Goal: Information Seeking & Learning: Compare options

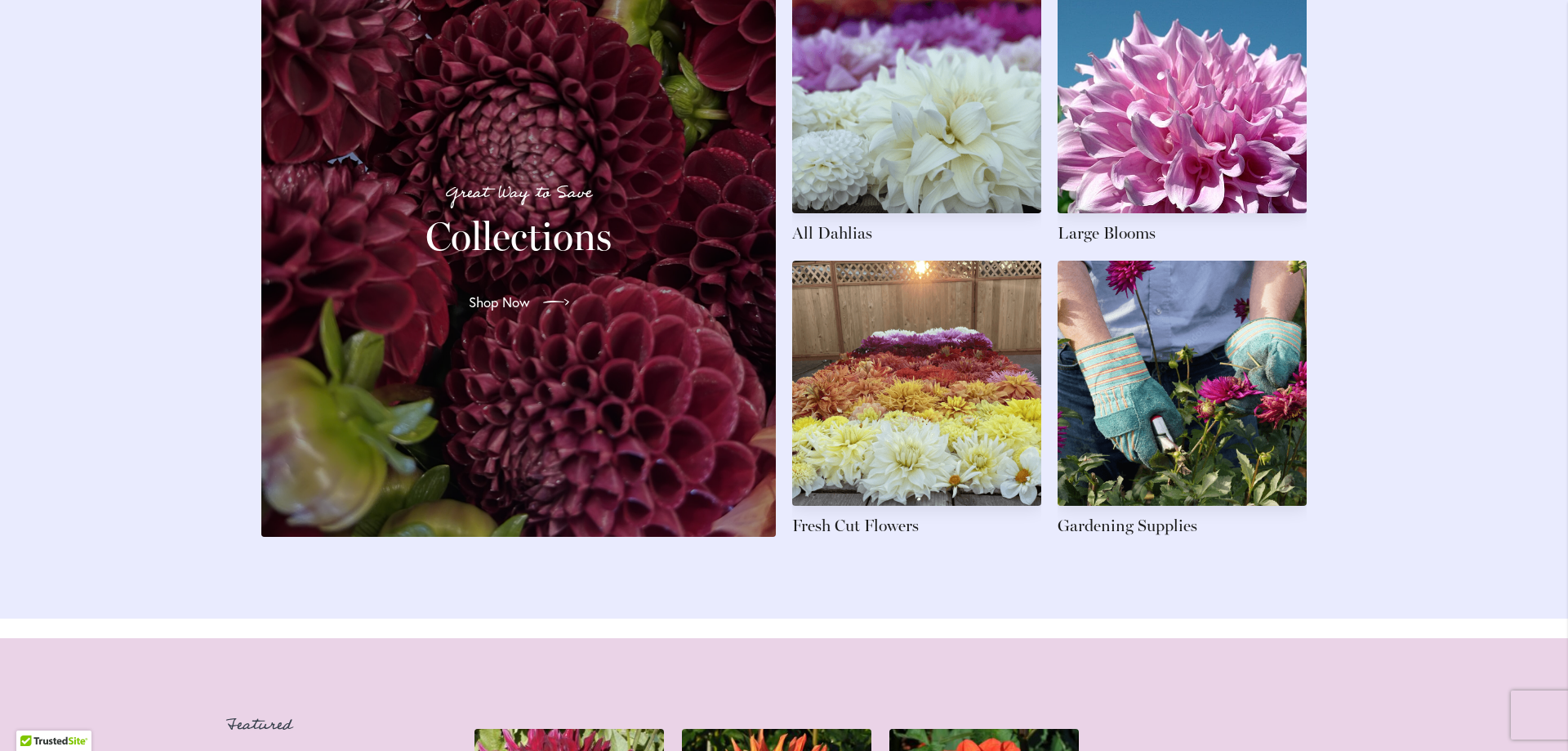
scroll to position [2614, 0]
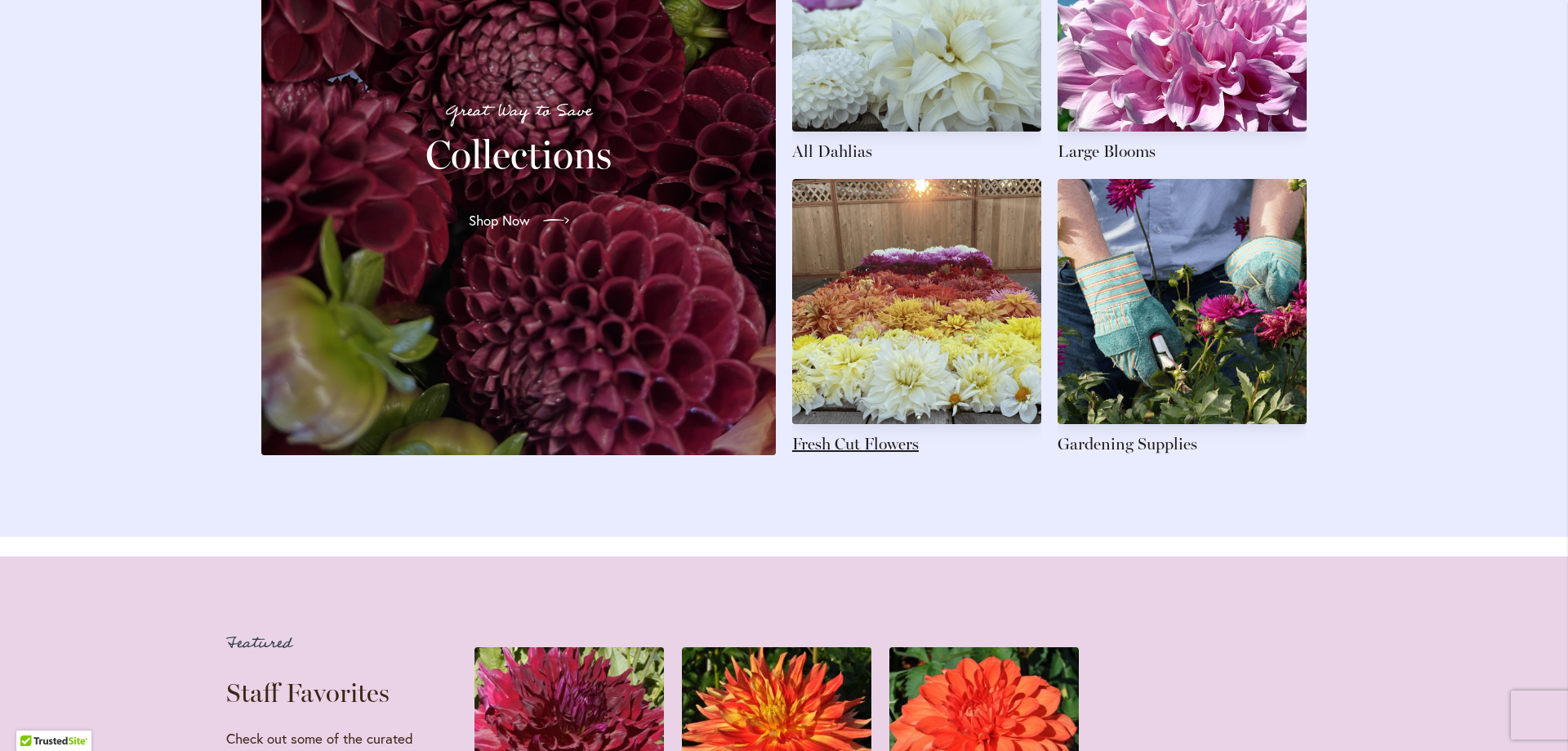
click at [869, 455] on link at bounding box center [916, 317] width 249 height 276
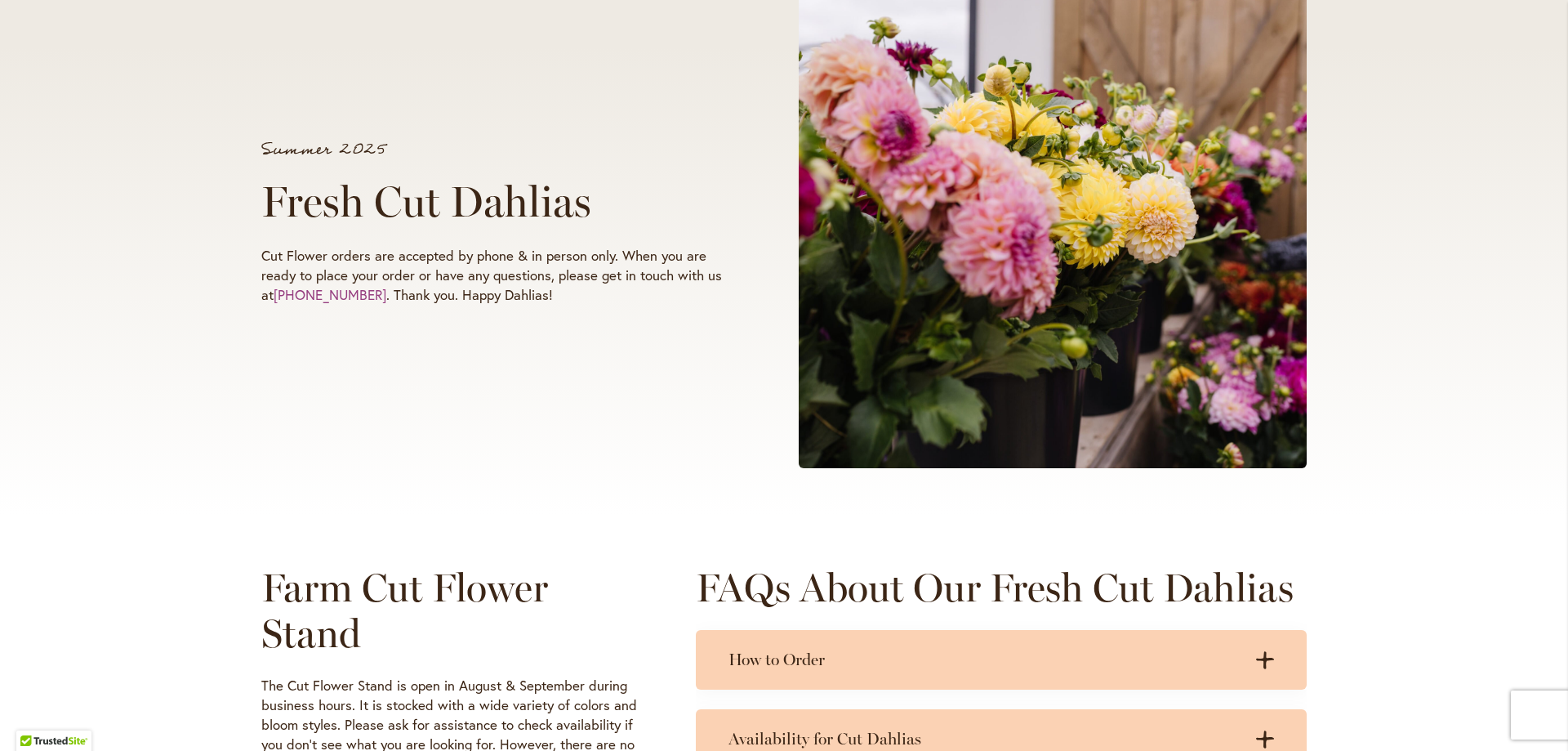
scroll to position [572, 0]
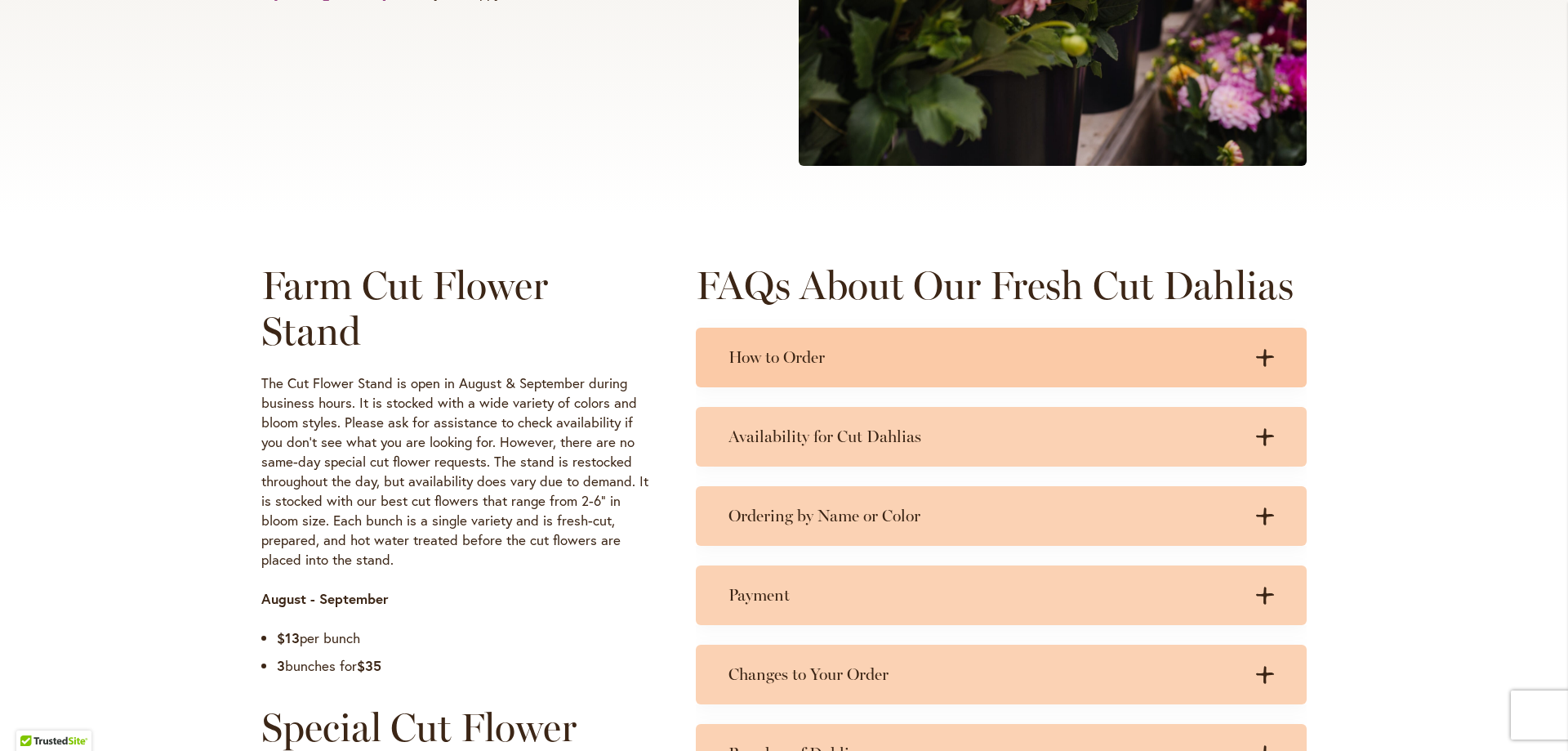
click at [1258, 366] on icon ".cls-1 { fill: #3c2616; stroke-width: 0px; }" at bounding box center [1265, 358] width 18 height 18
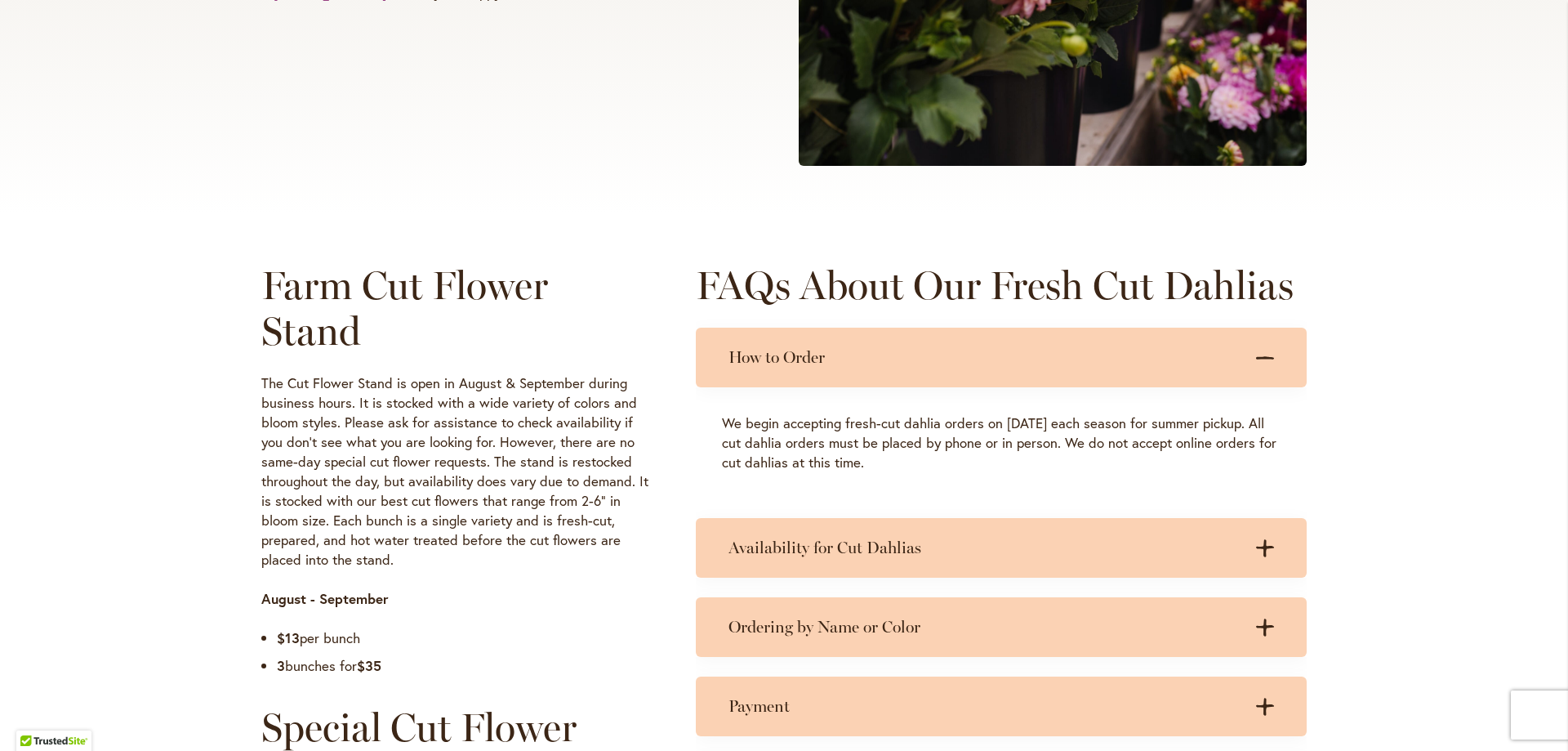
click at [1258, 366] on icon ".cls-1 { fill: #3c2616; stroke-width: 0px; }" at bounding box center [1265, 358] width 18 height 18
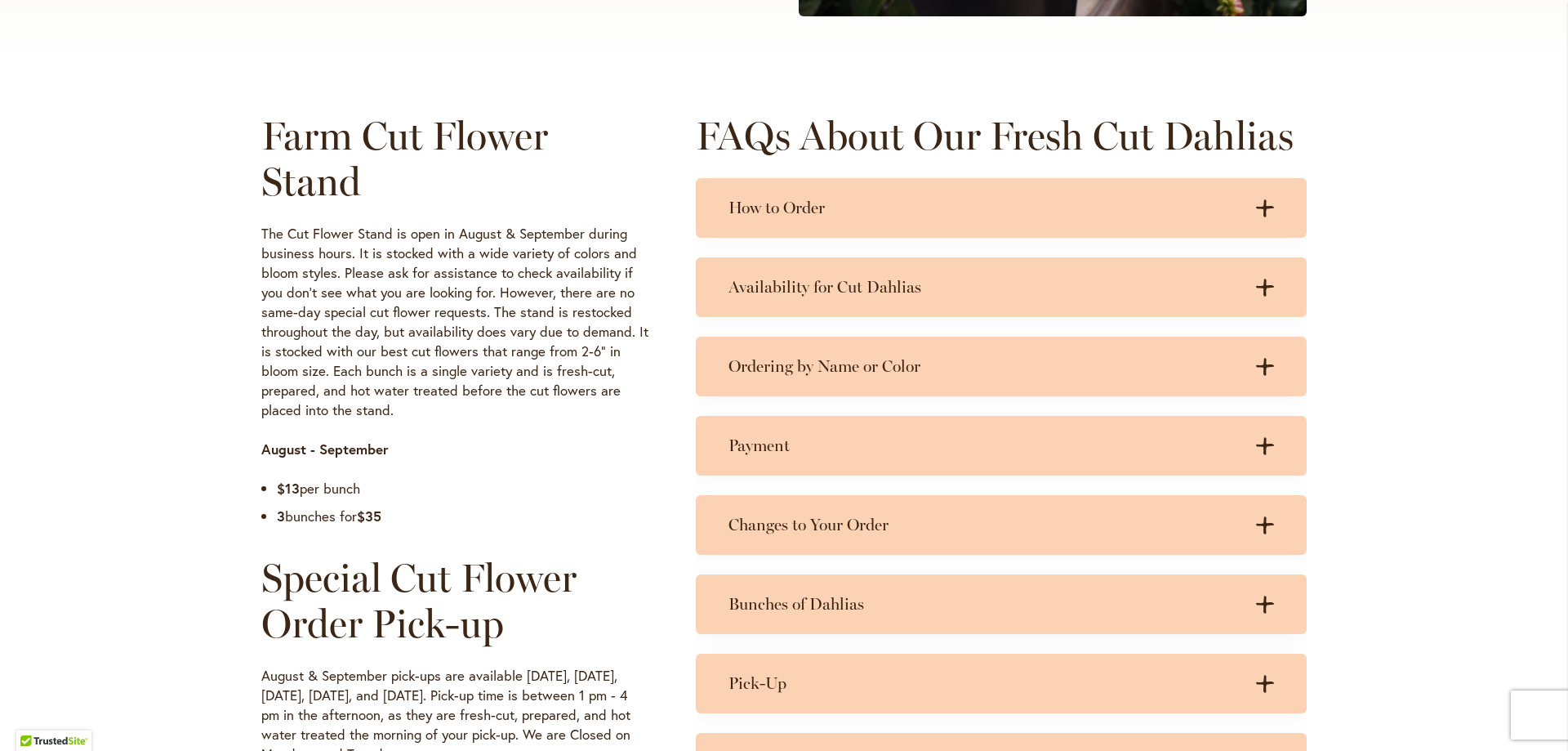
scroll to position [735, 0]
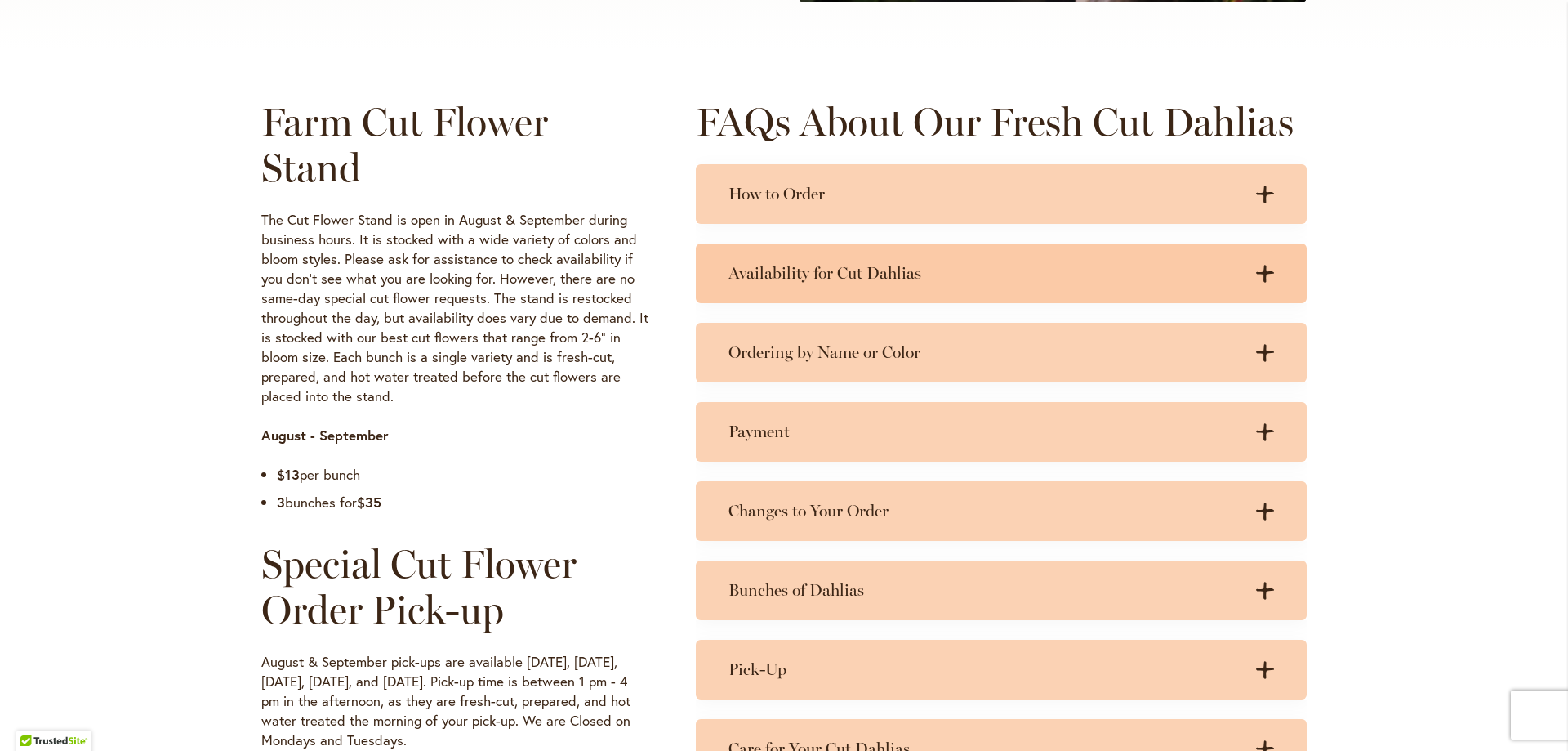
click at [1258, 285] on div "Availability for Cut Dahlias .cls-1 { fill: #3c2616; stroke-width: 0px; } .cls-…" at bounding box center [1001, 273] width 611 height 59
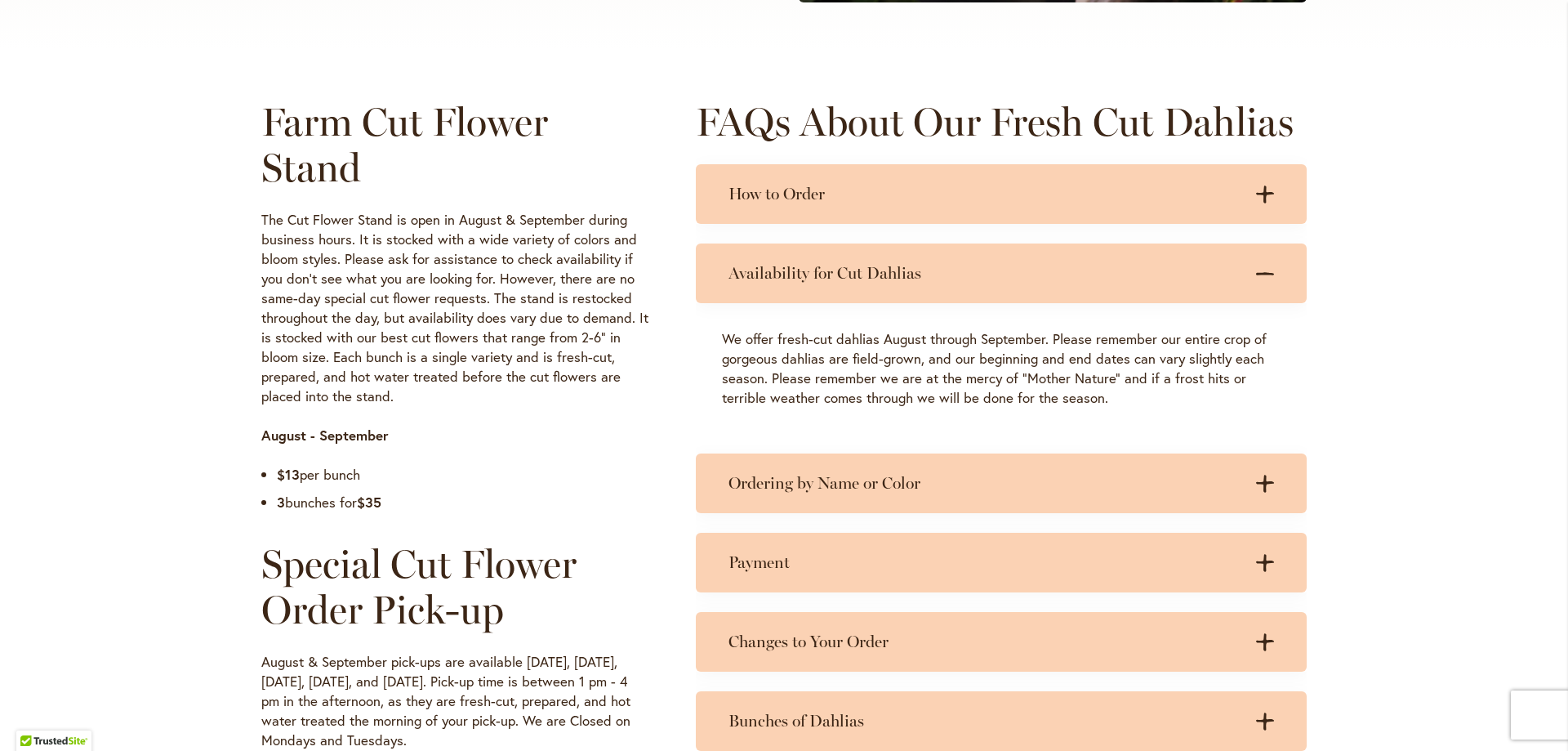
click at [1258, 285] on div "Availability for Cut Dahlias .cls-1 { fill: #3c2616; stroke-width: 0px; } .cls-…" at bounding box center [1001, 273] width 611 height 59
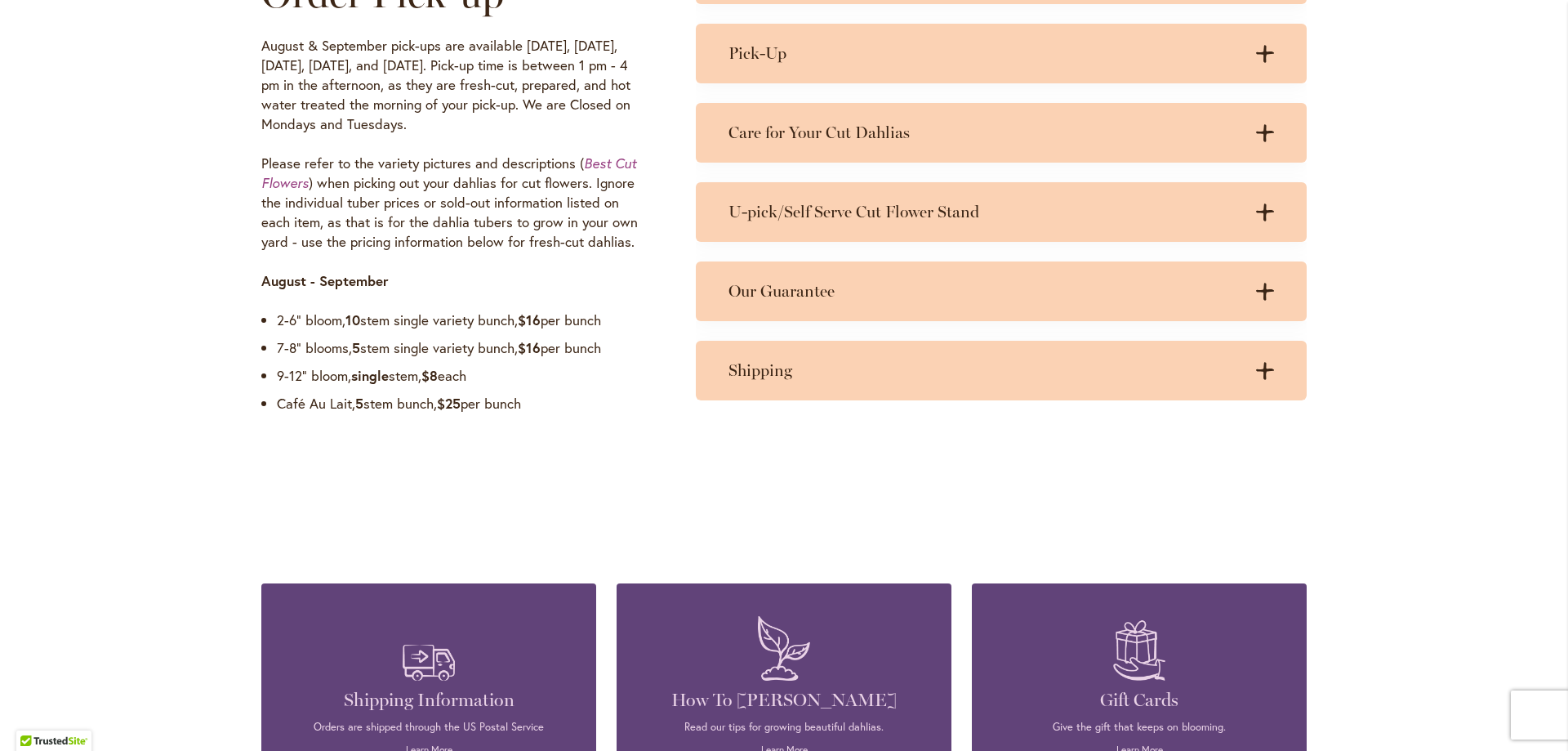
scroll to position [1143, 0]
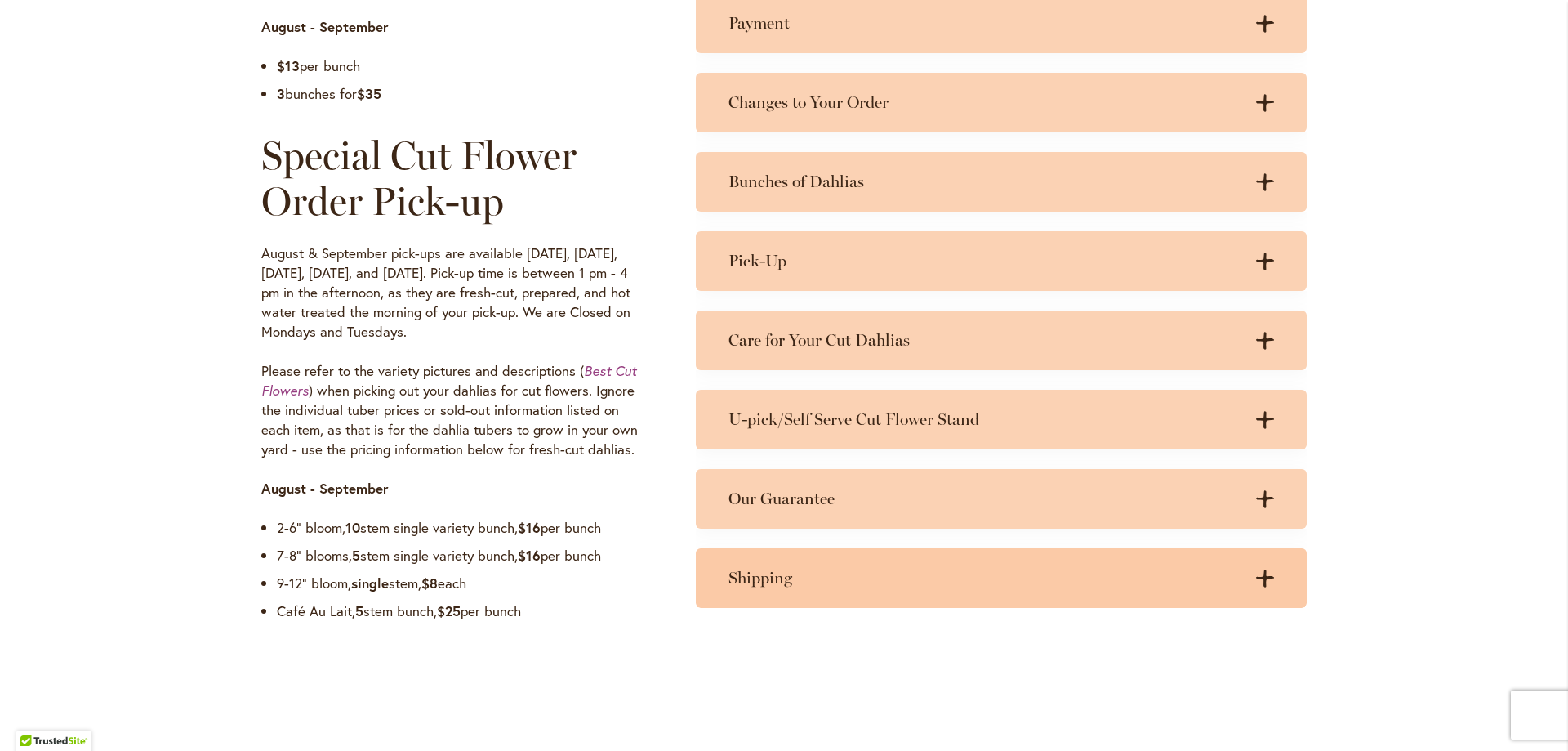
click at [1234, 586] on h3 "Shipping" at bounding box center [985, 577] width 513 height 20
click at [1227, 581] on h3 "Shipping" at bounding box center [985, 577] width 513 height 20
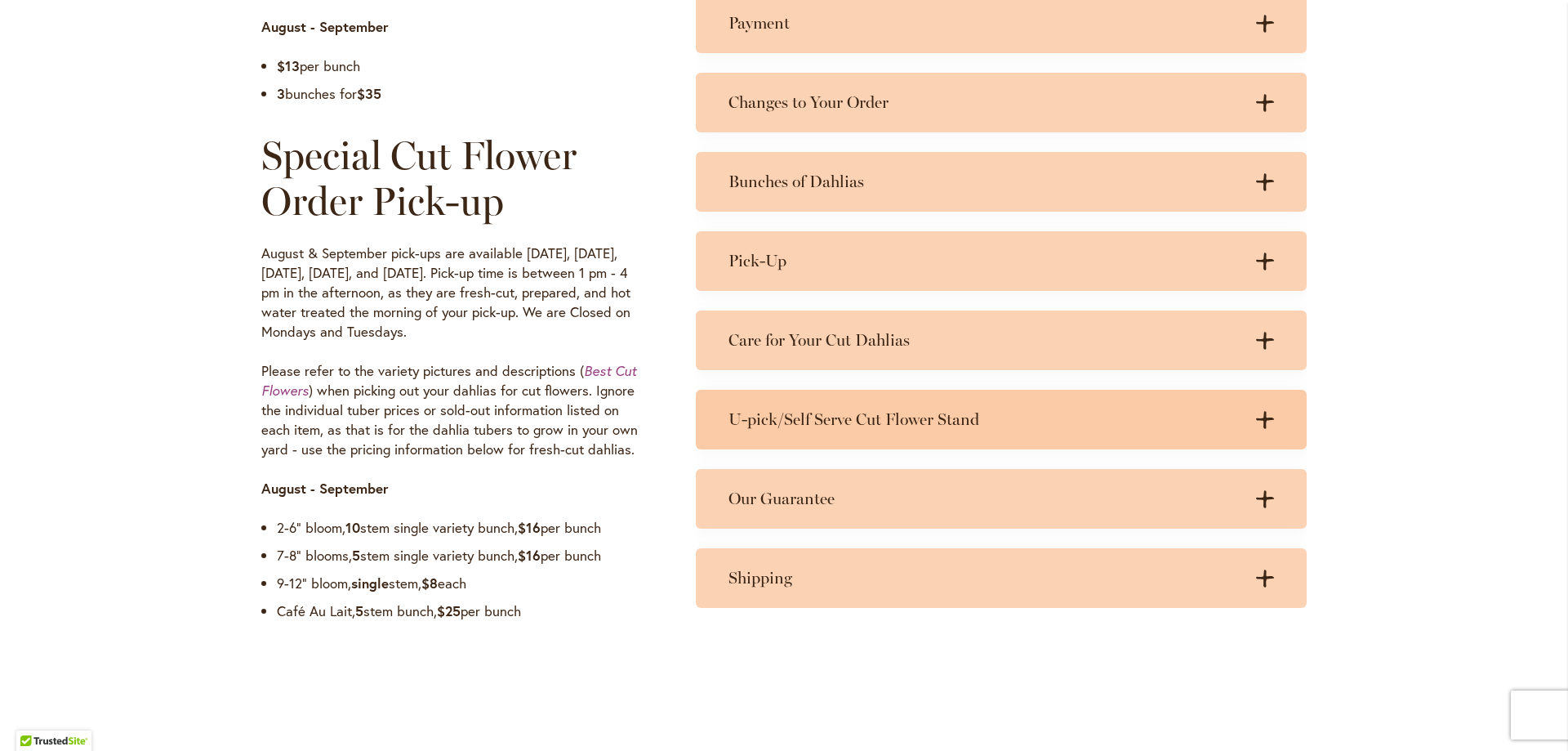
click at [1250, 397] on div "U-pick/Self Serve Cut Flower Stand .cls-1 { fill: #3c2616; stroke-width: 0px; }…" at bounding box center [1001, 419] width 611 height 59
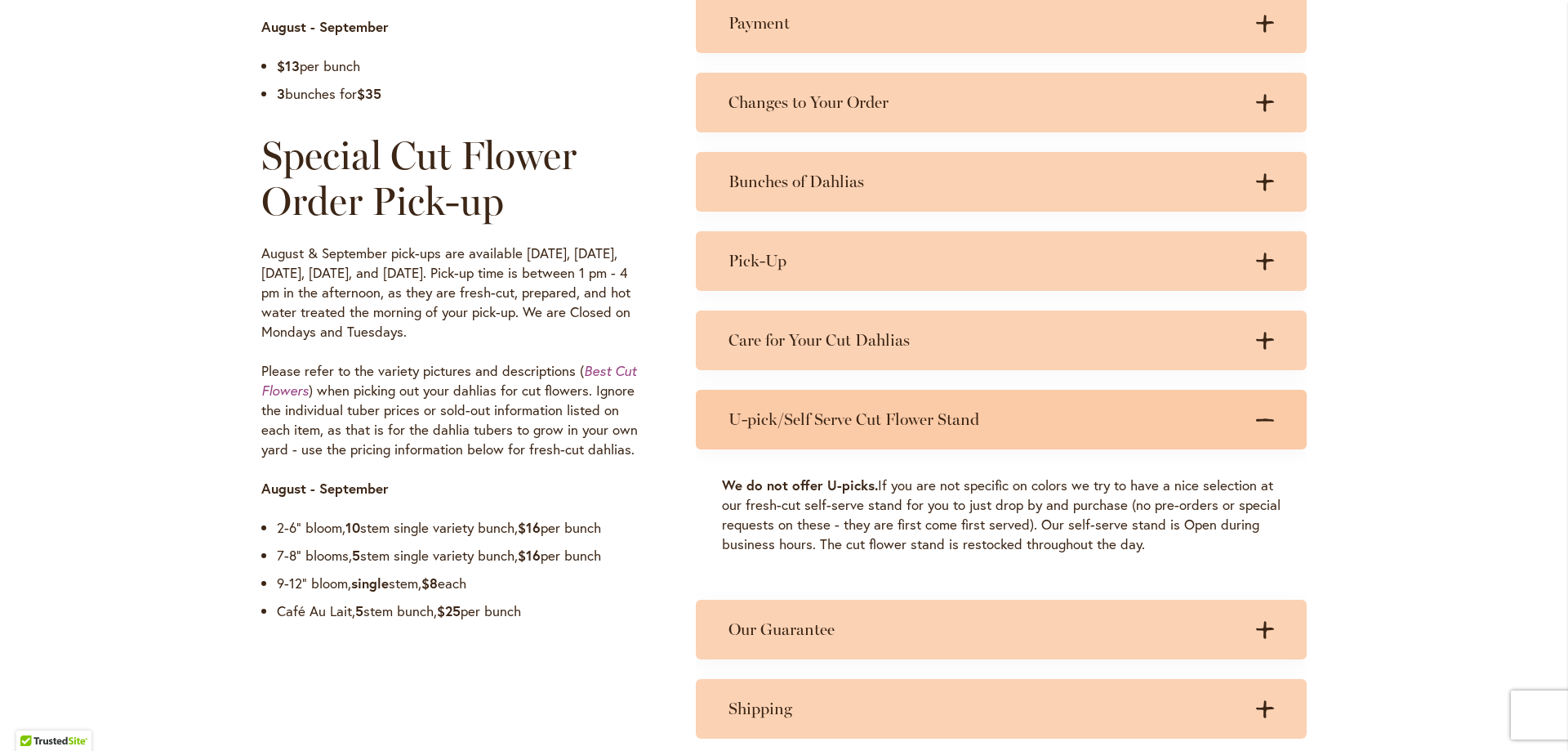
click at [1256, 421] on icon at bounding box center [1265, 420] width 18 height 4
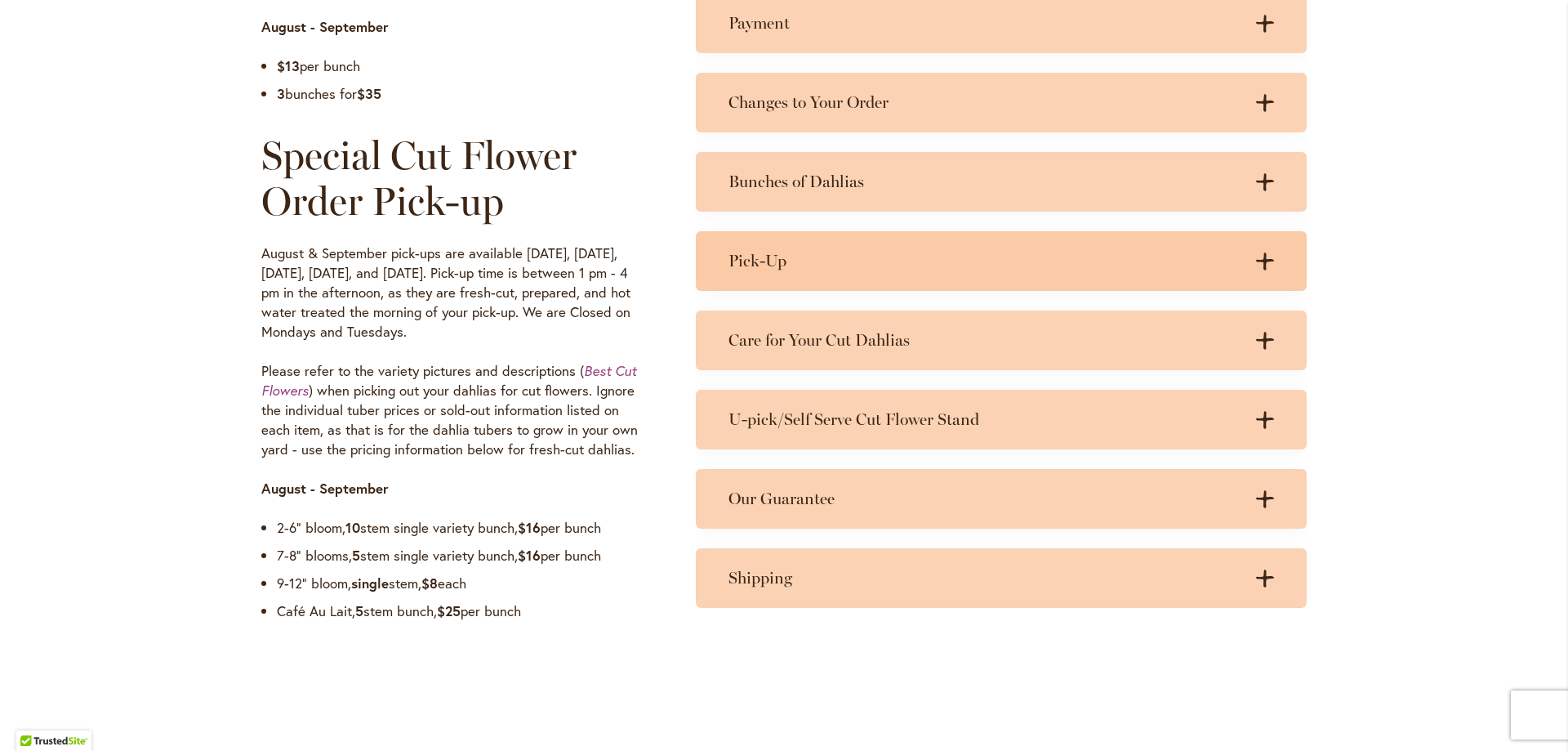
click at [1241, 258] on div ".cls-1 { fill: #3c2616; stroke-width: 0px; } .cls-1 { fill: #3c2616; stroke-wid…" at bounding box center [1257, 260] width 33 height 20
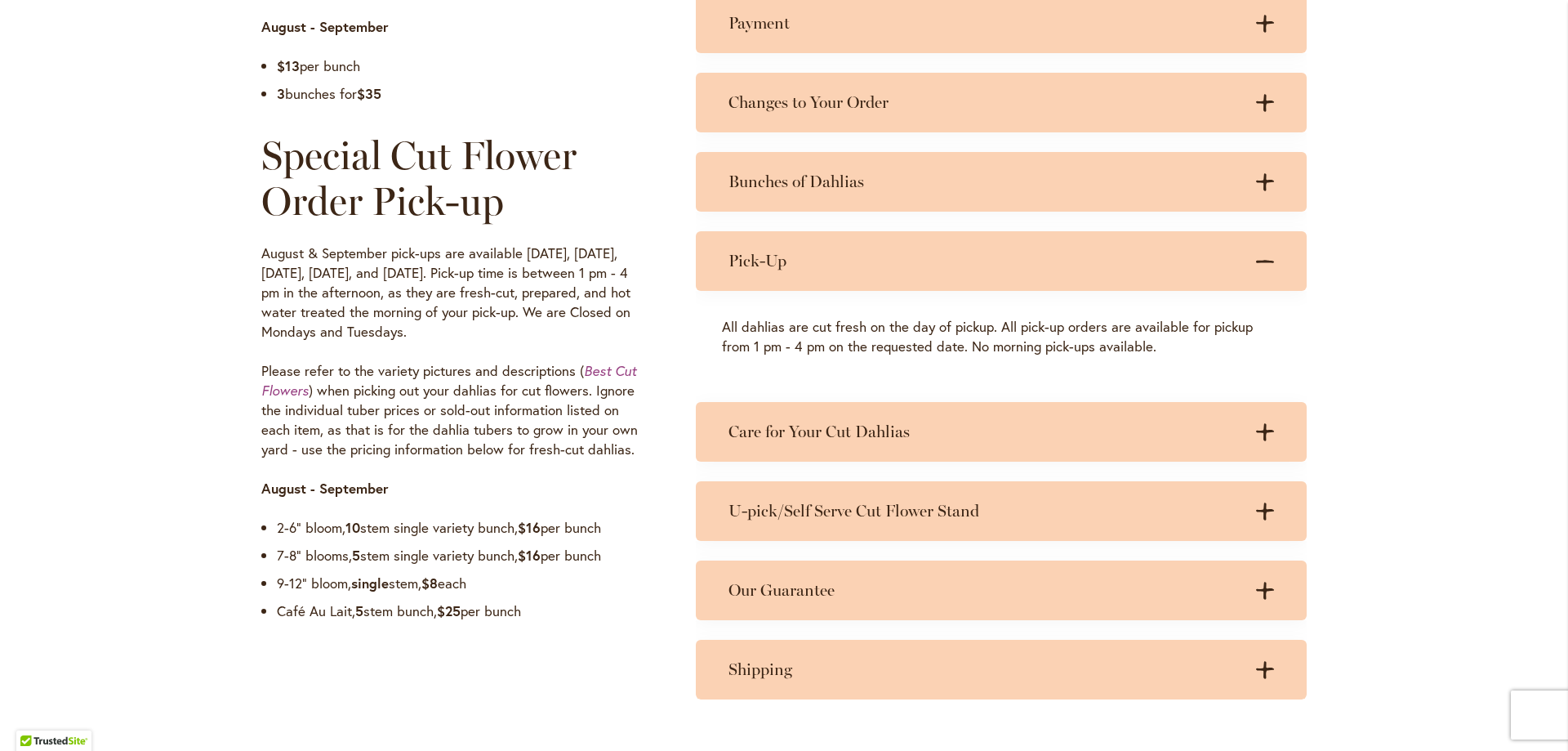
click at [1241, 258] on div ".cls-1 { fill: #3c2616; stroke-width: 0px; } .cls-1 { fill: #3c2616; stroke-wid…" at bounding box center [1257, 260] width 33 height 20
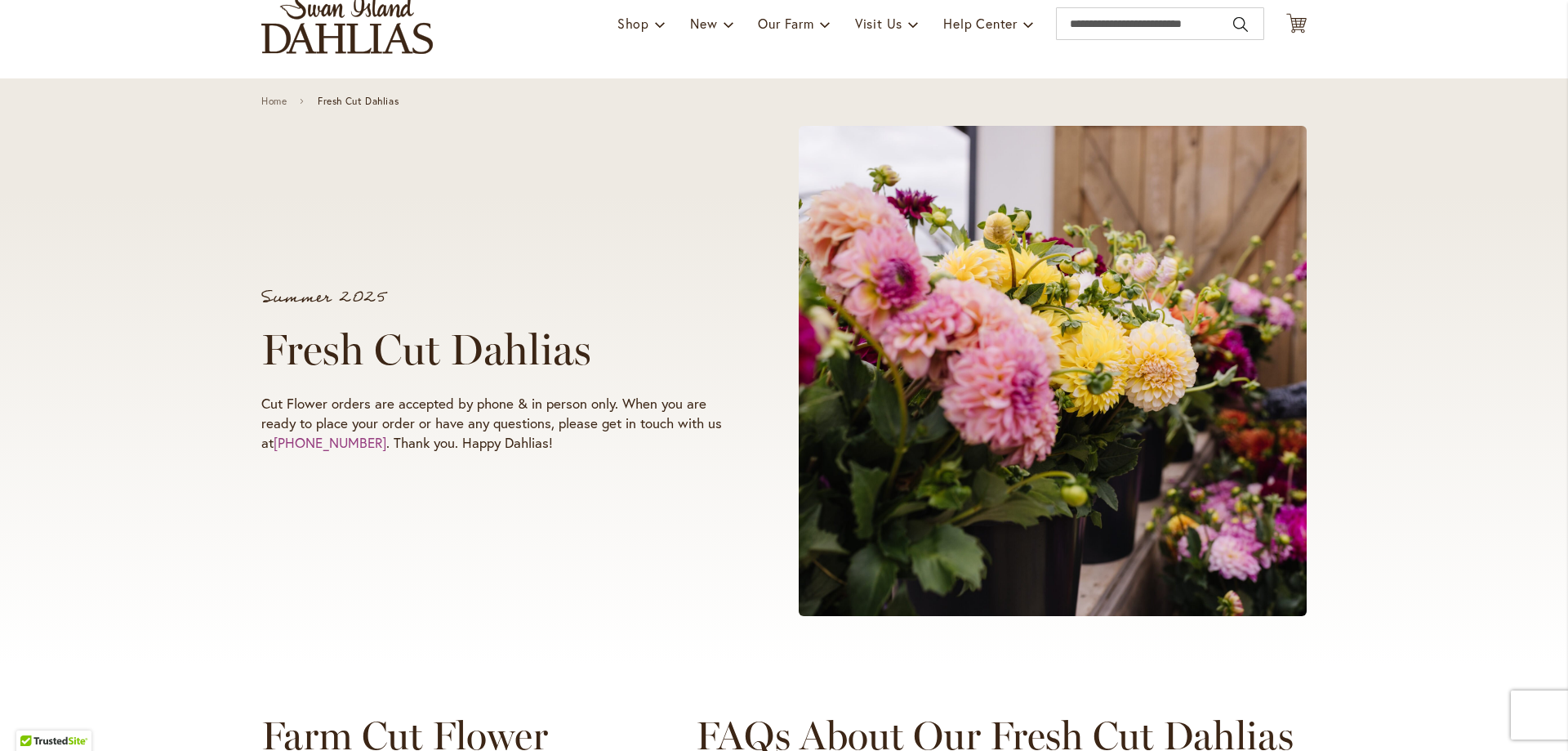
scroll to position [0, 0]
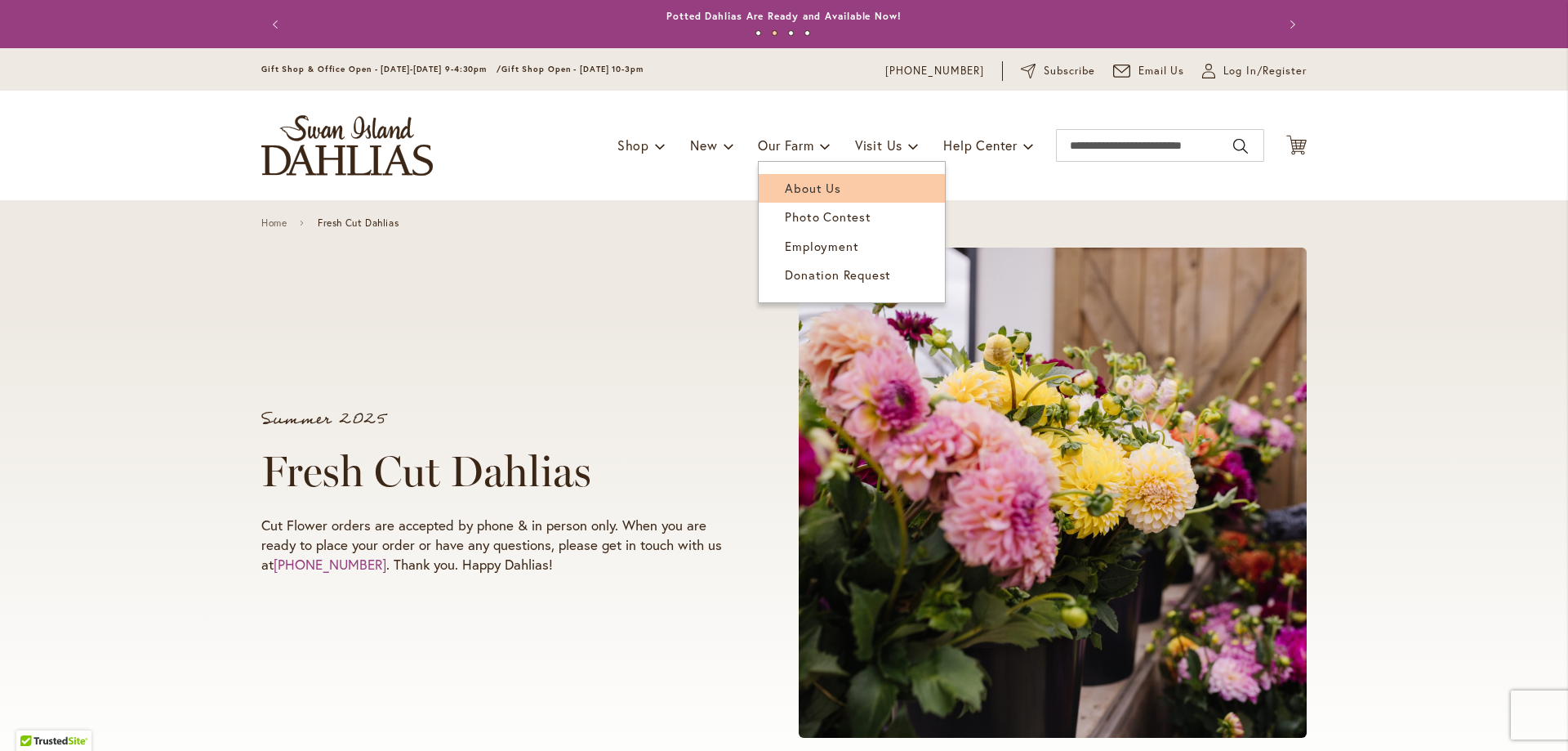
click at [806, 184] on span "About Us" at bounding box center [812, 188] width 56 height 16
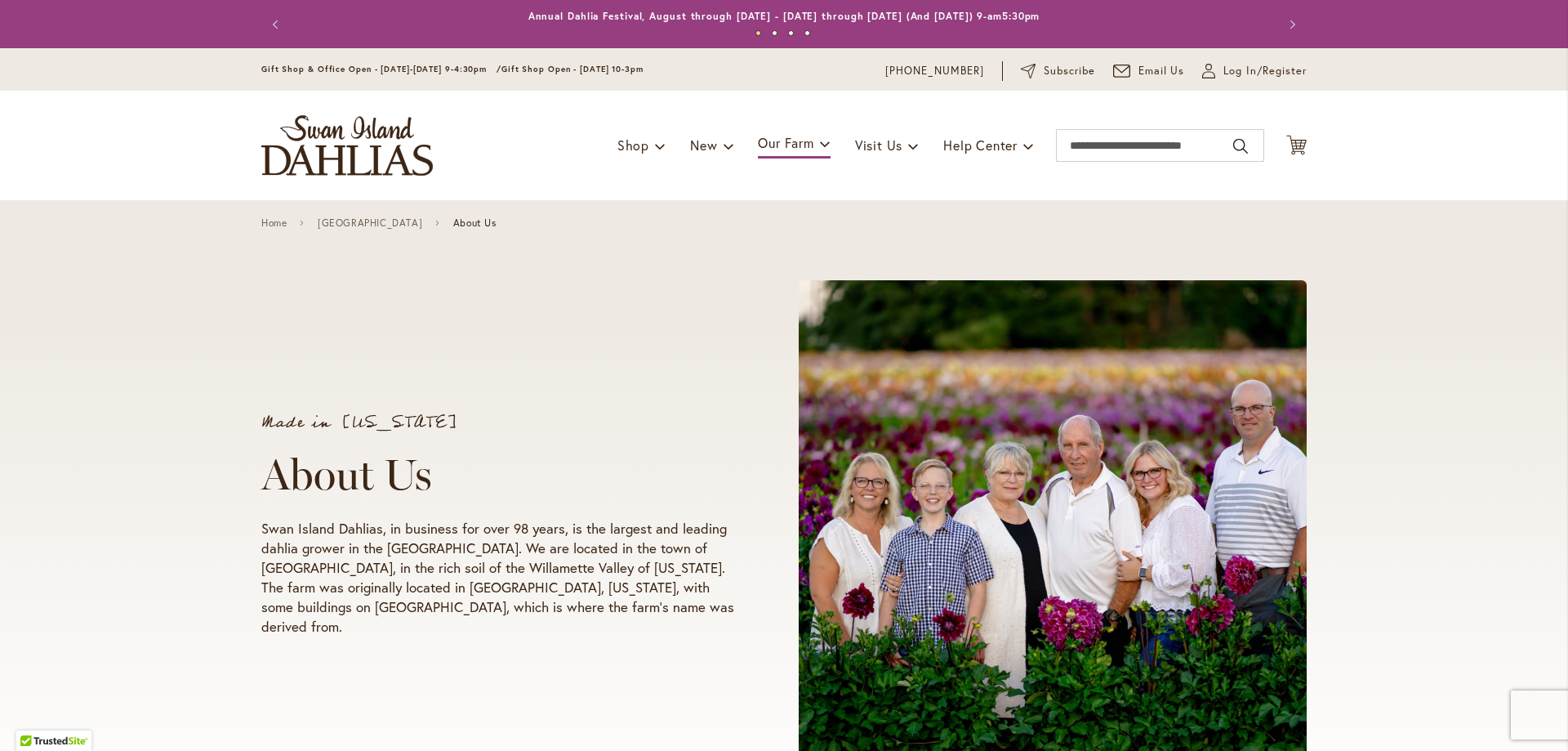
drag, startPoint x: 683, startPoint y: 183, endPoint x: 1193, endPoint y: 199, distance: 510.3
click at [1193, 199] on div "Toggle Nav Shop Dahlia Tubers Collections Fresh Cut Dahlias Gardening Supplies …" at bounding box center [784, 145] width 1078 height 110
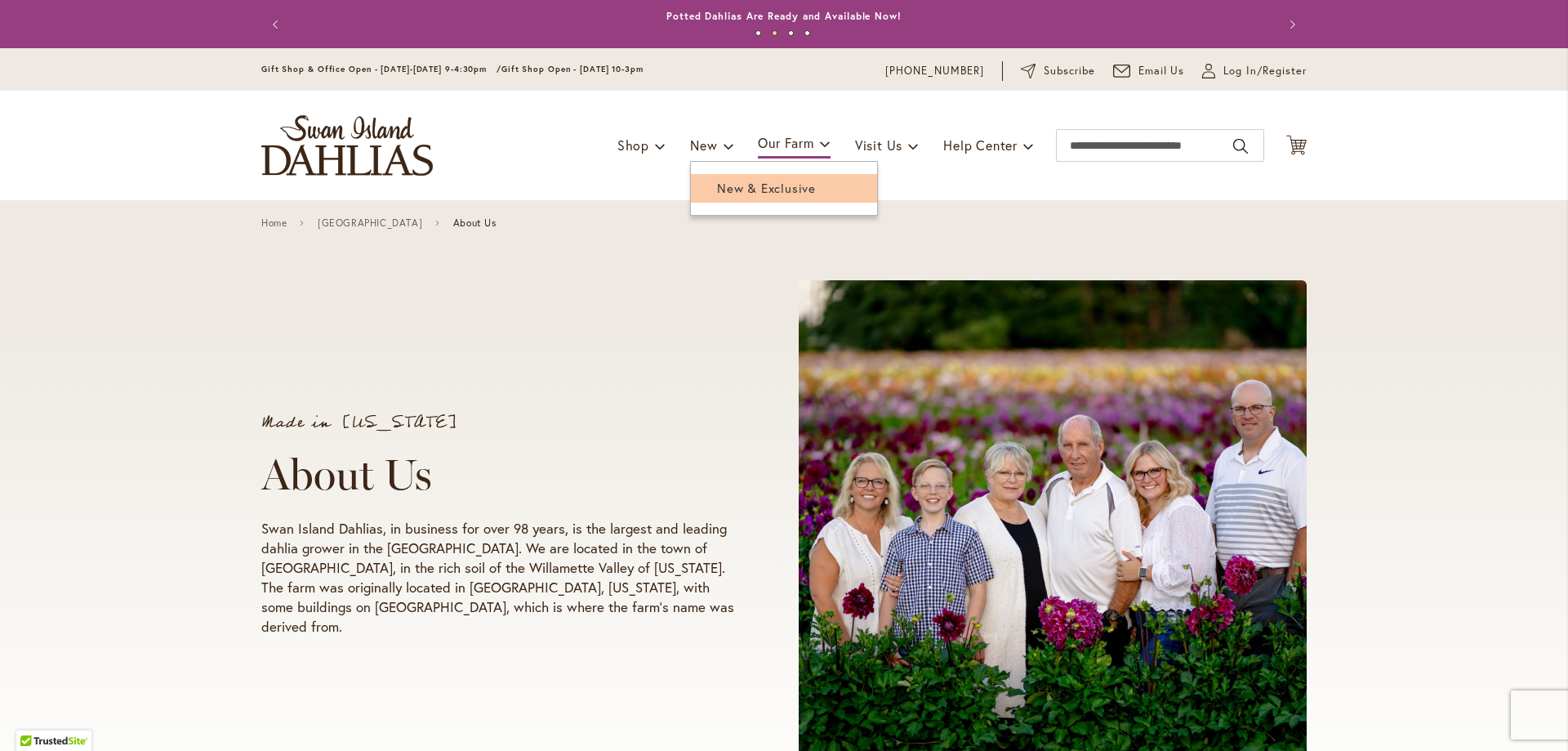
click at [719, 177] on link "New & Exclusive" at bounding box center [784, 188] width 186 height 28
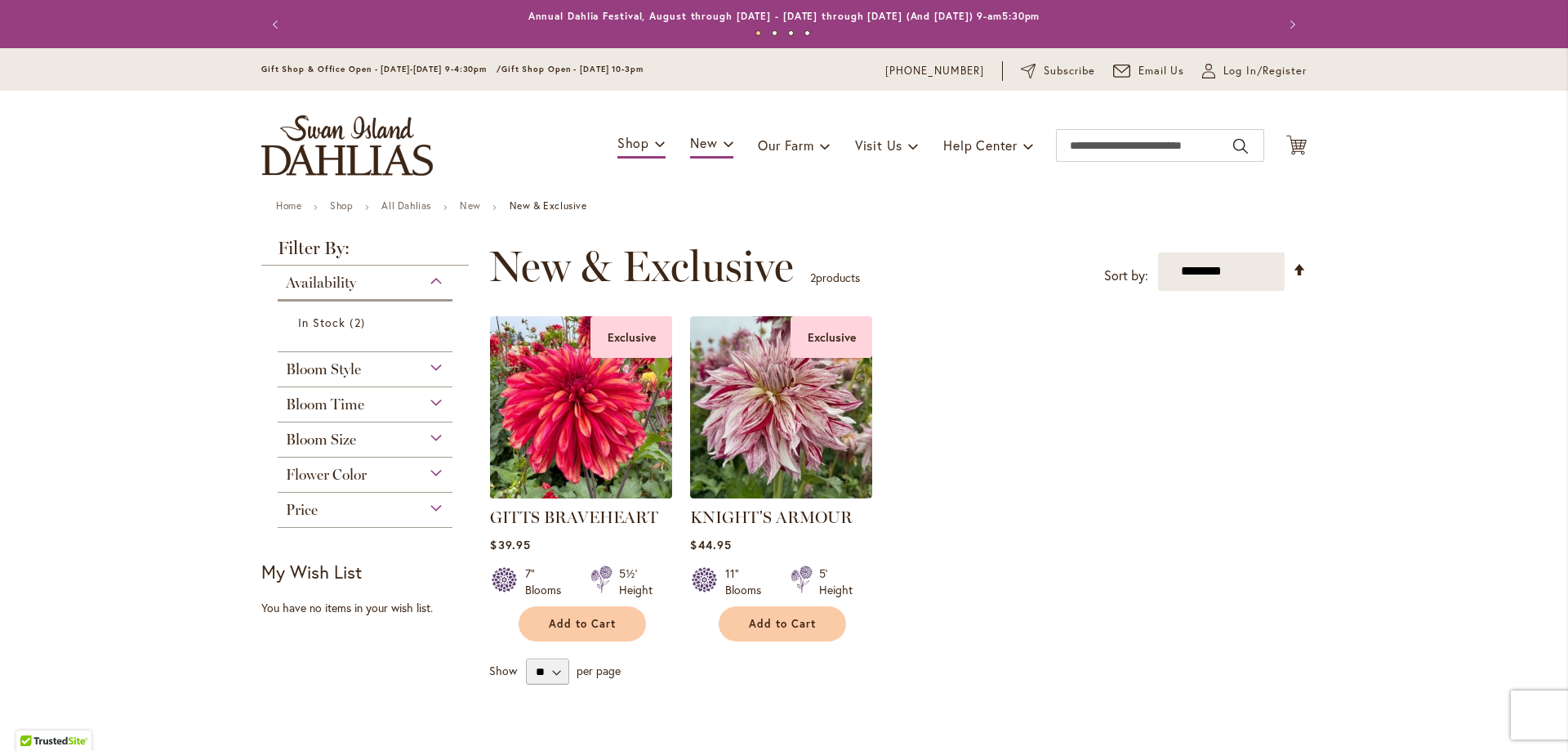
click at [563, 410] on img at bounding box center [582, 406] width 191 height 191
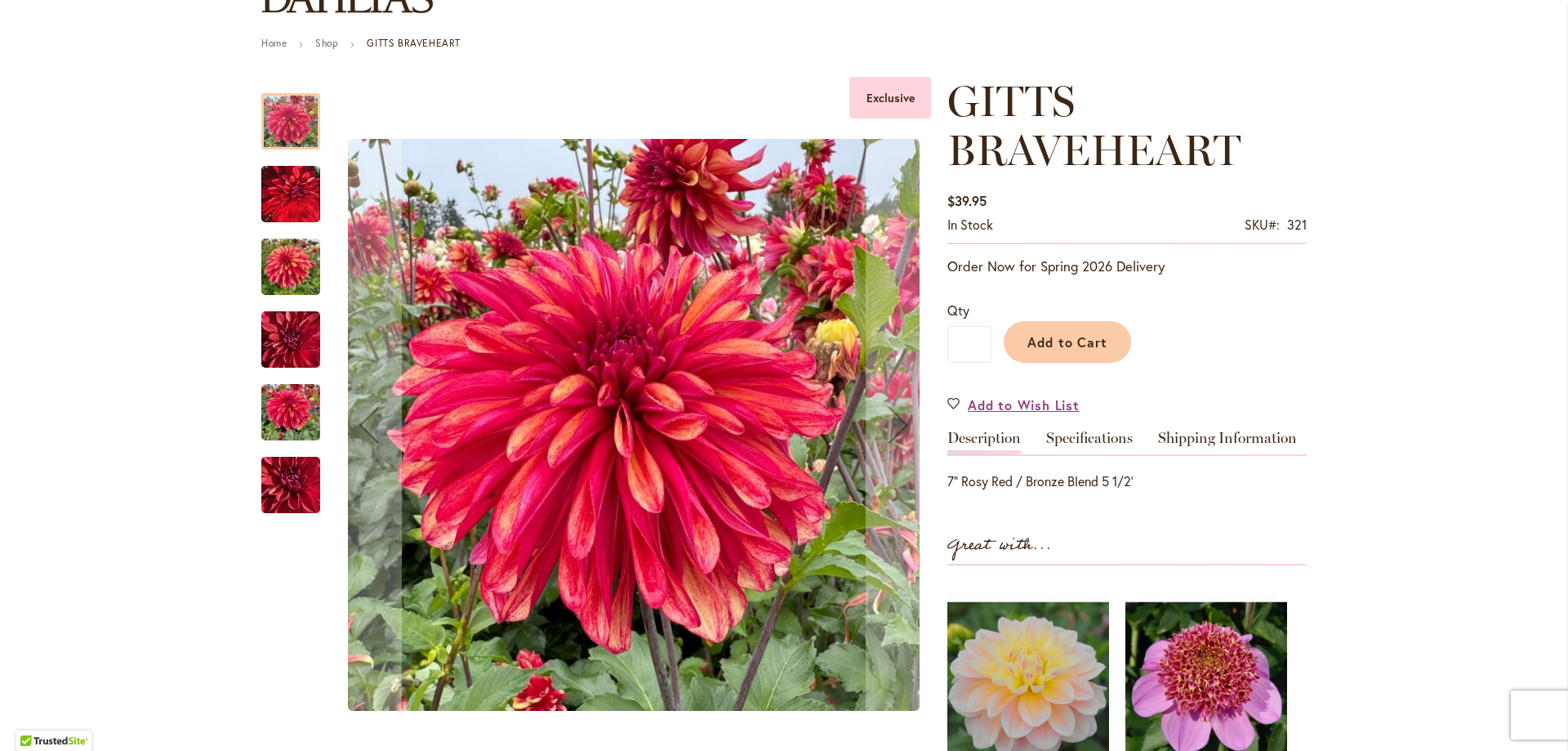
scroll to position [163, 0]
click at [285, 137] on div at bounding box center [290, 120] width 58 height 57
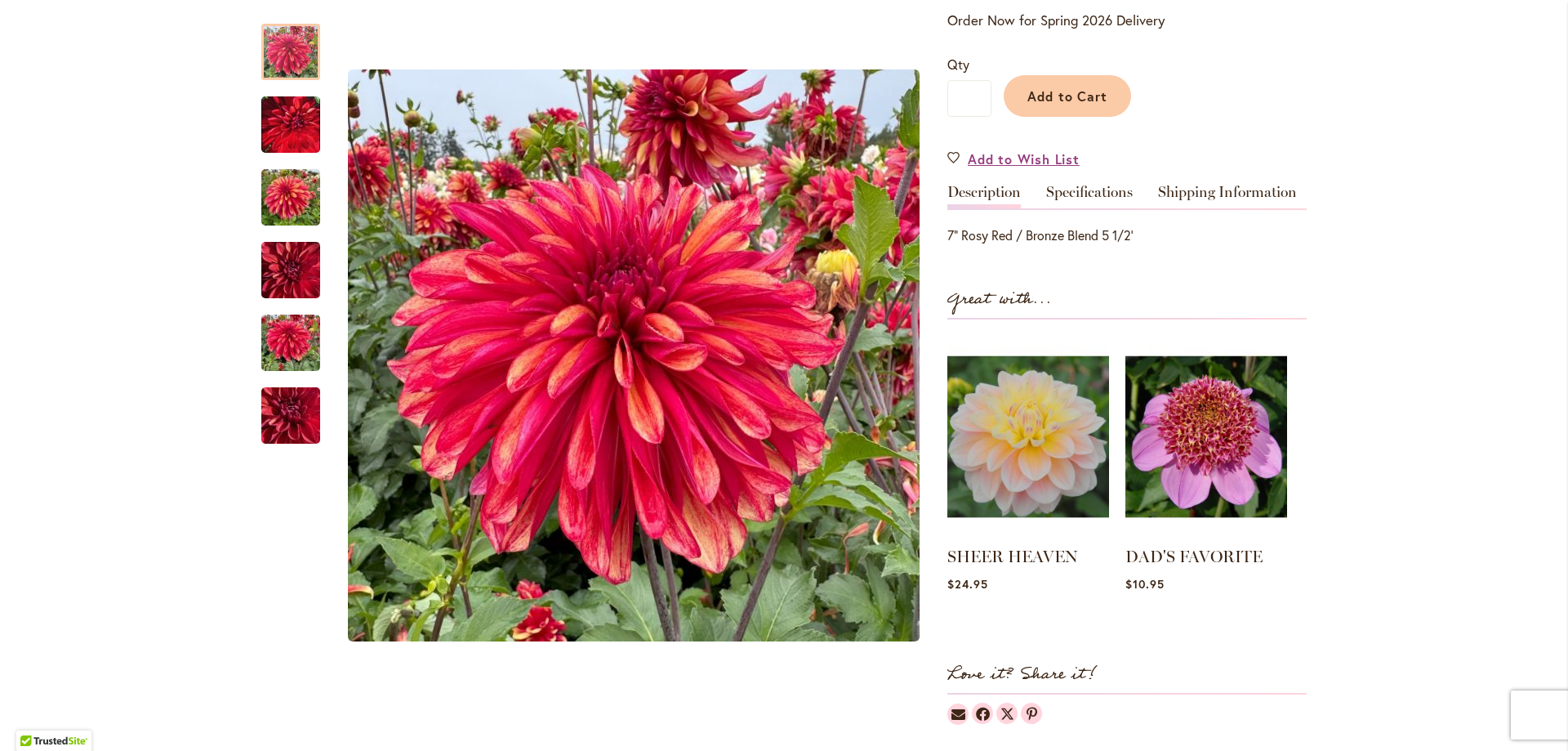
scroll to position [245, 0]
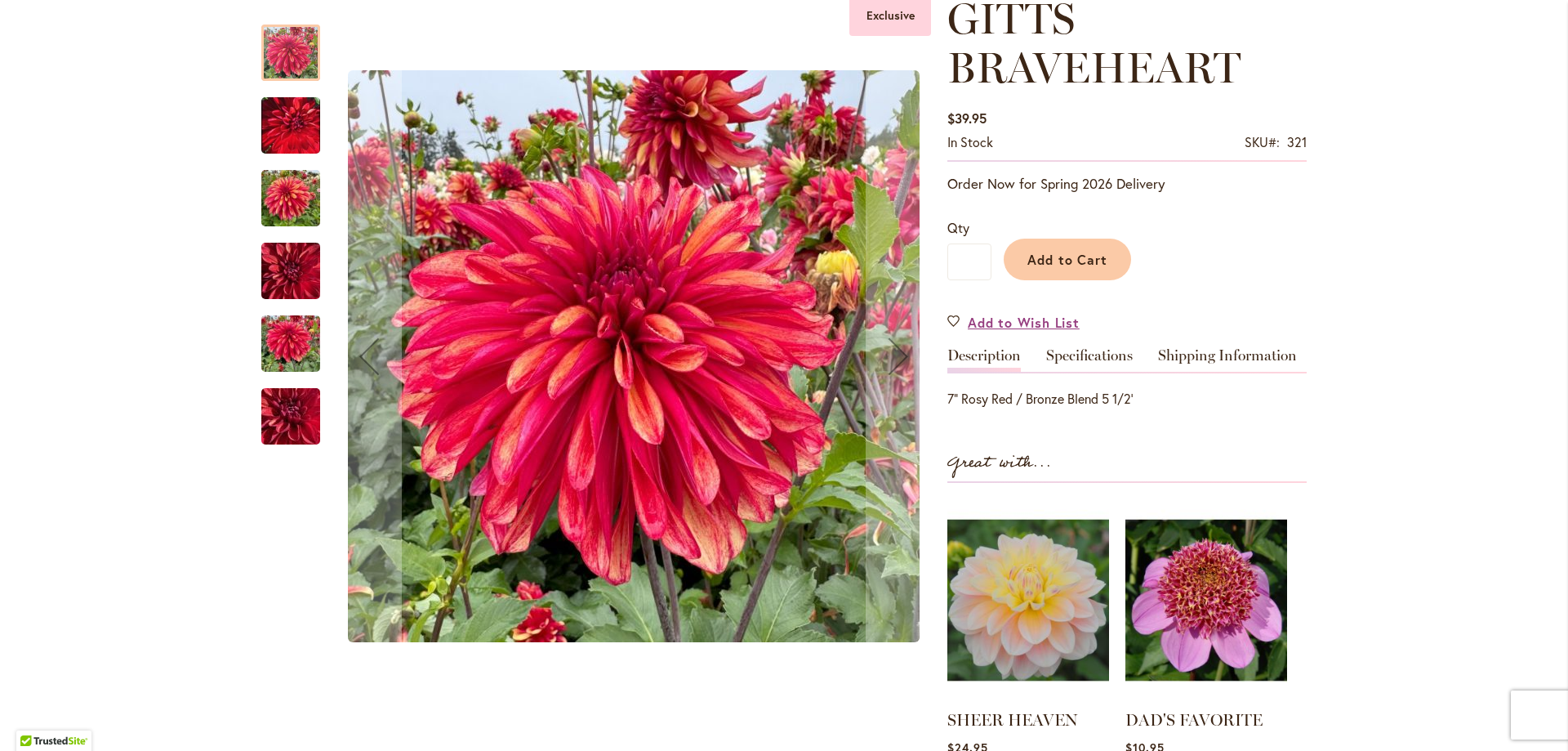
click at [278, 125] on img "GITTS BRAVEHEART" at bounding box center [290, 125] width 58 height 74
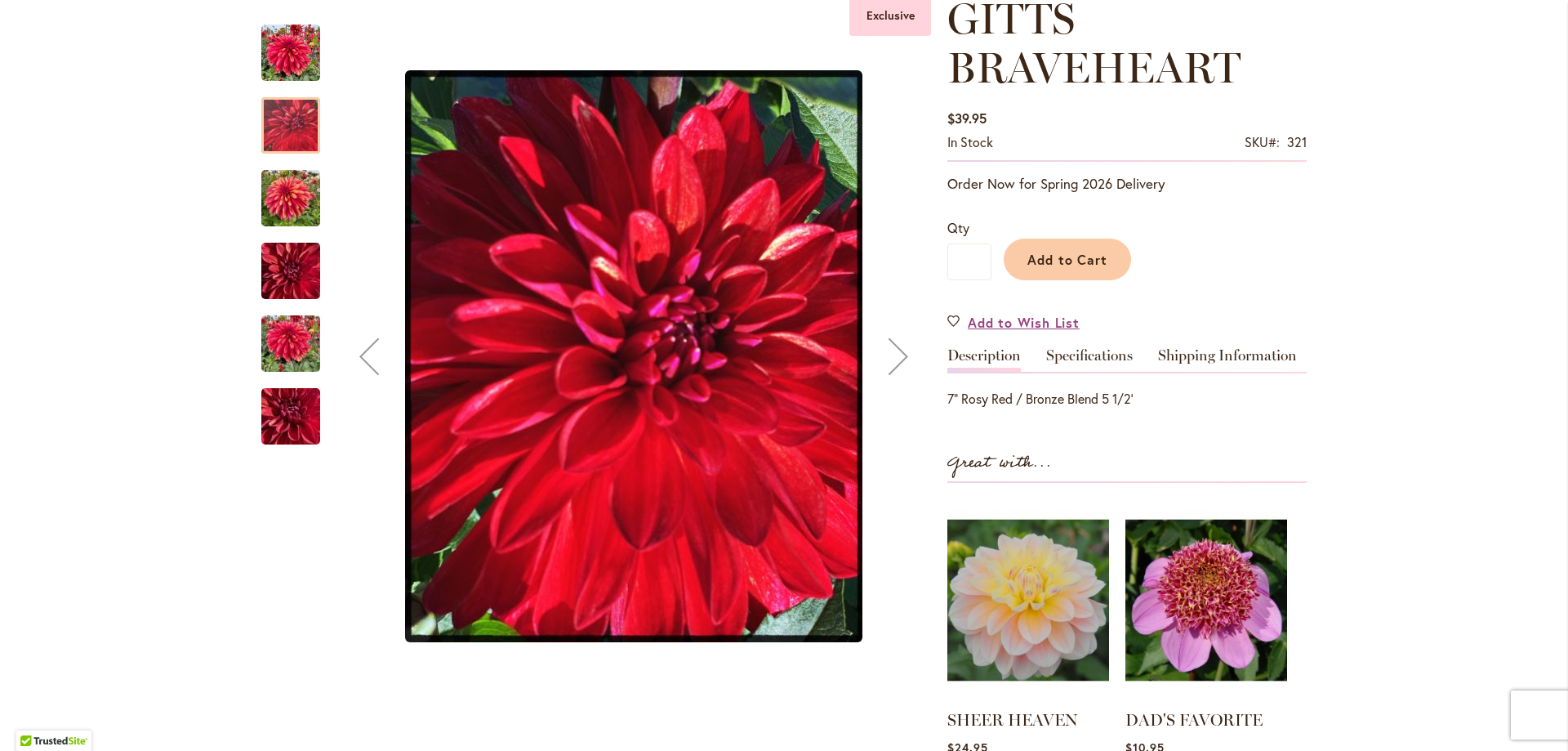
click at [284, 197] on img "GITTS BRAVEHEART" at bounding box center [290, 198] width 58 height 79
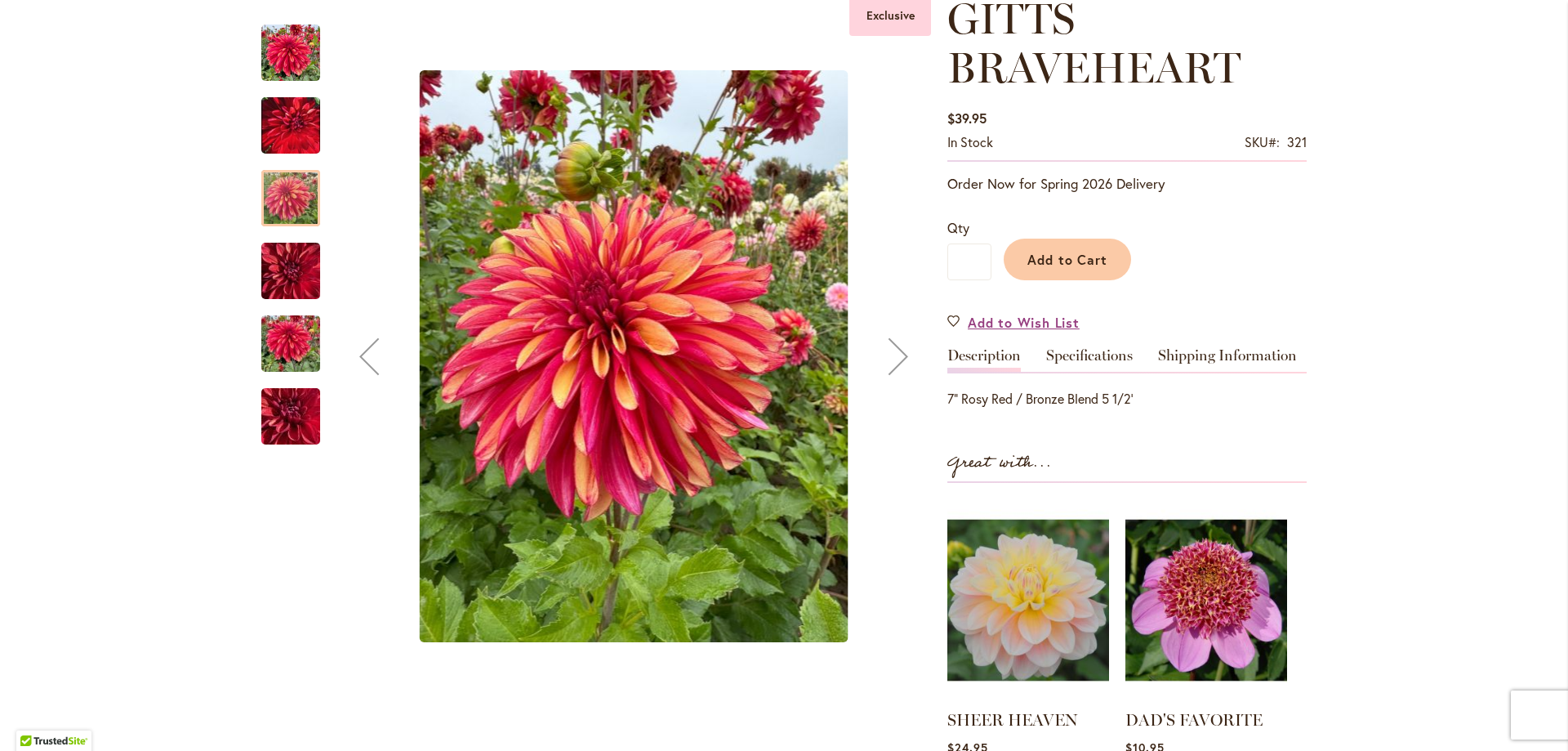
click at [277, 274] on img "GITTS BRAVEHEART" at bounding box center [290, 271] width 58 height 79
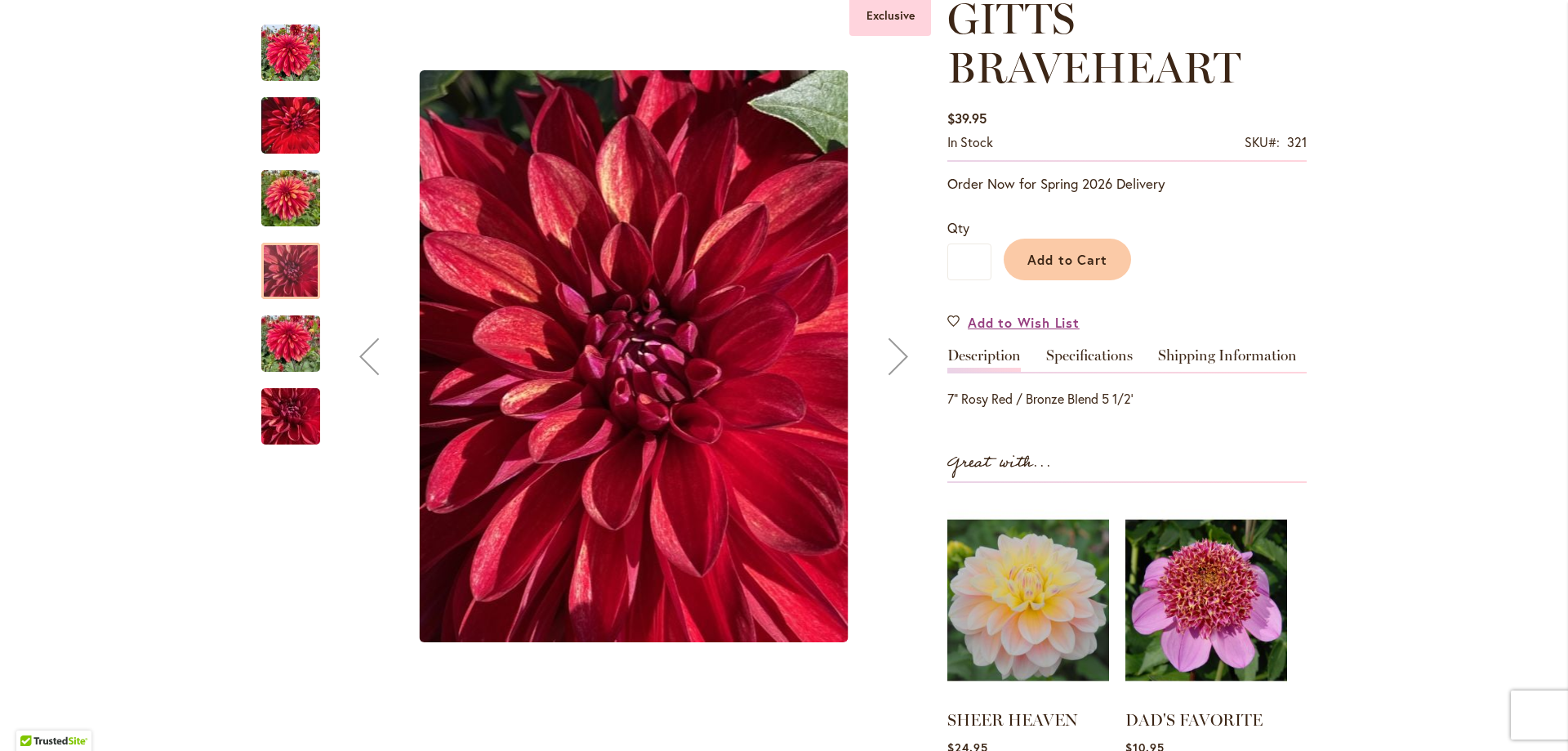
click at [271, 352] on img "GITTS BRAVEHEART" at bounding box center [290, 344] width 58 height 79
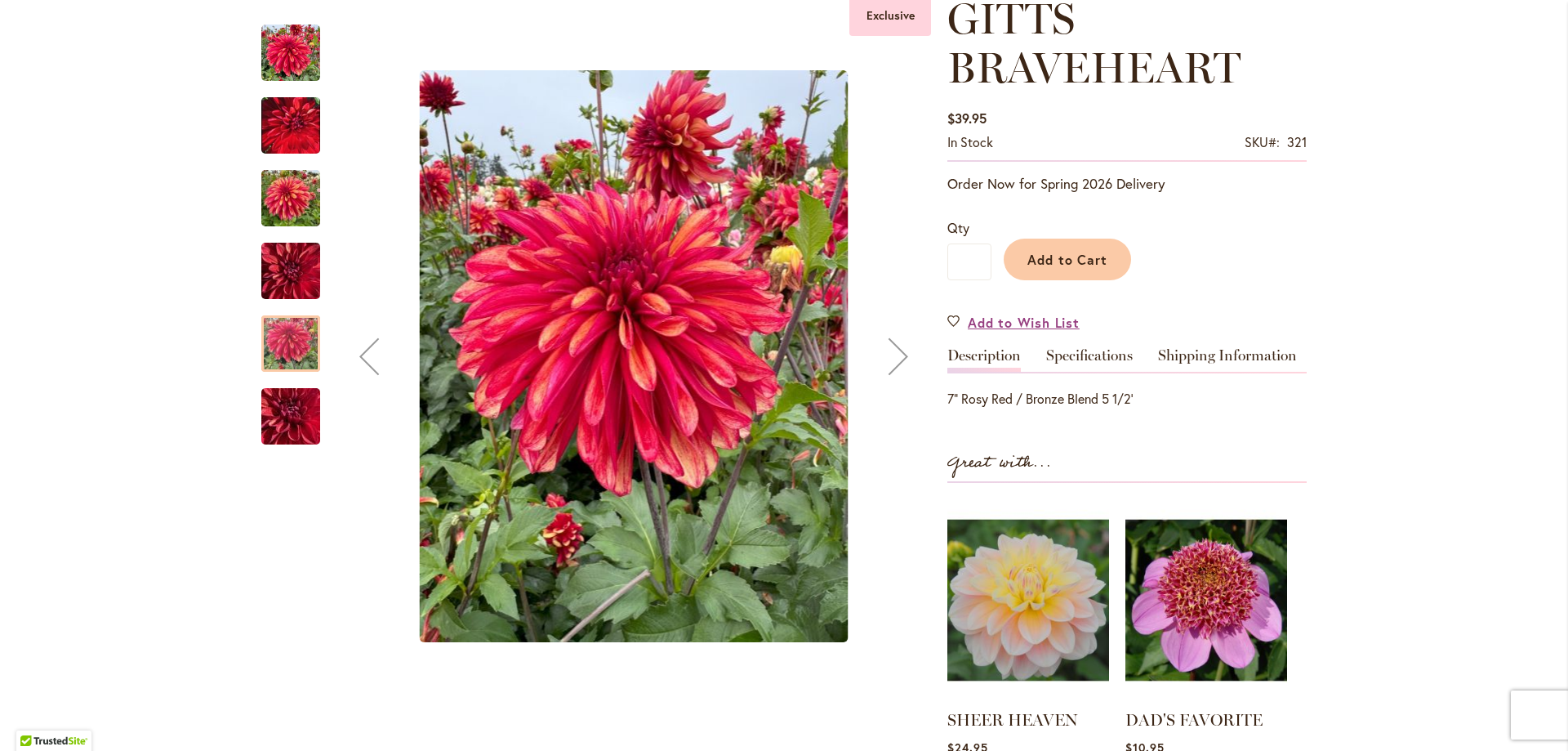
click at [274, 401] on img "GITTS BRAVEHEART" at bounding box center [290, 417] width 118 height 89
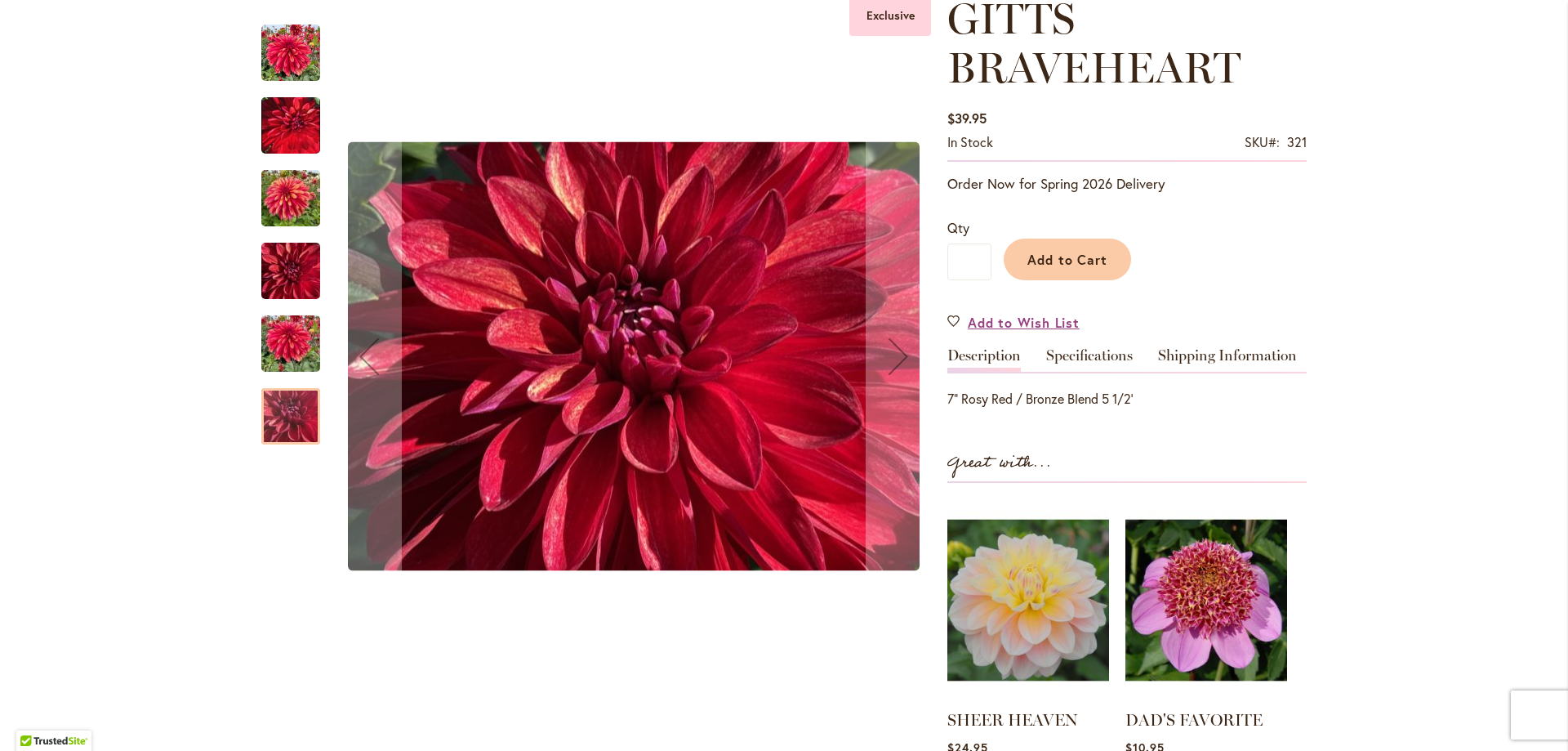
click at [290, 203] on img "GITTS BRAVEHEART" at bounding box center [290, 198] width 58 height 79
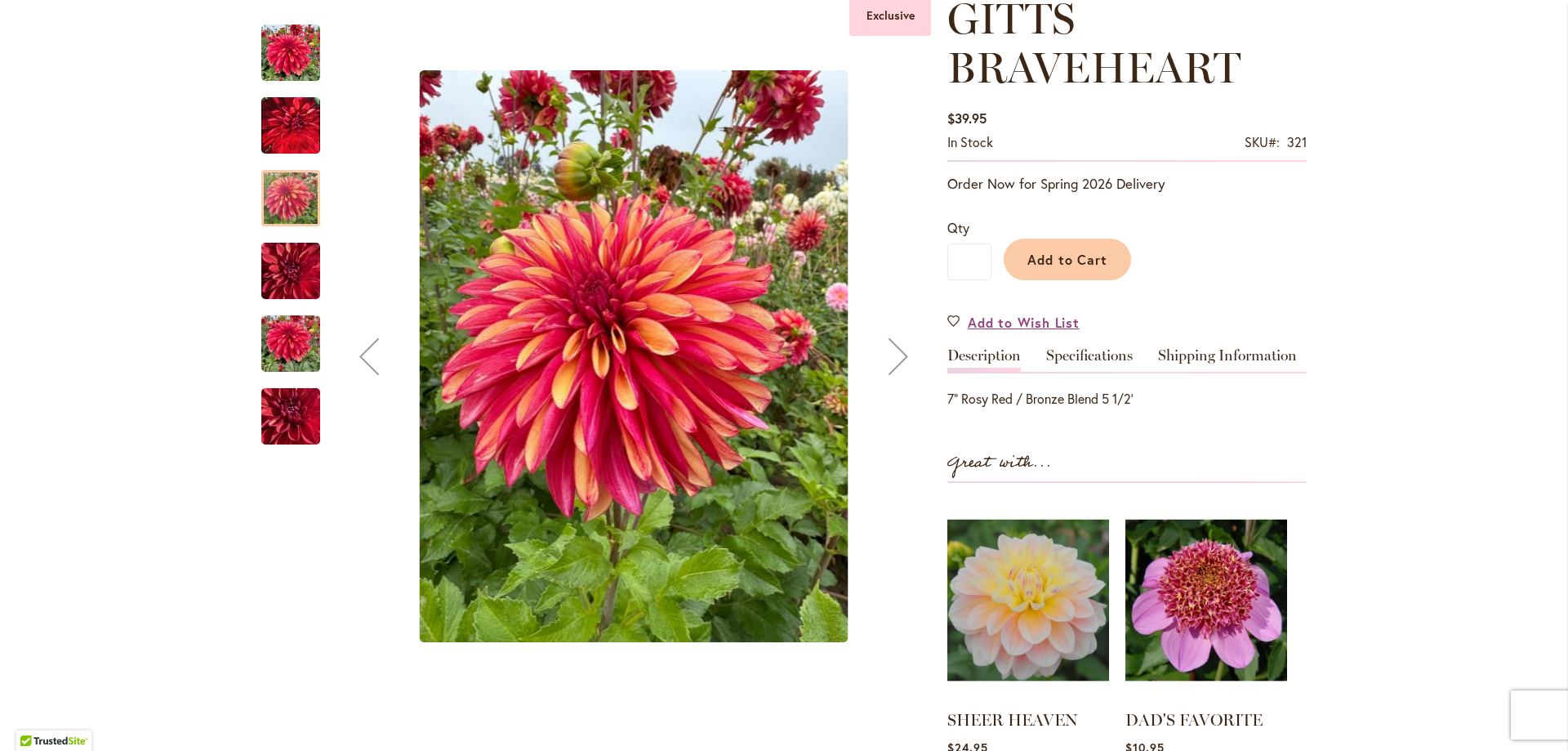
click at [293, 283] on img "GITTS BRAVEHEART" at bounding box center [290, 271] width 58 height 79
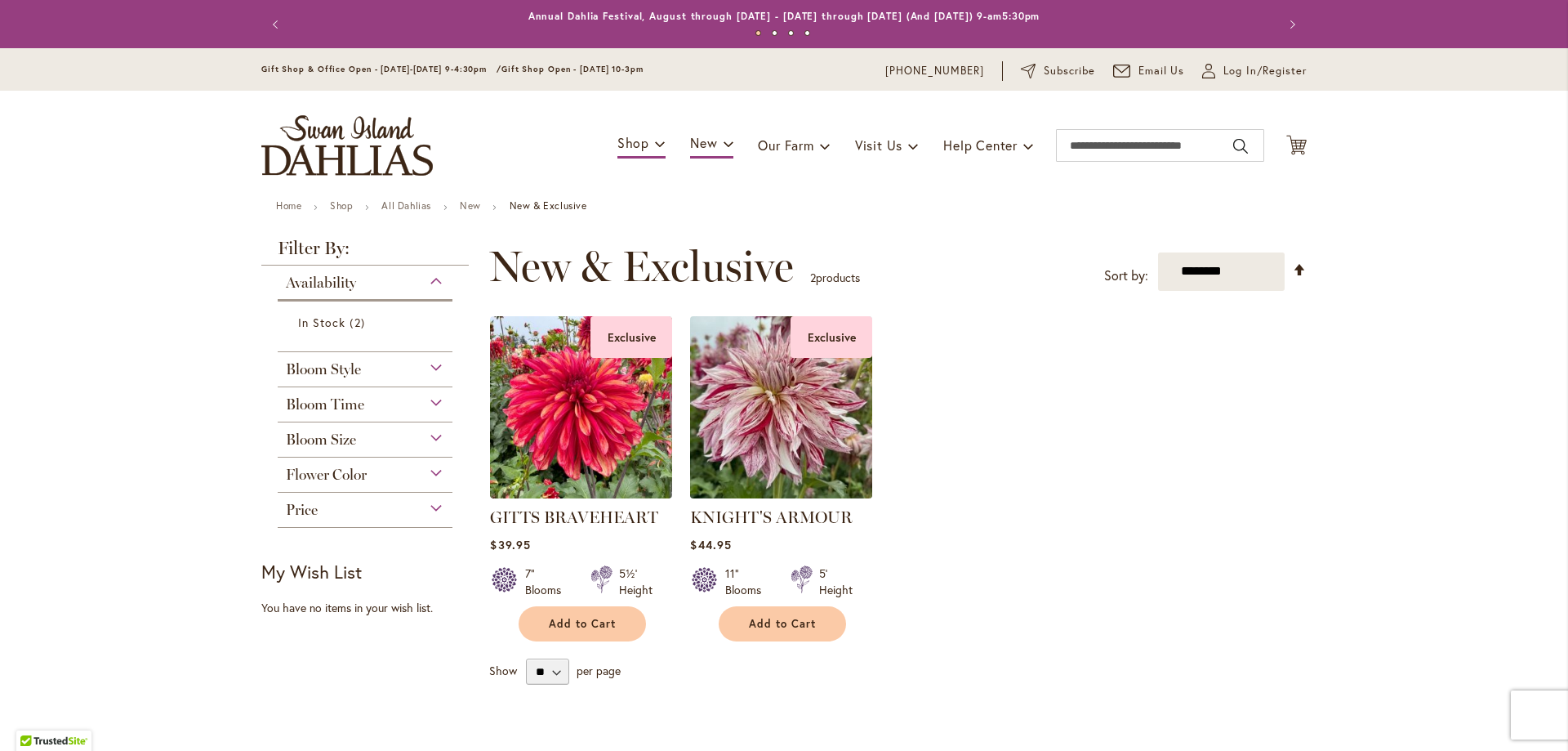
click at [767, 443] on img at bounding box center [782, 406] width 191 height 191
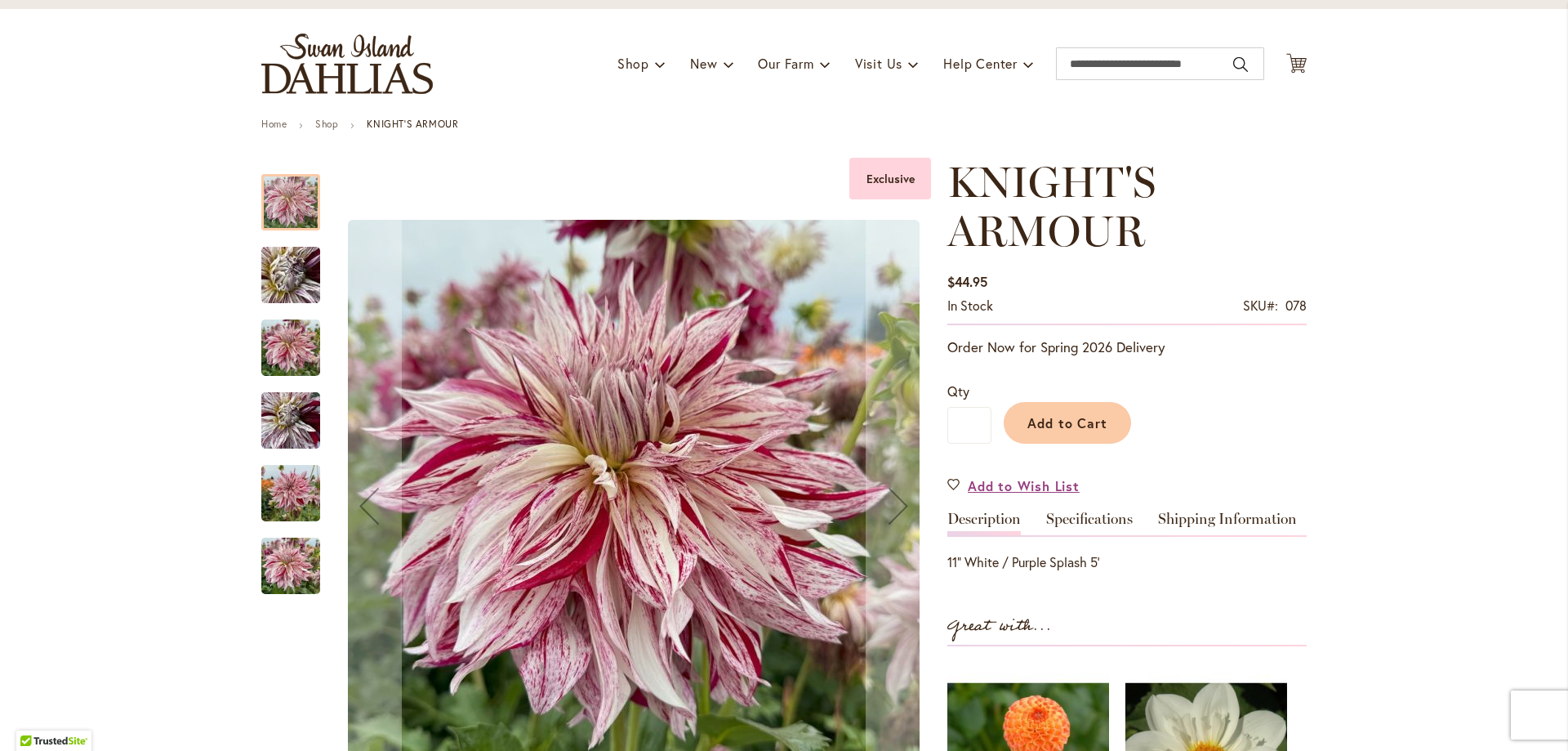
scroll to position [163, 0]
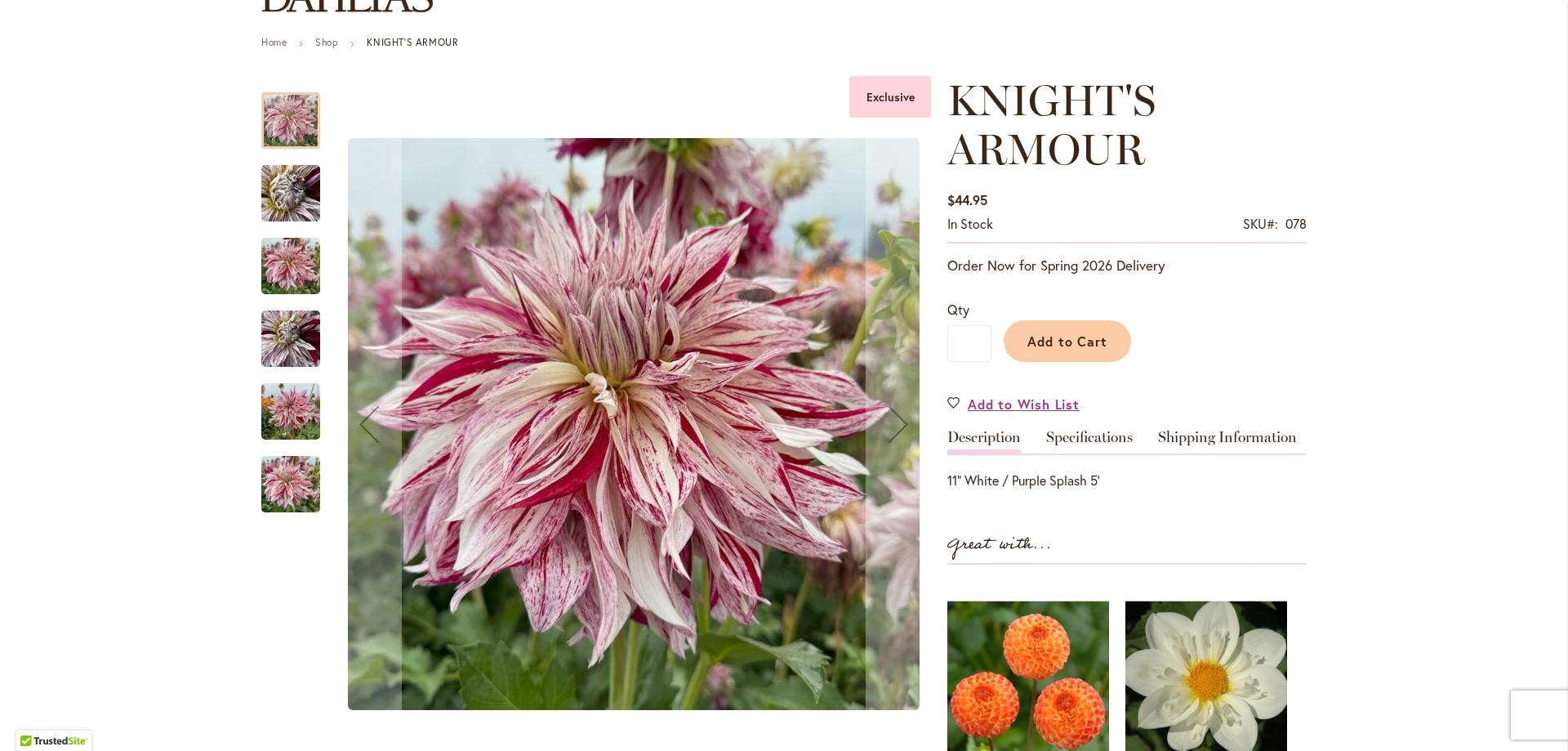
click at [292, 192] on img "KNIGHT'S ARMOUR" at bounding box center [290, 194] width 118 height 89
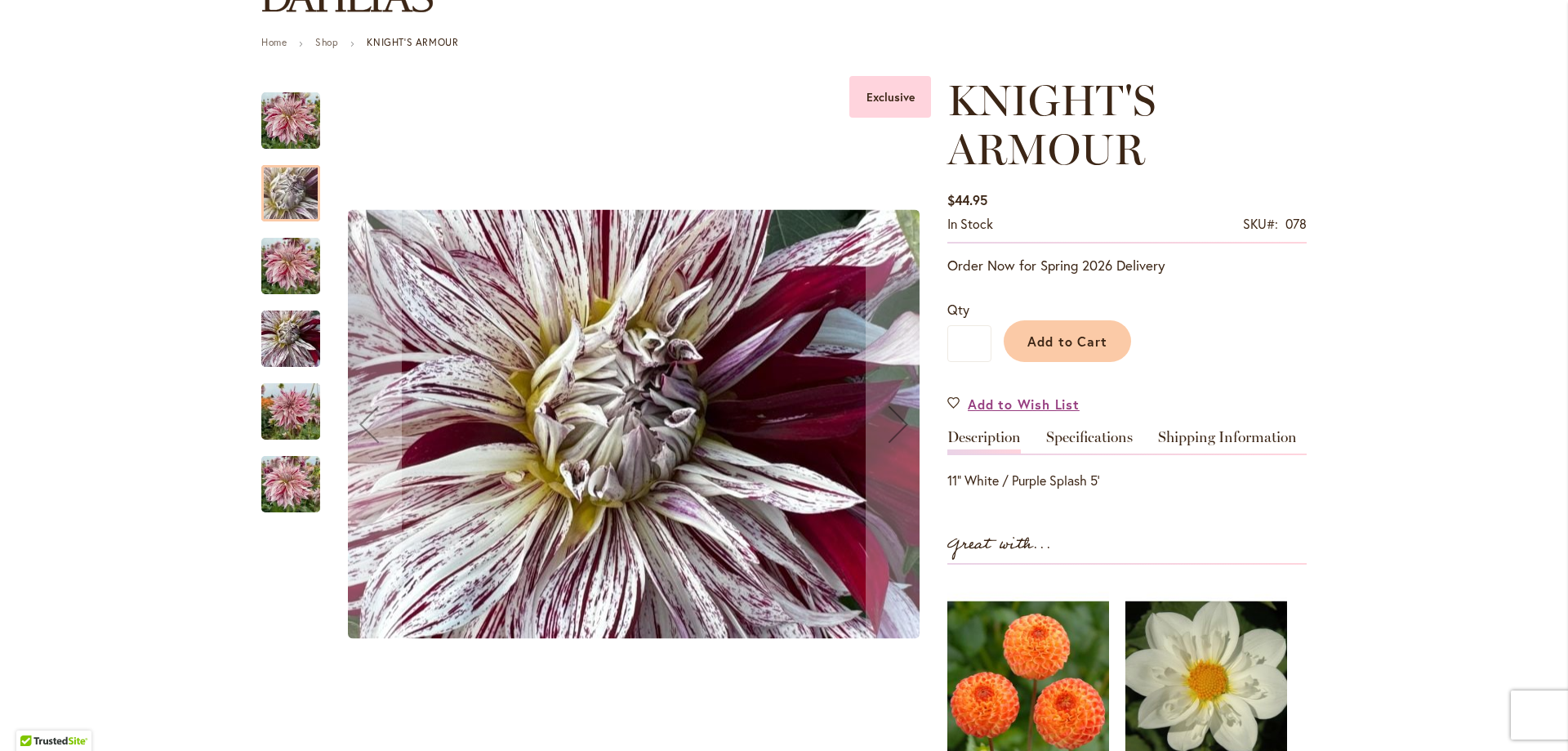
click at [299, 274] on img "KNIGHT'S ARMOUR" at bounding box center [290, 266] width 58 height 79
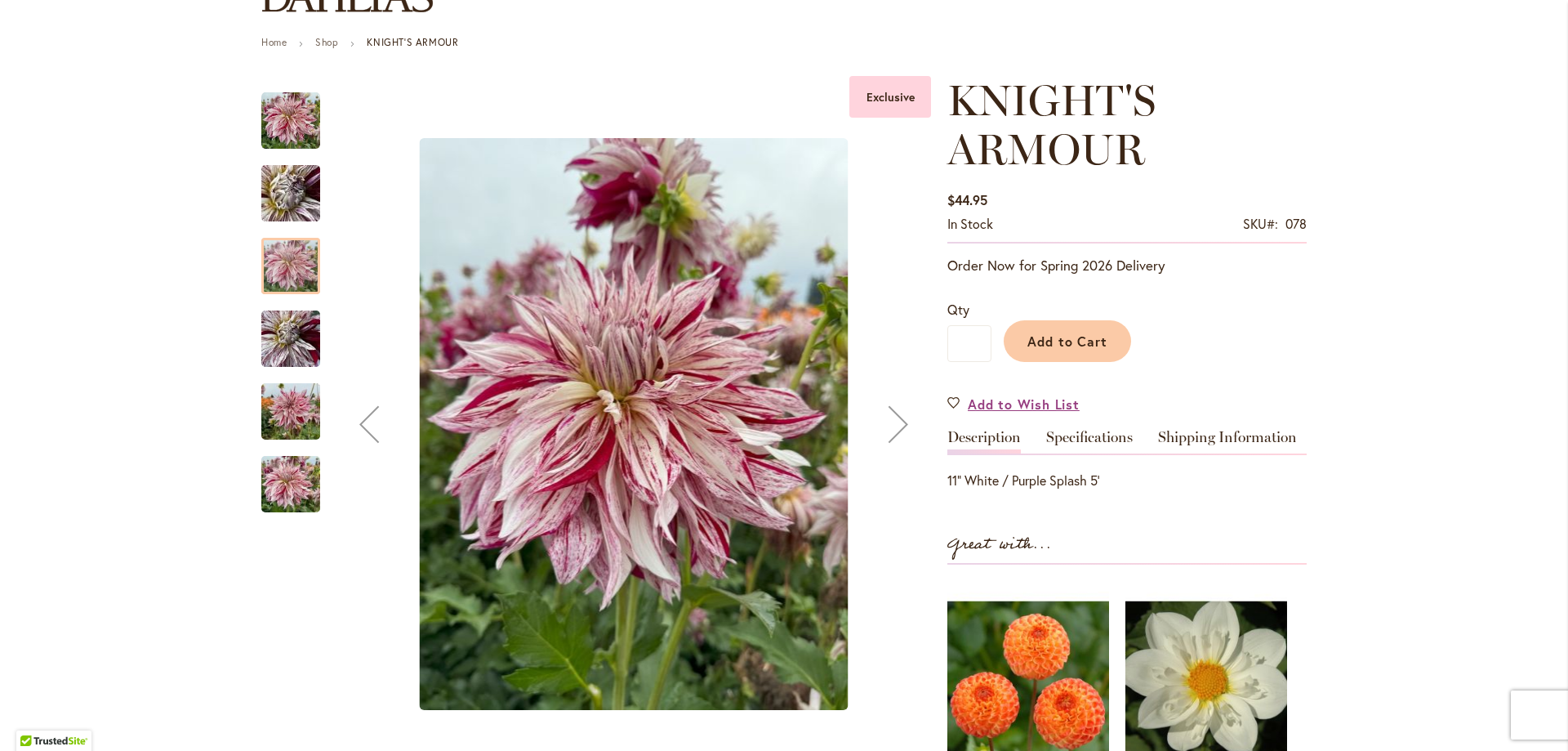
click at [299, 329] on img "KNIGHT'S ARMOUR" at bounding box center [290, 339] width 58 height 79
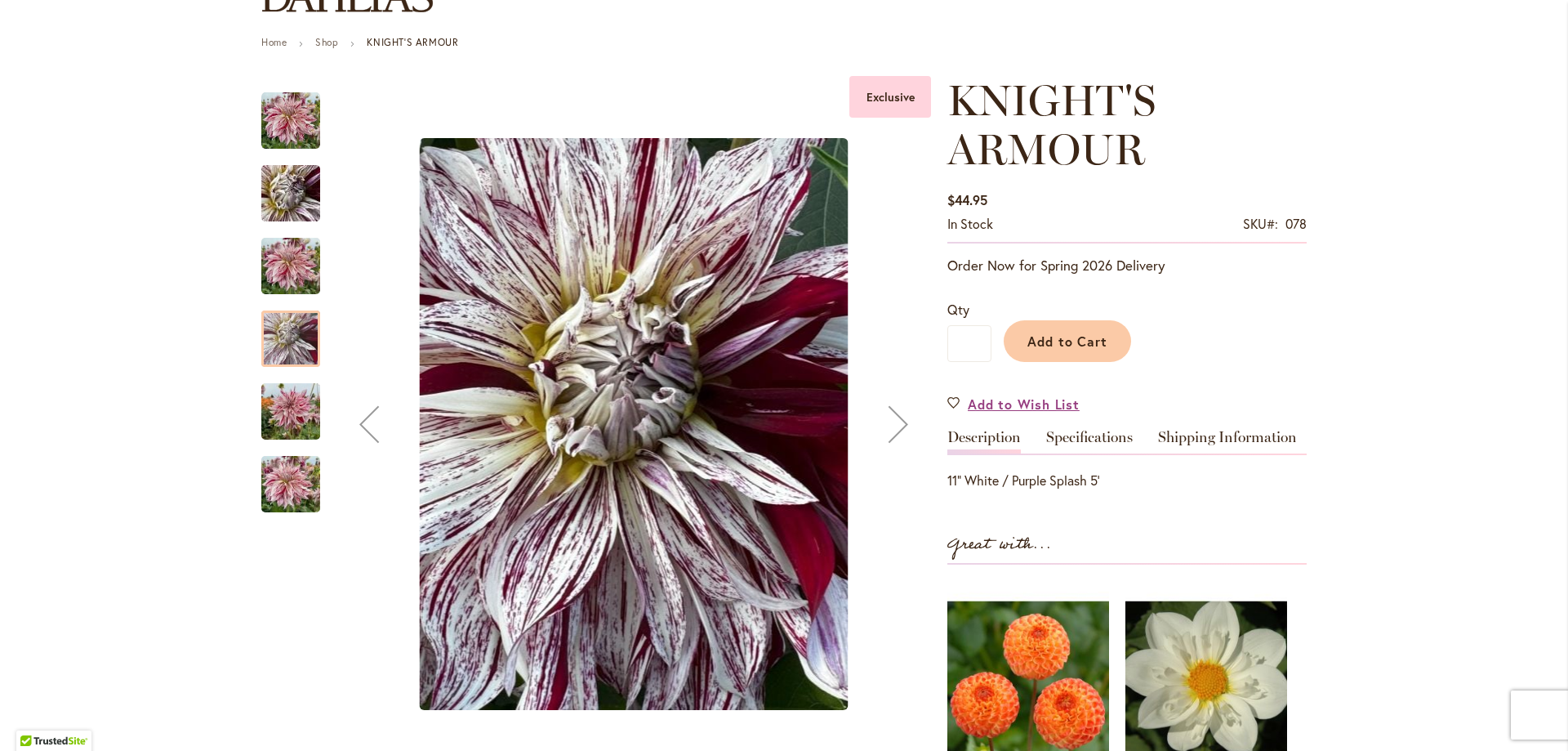
click at [297, 406] on img "KNIGHT'S ARMOUR" at bounding box center [290, 412] width 58 height 79
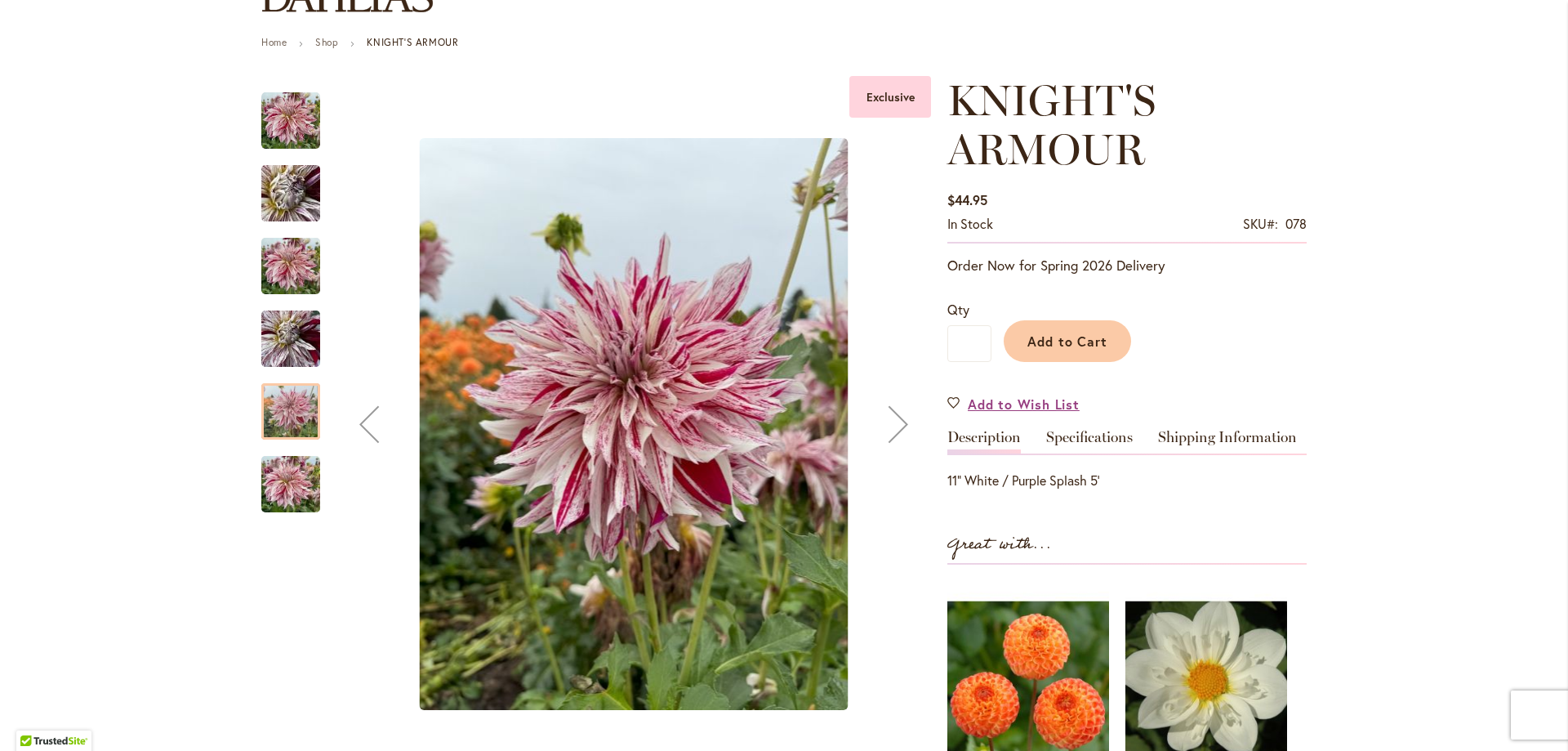
click at [286, 481] on img "KNIGHT'S ARMOUR" at bounding box center [290, 484] width 58 height 79
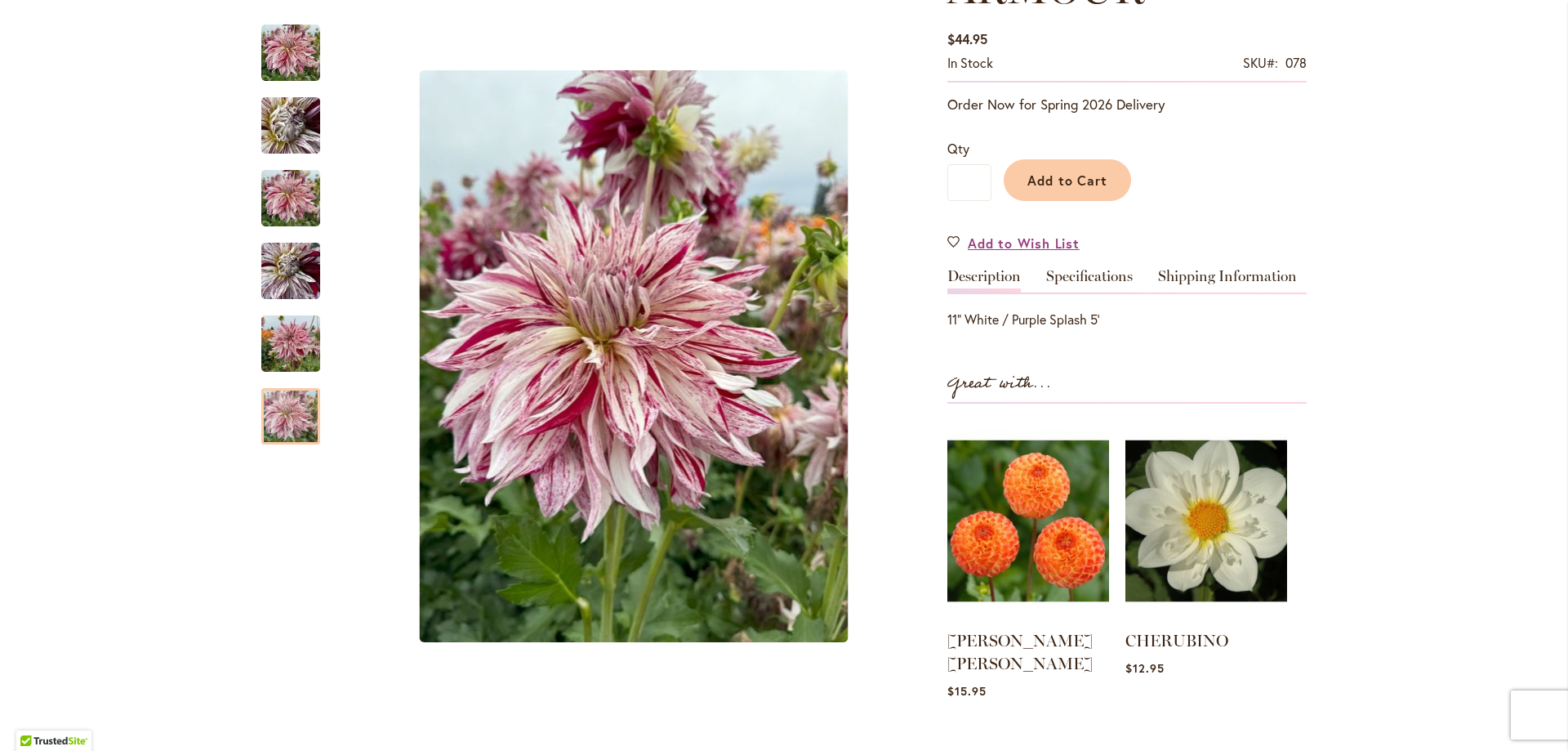
scroll to position [327, 0]
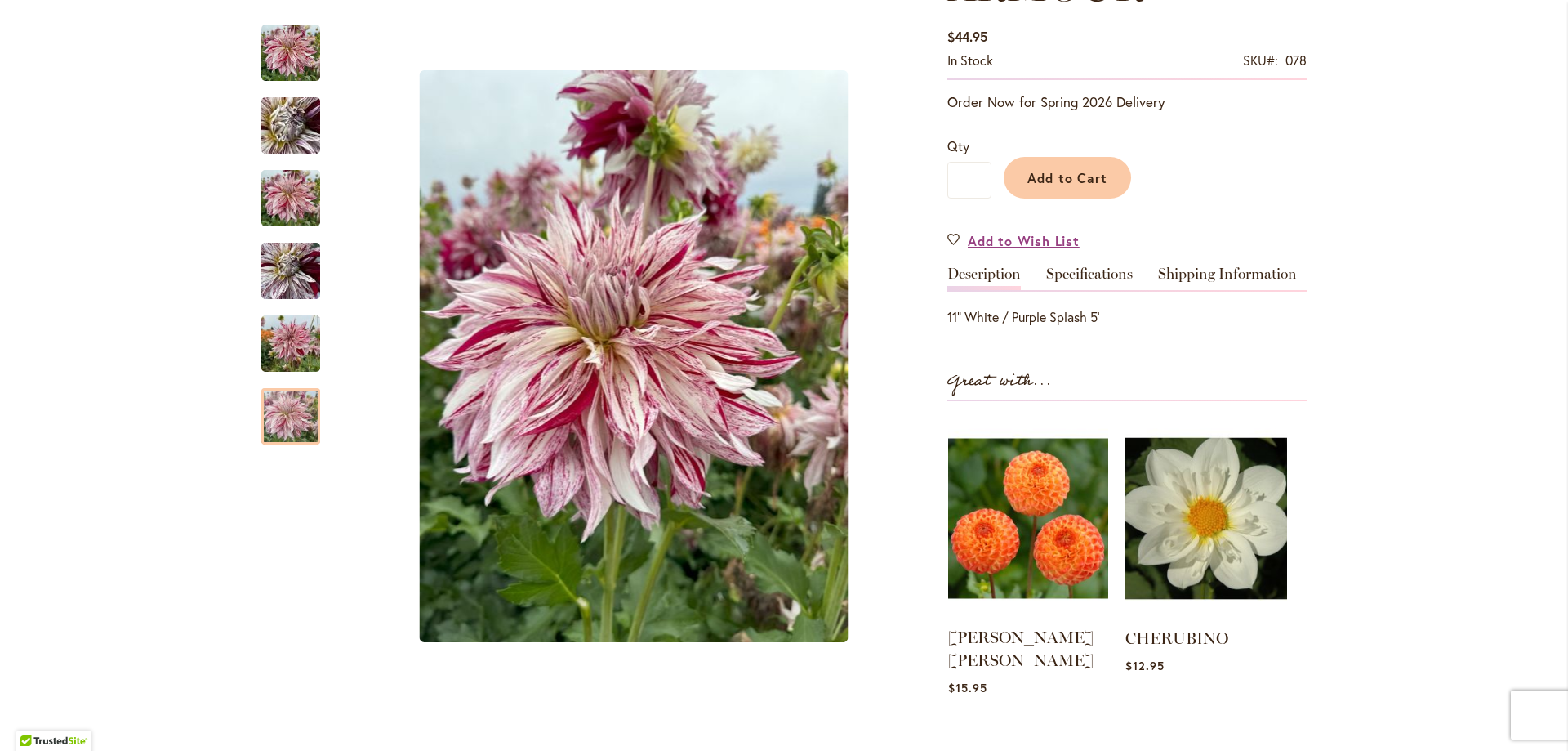
click at [1058, 504] on img at bounding box center [1028, 518] width 160 height 200
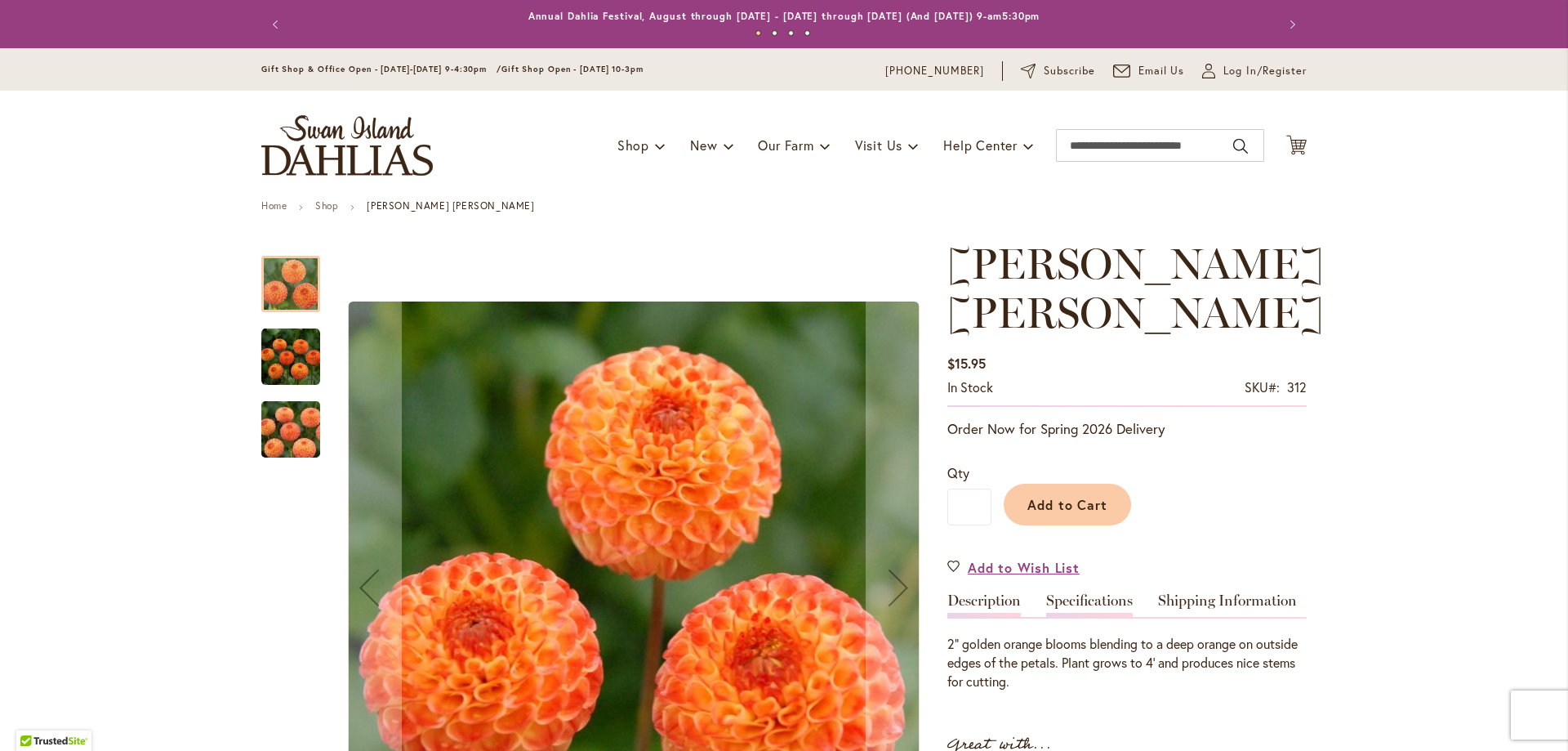
click at [1062, 593] on link "Specifications" at bounding box center [1090, 605] width 87 height 24
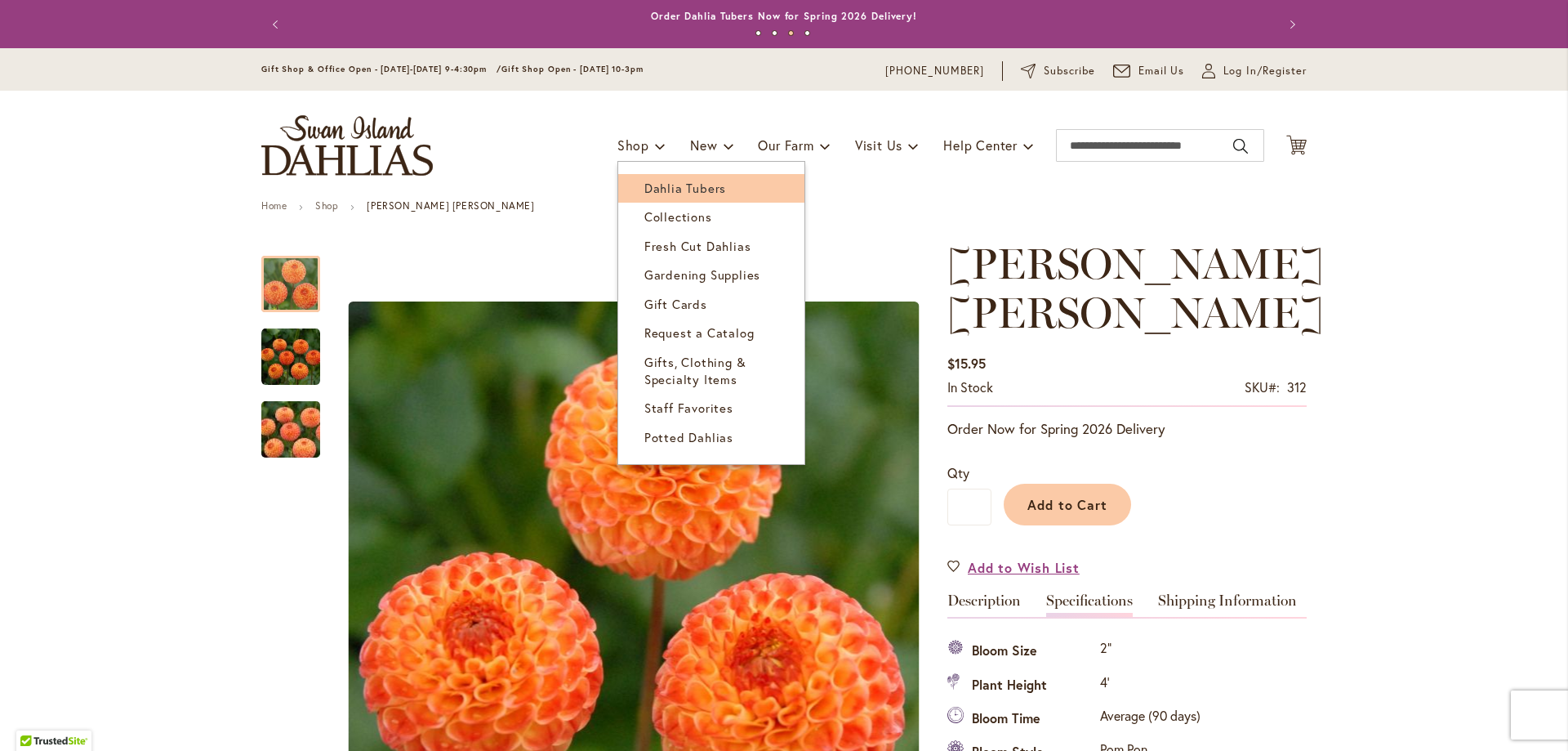
click at [653, 189] on span "Dahlia Tubers" at bounding box center [685, 188] width 81 height 16
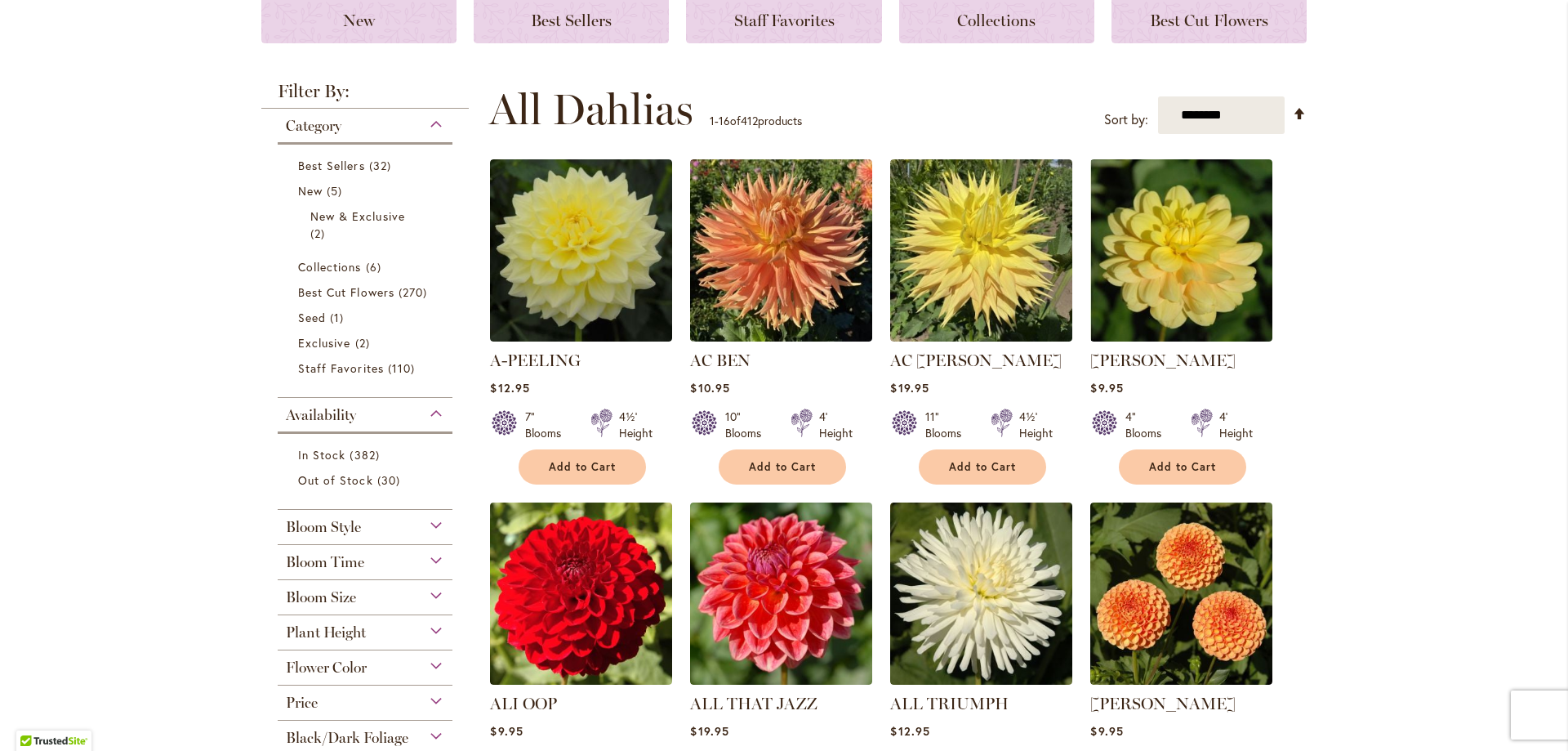
scroll to position [327, 0]
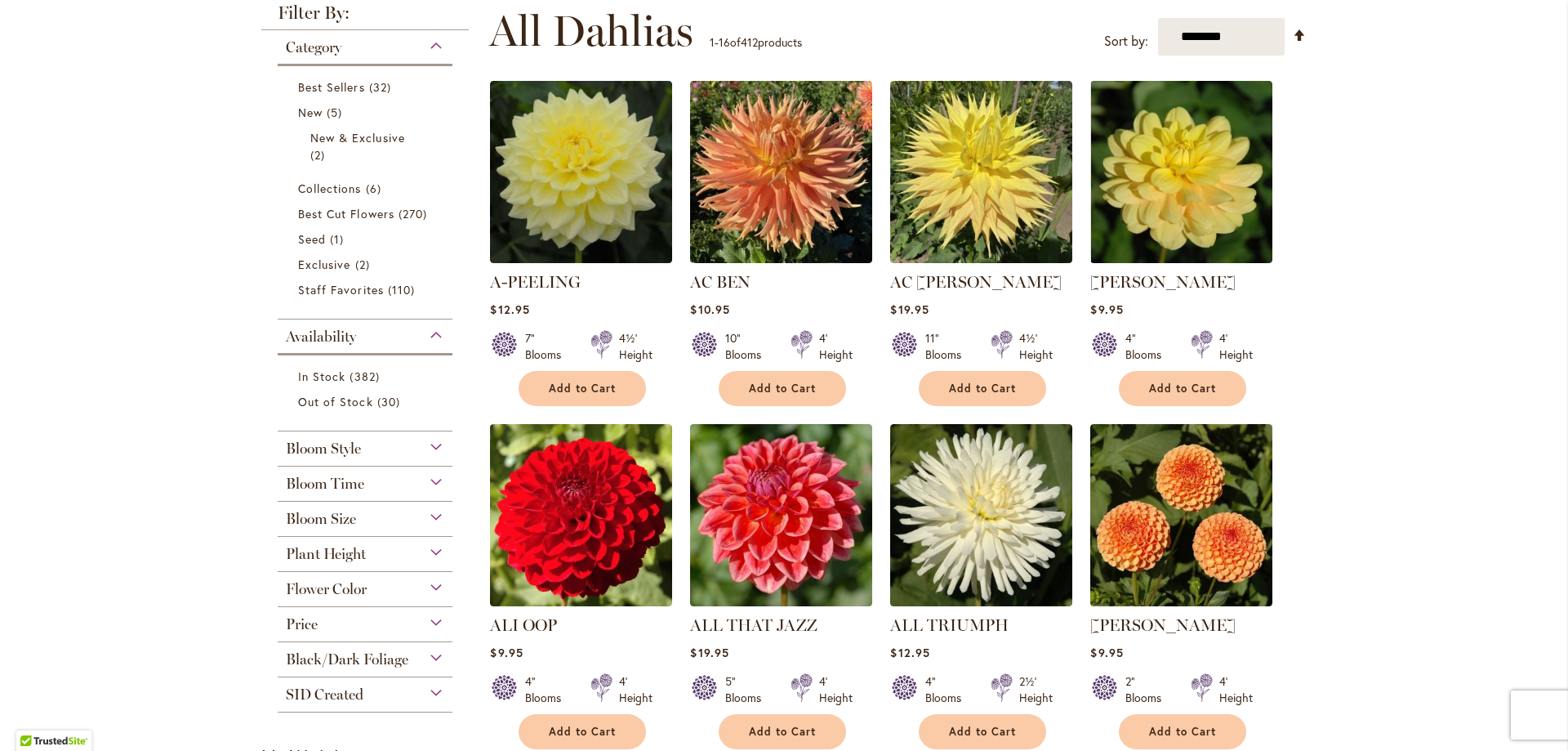
click at [425, 452] on div "Bloom Style" at bounding box center [365, 445] width 174 height 27
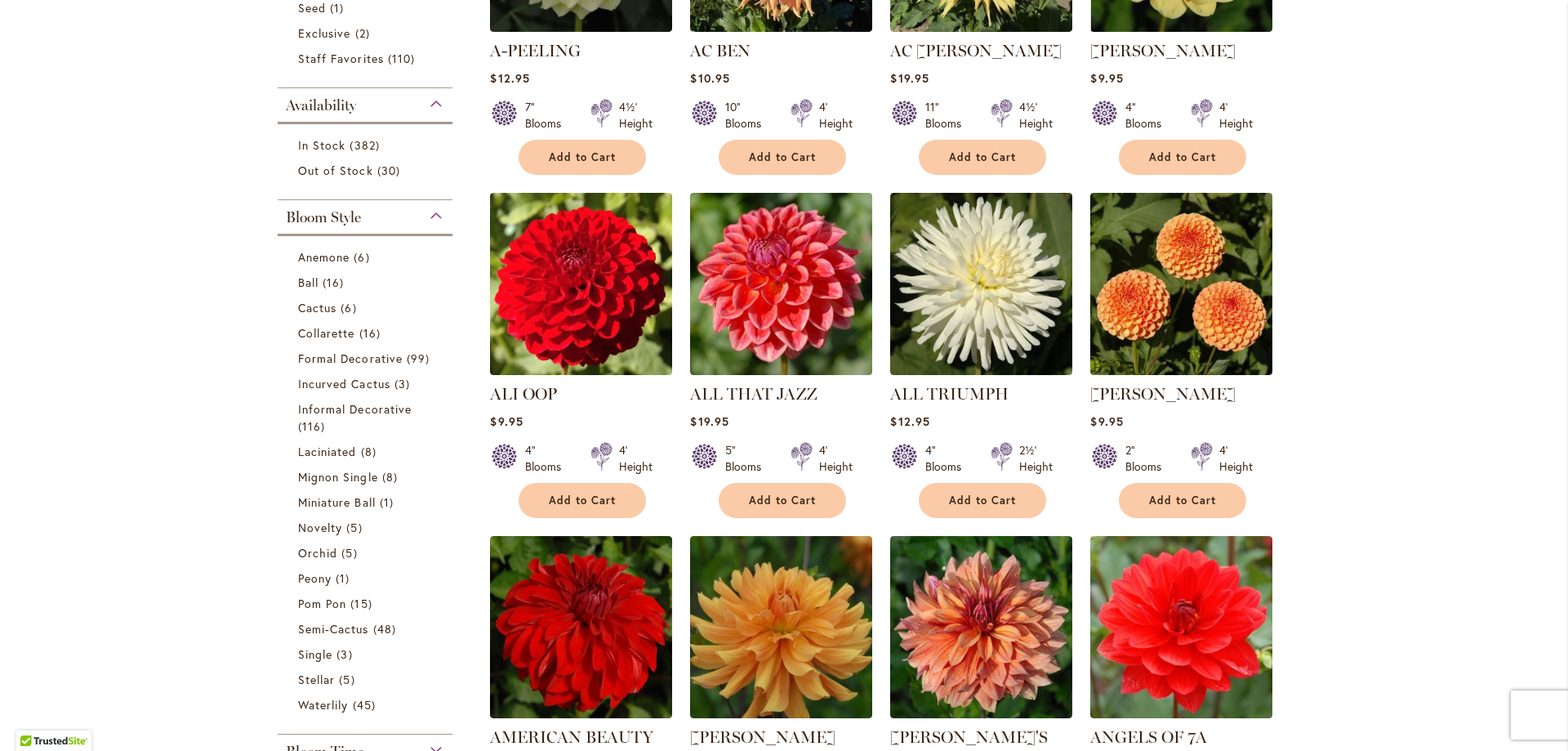
scroll to position [595, 0]
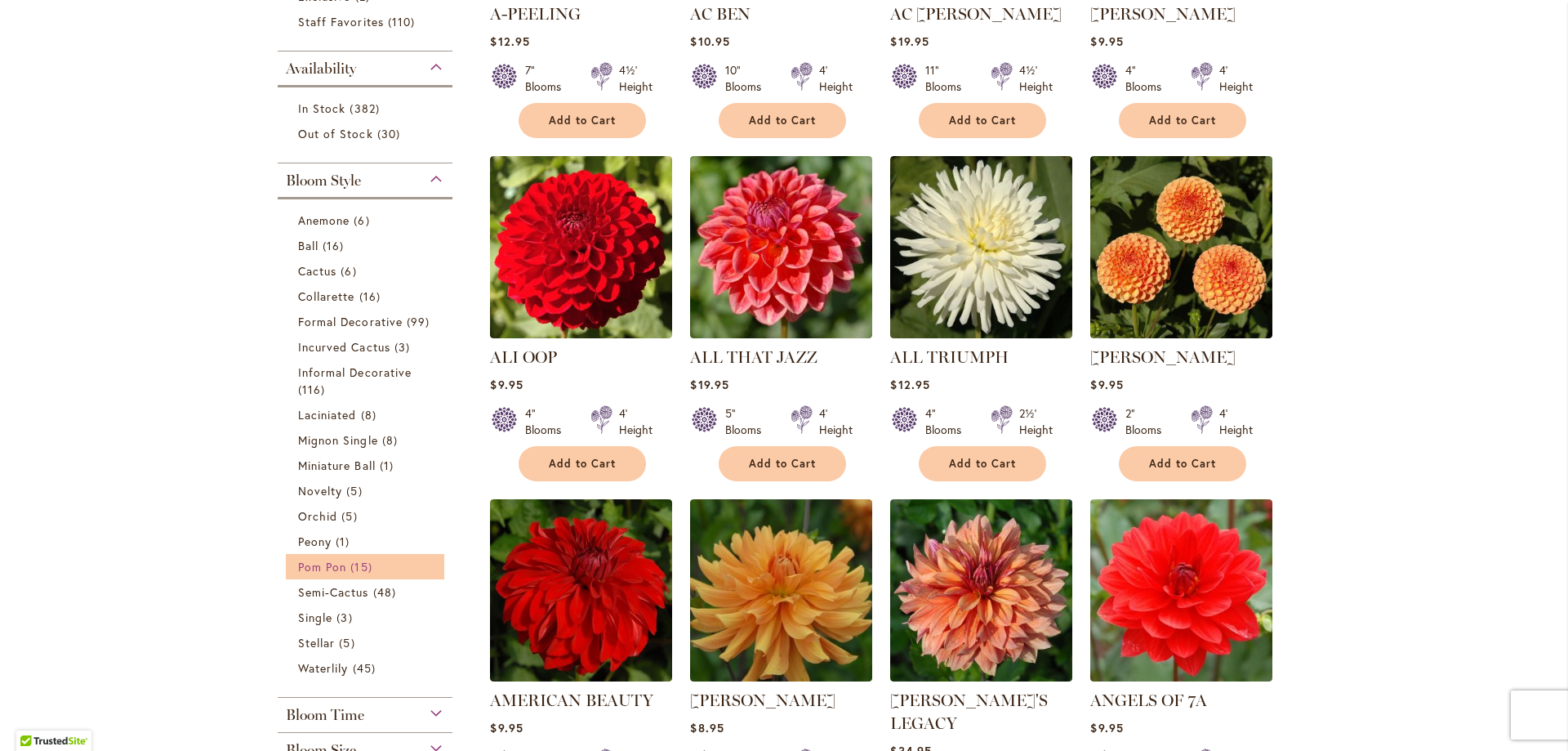
click at [354, 561] on span "15 items" at bounding box center [363, 566] width 26 height 17
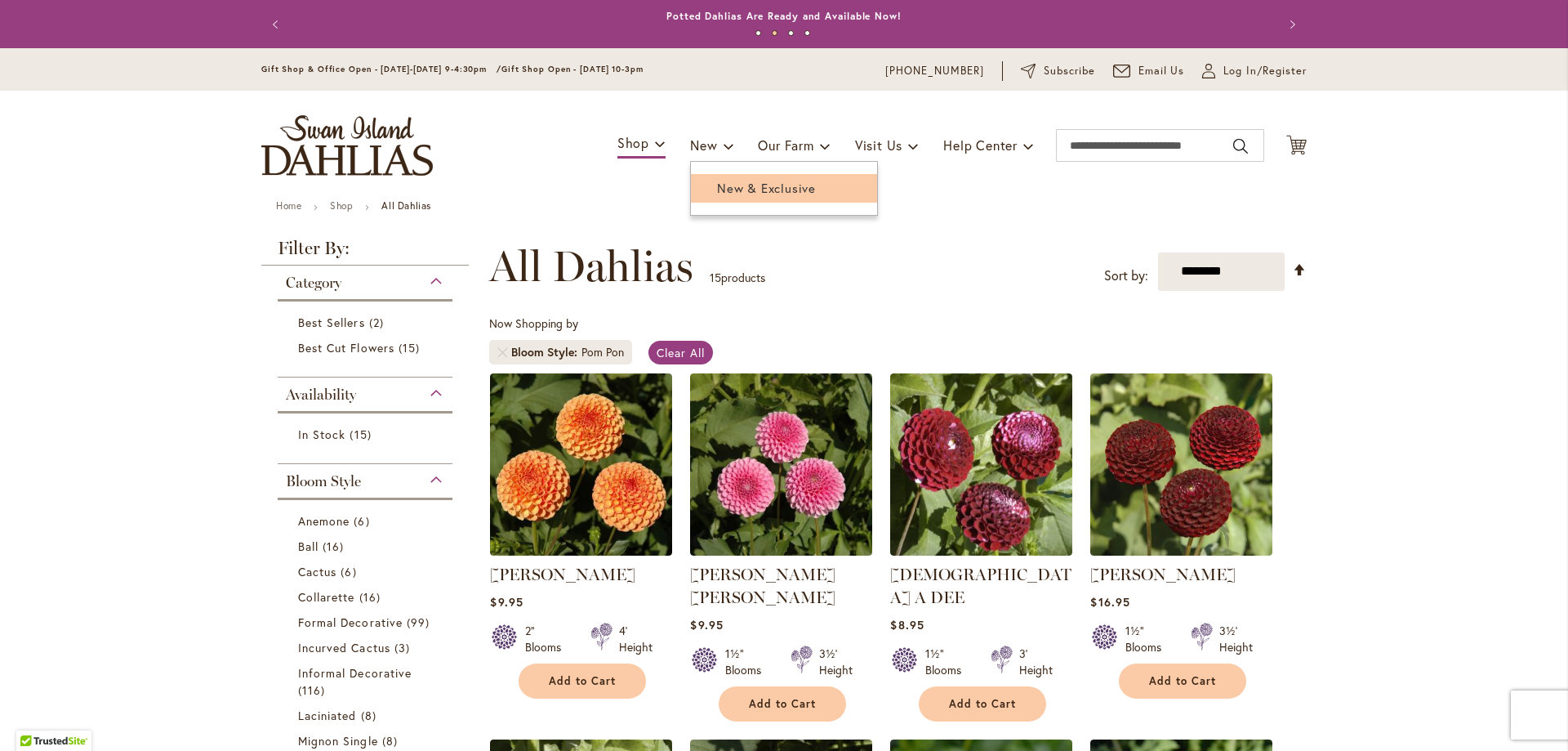
click at [717, 180] on span "New & Exclusive" at bounding box center [767, 188] width 99 height 16
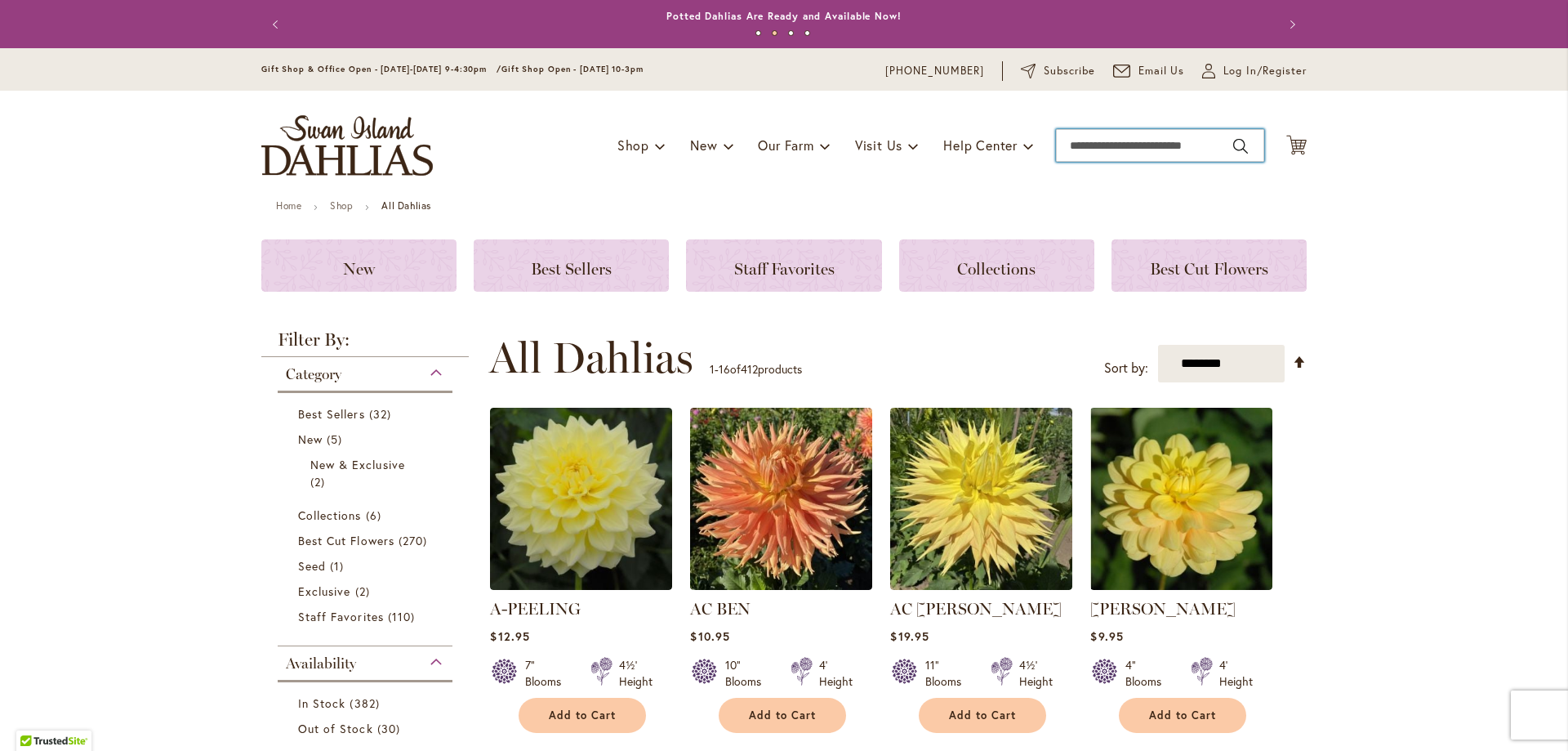
click at [1086, 146] on input "Search" at bounding box center [1160, 145] width 208 height 33
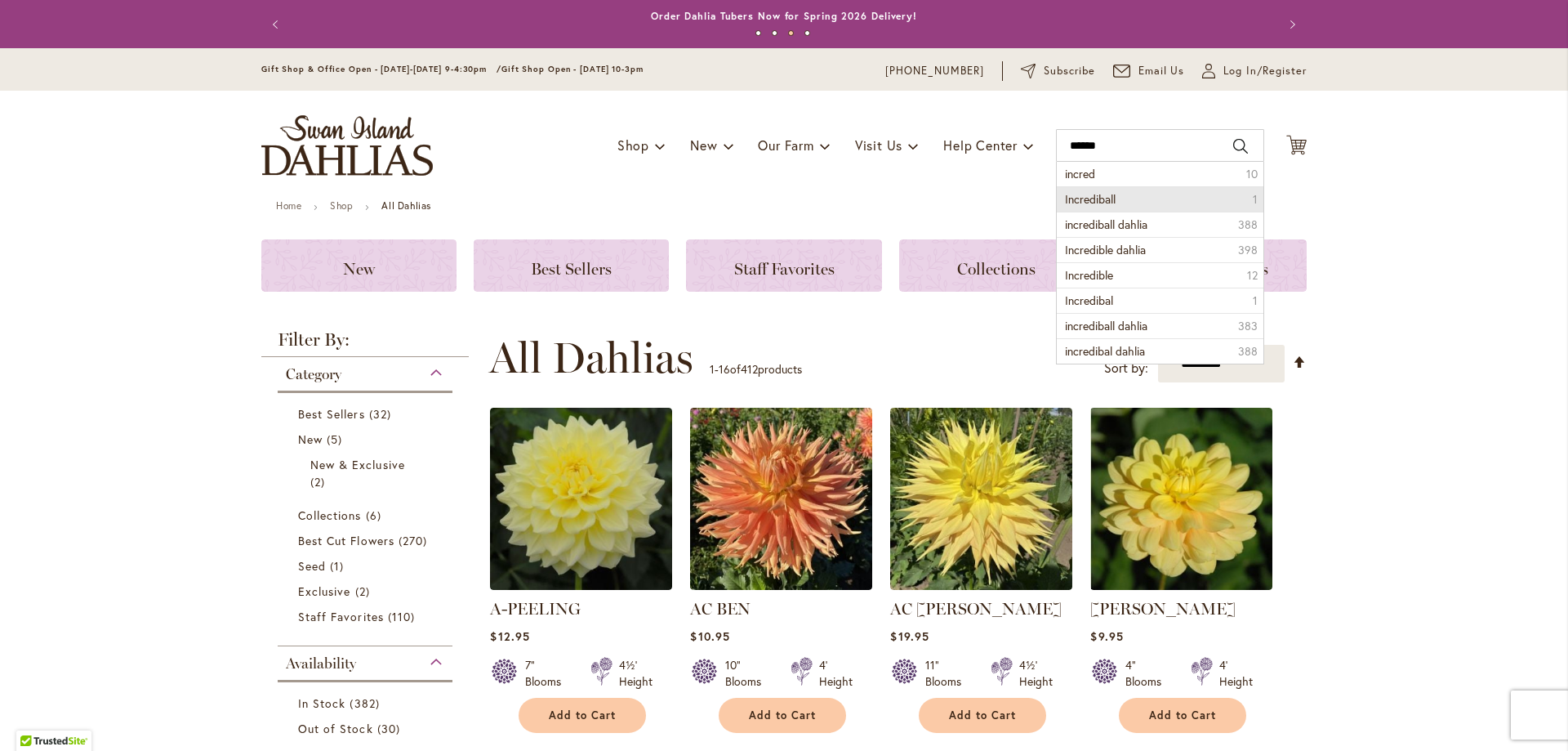
click at [1164, 200] on li "Incrediball 1" at bounding box center [1160, 198] width 206 height 26
type input "**********"
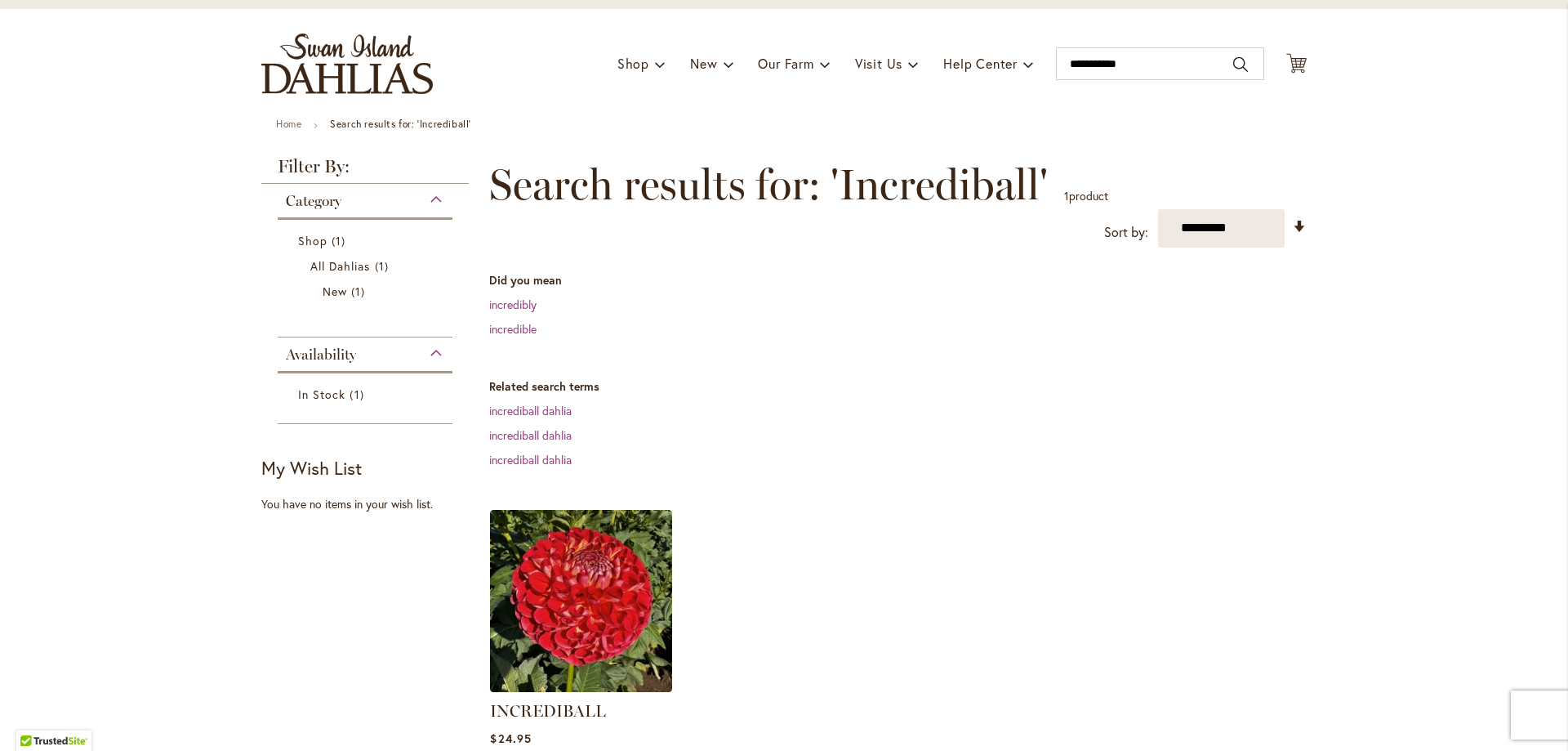
scroll to position [327, 0]
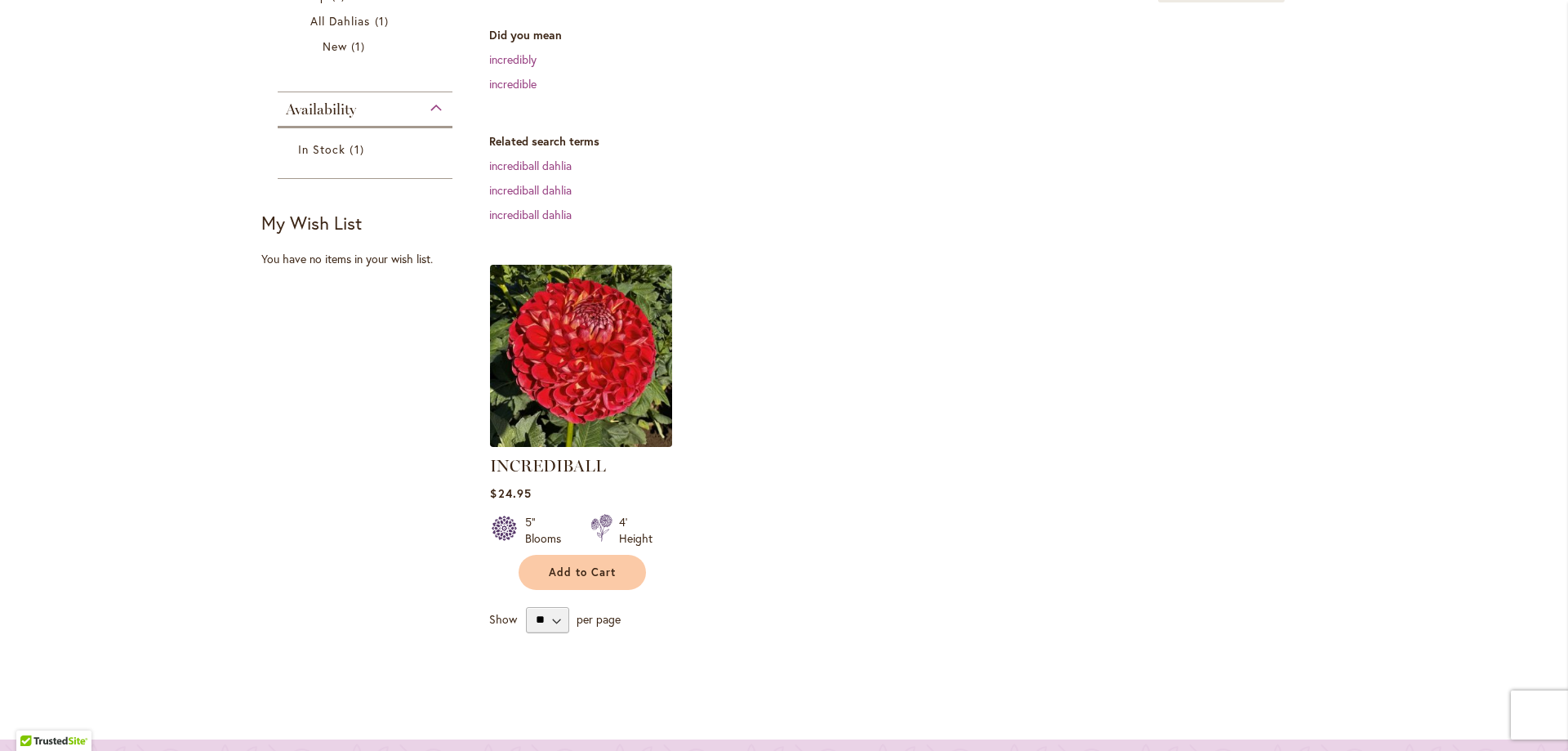
click at [571, 287] on img at bounding box center [582, 355] width 191 height 191
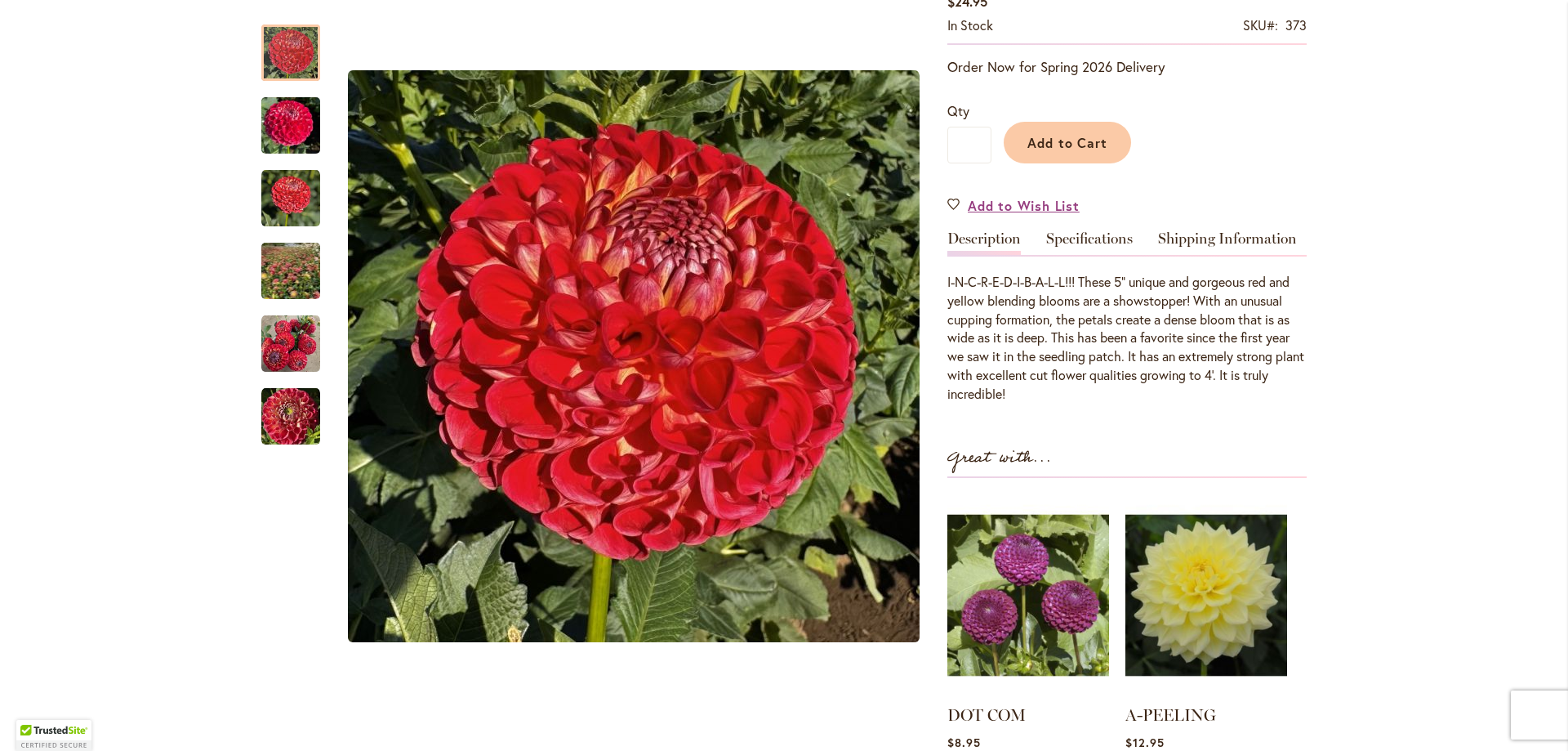
scroll to position [327, 0]
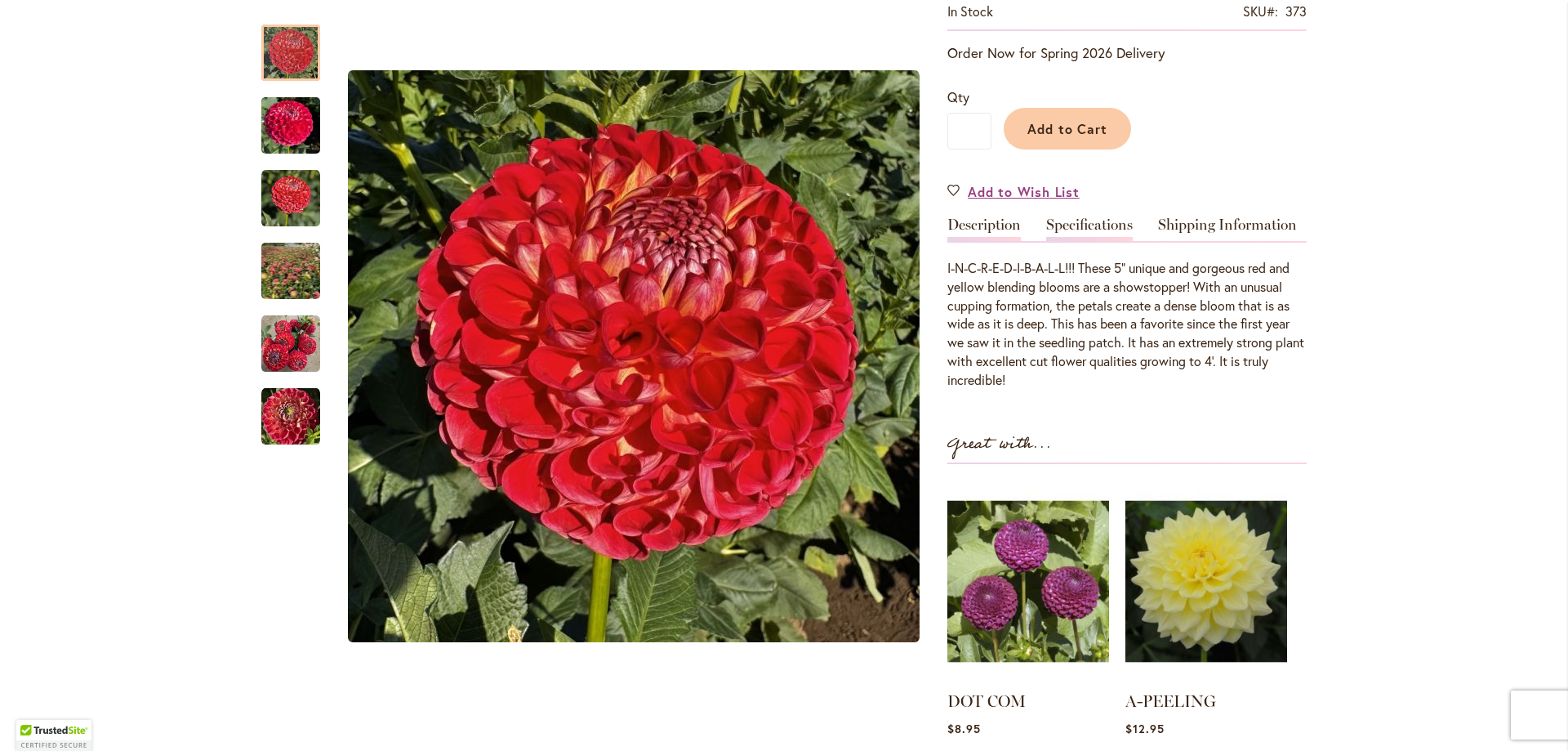
click at [1060, 218] on link "Specifications" at bounding box center [1090, 228] width 87 height 24
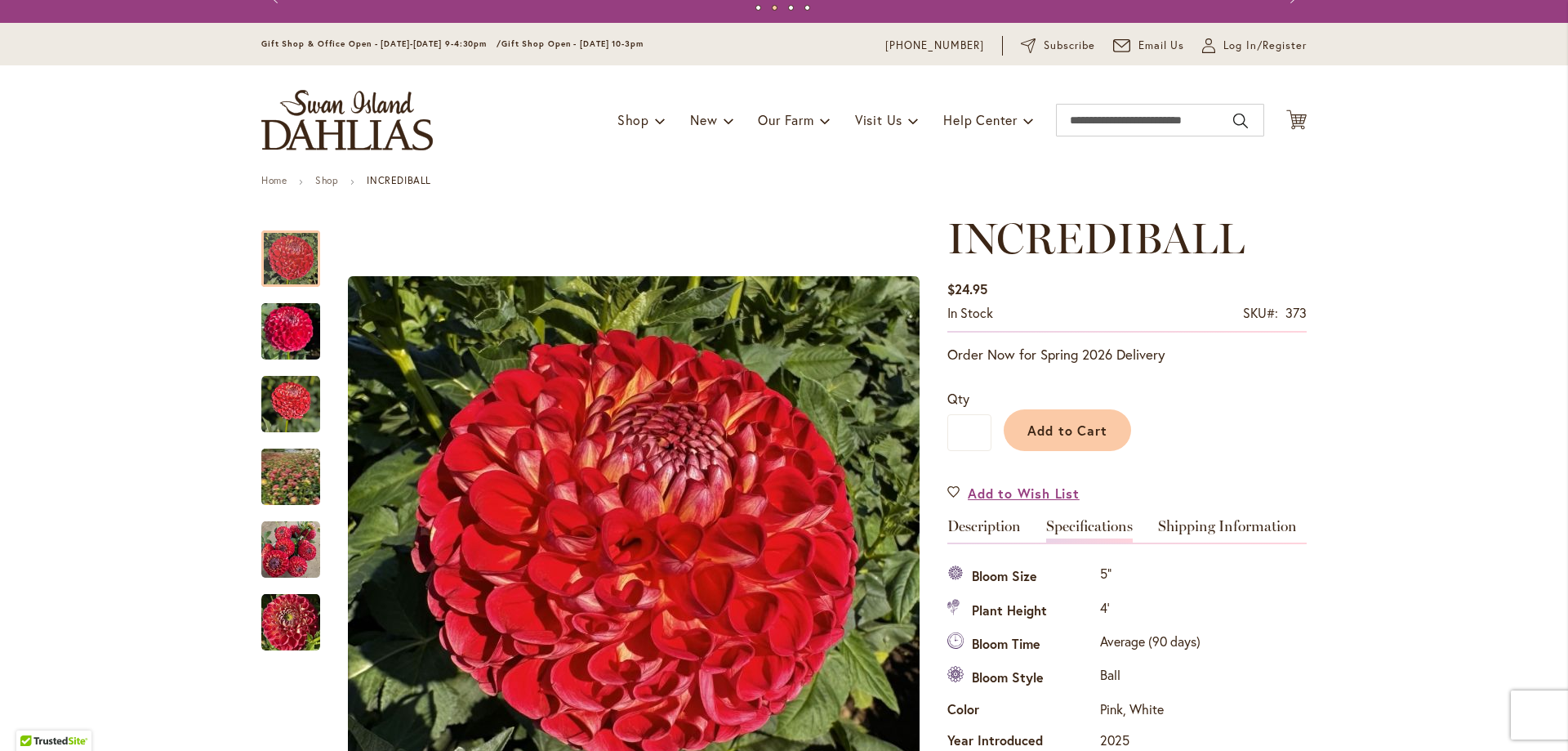
scroll to position [0, 0]
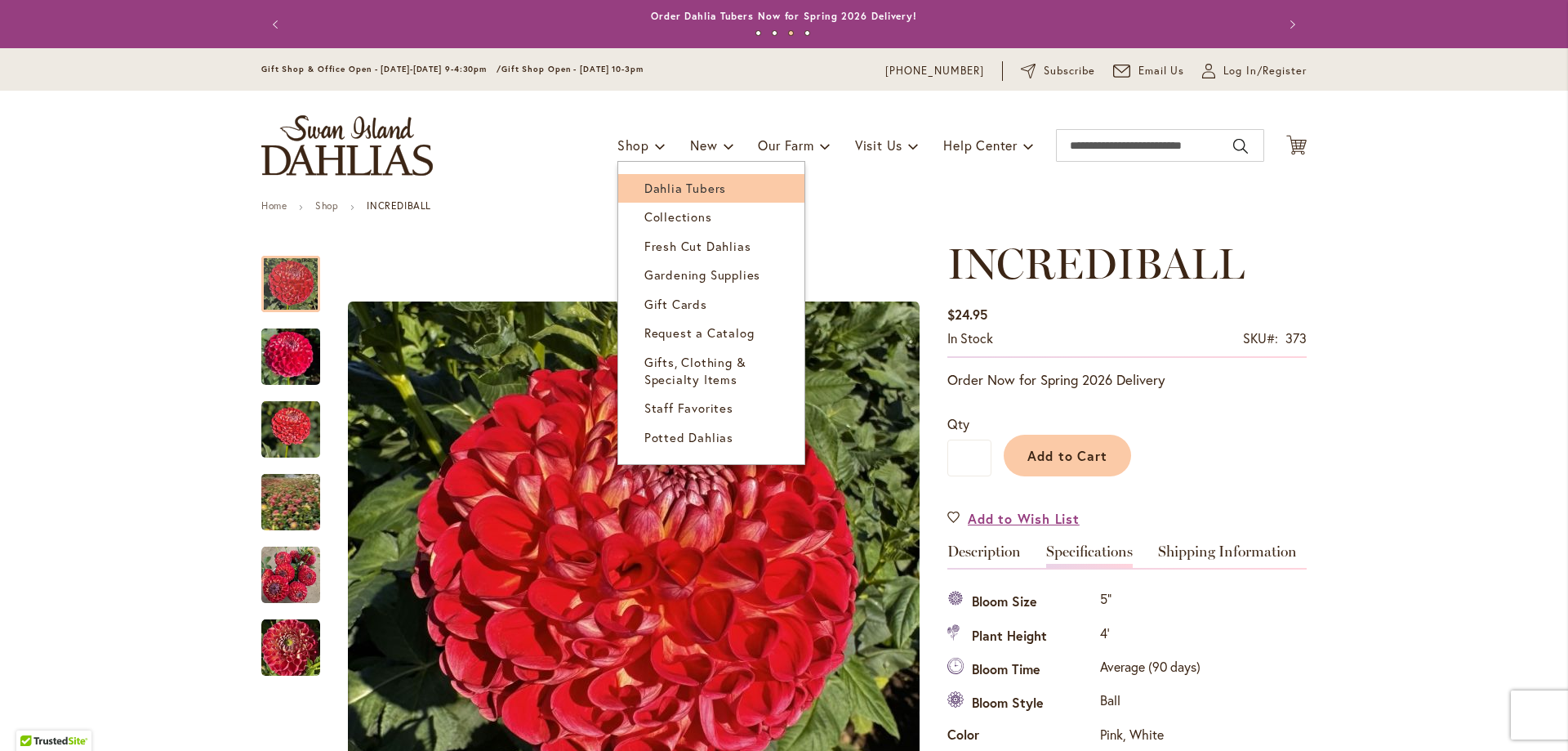
click at [645, 186] on span "Dahlia Tubers" at bounding box center [685, 188] width 81 height 16
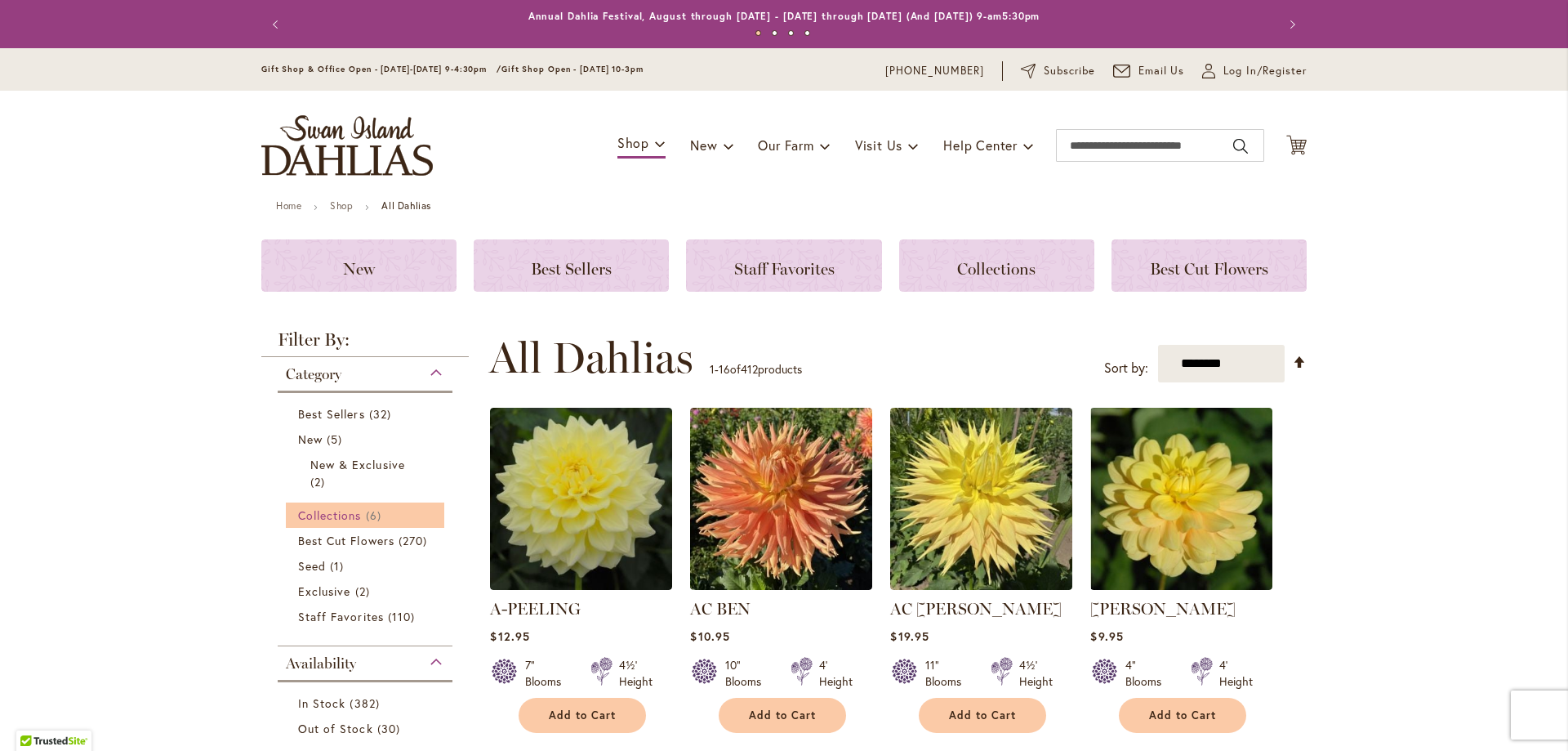
scroll to position [408, 0]
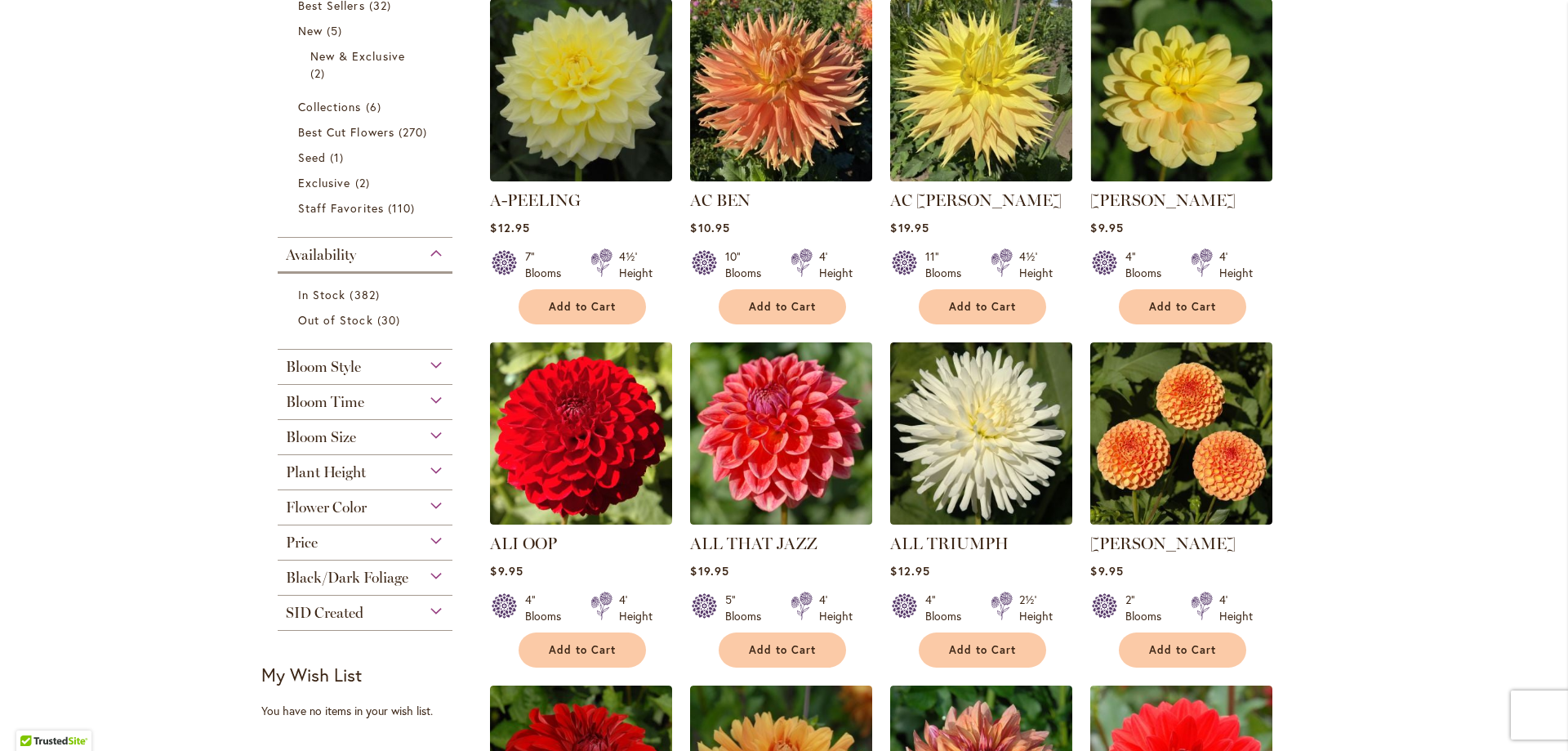
click at [407, 363] on div "Bloom Style" at bounding box center [365, 363] width 174 height 27
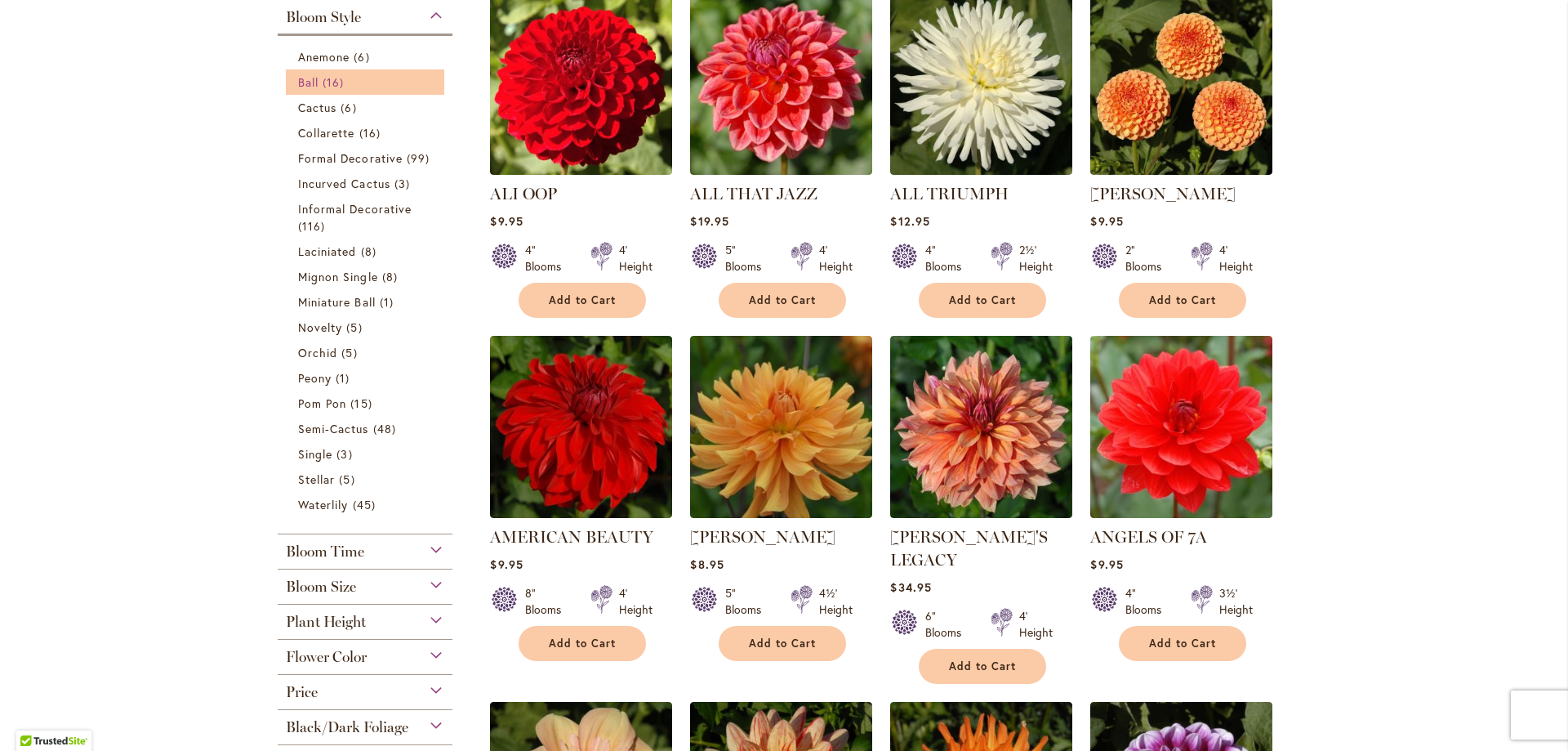
click at [306, 89] on span "Ball" at bounding box center [308, 82] width 20 height 16
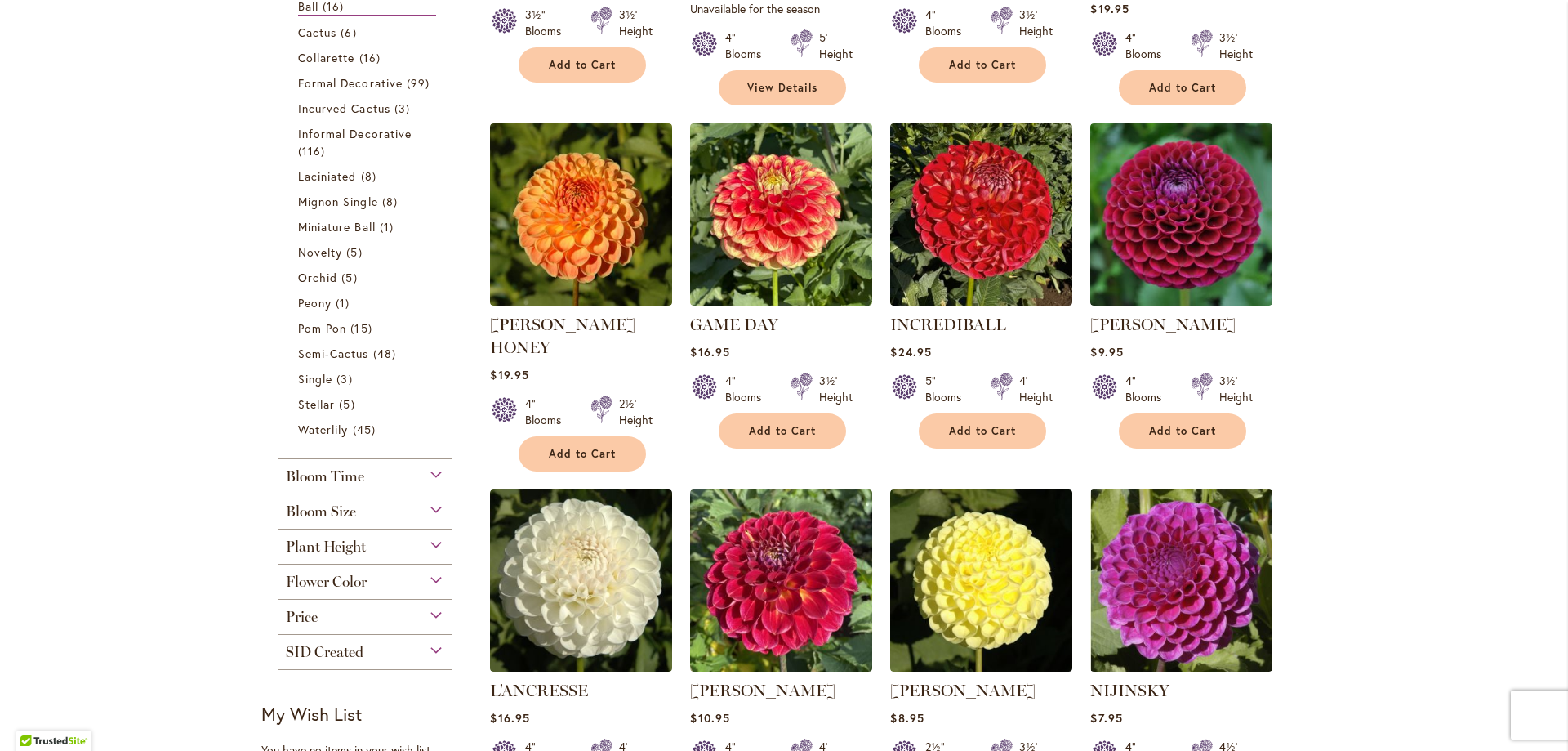
scroll to position [572, 0]
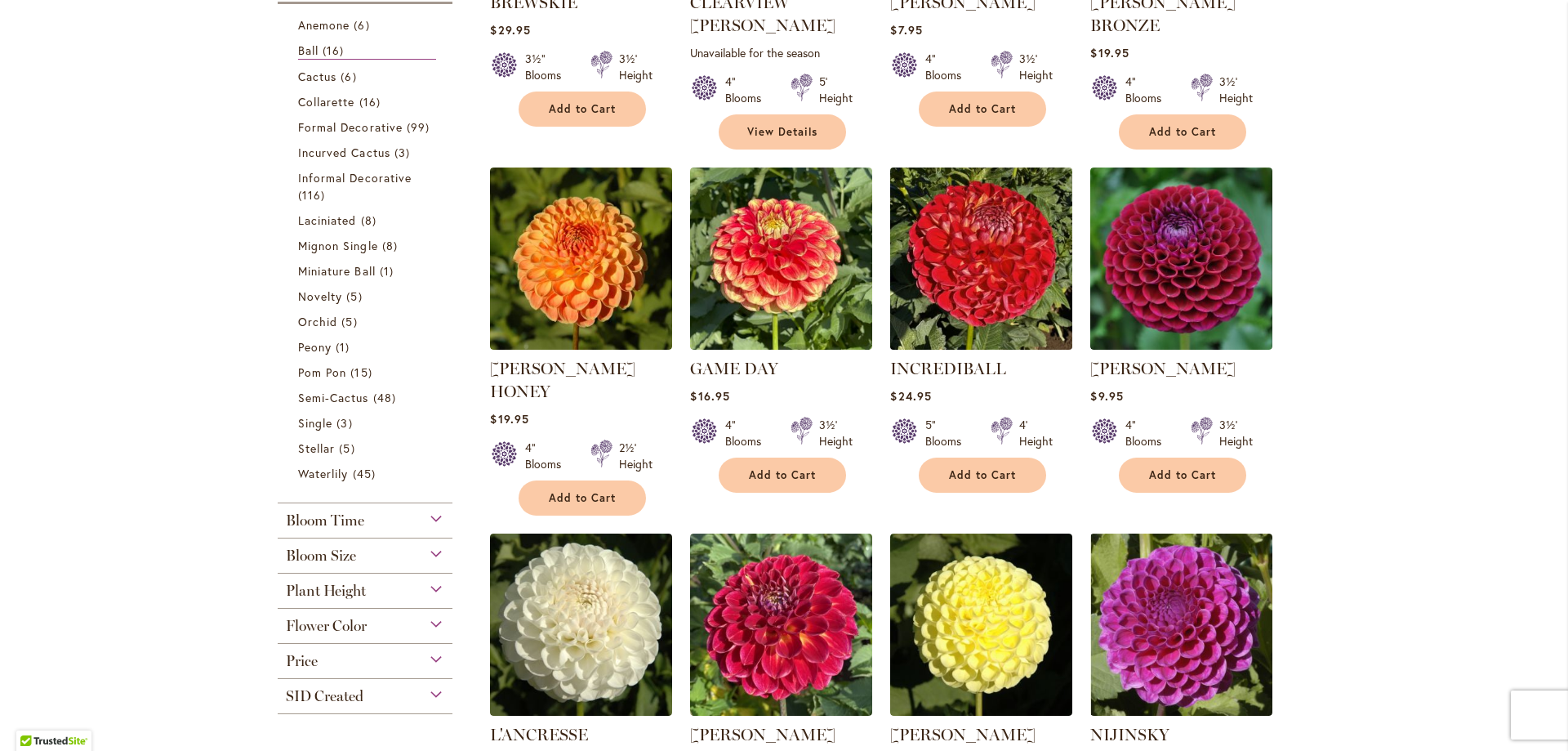
click at [970, 240] on img at bounding box center [982, 259] width 191 height 191
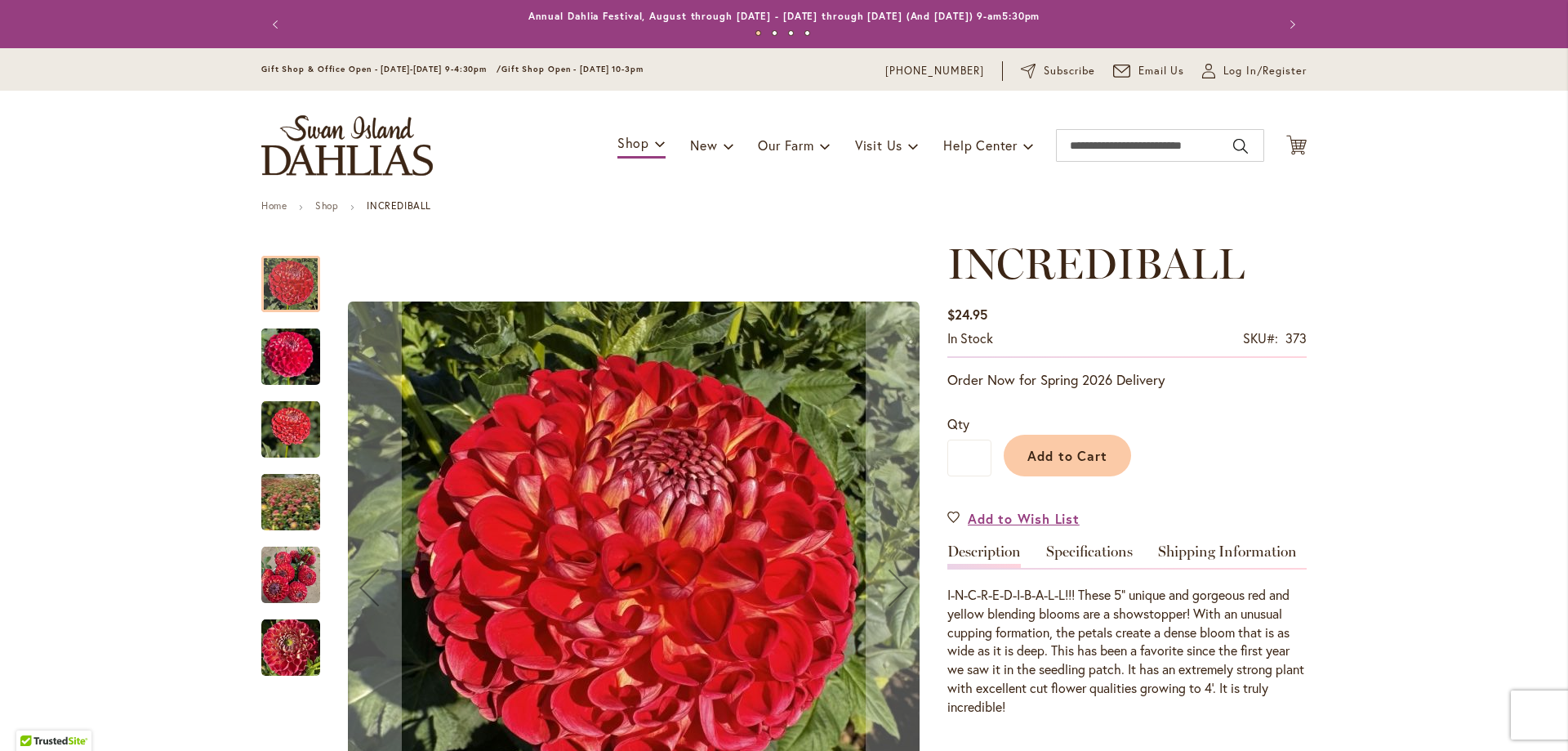
click at [262, 574] on img "INCREDIBALL" at bounding box center [290, 575] width 58 height 58
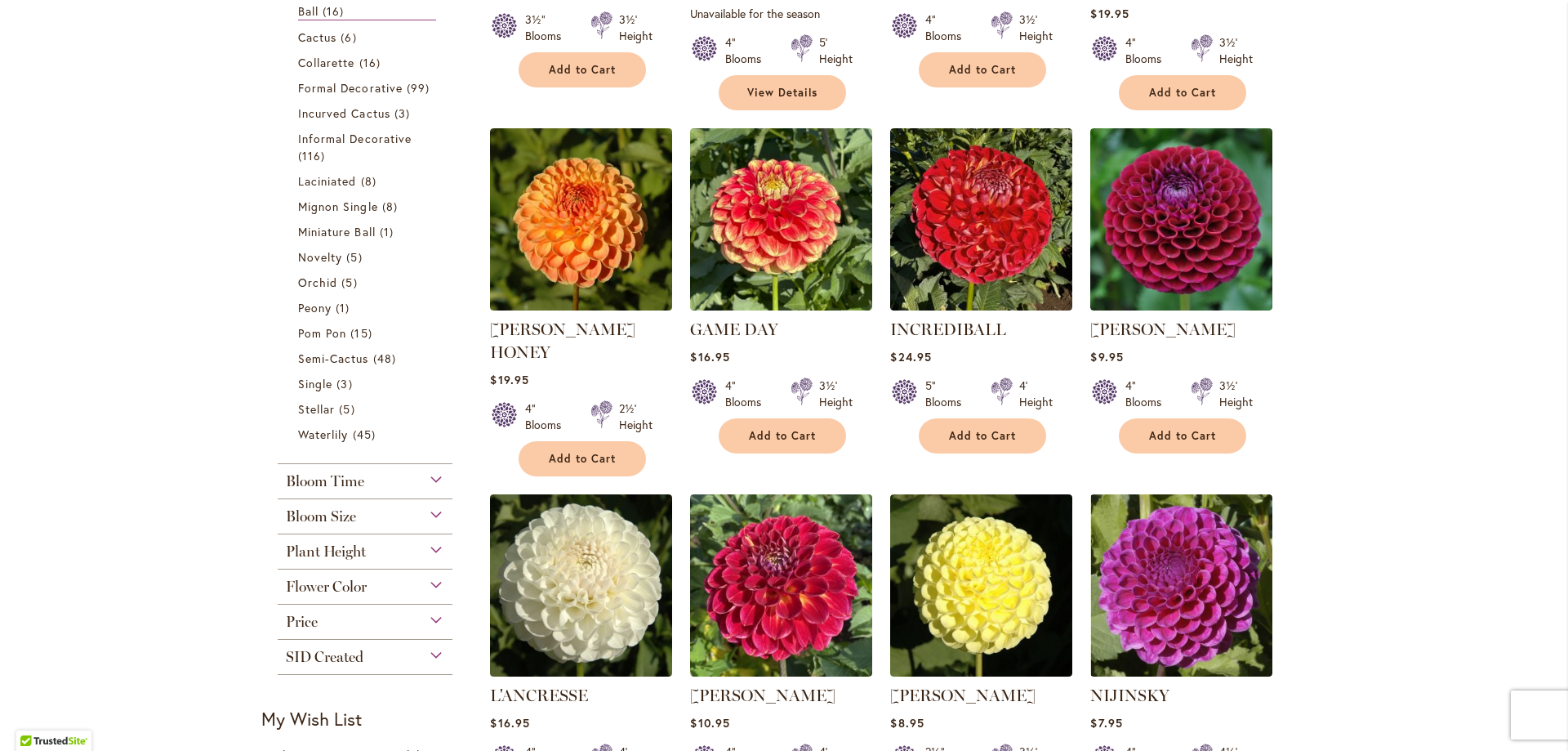
scroll to position [735, 0]
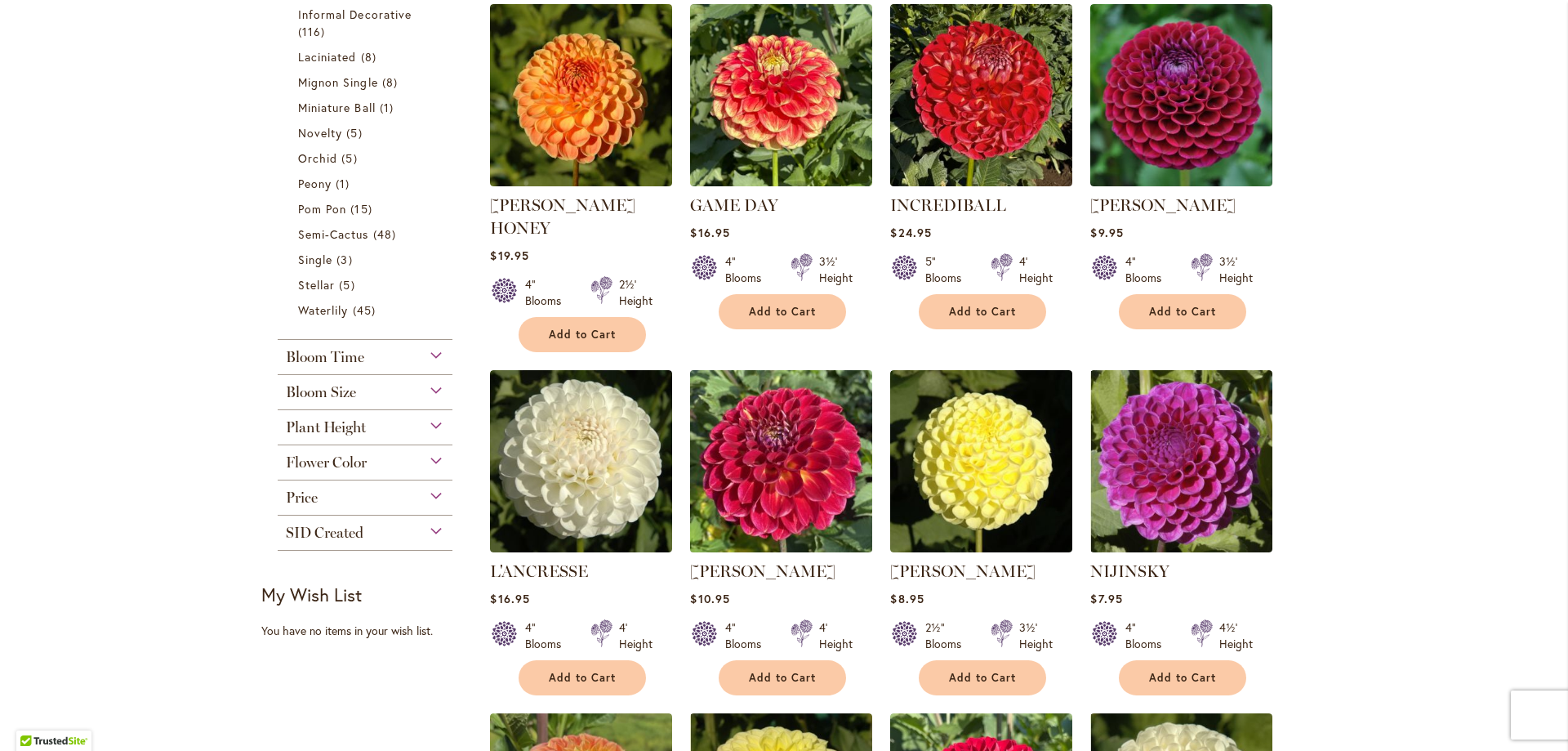
click at [751, 446] on img at bounding box center [782, 461] width 191 height 191
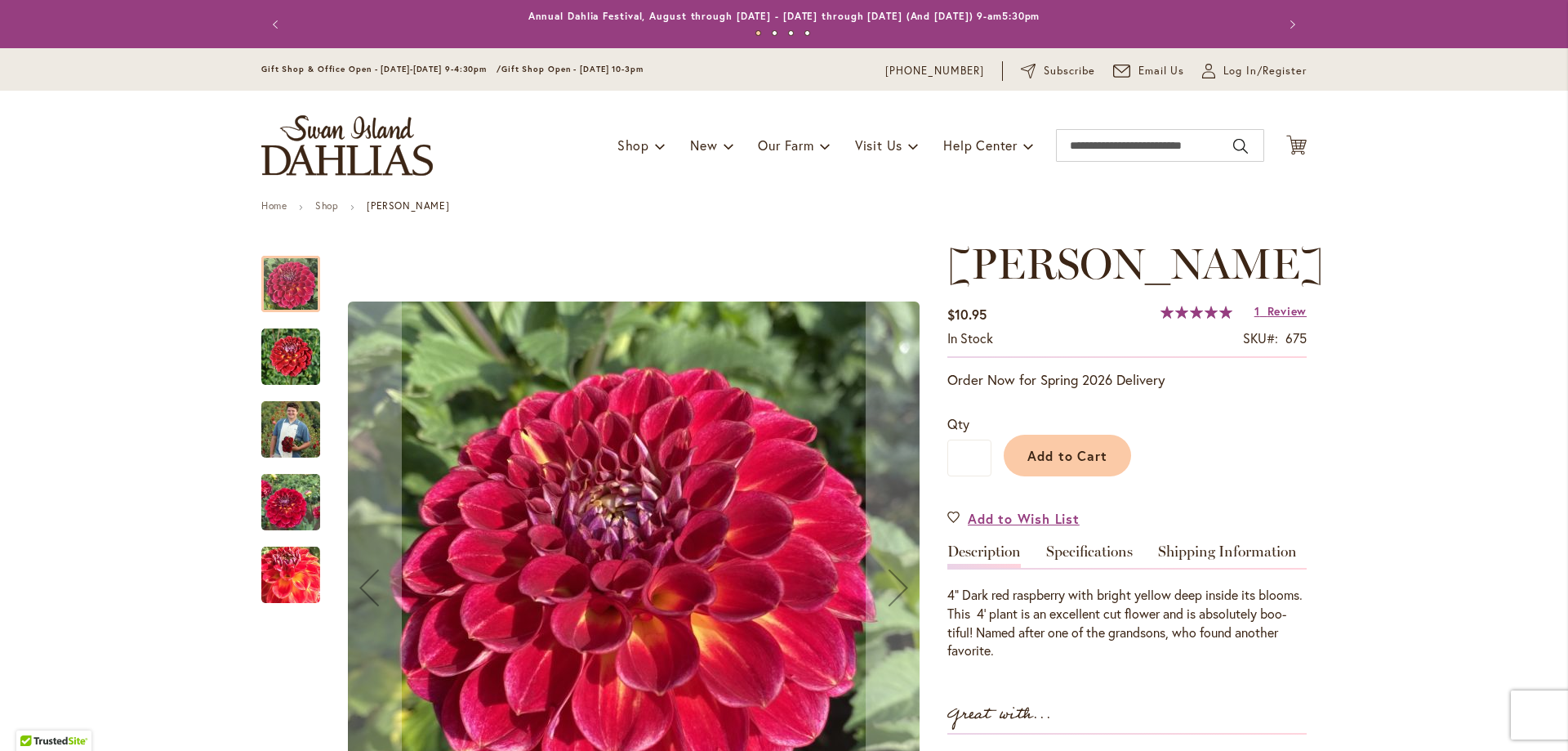
click at [287, 352] on img "Matty Boo" at bounding box center [290, 357] width 58 height 58
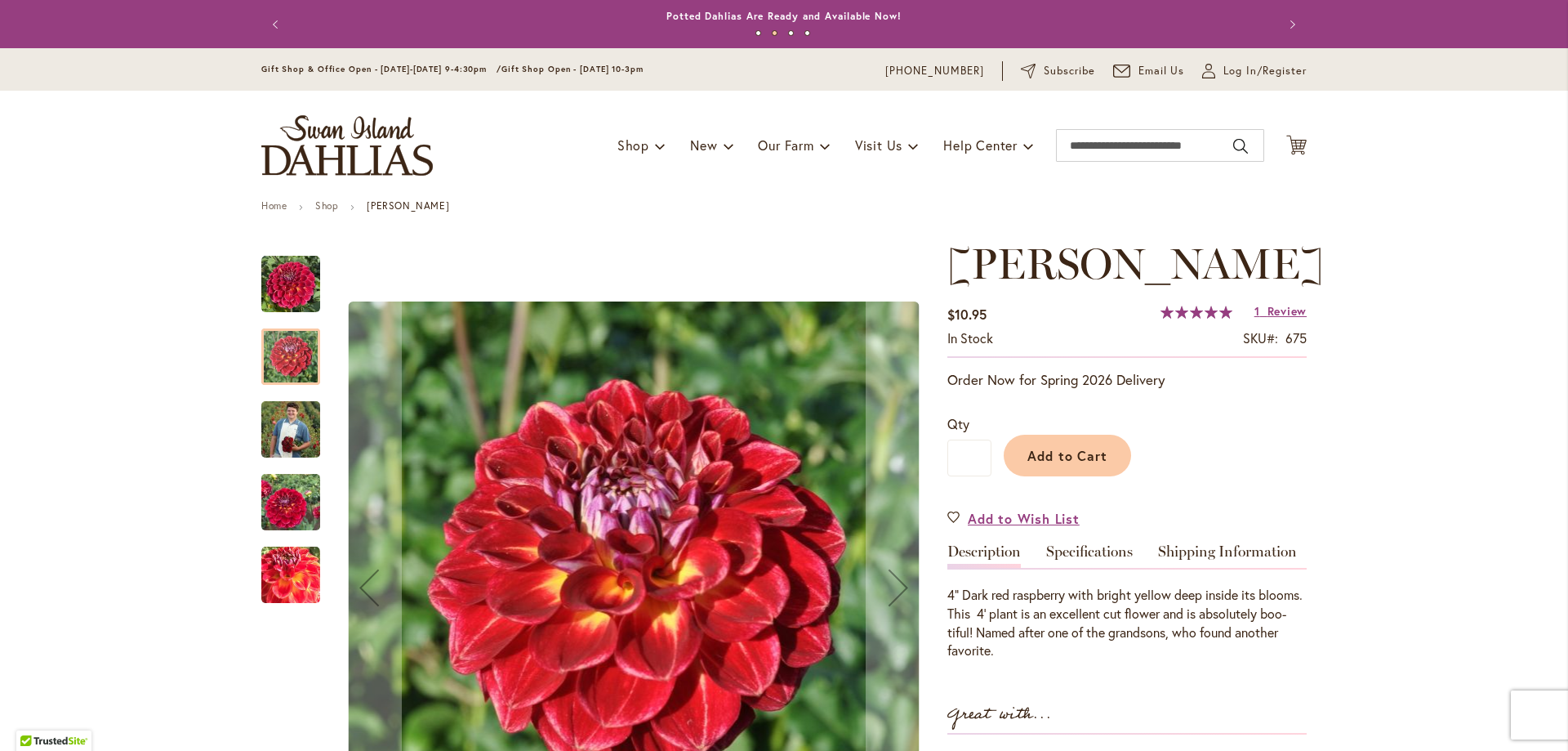
click at [292, 502] on img "Matty Boo" at bounding box center [290, 502] width 58 height 79
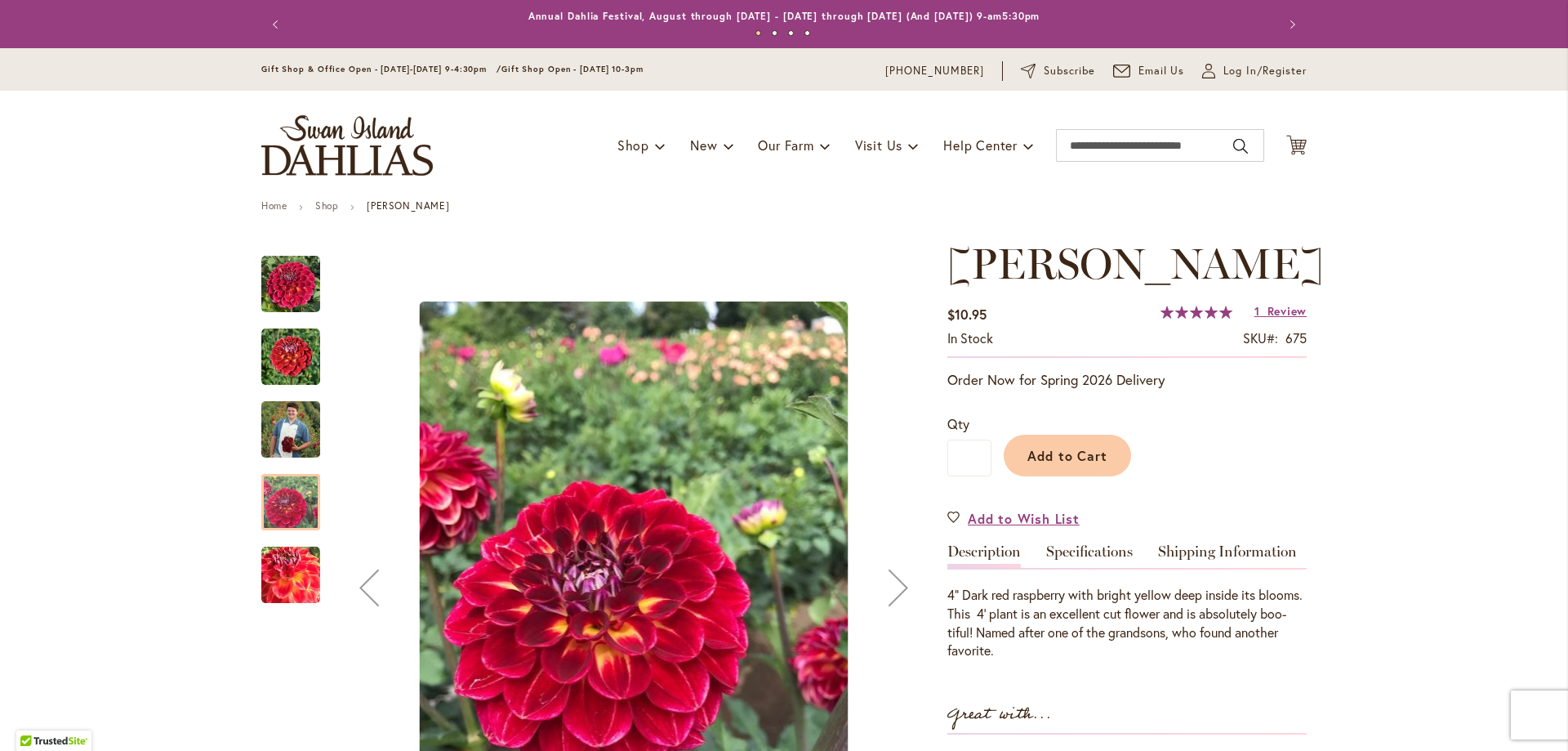
click at [276, 275] on img "Matty Boo" at bounding box center [290, 284] width 58 height 58
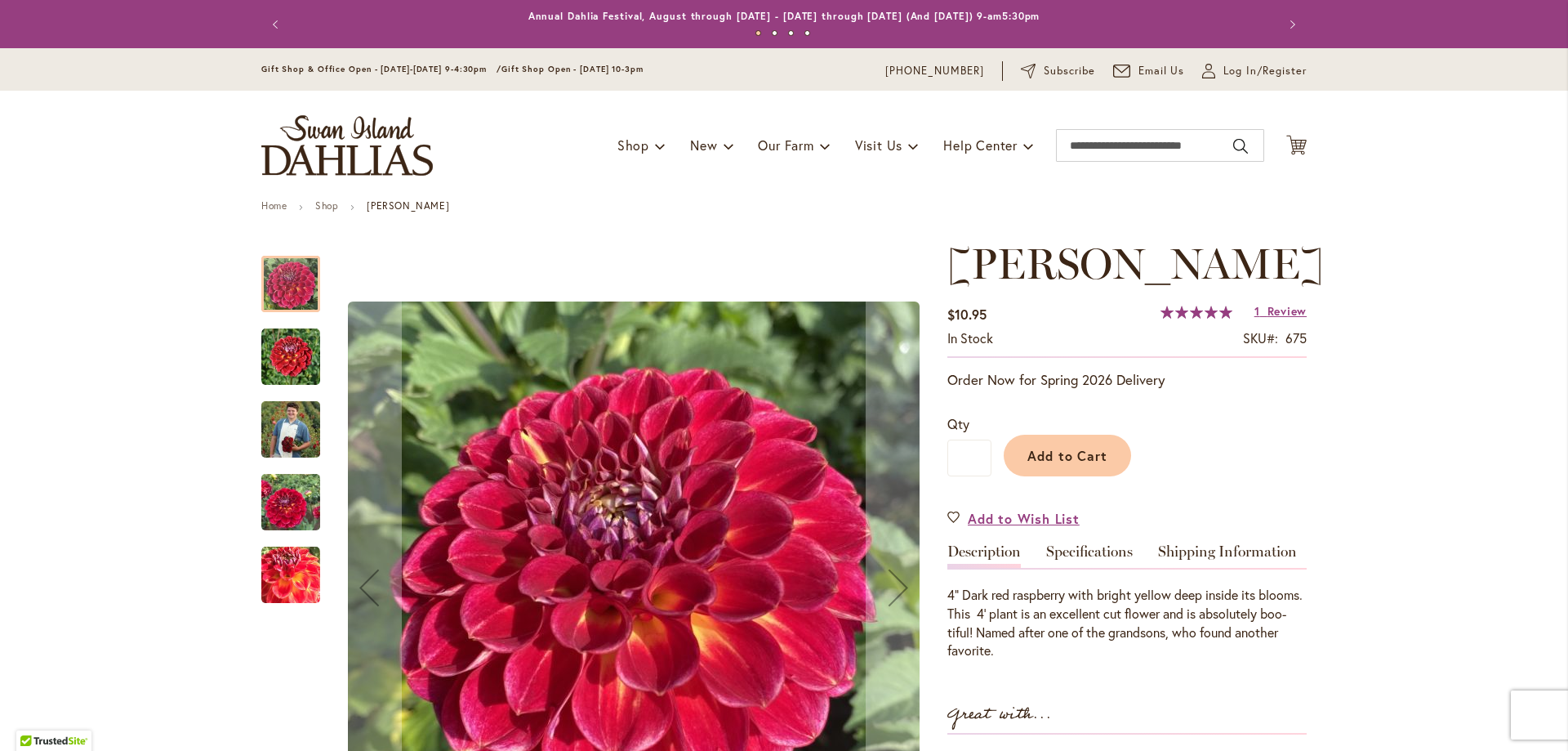
click at [288, 420] on img "Matty Boo" at bounding box center [290, 429] width 58 height 74
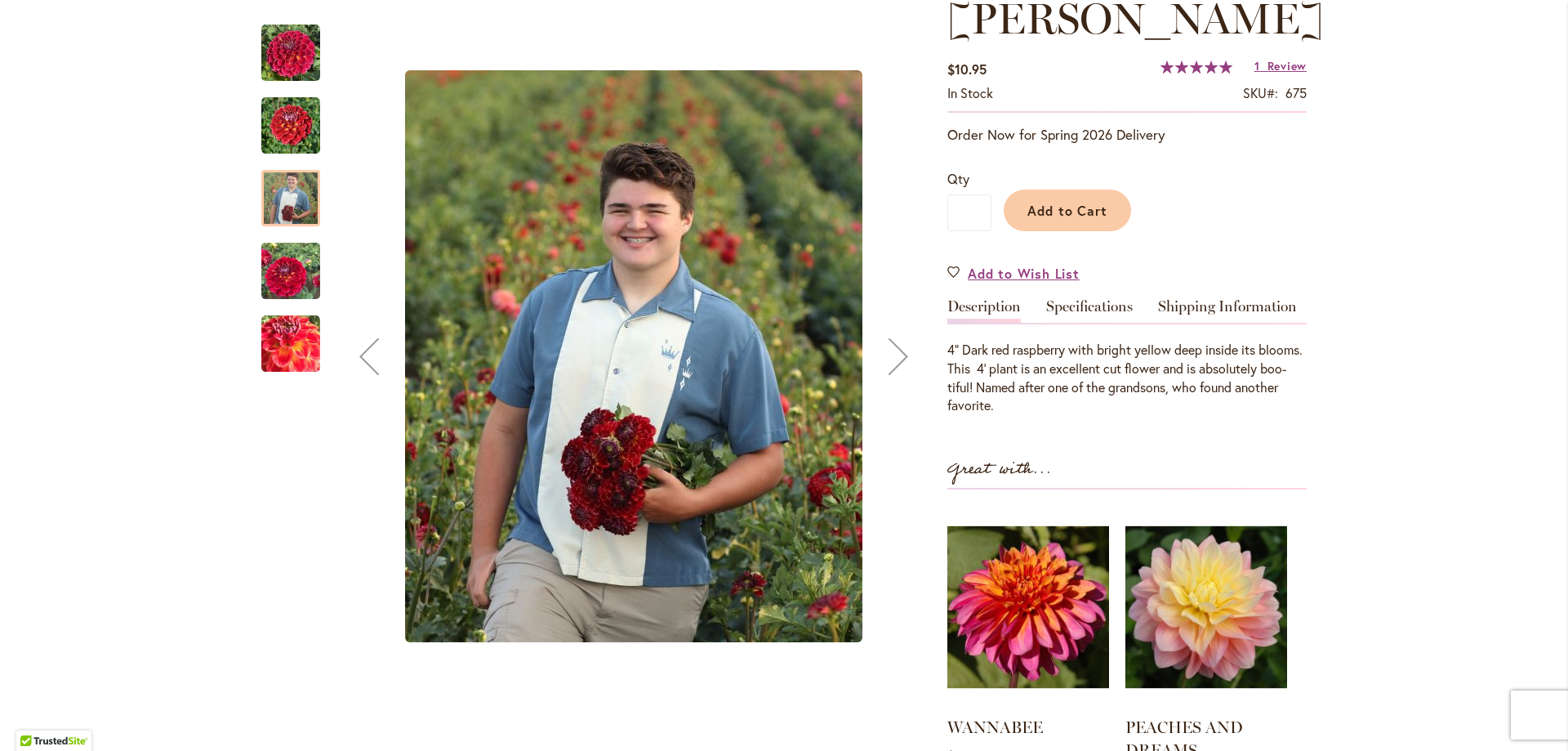
scroll to position [163, 0]
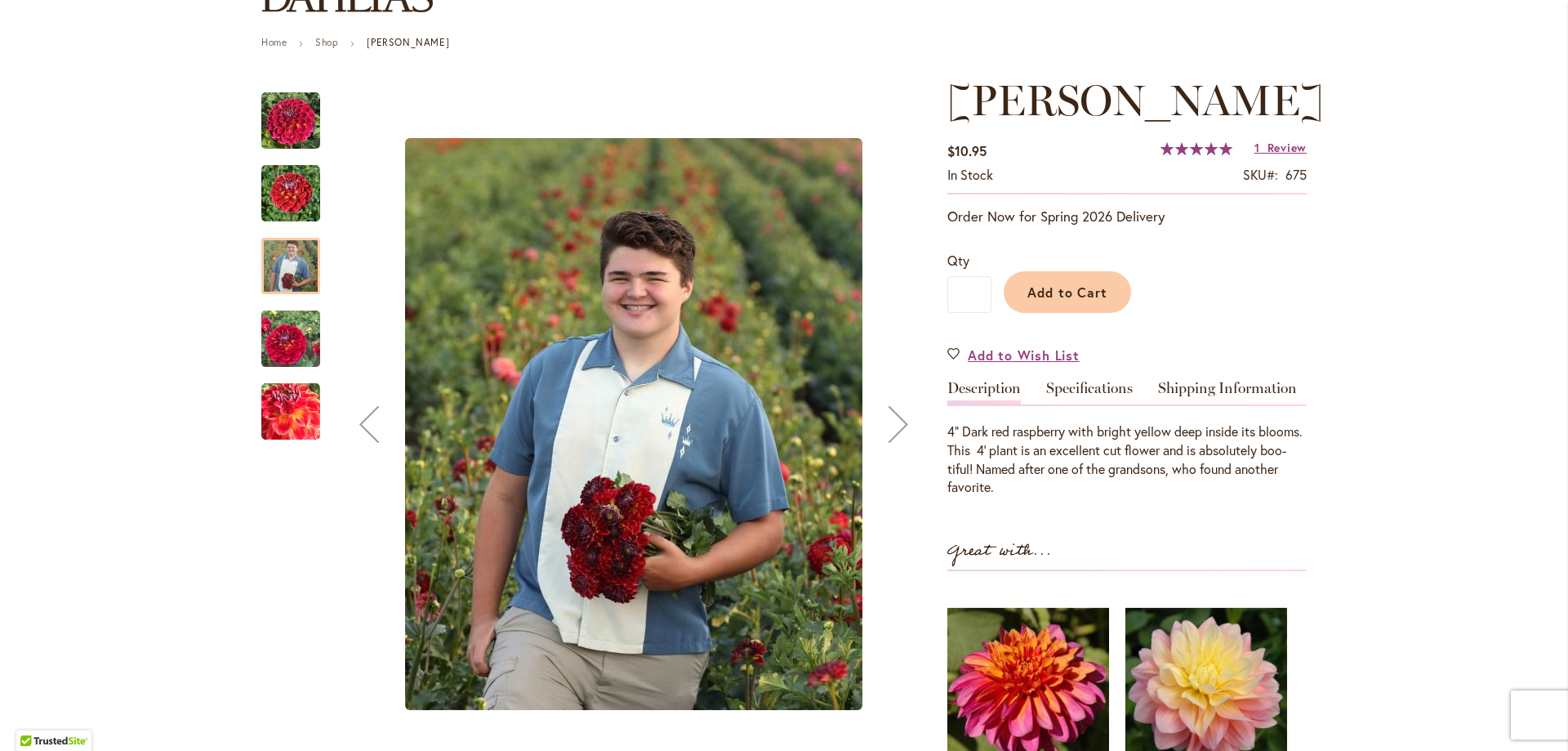
click at [301, 345] on img "Matty Boo" at bounding box center [290, 339] width 58 height 79
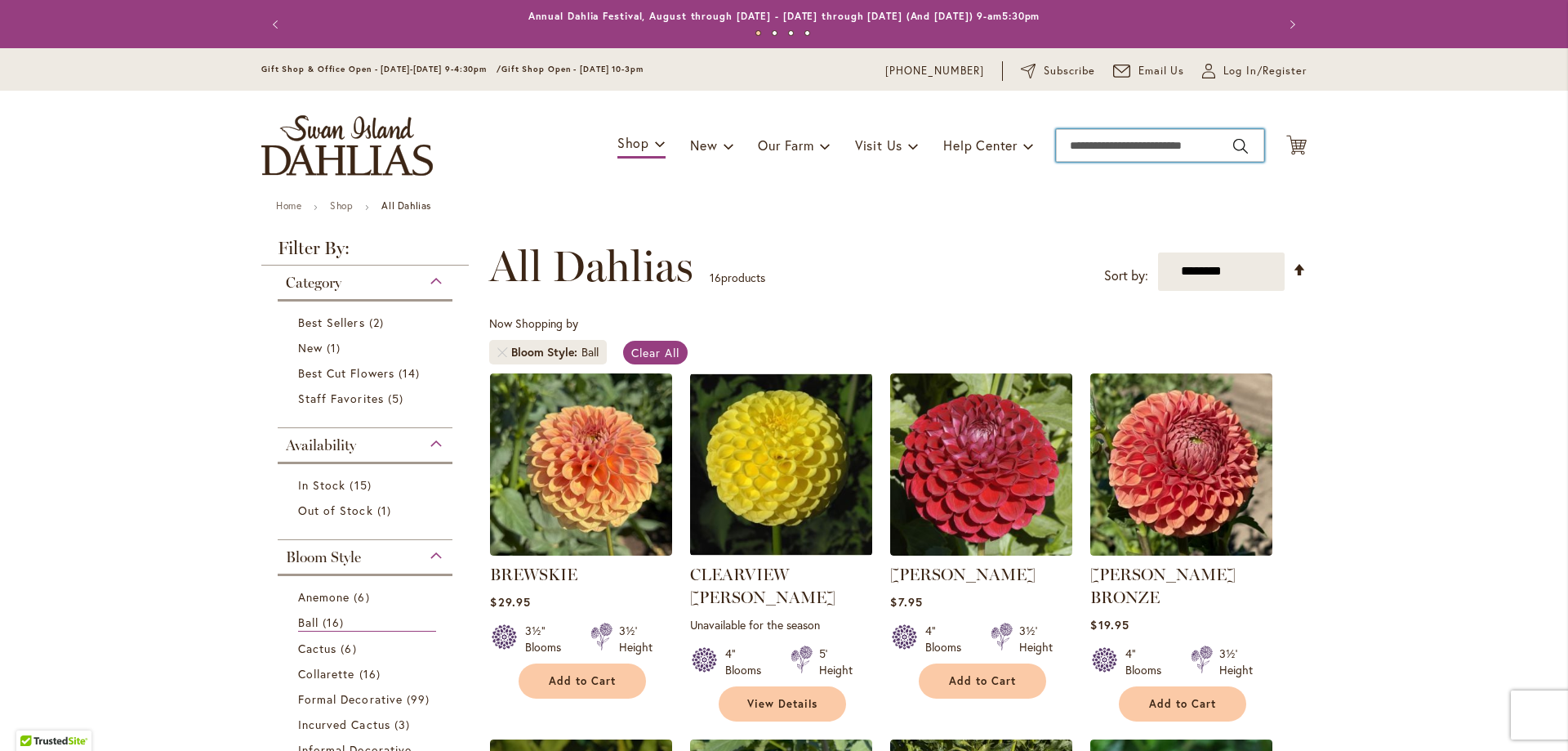
click at [1188, 148] on input "Search" at bounding box center [1160, 145] width 208 height 33
type input "******"
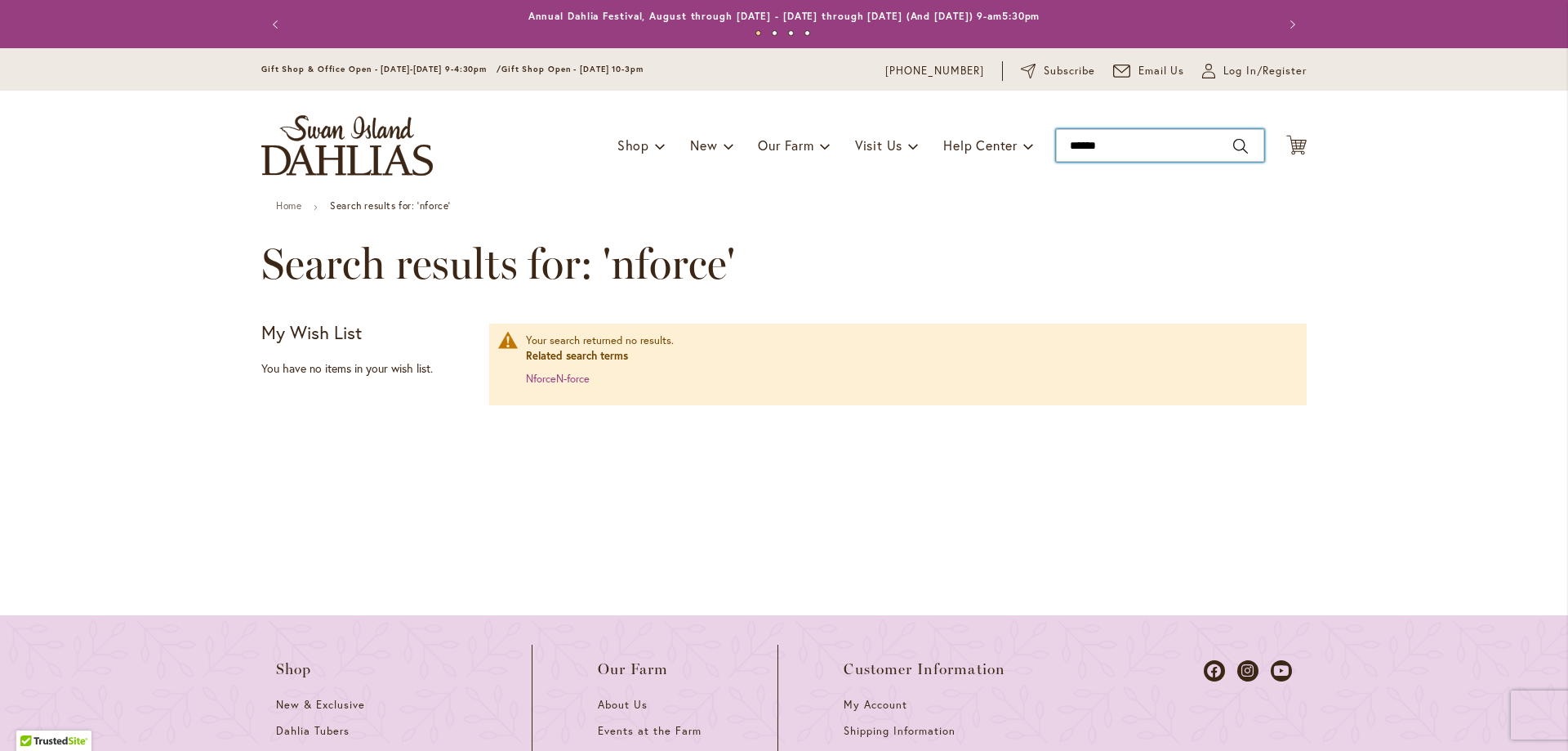
click at [1070, 145] on input "******" at bounding box center [1160, 145] width 208 height 33
type input "*******"
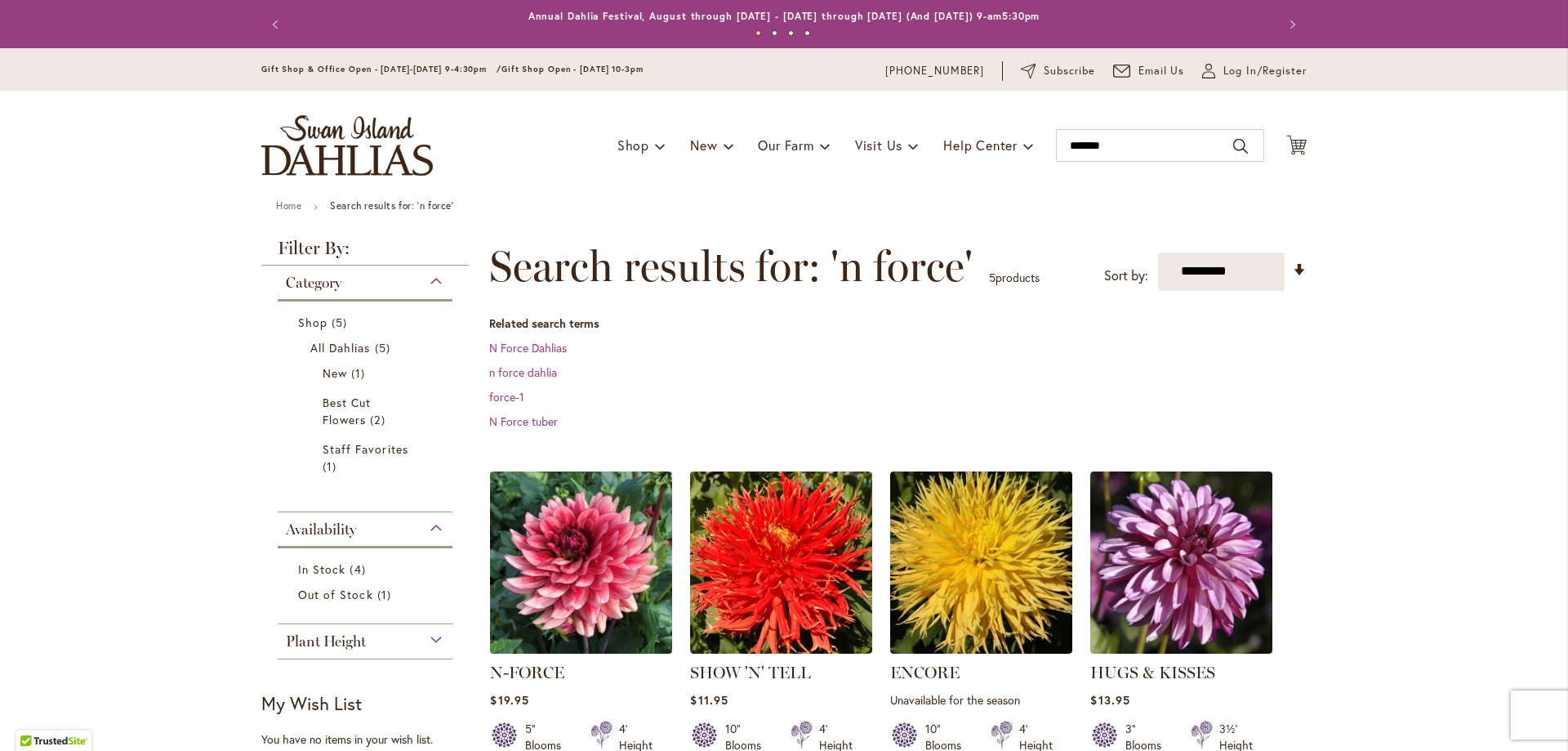
click at [606, 551] on img at bounding box center [582, 562] width 191 height 191
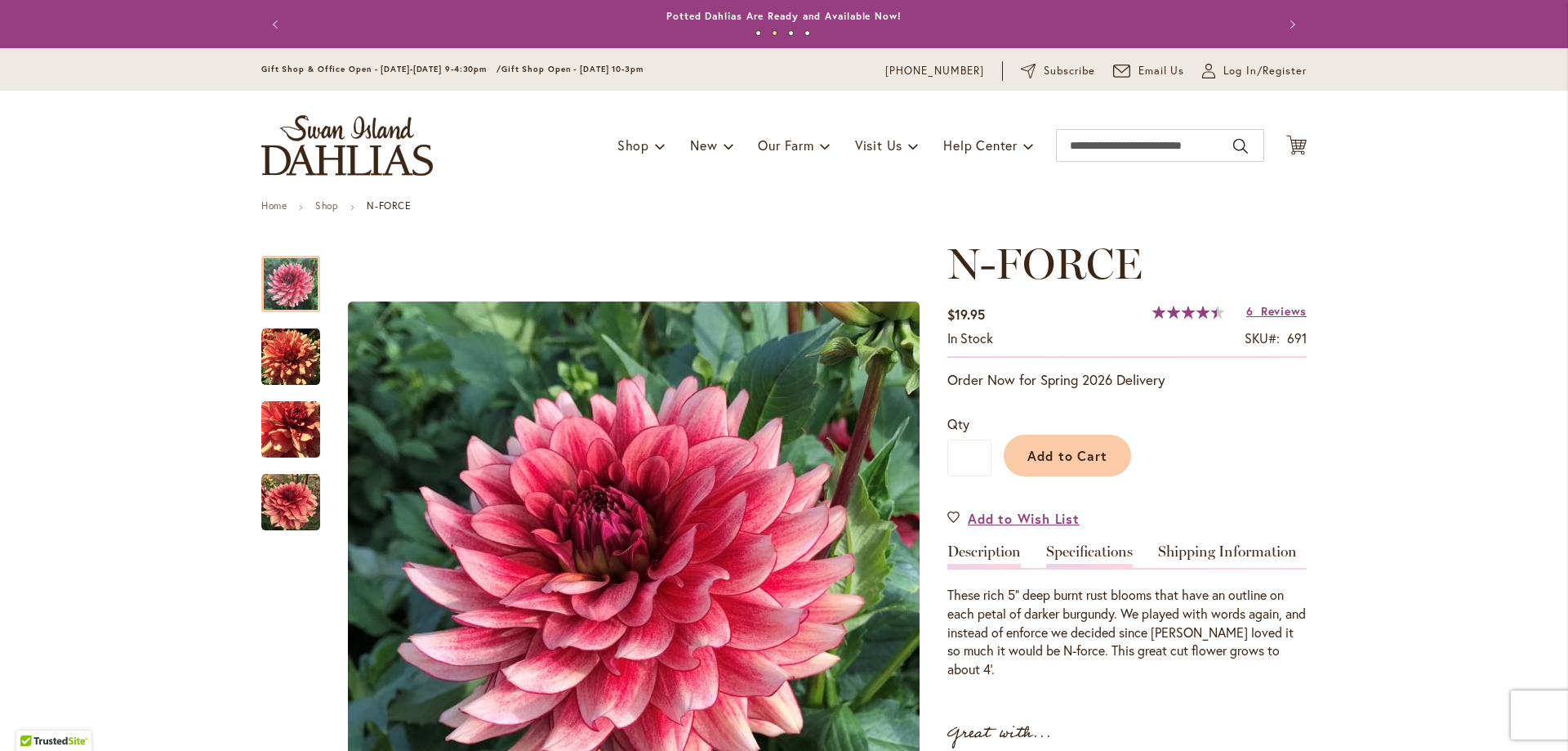
click at [1080, 553] on link "Specifications" at bounding box center [1090, 555] width 87 height 24
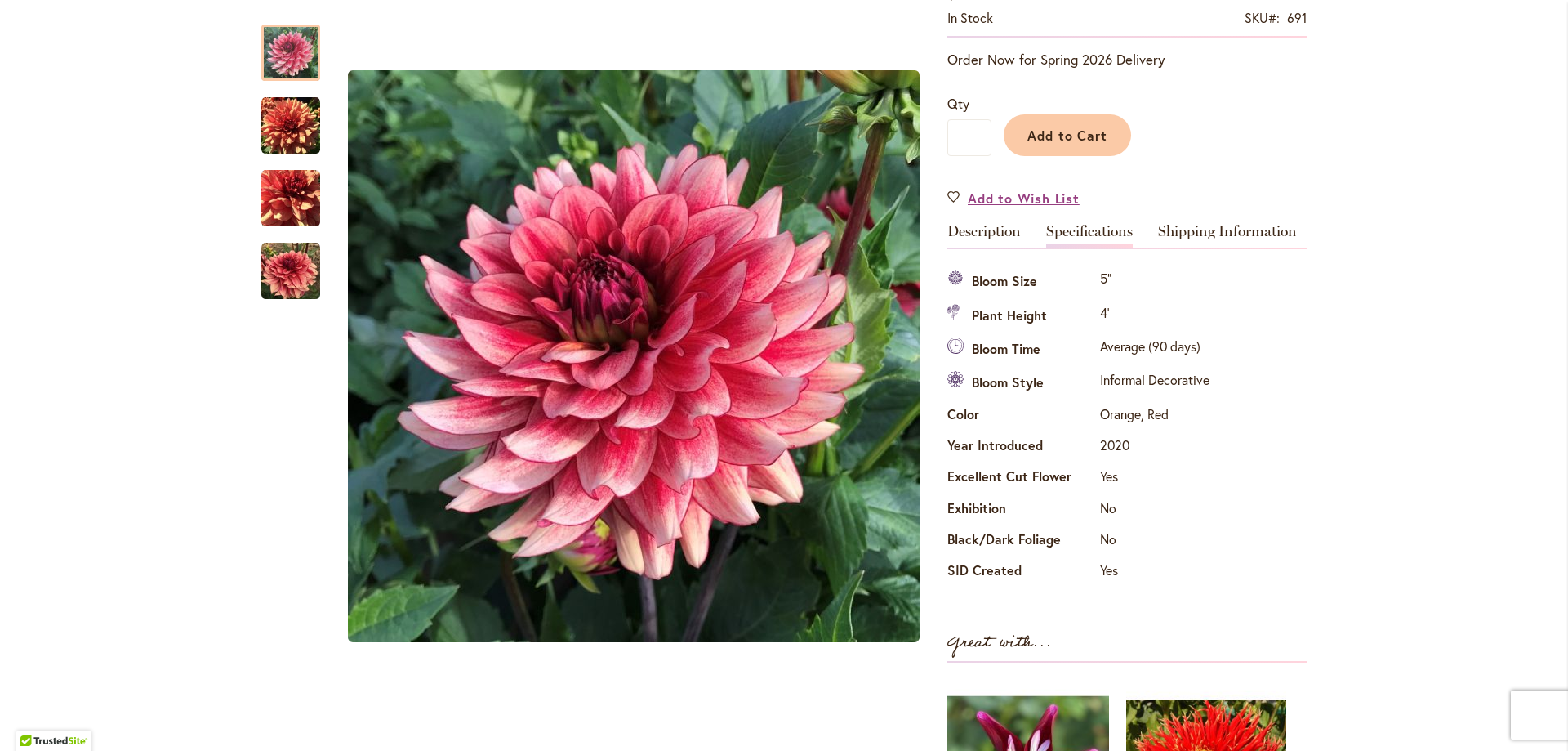
scroll to position [299, 0]
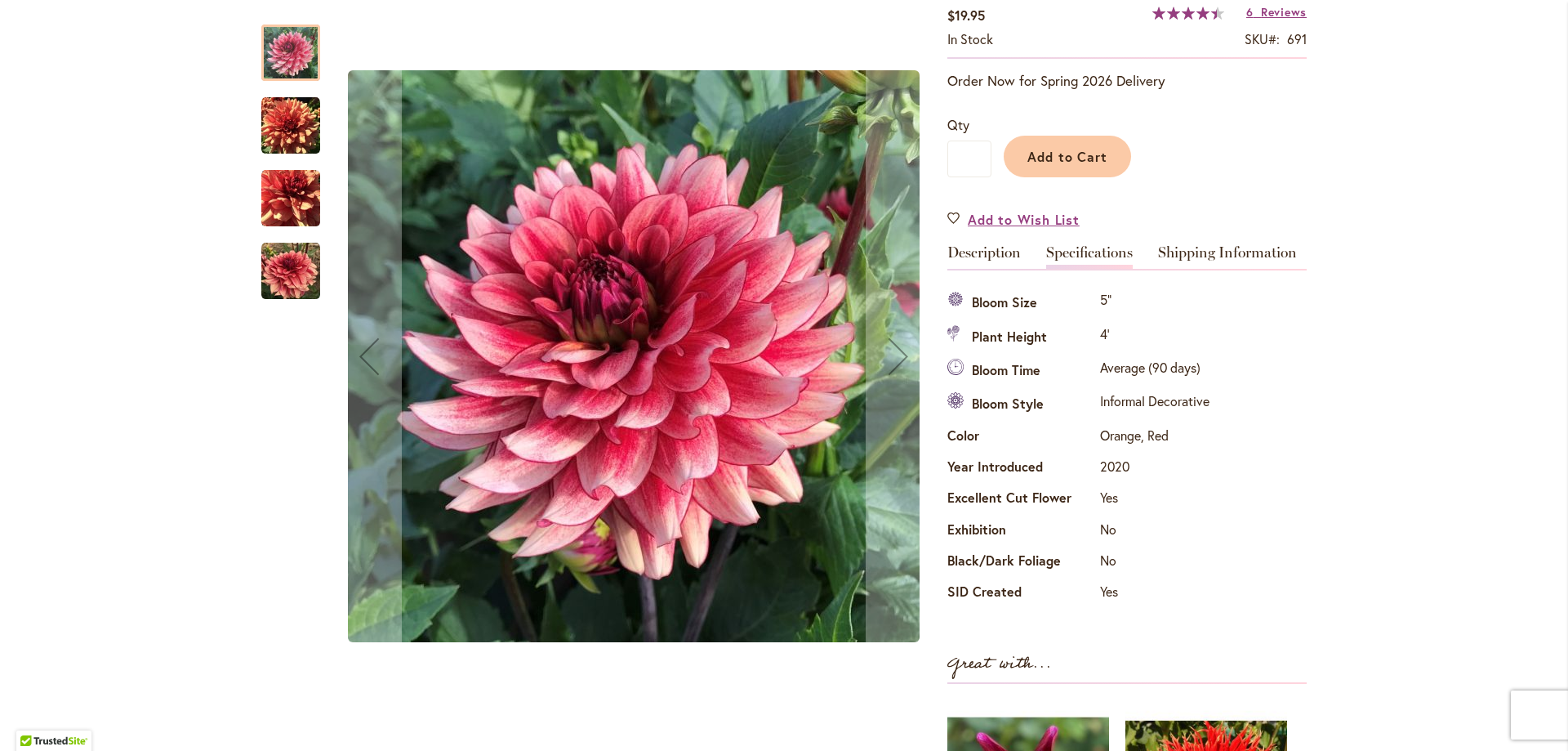
click at [278, 262] on img "N-FORCE" at bounding box center [290, 271] width 58 height 58
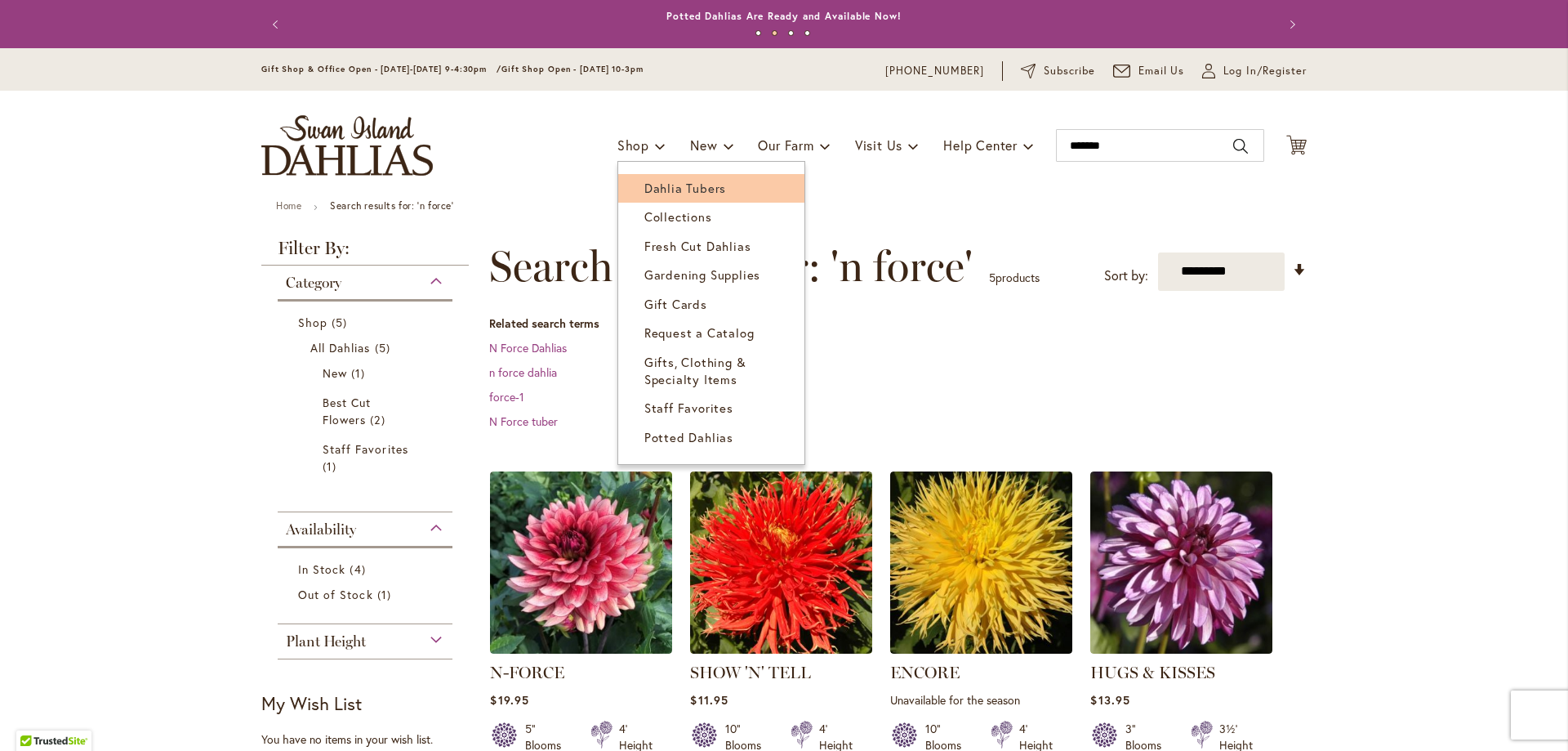
click at [633, 185] on link "Dahlia Tubers" at bounding box center [711, 188] width 186 height 28
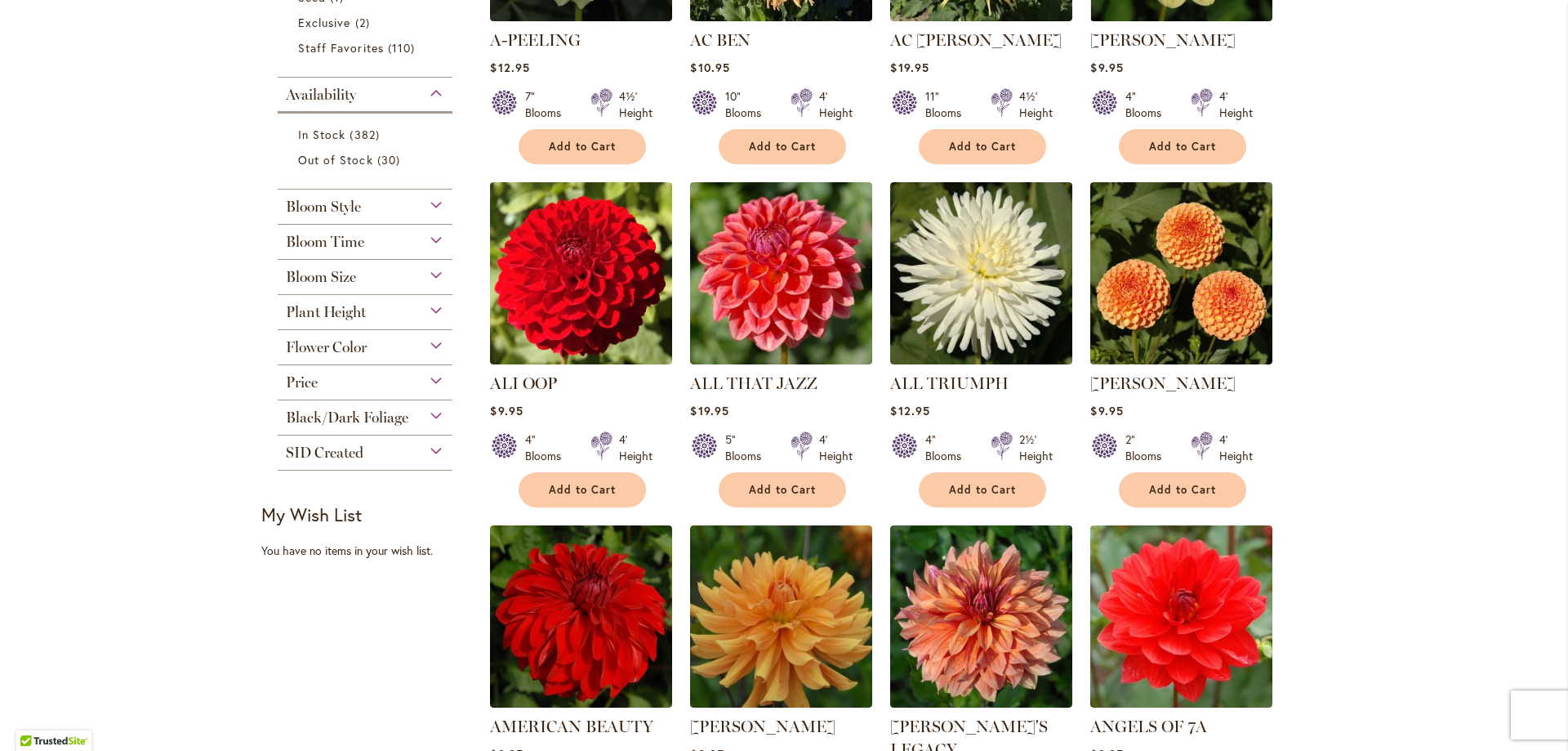
scroll to position [572, 0]
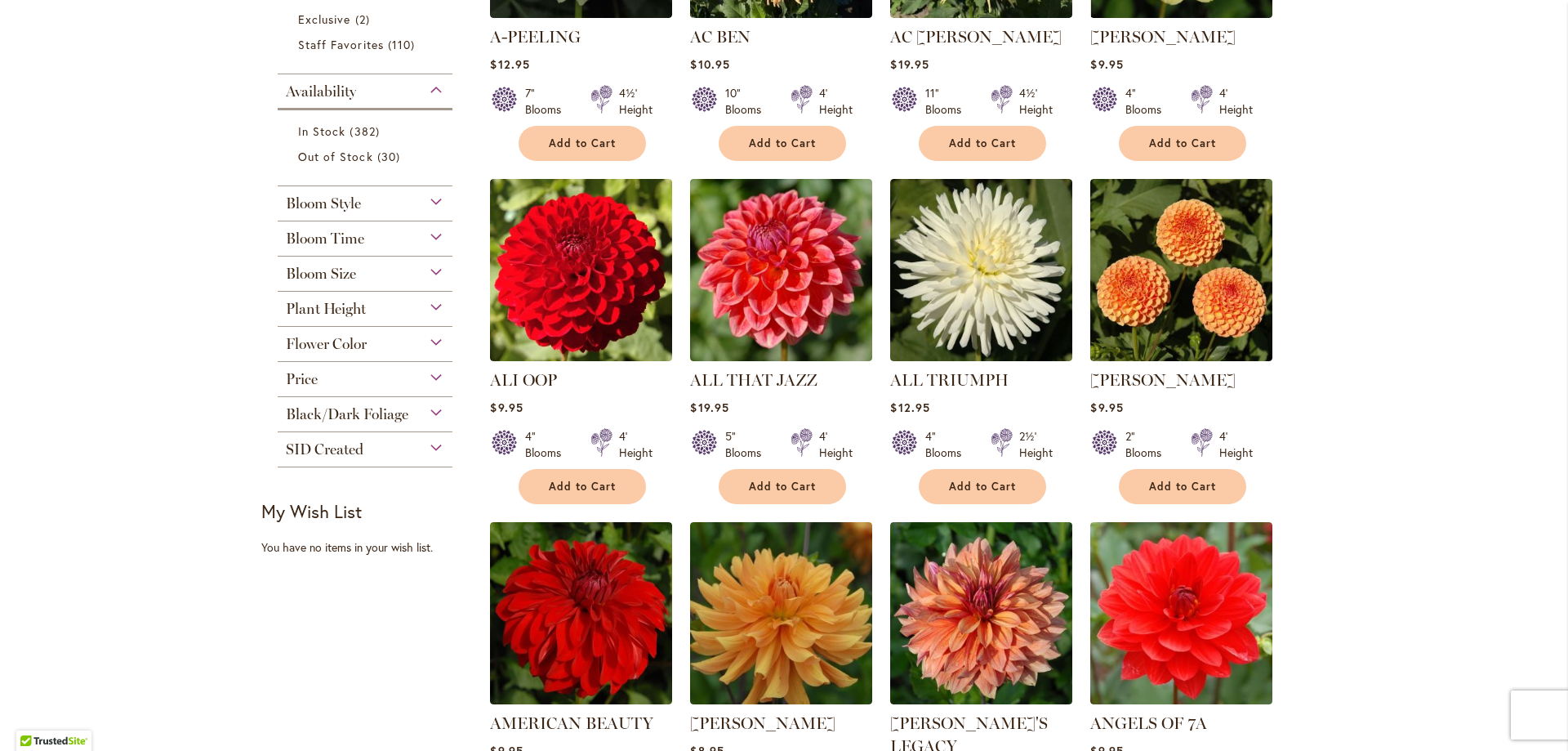
click at [352, 217] on div "Bloom Style Anemone 6 items Ball 16 items Cactus 6 items Collarette" at bounding box center [365, 204] width 174 height 35
click at [365, 205] on div "Bloom Style" at bounding box center [365, 199] width 174 height 27
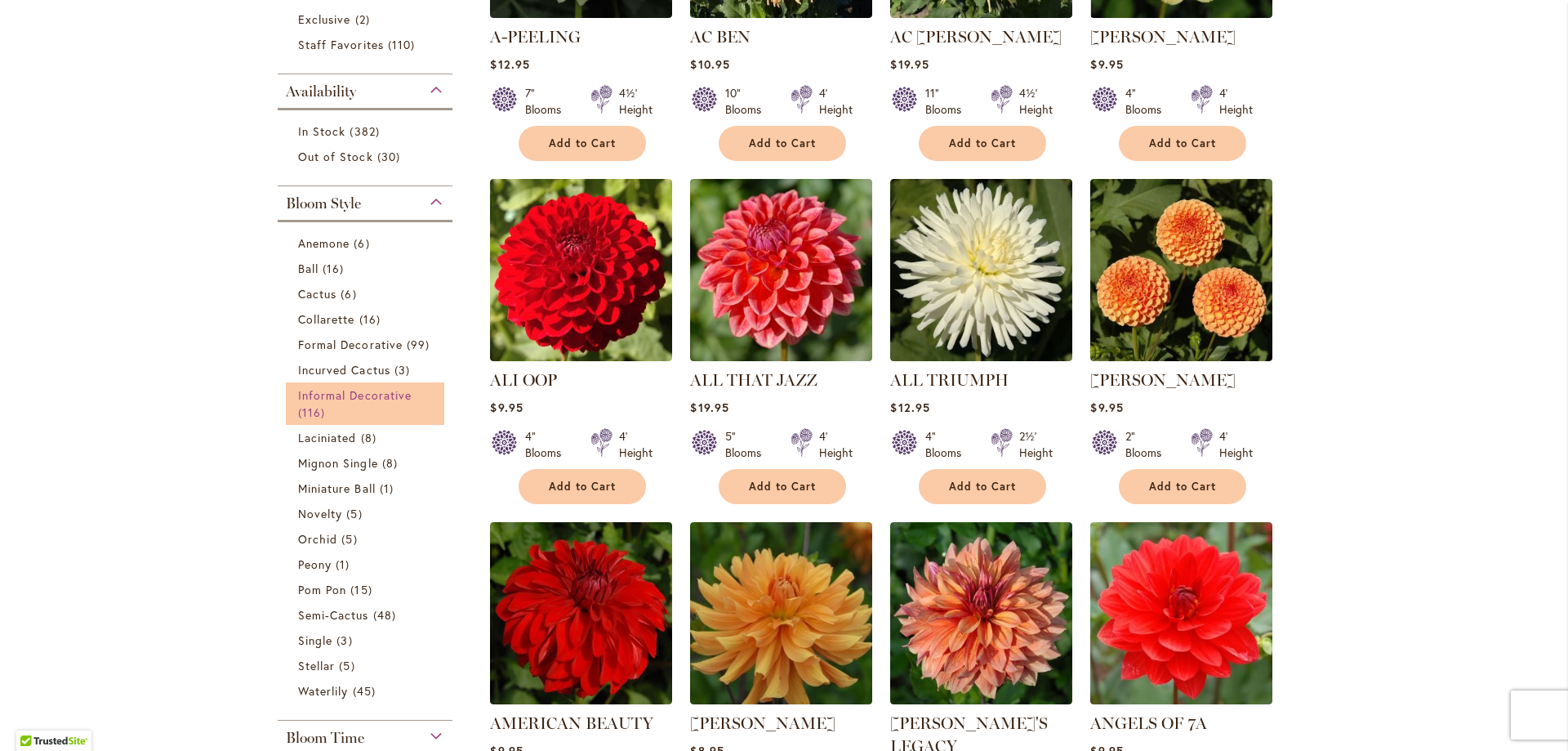
click at [364, 393] on span "Informal Decorative" at bounding box center [355, 395] width 113 height 16
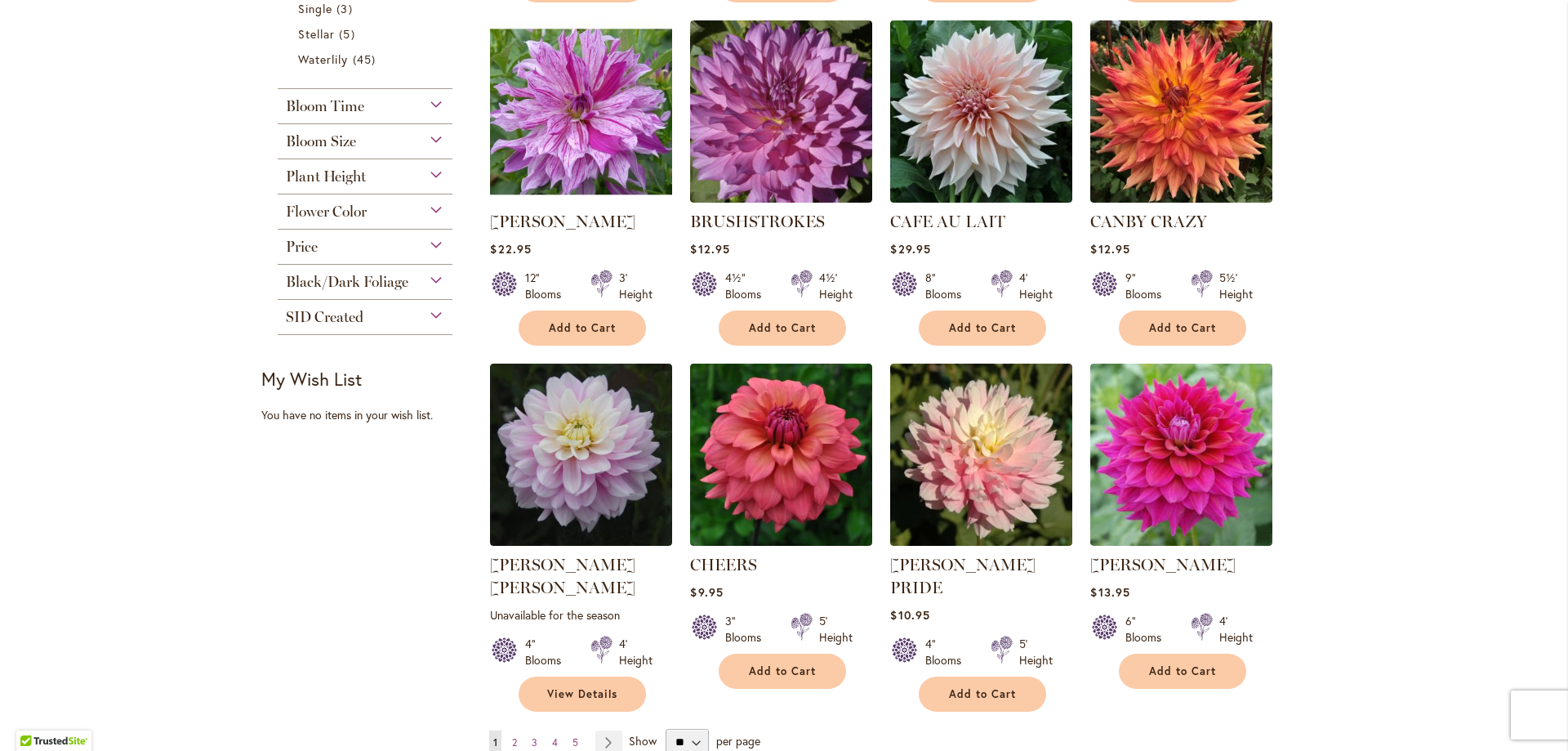
scroll to position [1143, 0]
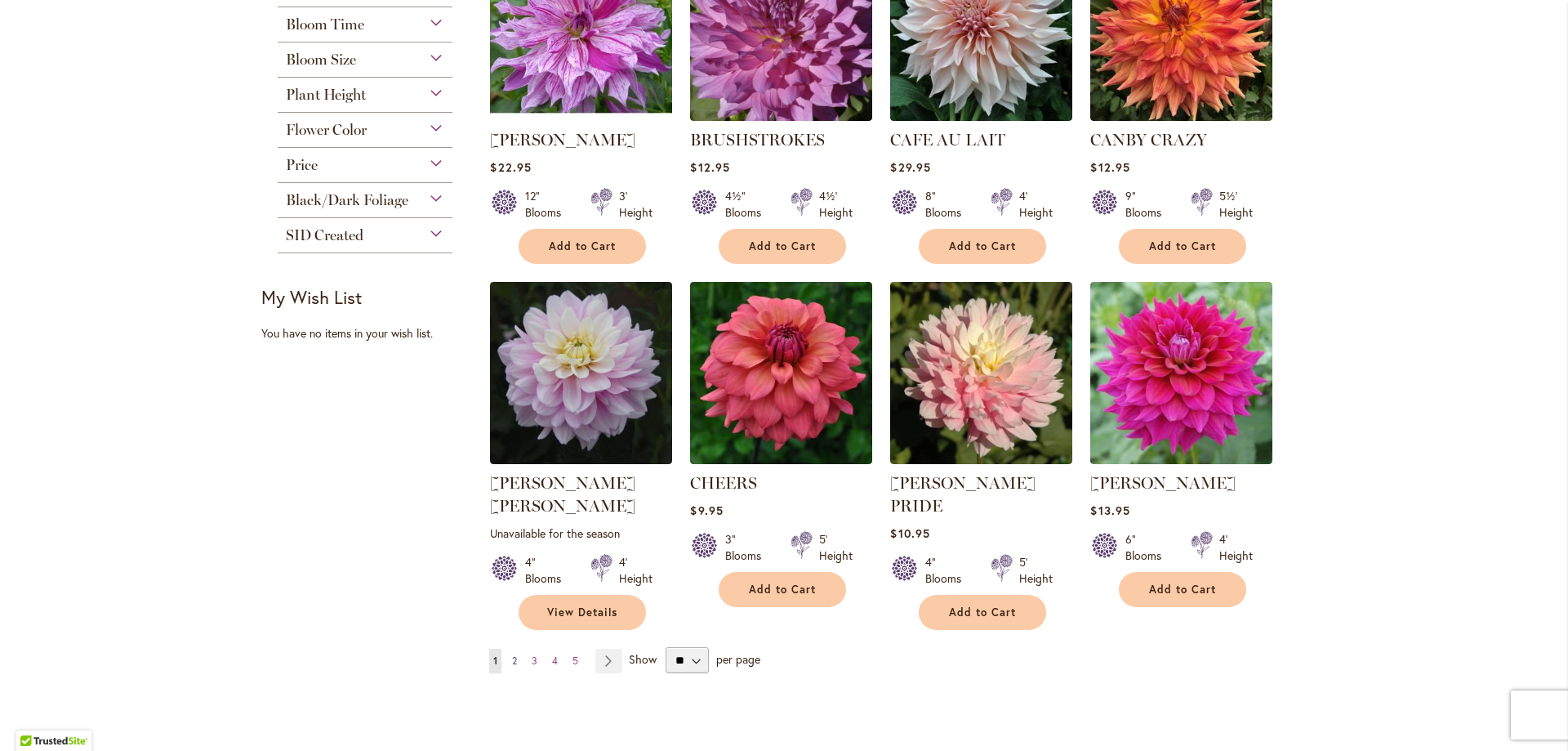
click at [508, 648] on link "Page 2" at bounding box center [514, 661] width 13 height 25
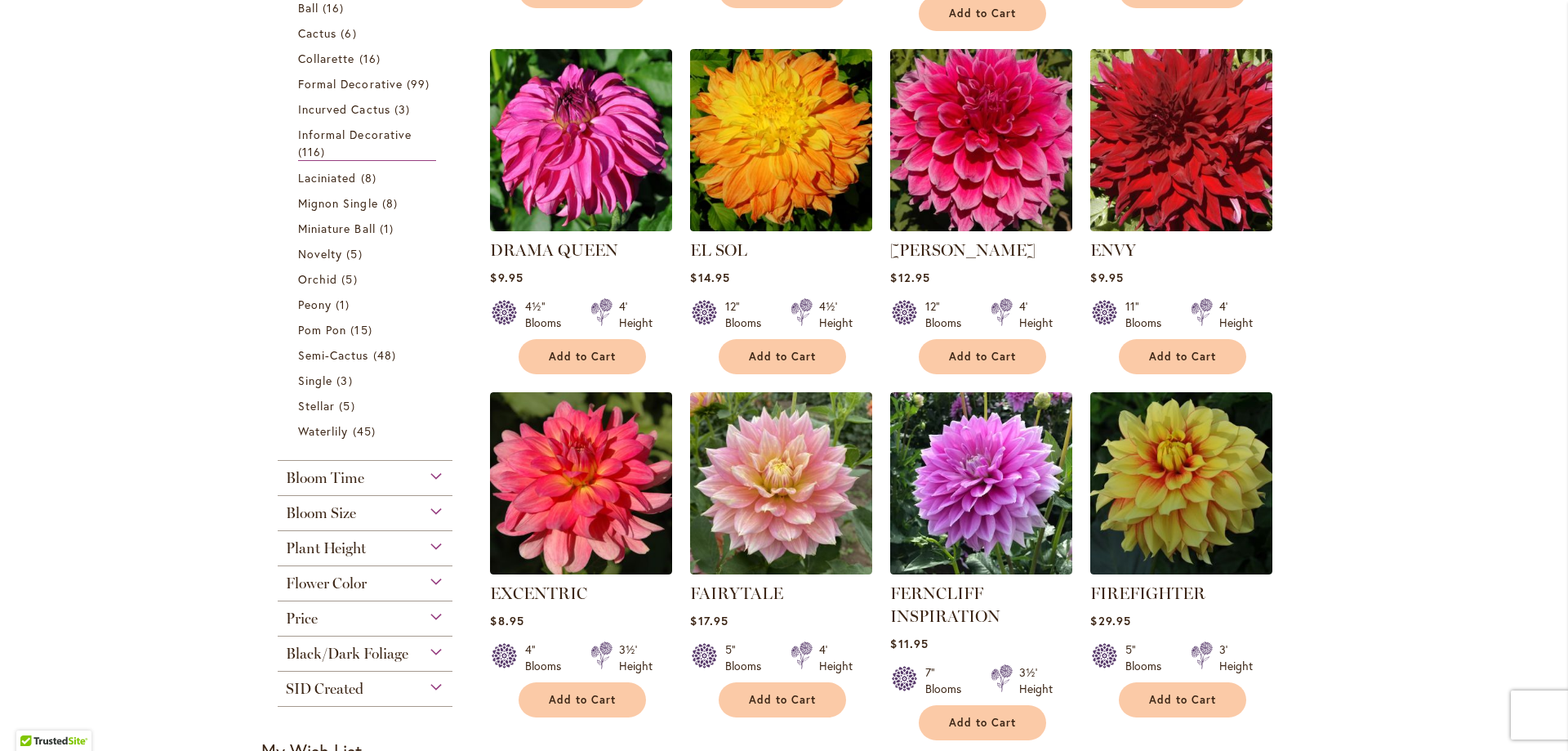
scroll to position [735, 0]
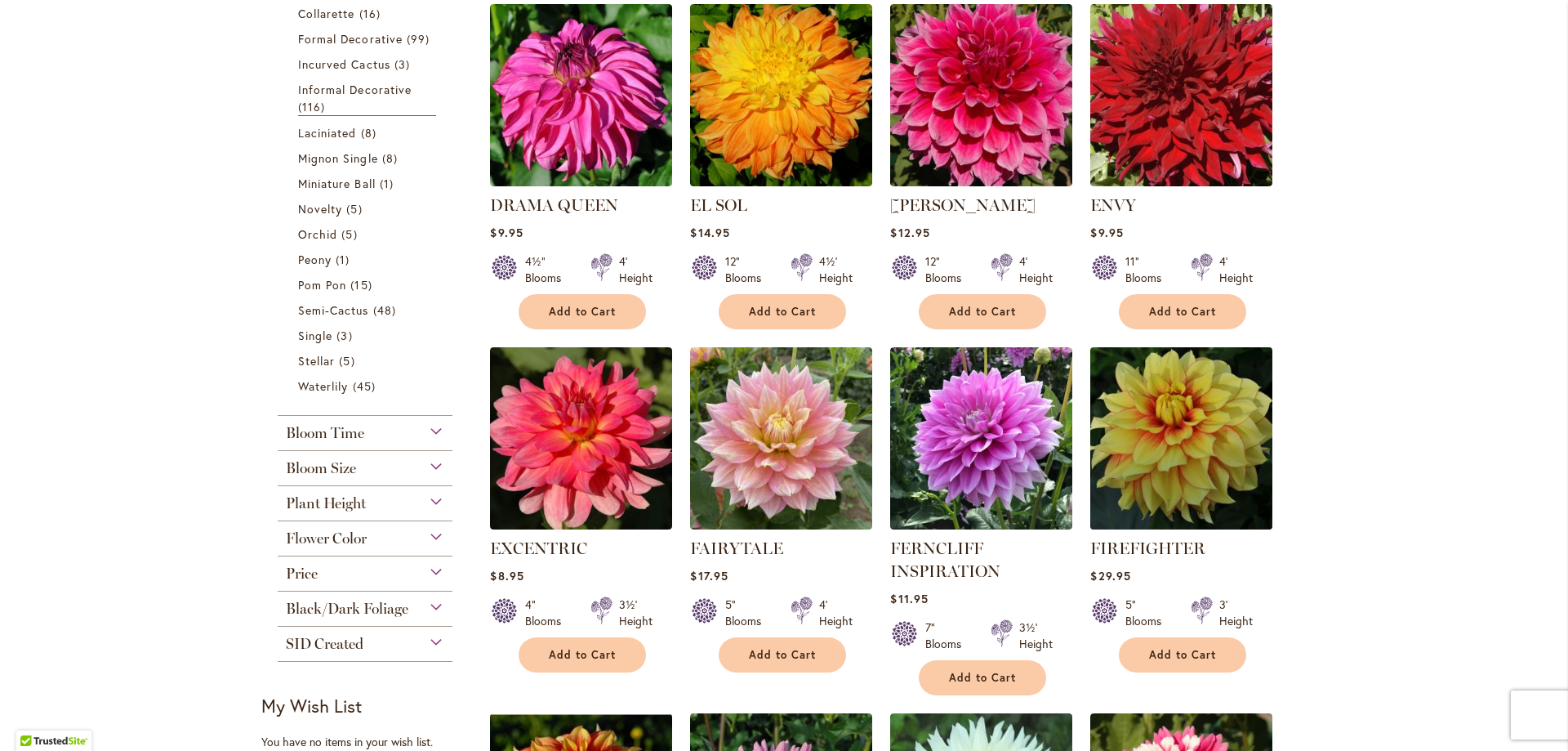
click at [1175, 409] on img at bounding box center [1182, 437] width 191 height 191
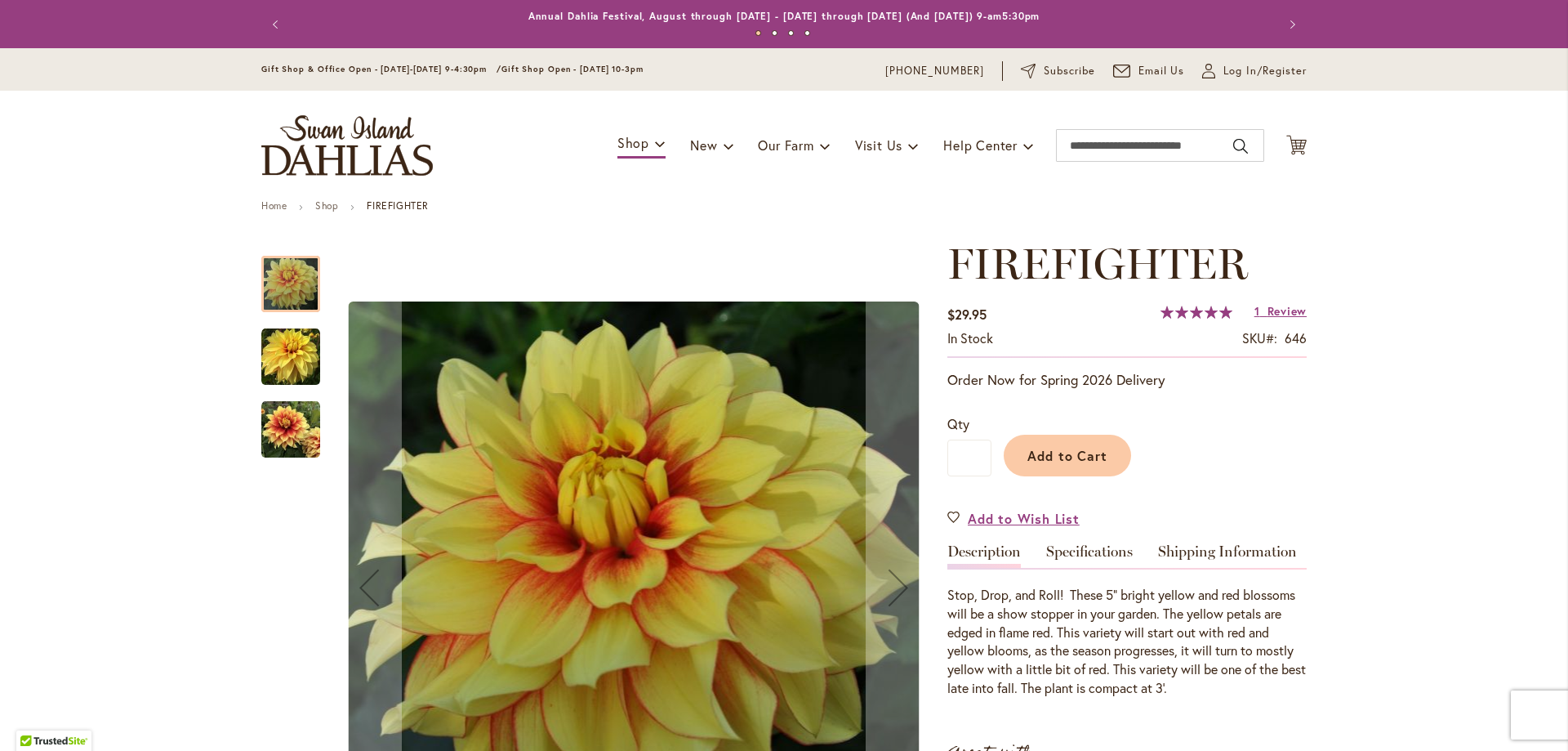
click at [284, 362] on img "FIREFIGHTER" at bounding box center [290, 357] width 58 height 58
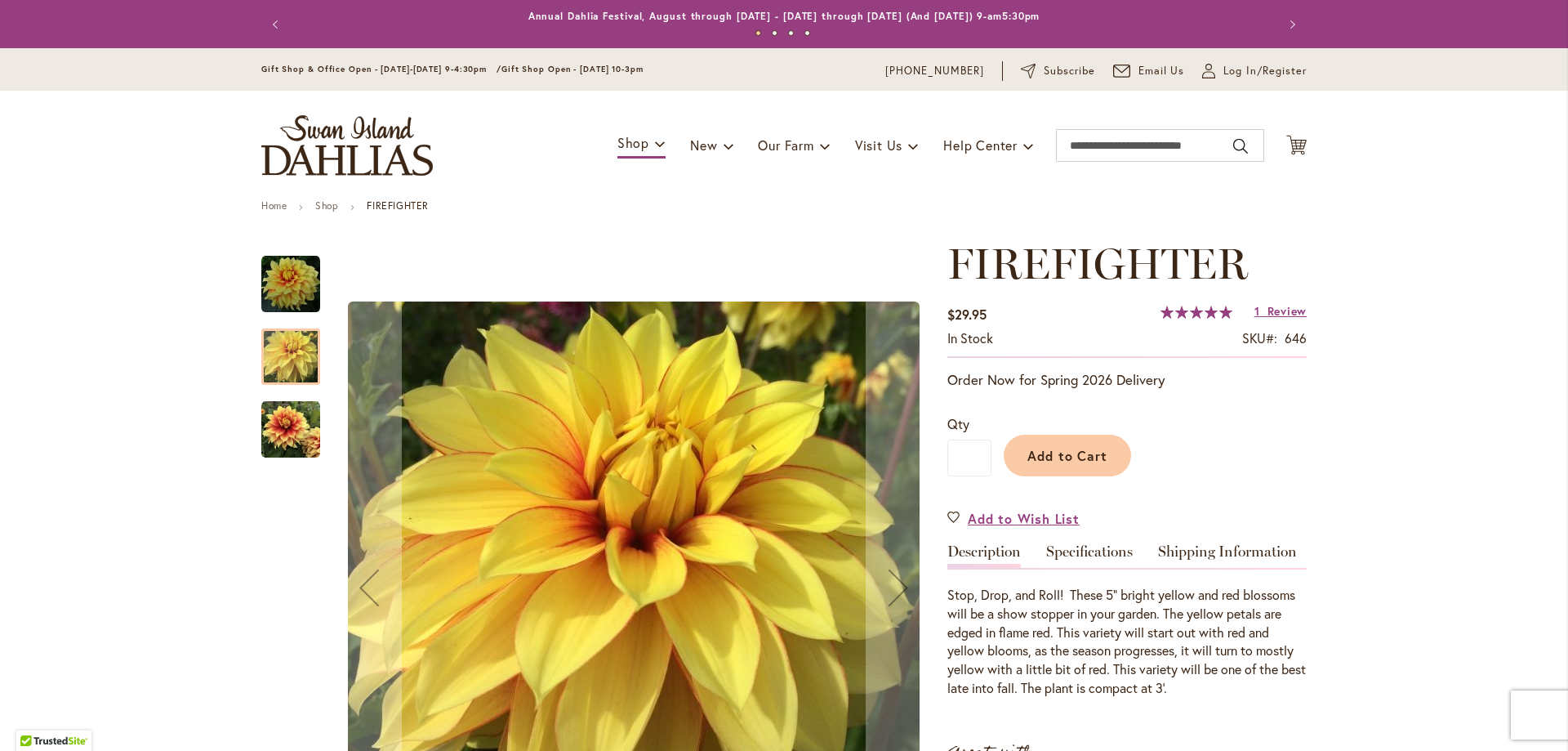
click at [284, 425] on img "FIREFIGHTER" at bounding box center [290, 430] width 58 height 58
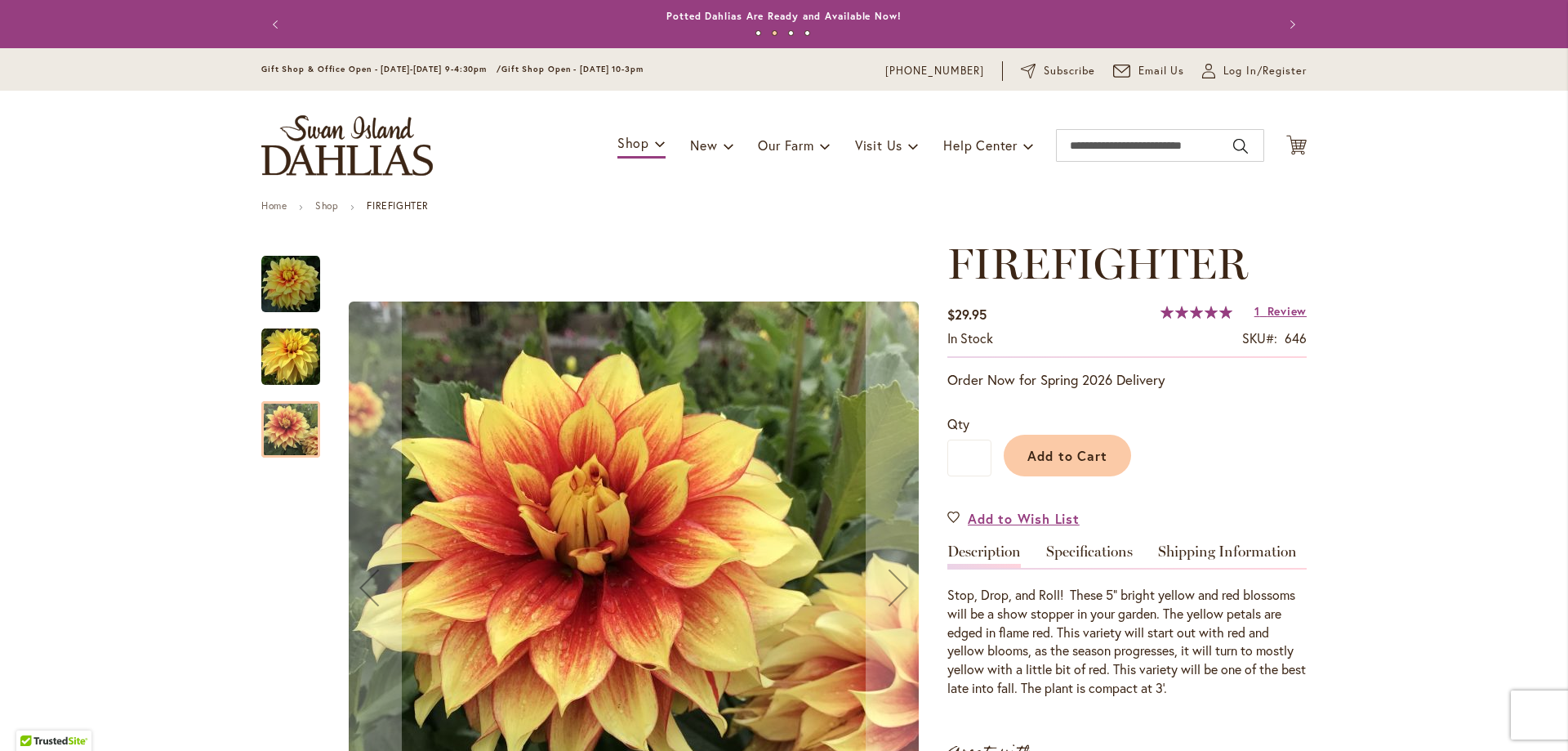
drag, startPoint x: 285, startPoint y: 426, endPoint x: 290, endPoint y: 417, distance: 10.3
click at [290, 417] on div at bounding box center [290, 430] width 58 height 57
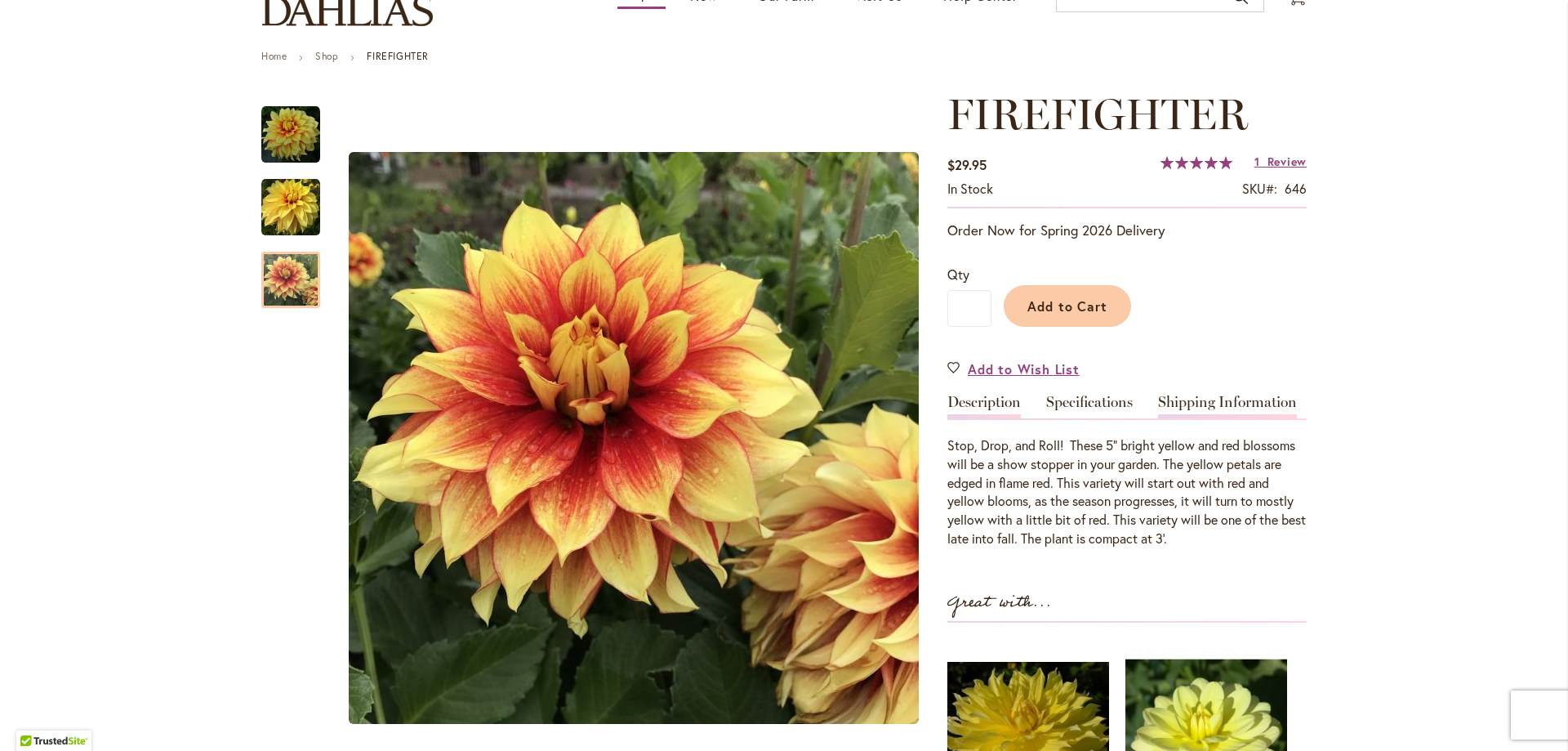
scroll to position [163, 0]
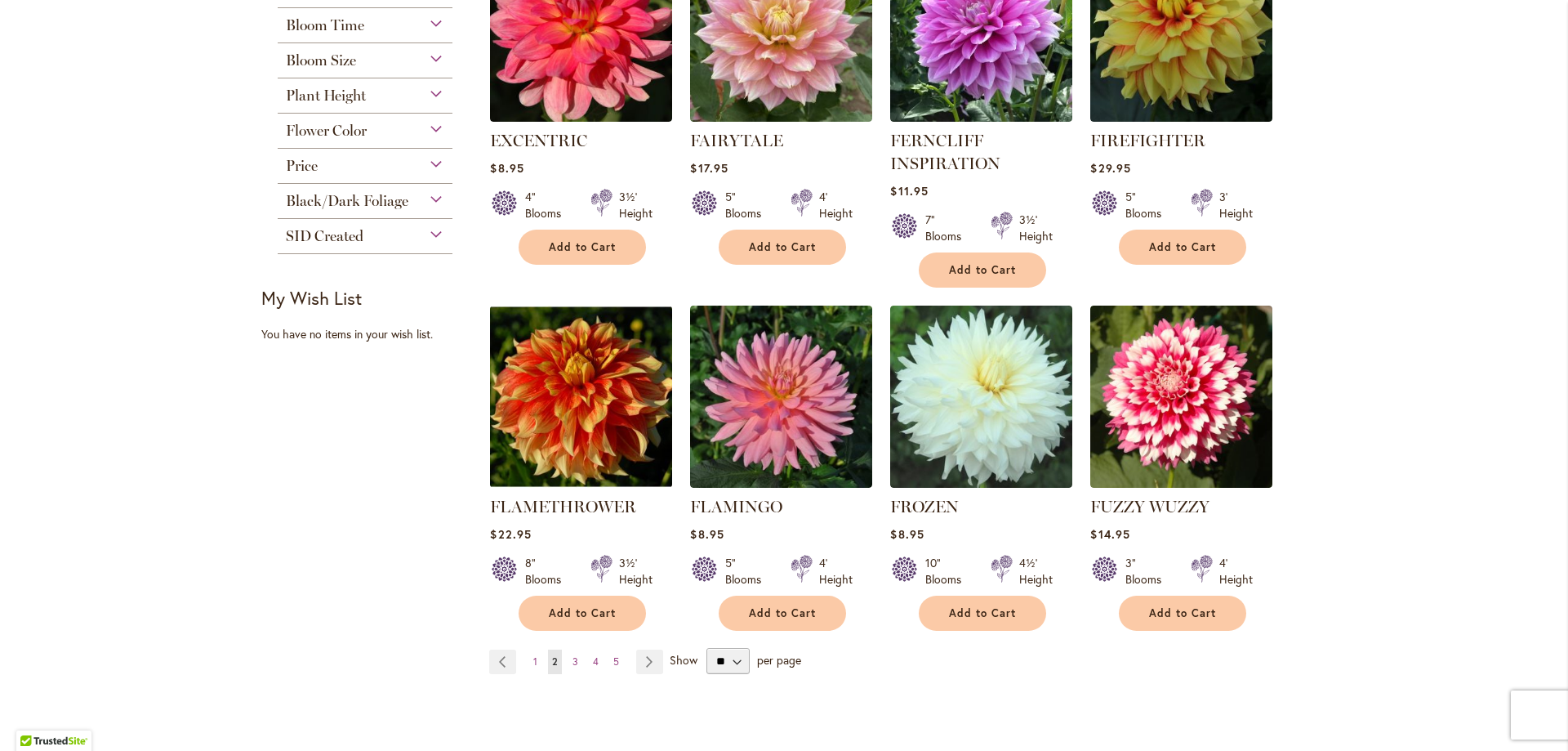
scroll to position [1143, 0]
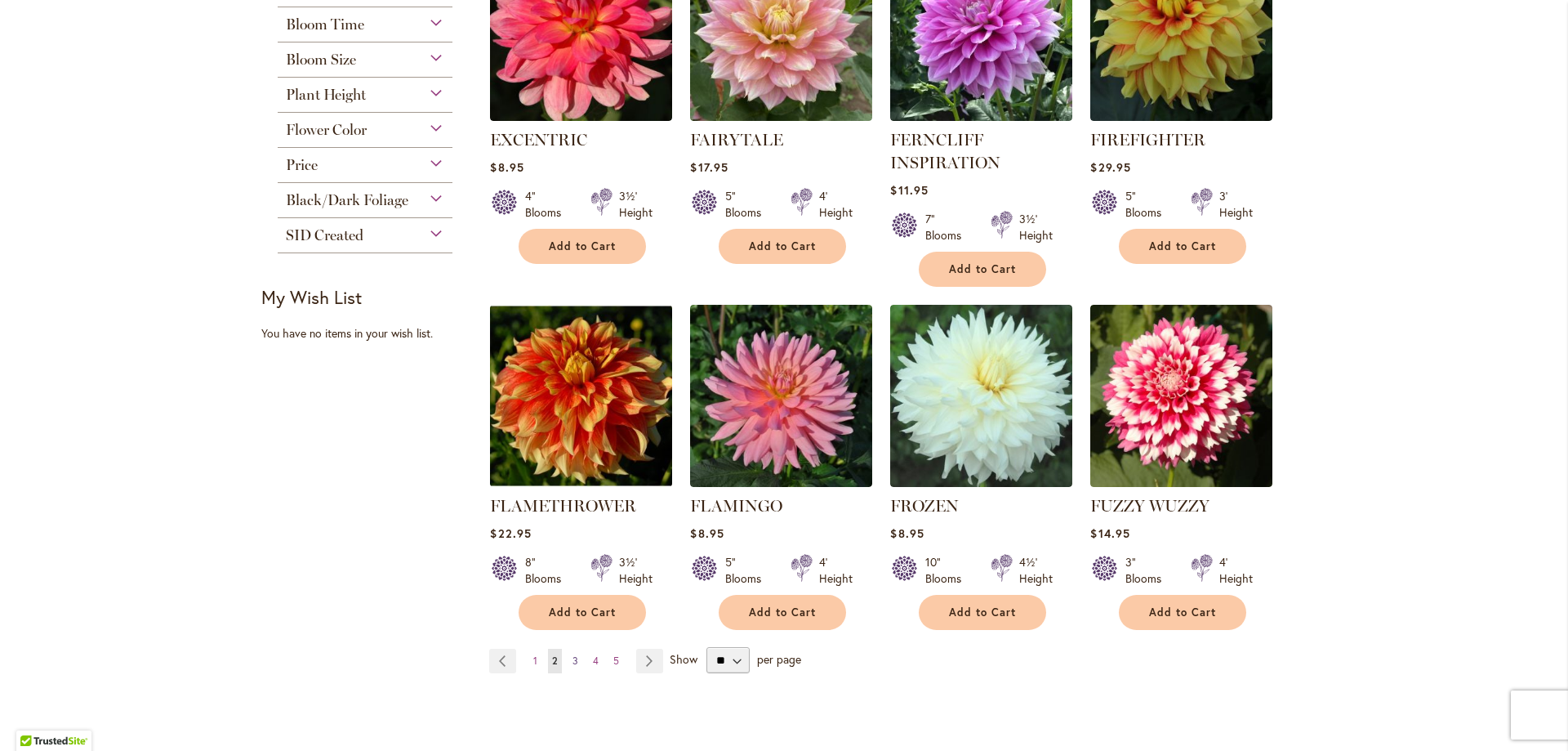
click at [573, 662] on span "3" at bounding box center [575, 661] width 5 height 12
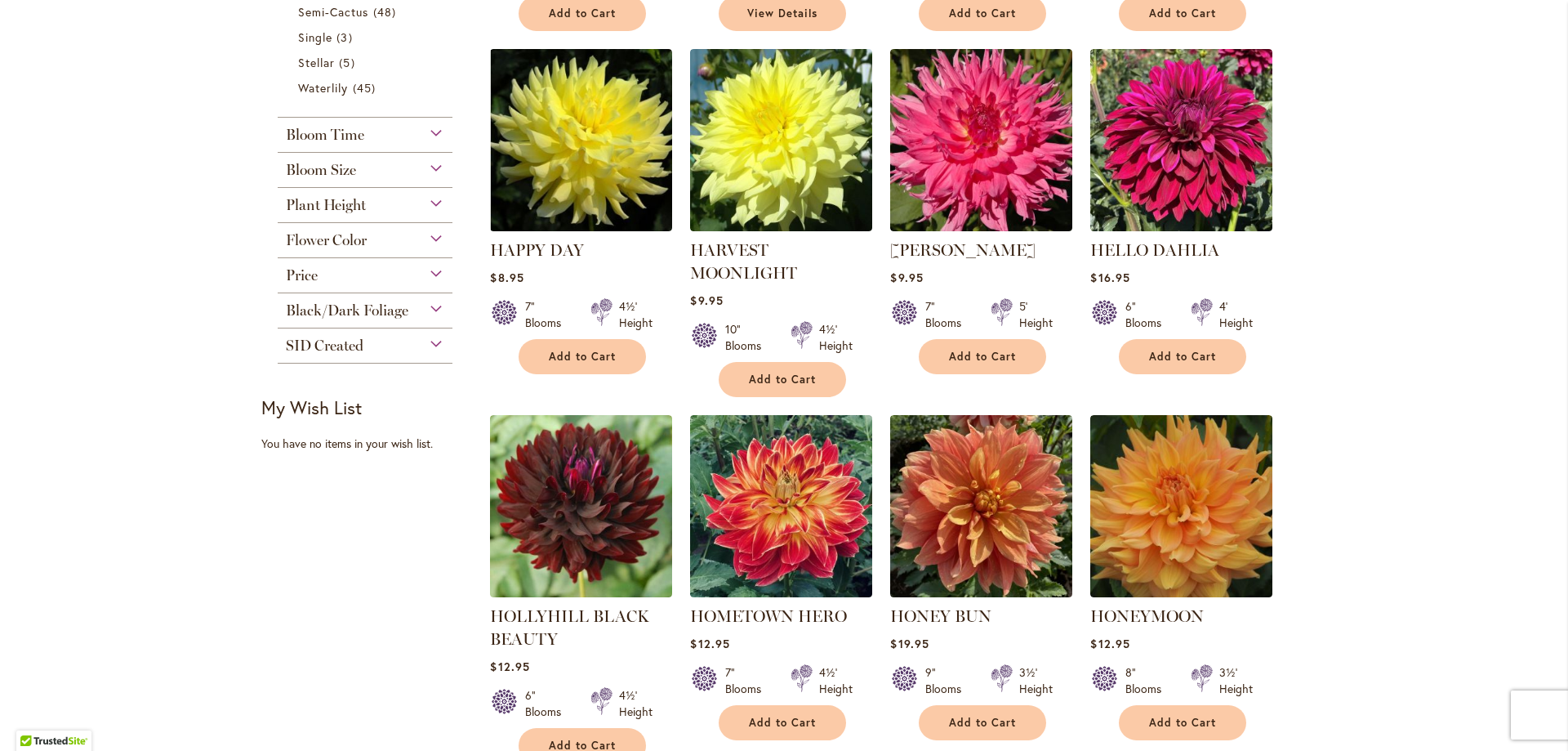
scroll to position [1062, 0]
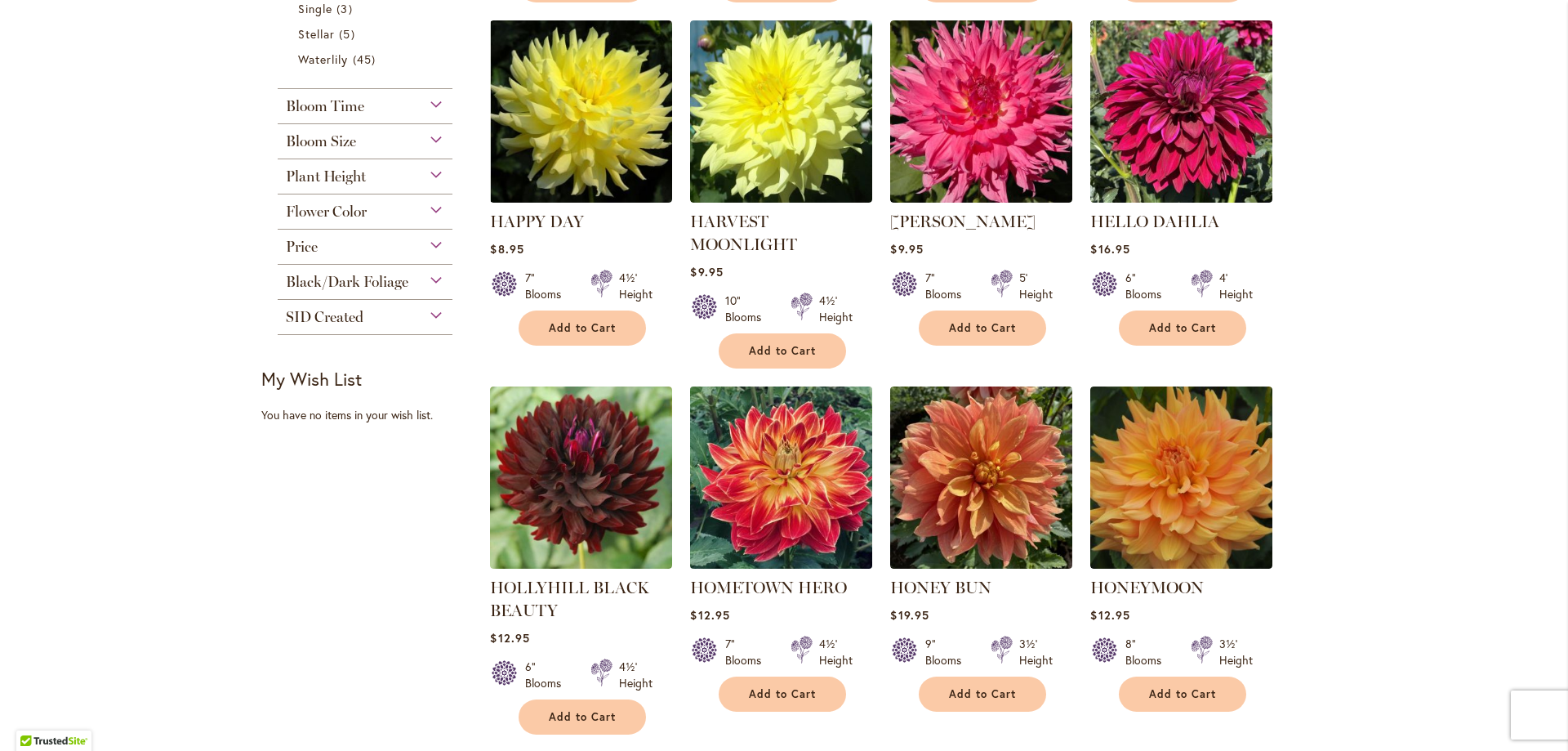
click at [785, 491] on img at bounding box center [782, 477] width 191 height 191
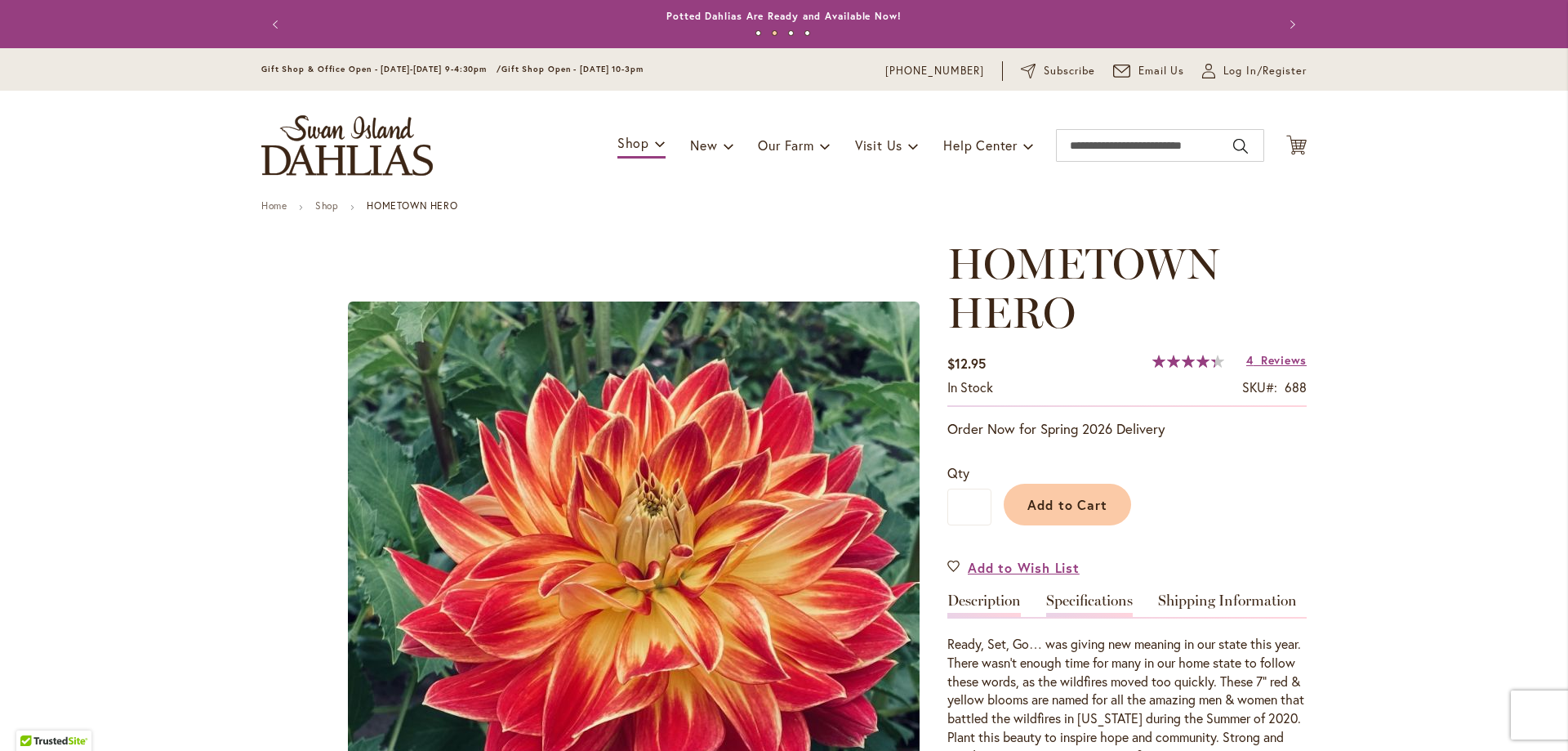
click at [1093, 616] on link "Specifications" at bounding box center [1090, 605] width 87 height 24
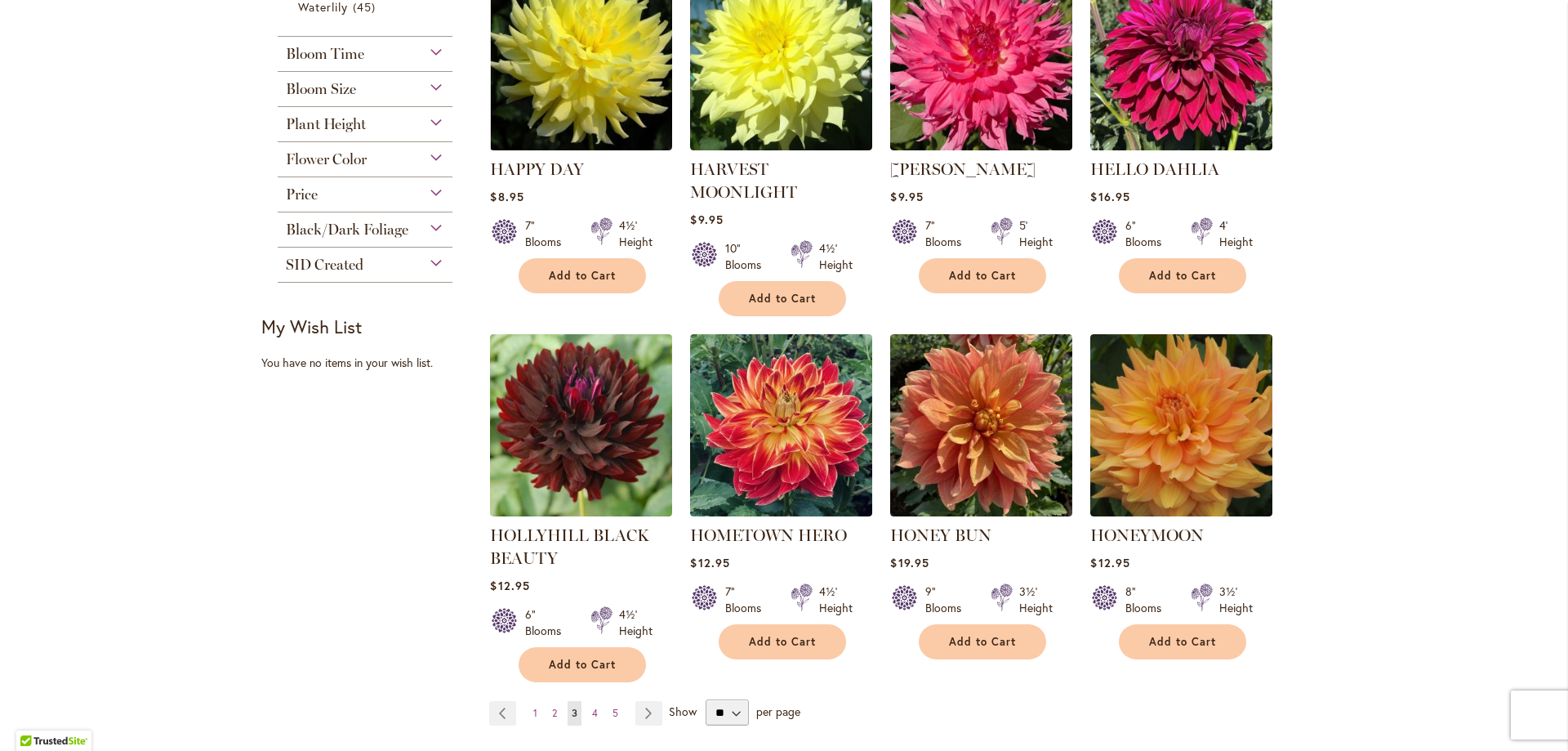
scroll to position [1143, 0]
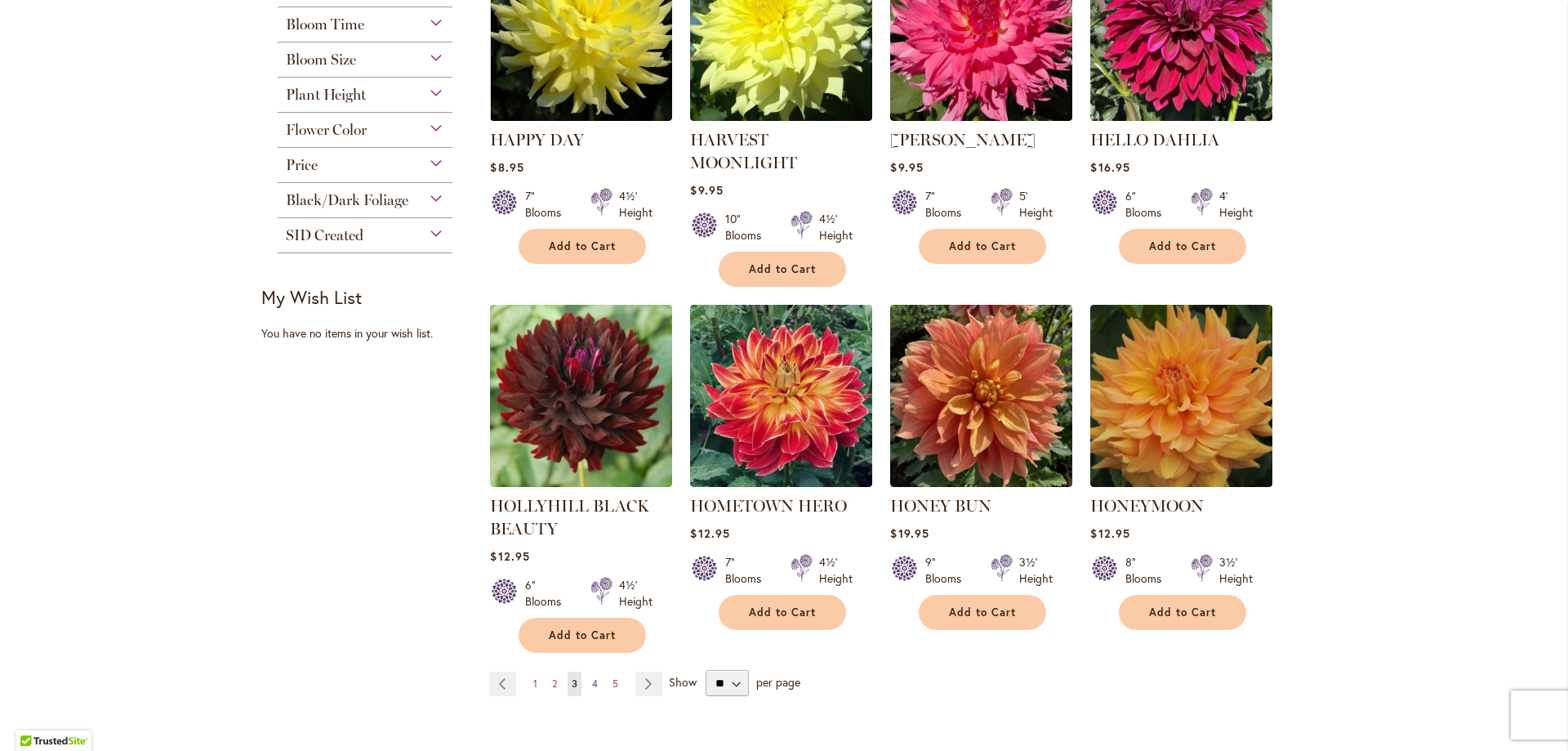
click at [592, 671] on link "Page 4" at bounding box center [595, 684] width 14 height 25
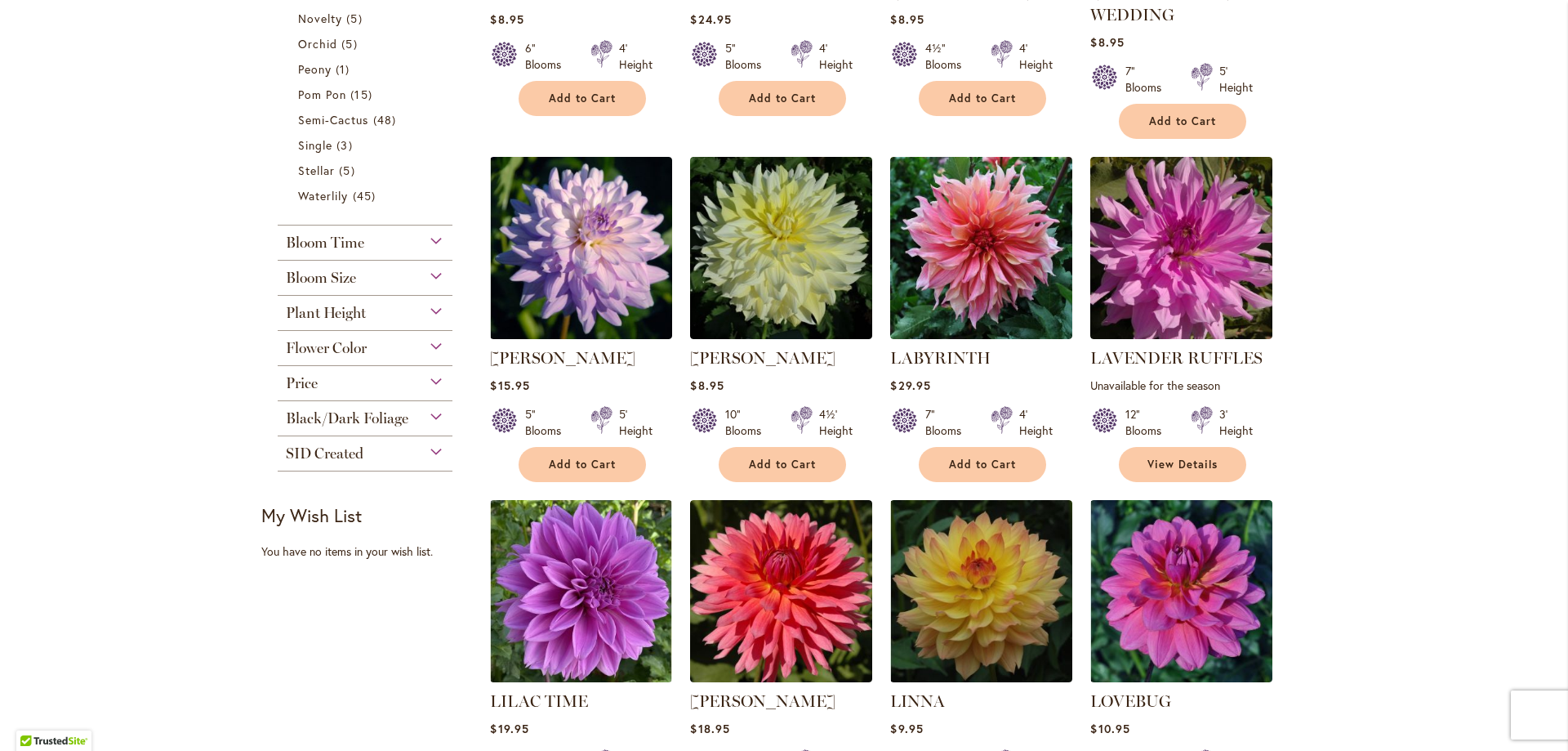
scroll to position [980, 0]
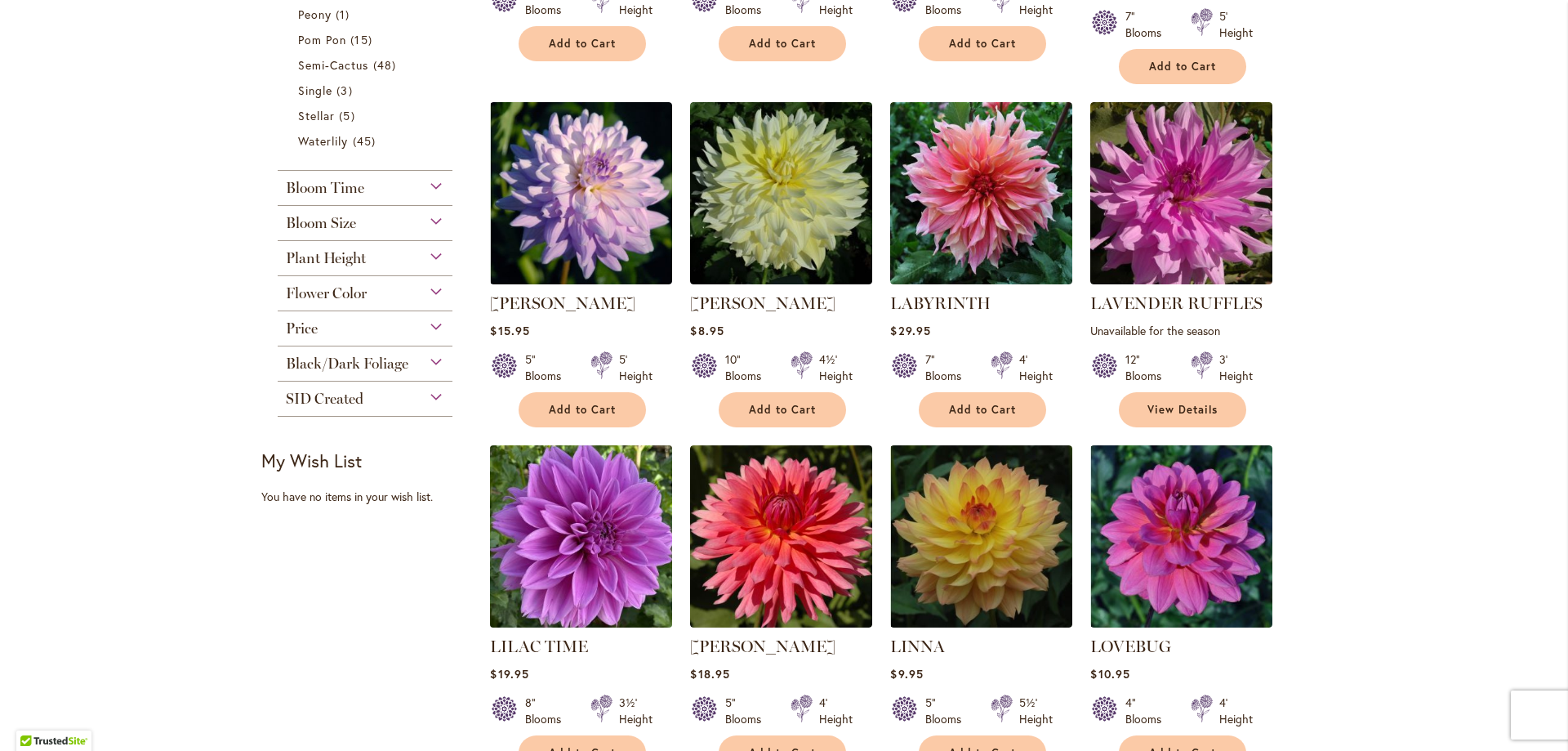
click at [578, 524] on img at bounding box center [582, 536] width 191 height 191
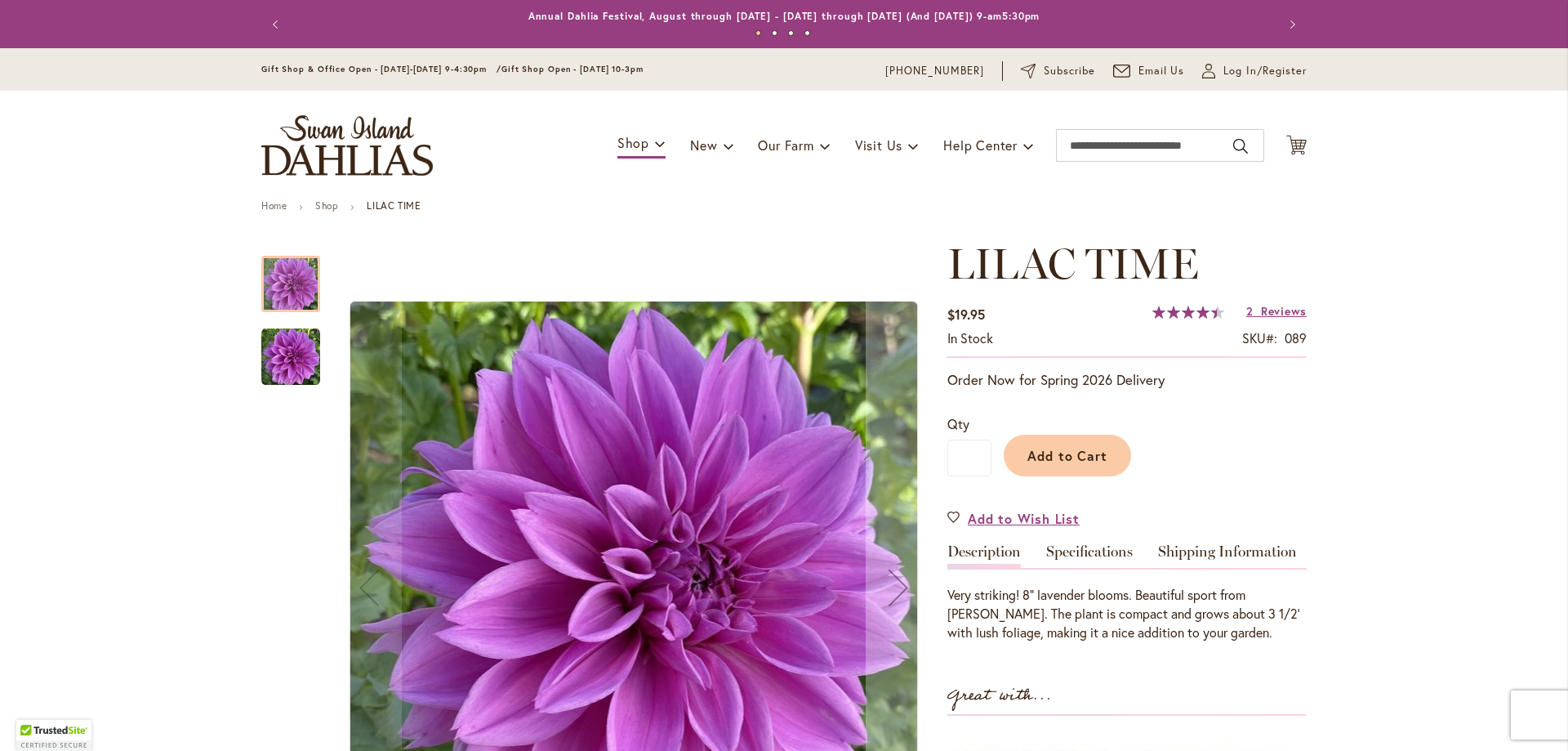
click at [274, 357] on img "Lilac Time" at bounding box center [290, 356] width 58 height 59
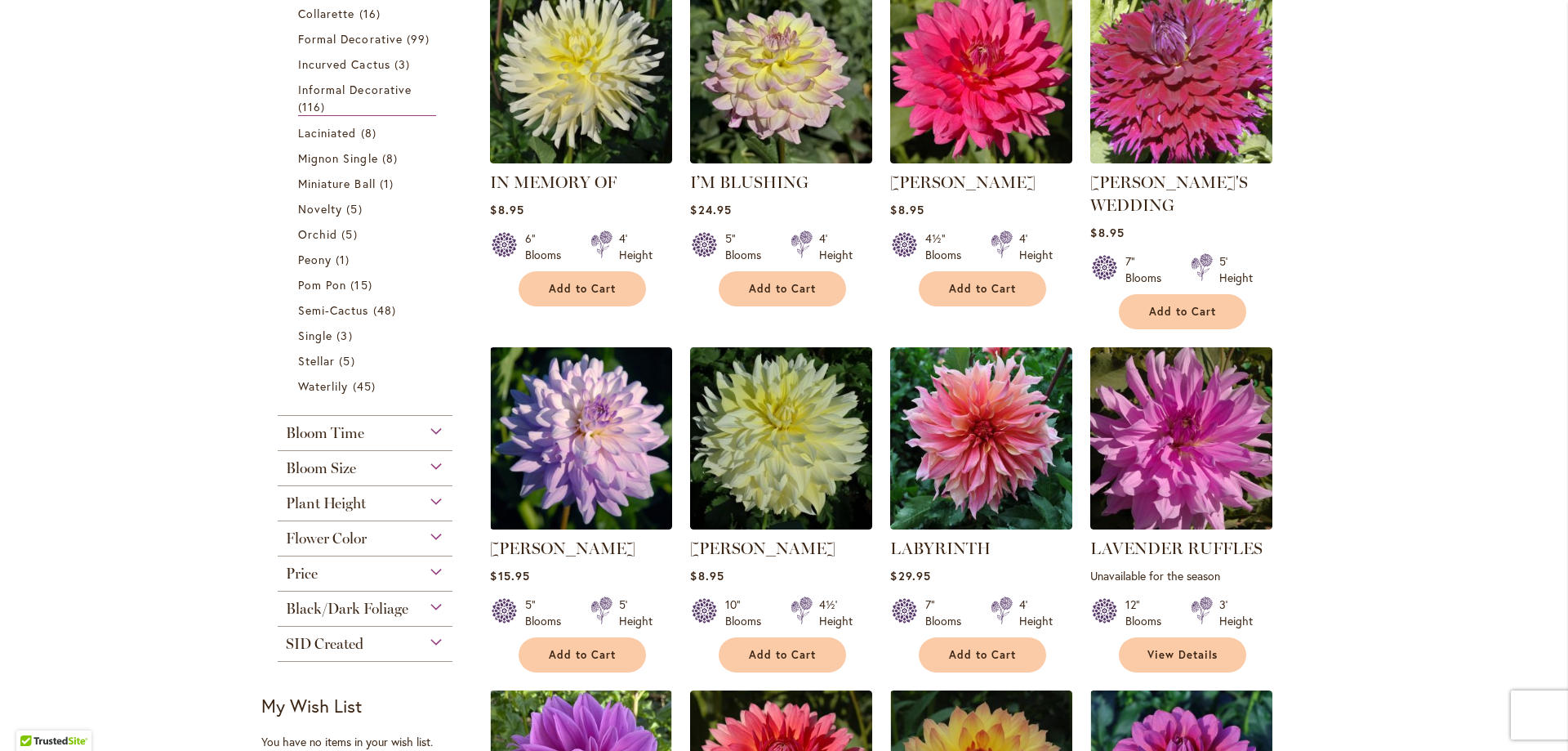
scroll to position [1062, 0]
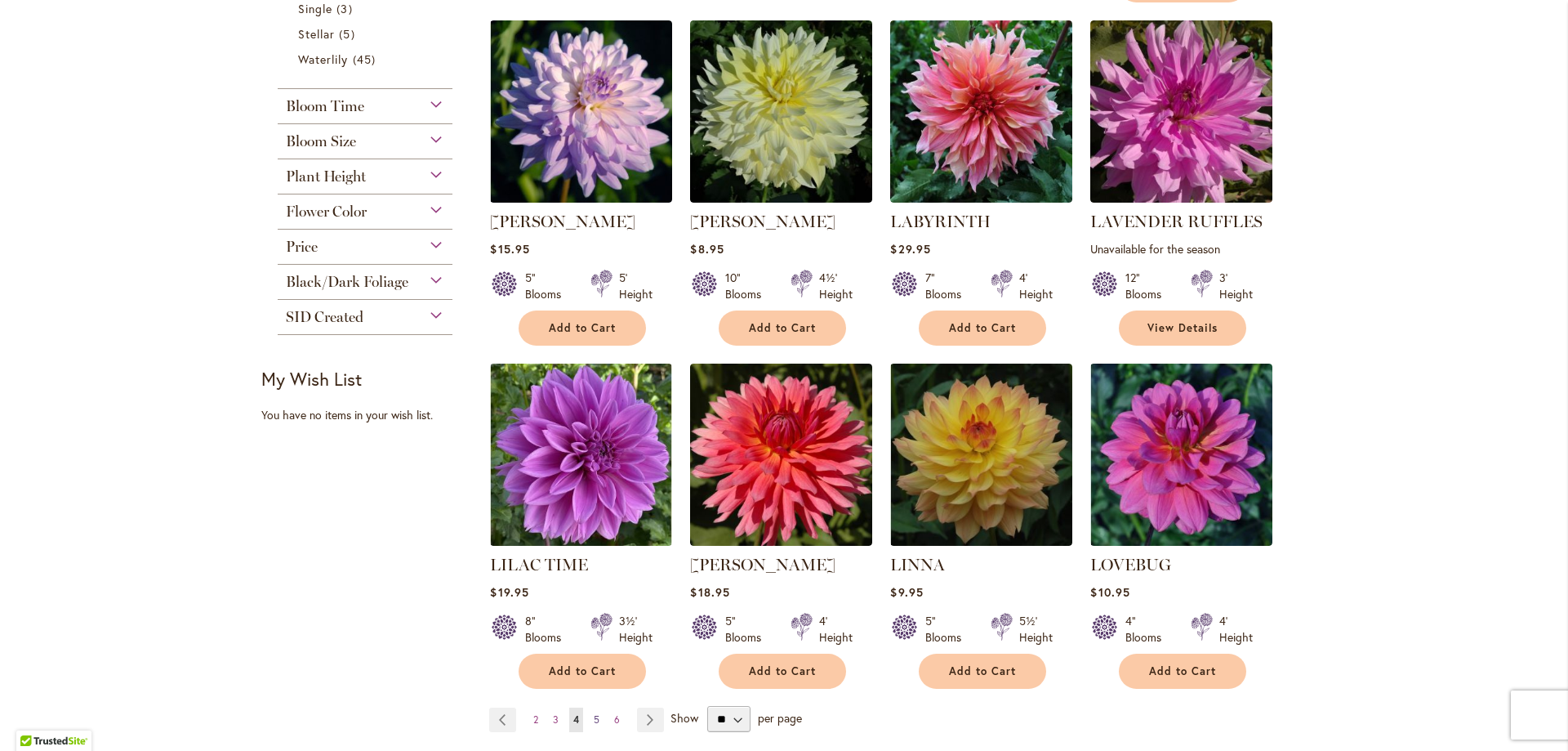
click at [594, 724] on span "5" at bounding box center [597, 719] width 5 height 12
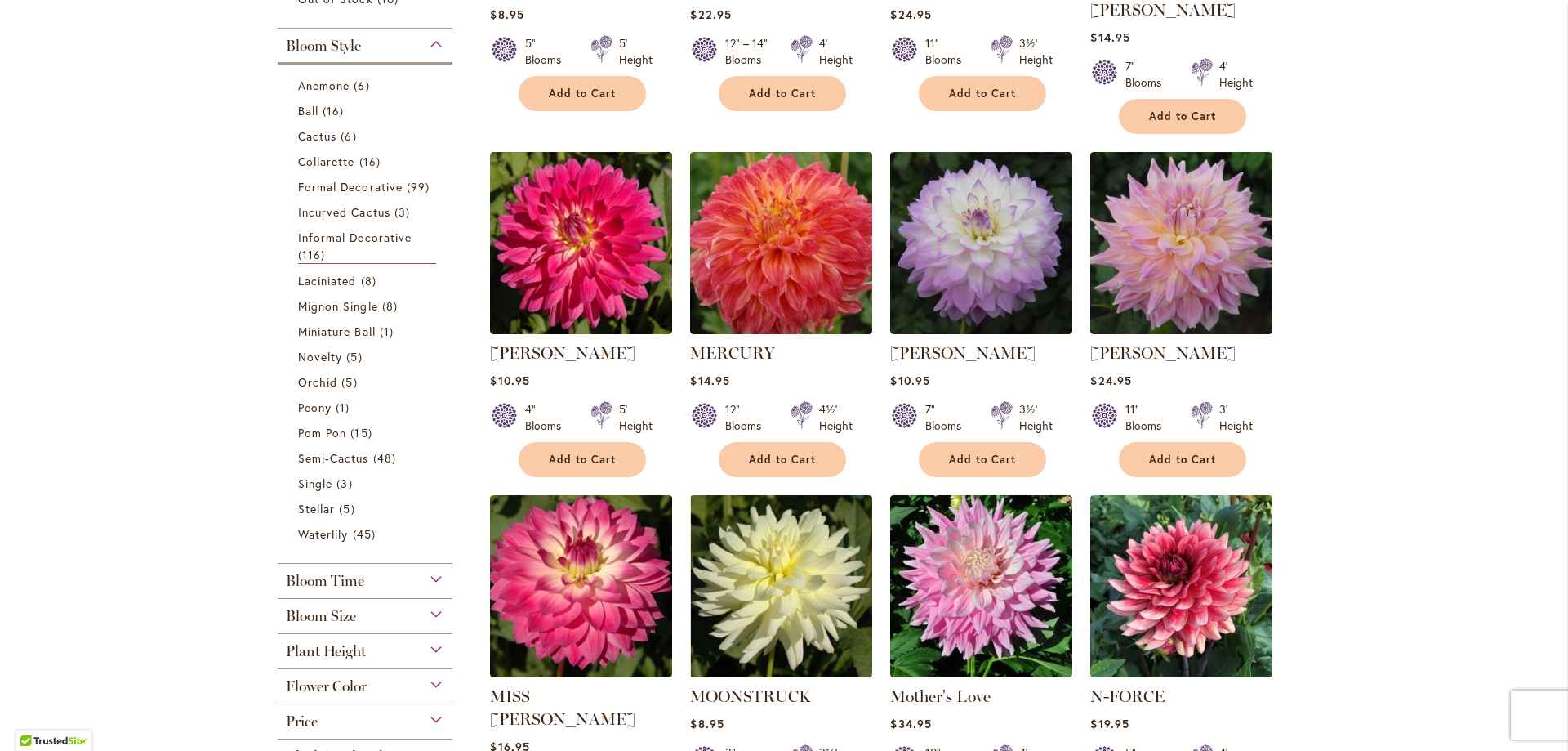
scroll to position [654, 0]
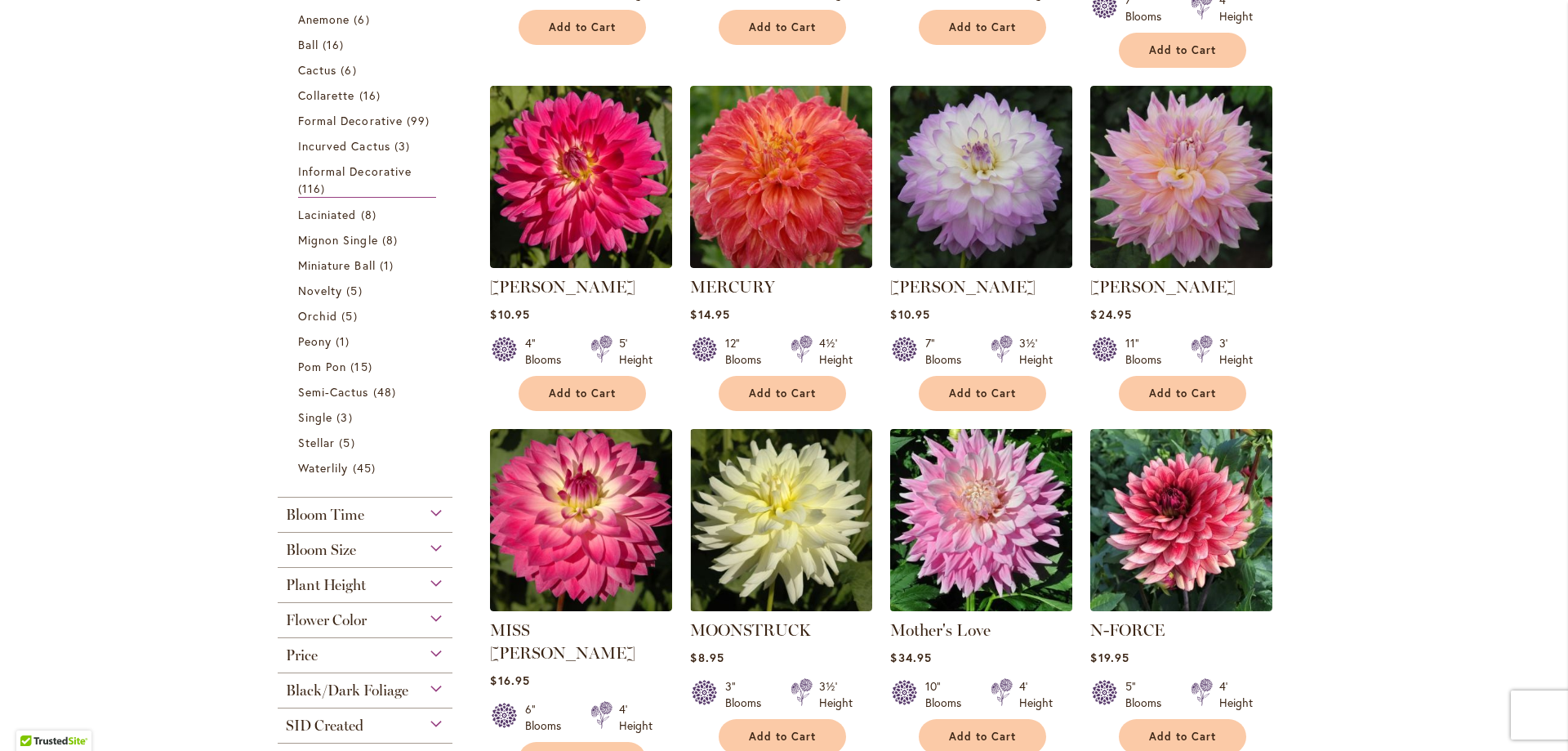
click at [949, 515] on img at bounding box center [982, 520] width 191 height 191
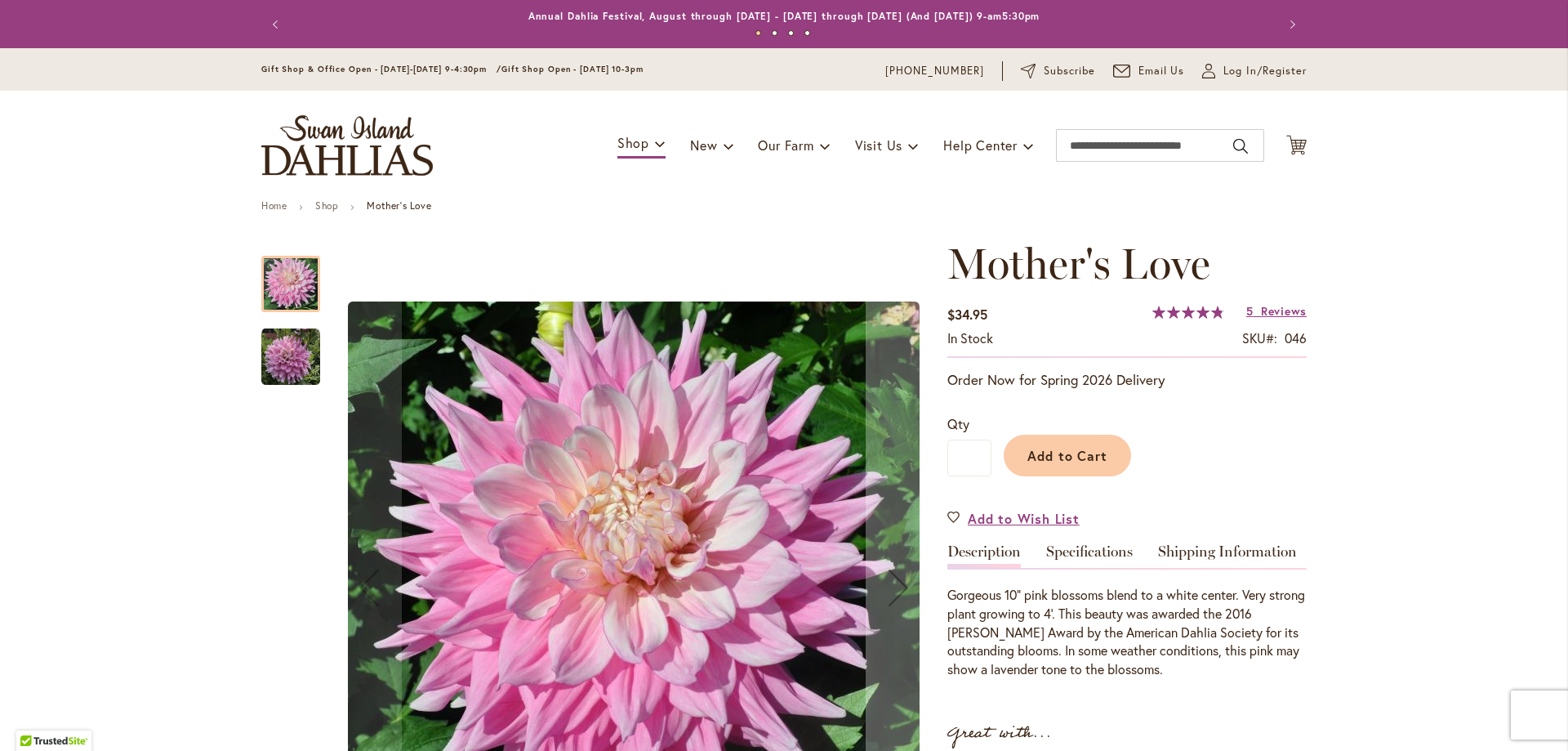
click at [312, 355] on img "Mother's Love" at bounding box center [290, 357] width 58 height 58
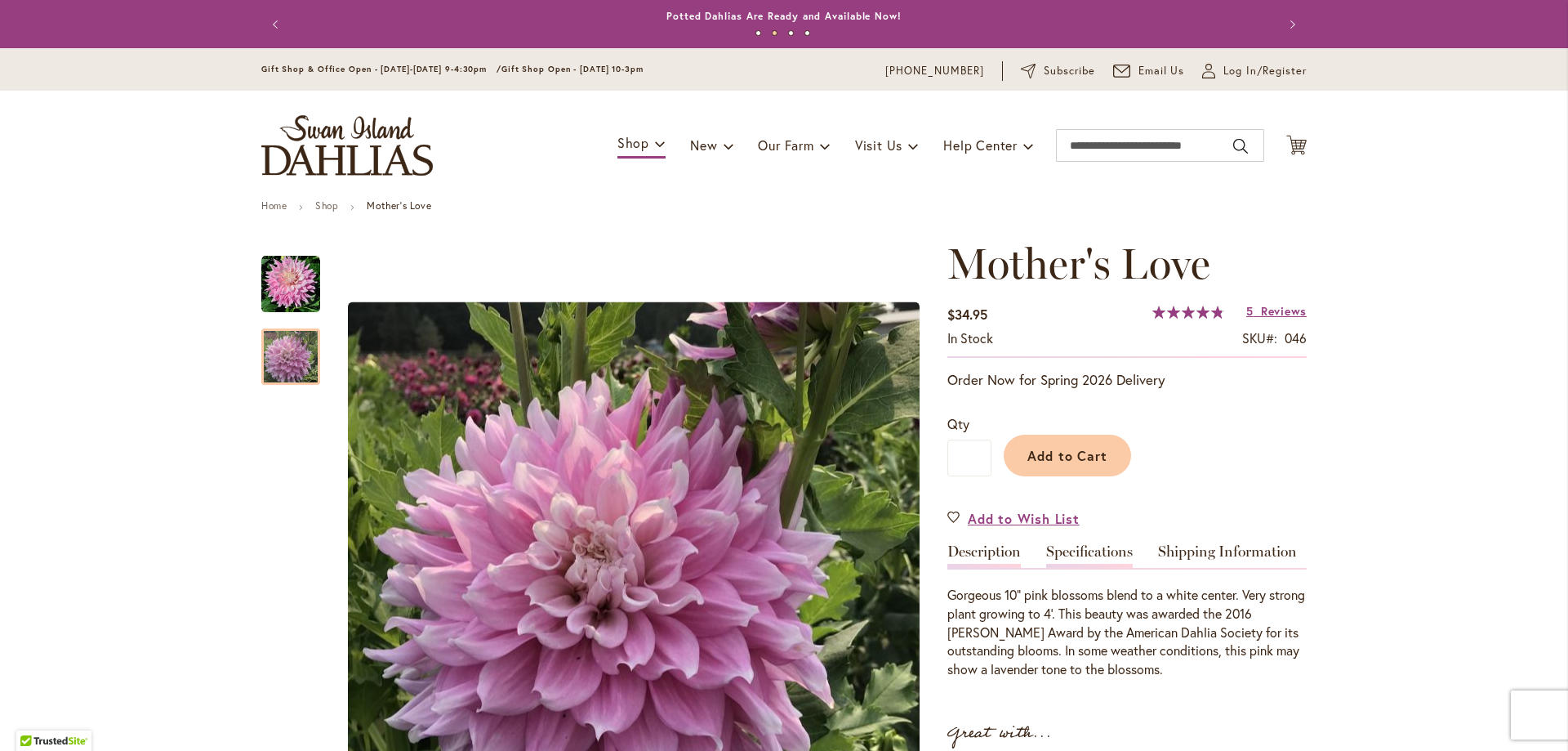
click at [1089, 546] on link "Specifications" at bounding box center [1090, 555] width 87 height 24
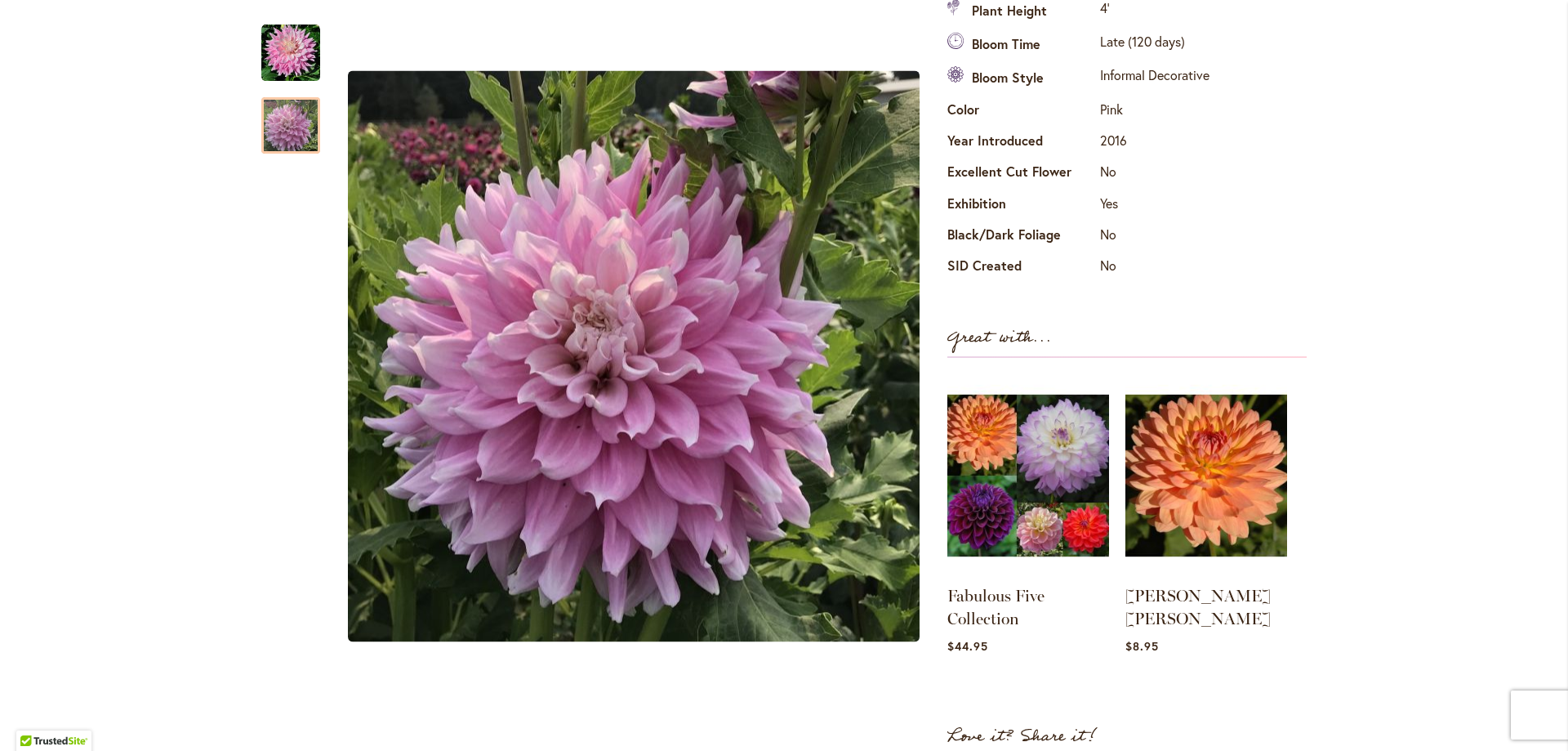
scroll to position [626, 0]
click at [962, 458] on img at bounding box center [1028, 474] width 160 height 200
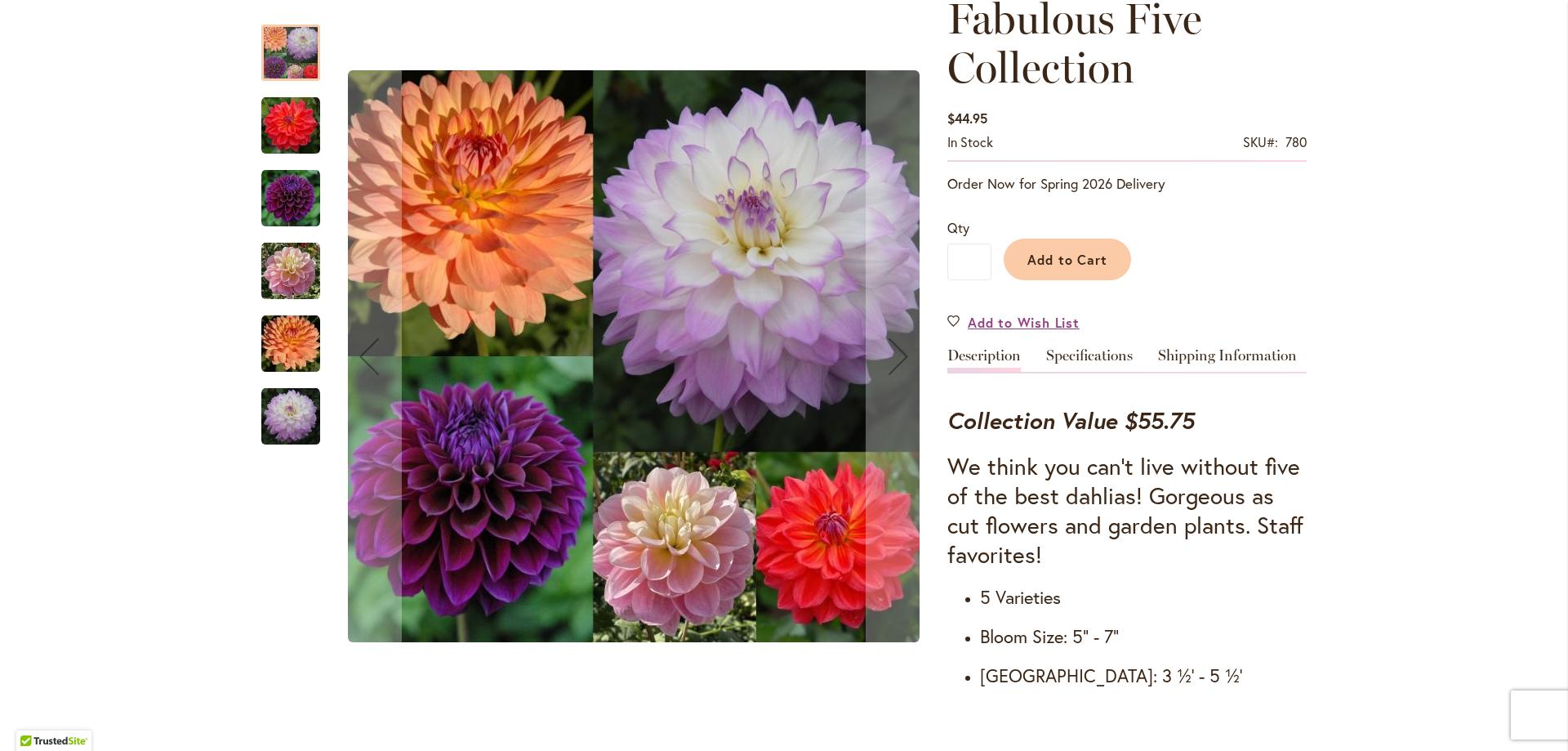
scroll to position [163, 0]
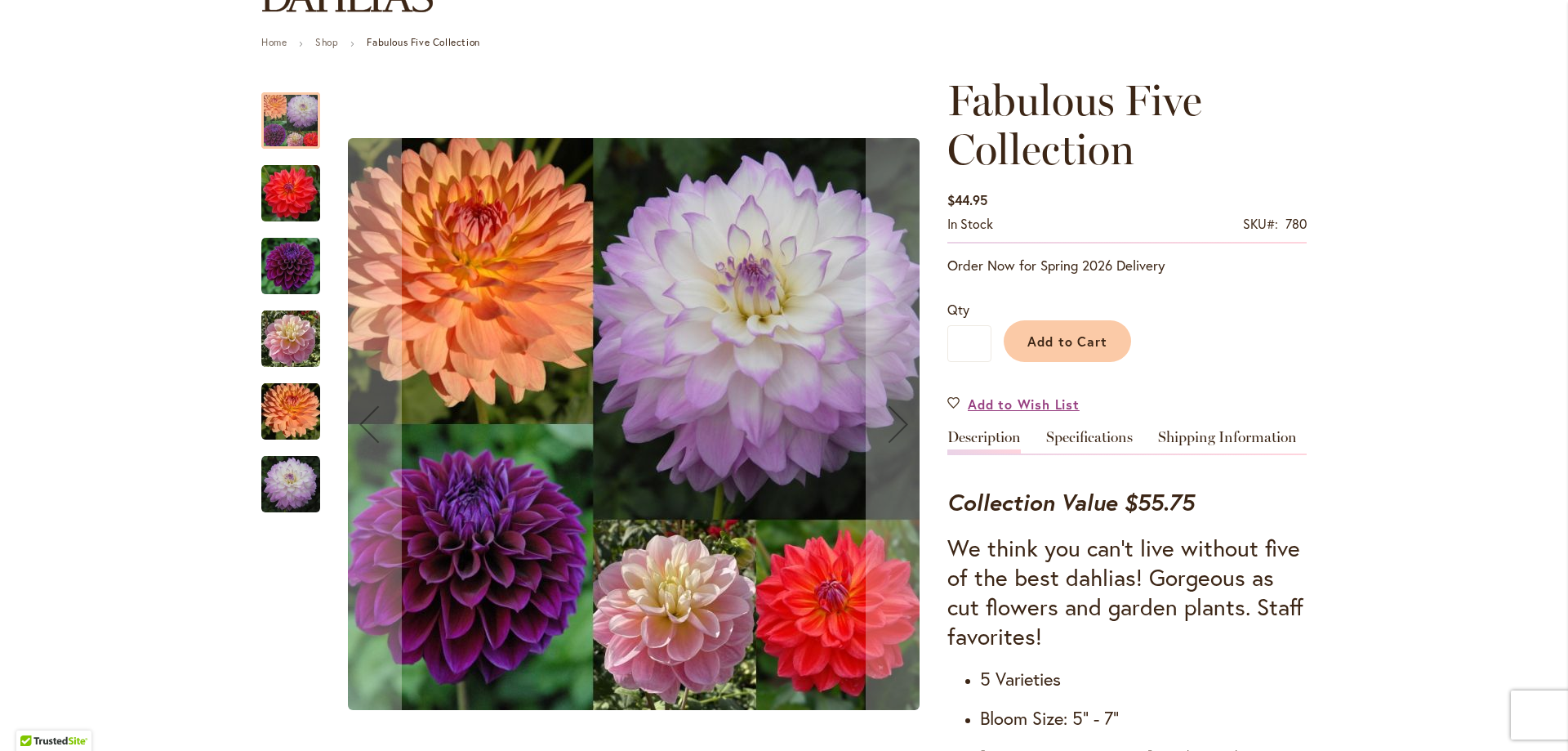
click at [293, 188] on img "COOPER BLAINE" at bounding box center [290, 193] width 58 height 58
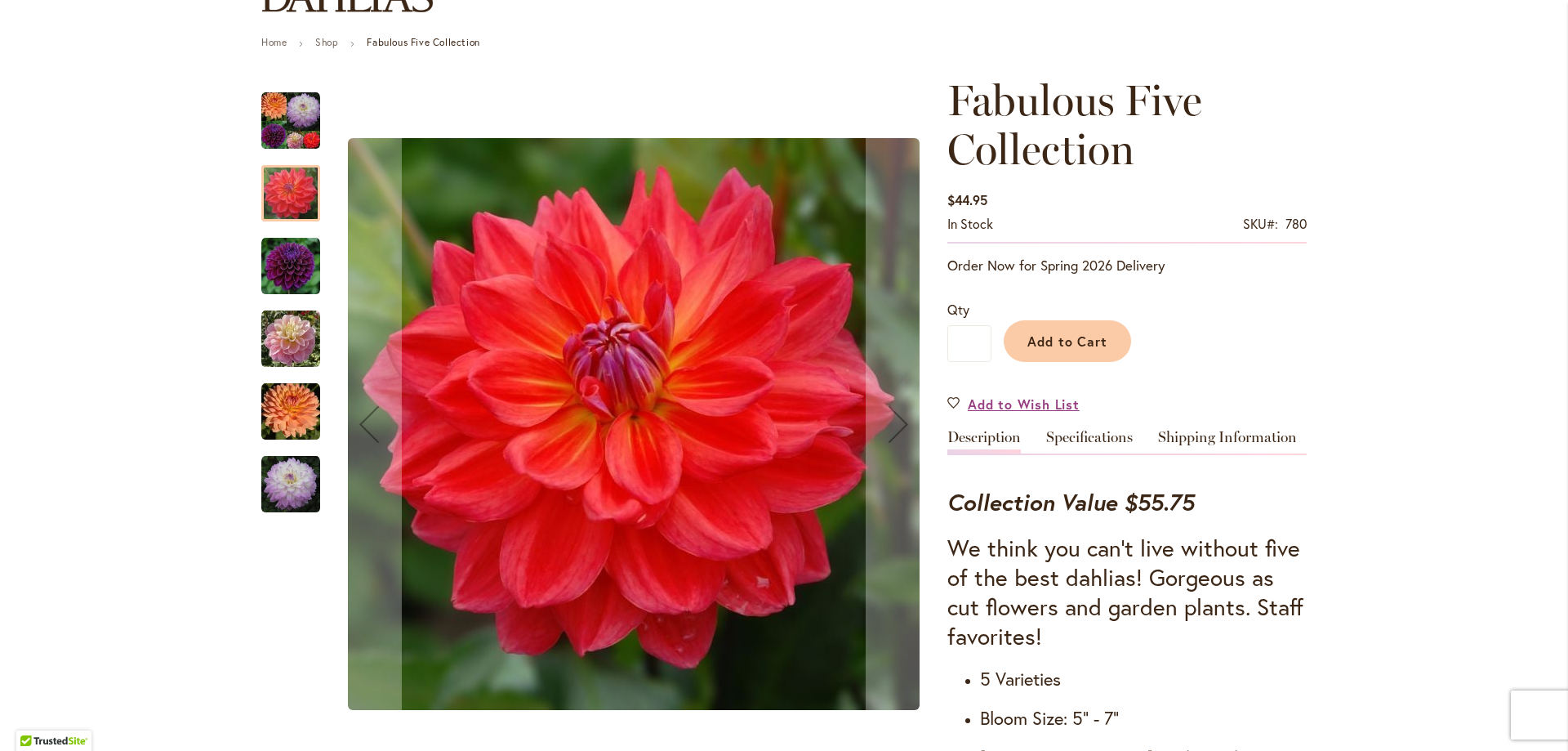
click at [288, 267] on img "DIVA" at bounding box center [290, 267] width 58 height 58
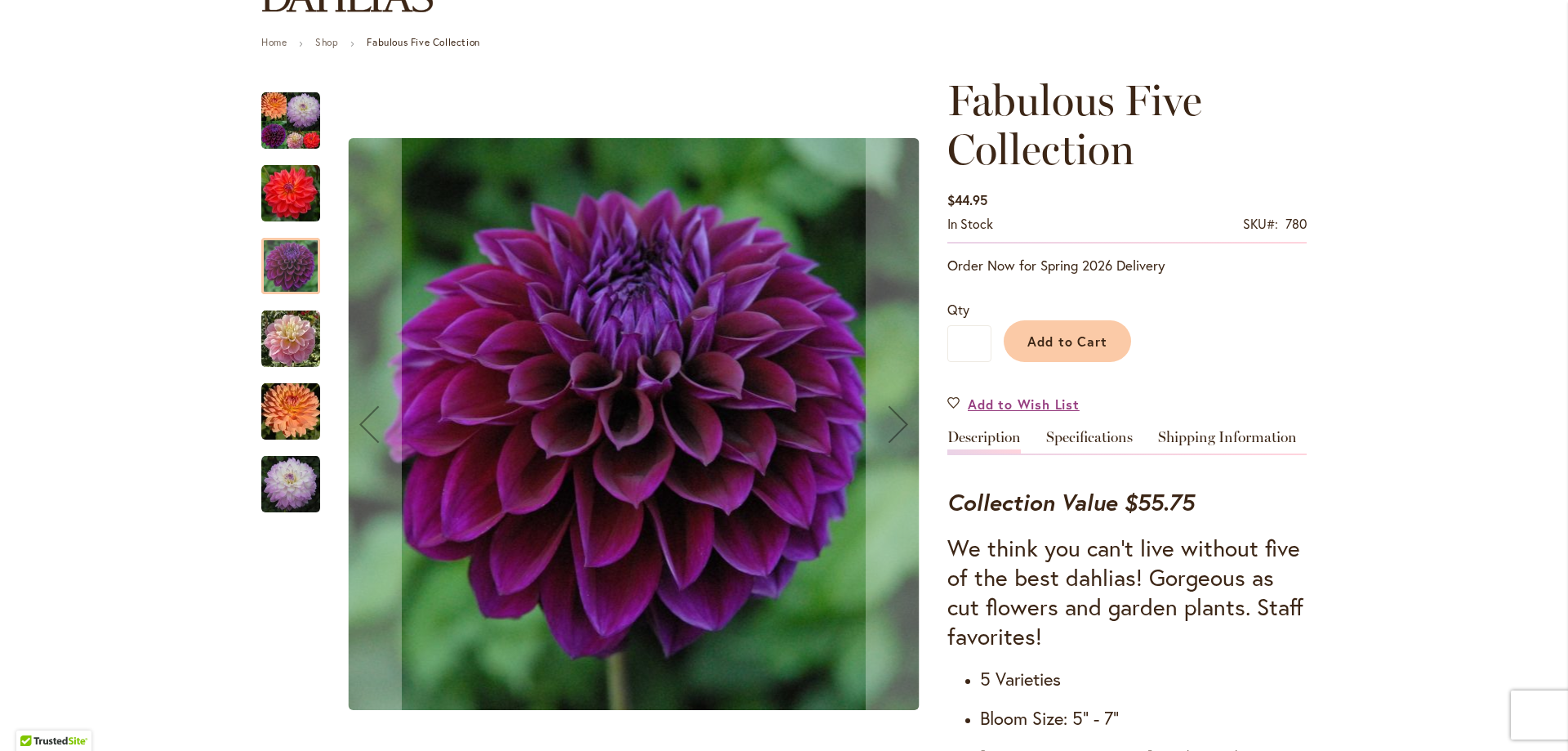
click at [279, 345] on img "GABBIE'S WISH" at bounding box center [290, 339] width 58 height 58
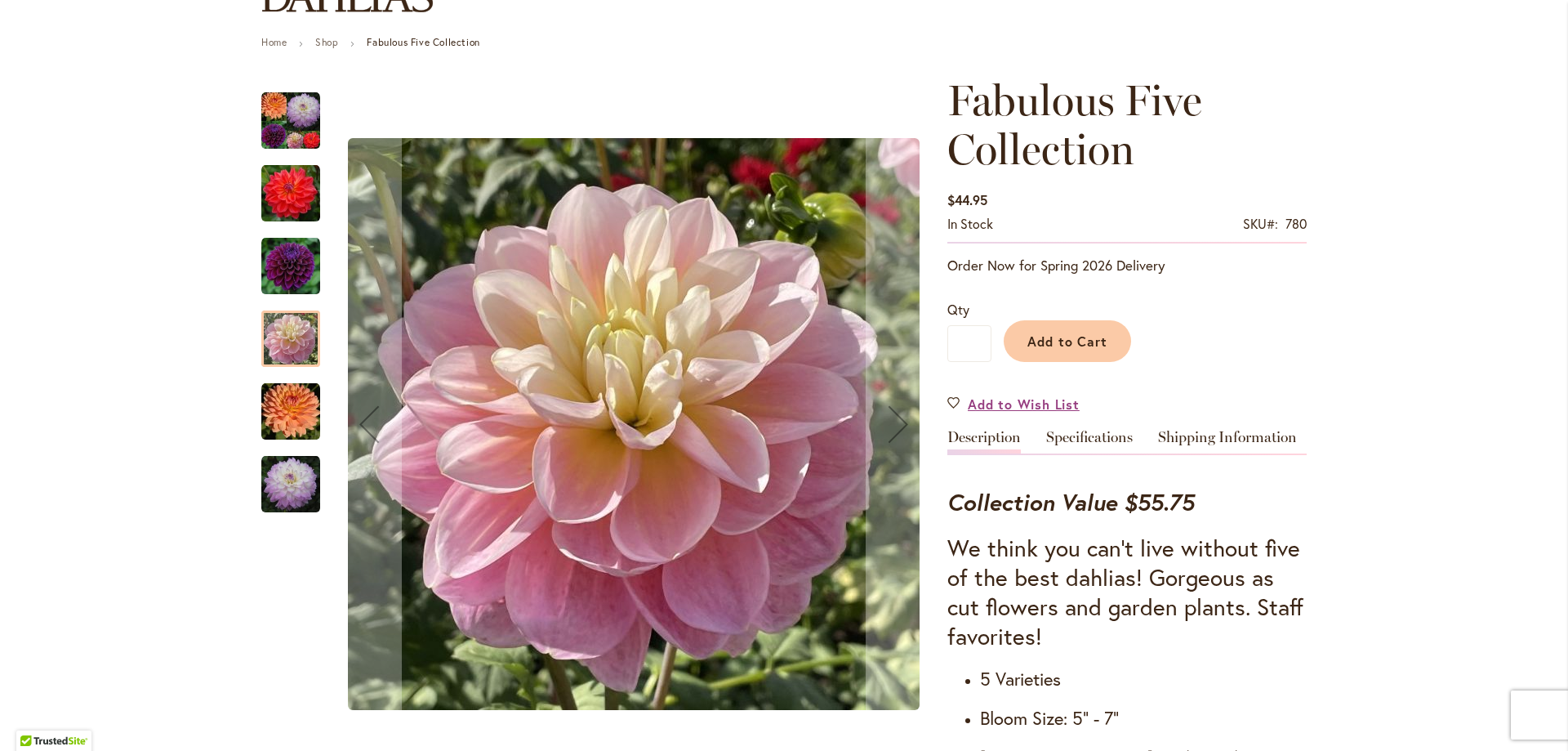
click at [285, 417] on img "GABRIELLE MARIE" at bounding box center [290, 412] width 58 height 58
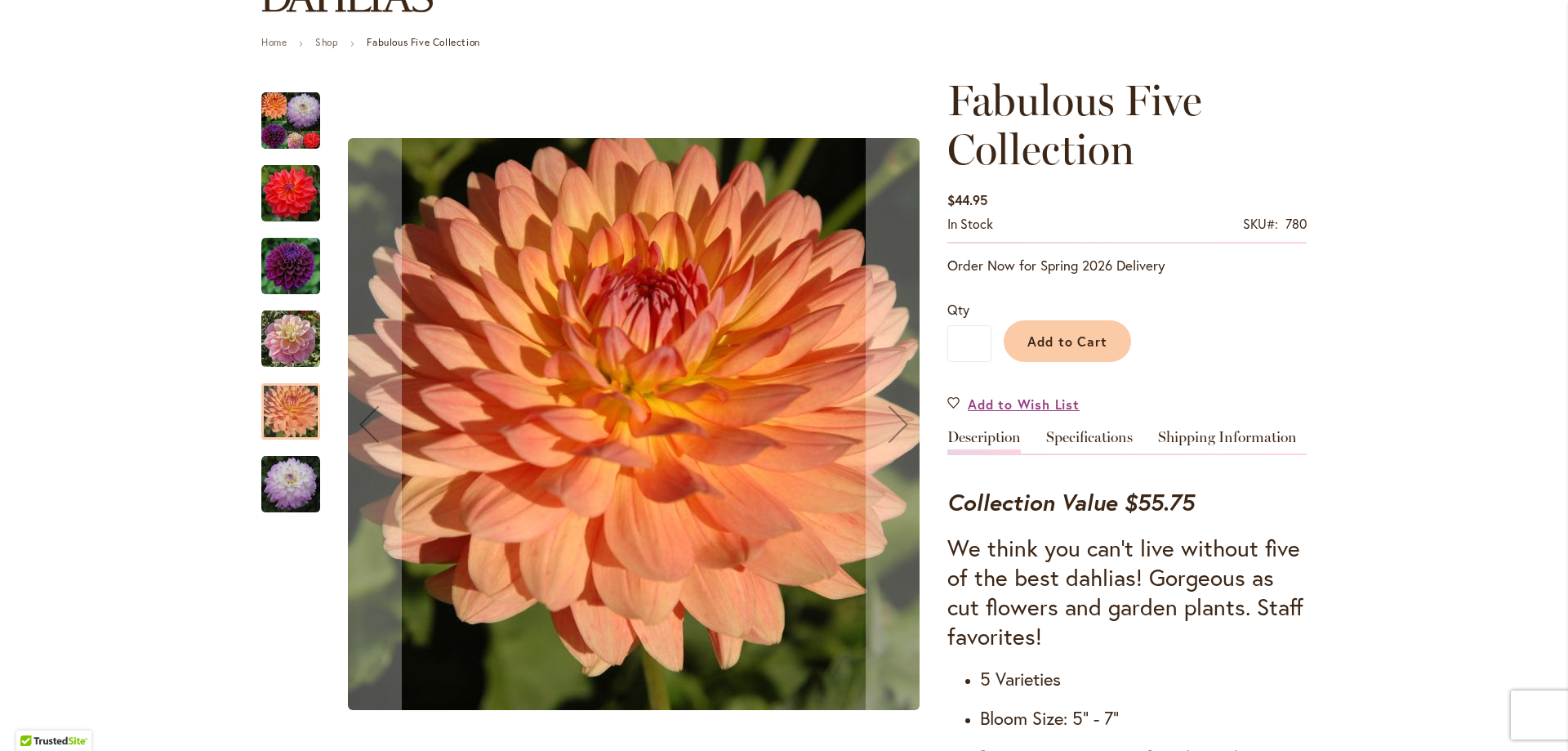
click at [297, 500] on img "MIKAYLA MIRANDA" at bounding box center [290, 484] width 58 height 58
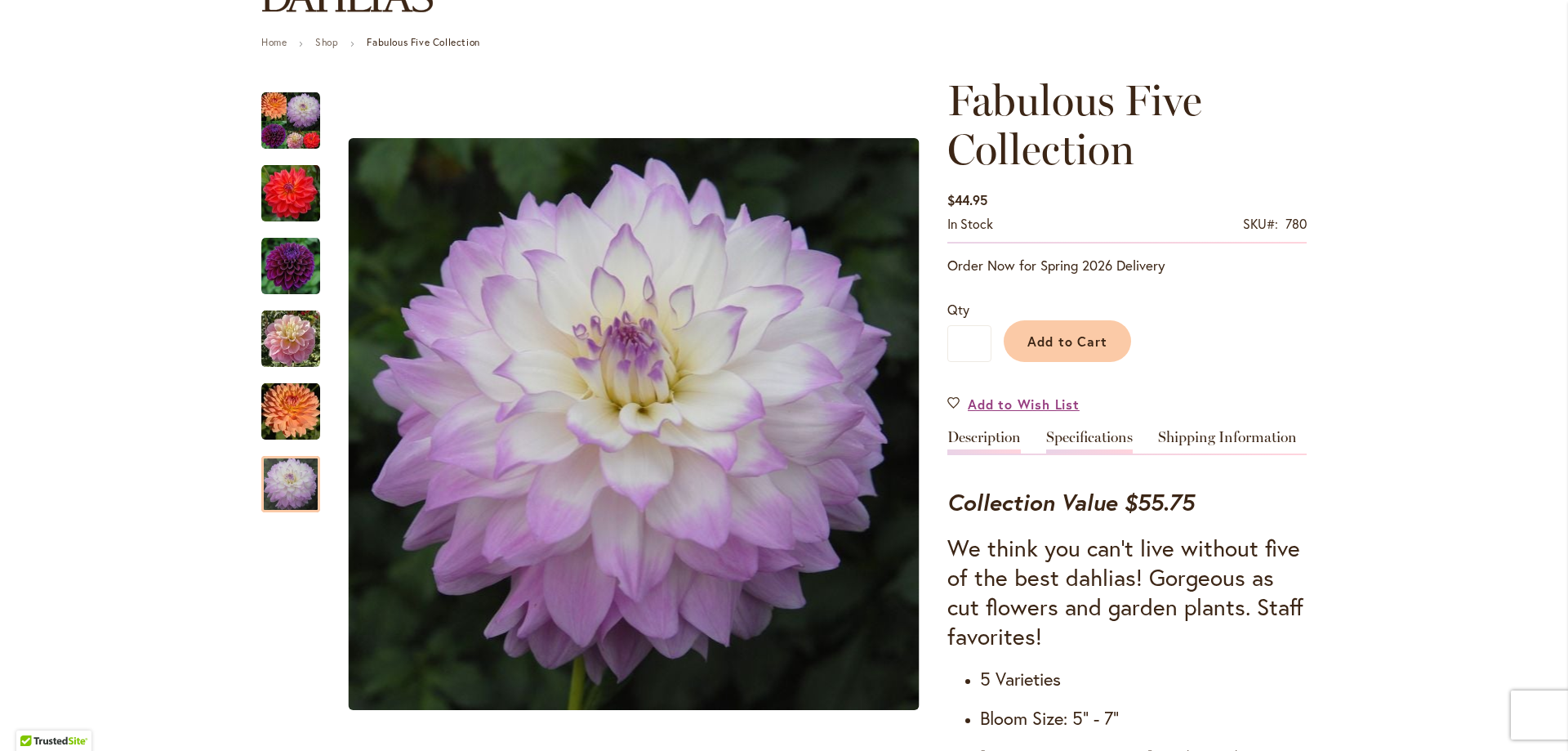
click at [1062, 445] on link "Specifications" at bounding box center [1090, 441] width 87 height 24
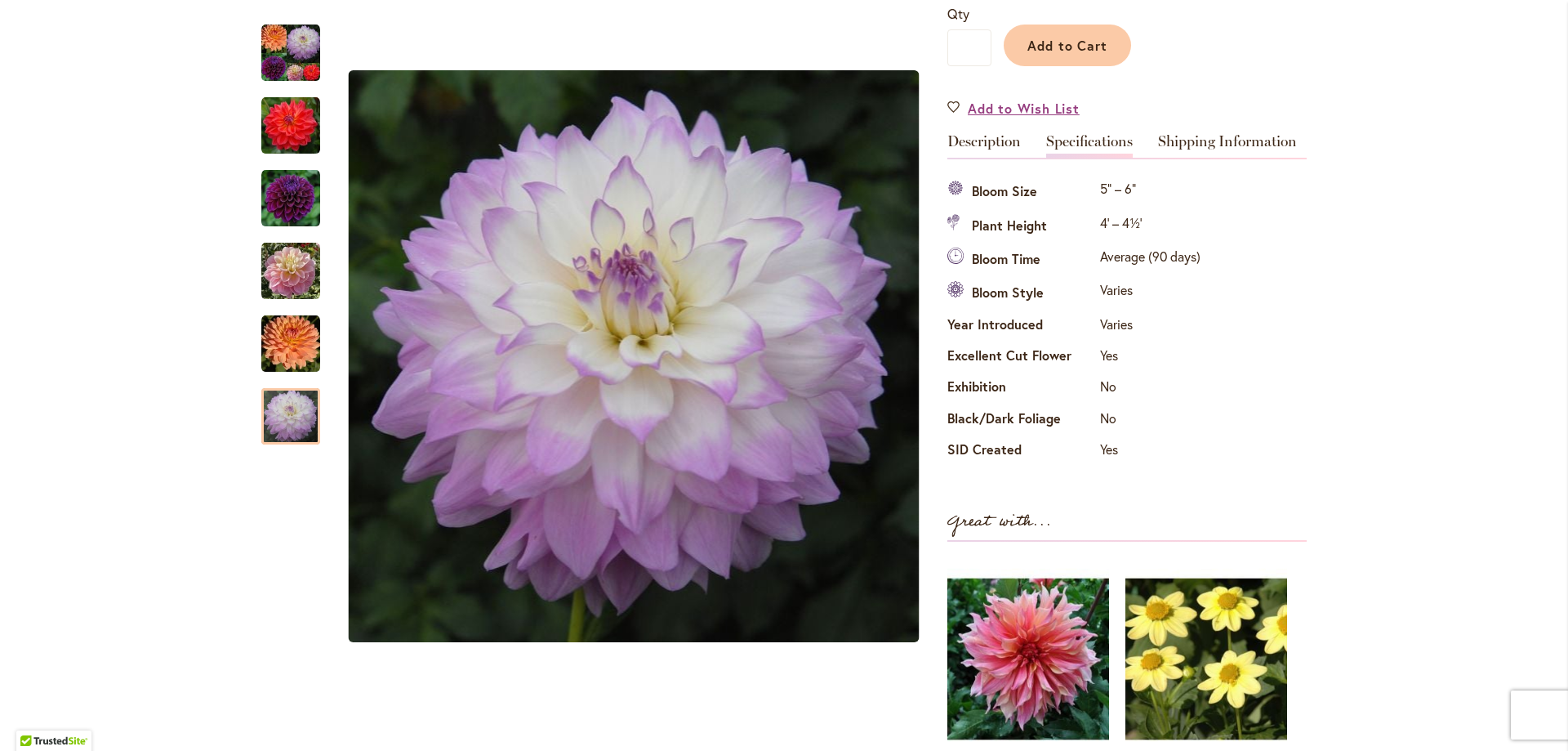
scroll to position [430, 0]
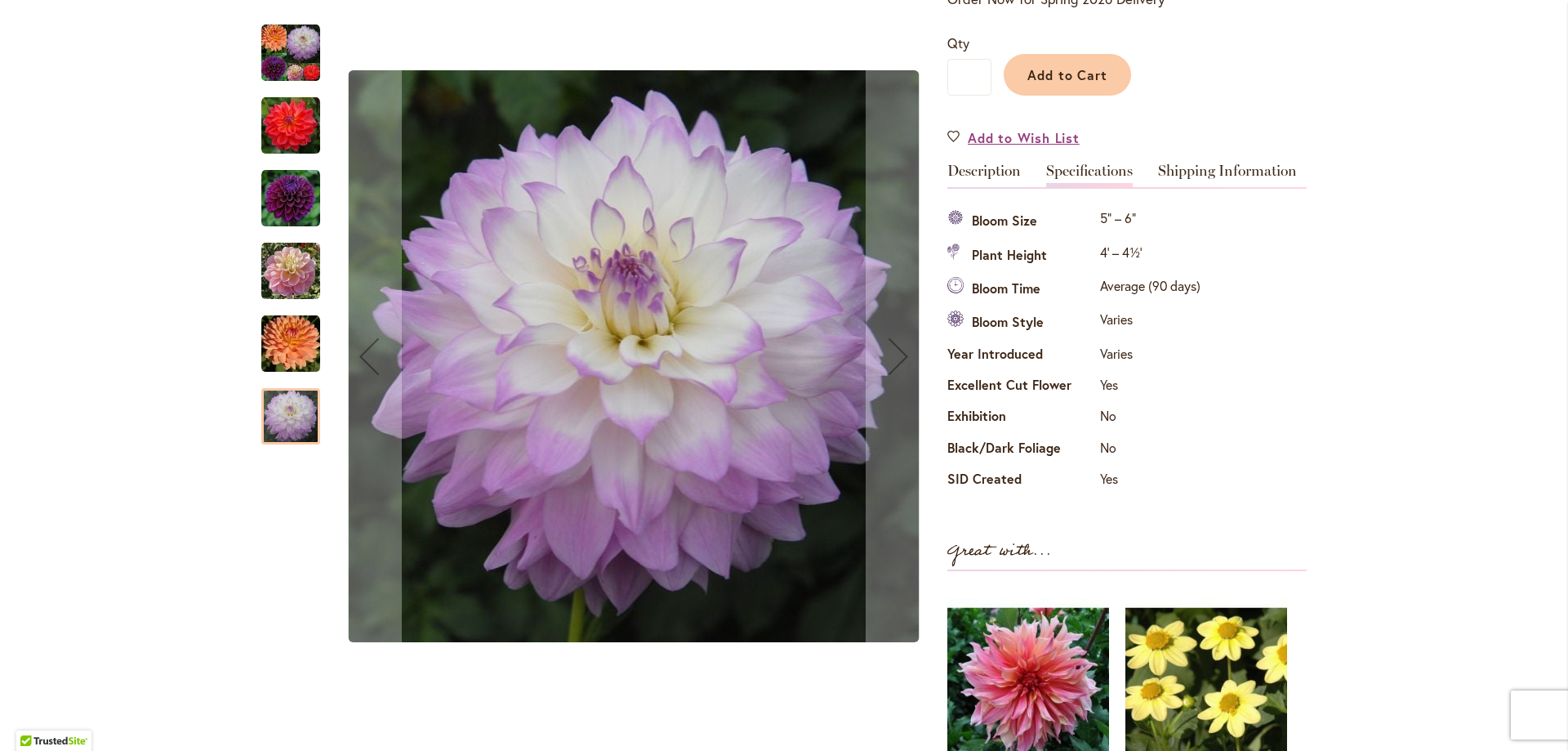
click at [317, 347] on div at bounding box center [596, 356] width 669 height 697
click at [279, 342] on img "GABRIELLE MARIE" at bounding box center [290, 344] width 58 height 58
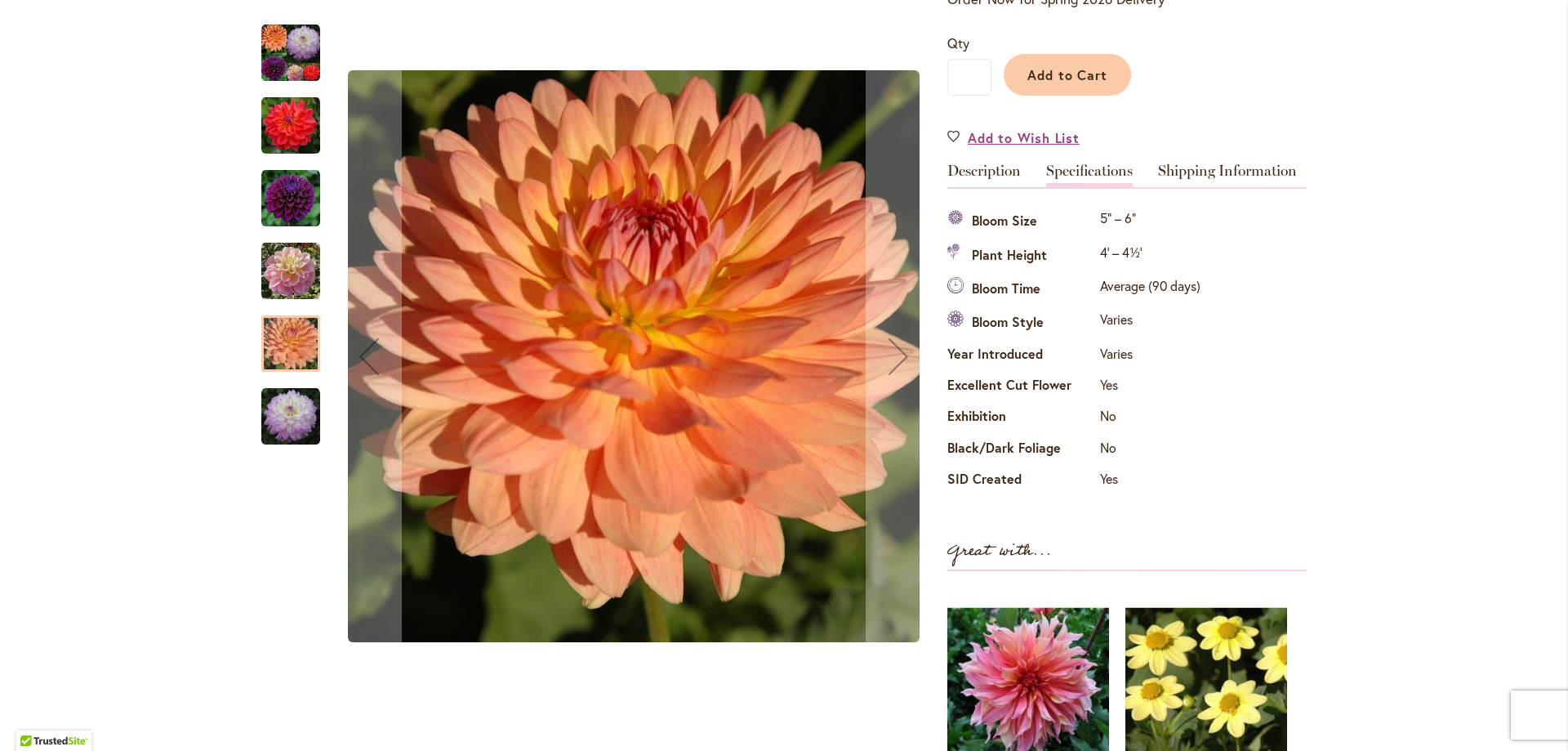
click at [282, 267] on img "GABBIE'S WISH" at bounding box center [290, 271] width 58 height 58
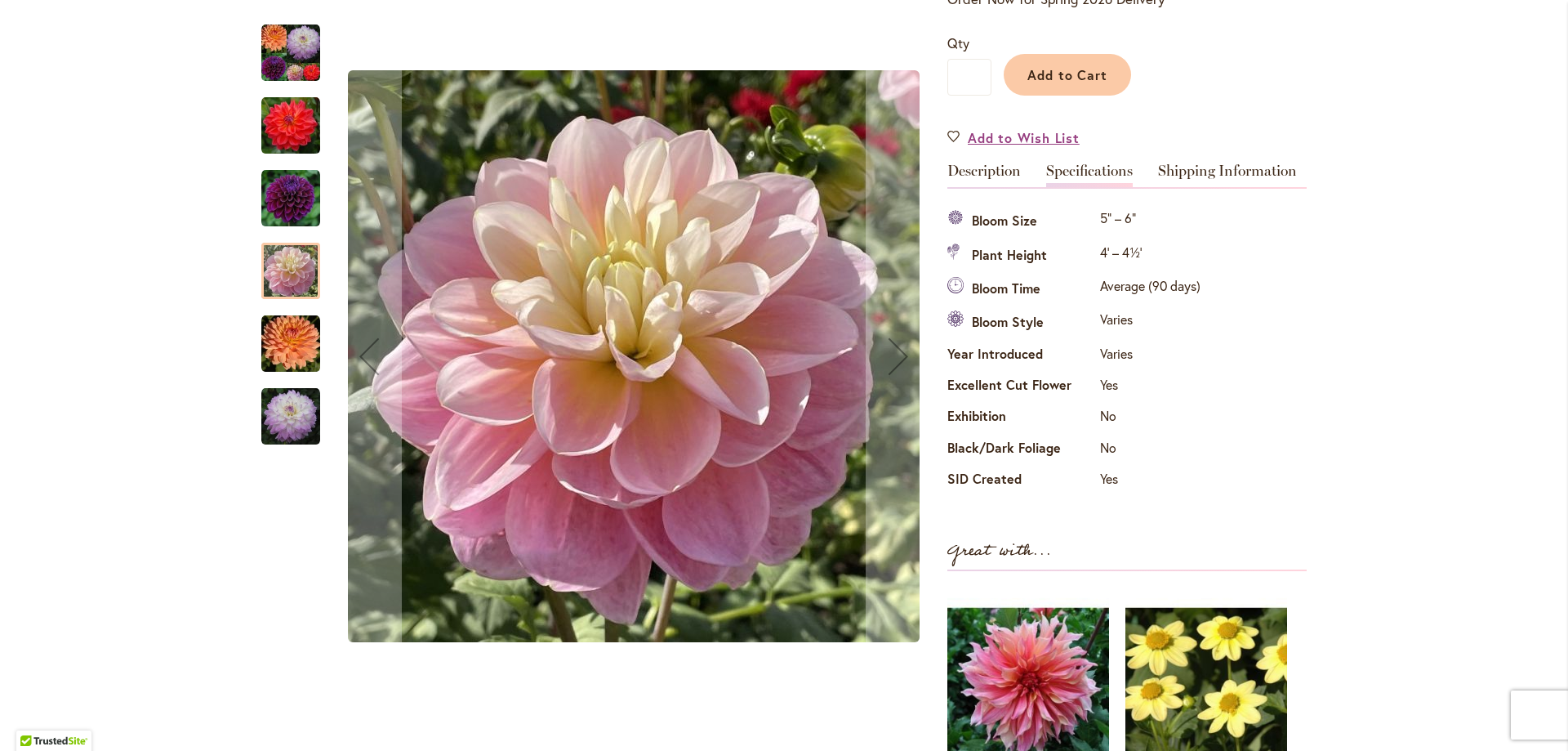
click at [291, 190] on img "DIVA" at bounding box center [290, 198] width 58 height 58
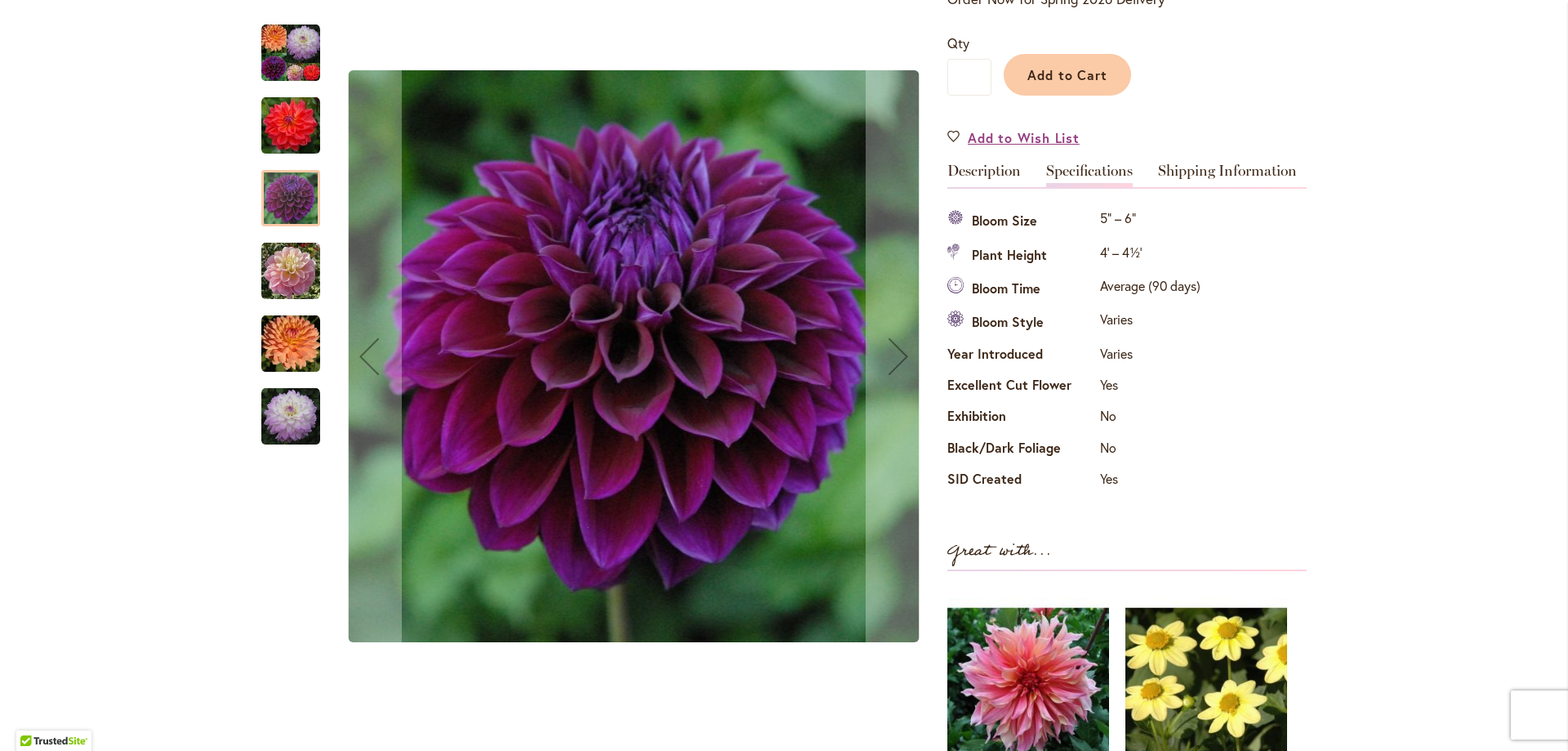
click at [283, 131] on img "COOPER BLAINE" at bounding box center [290, 126] width 58 height 58
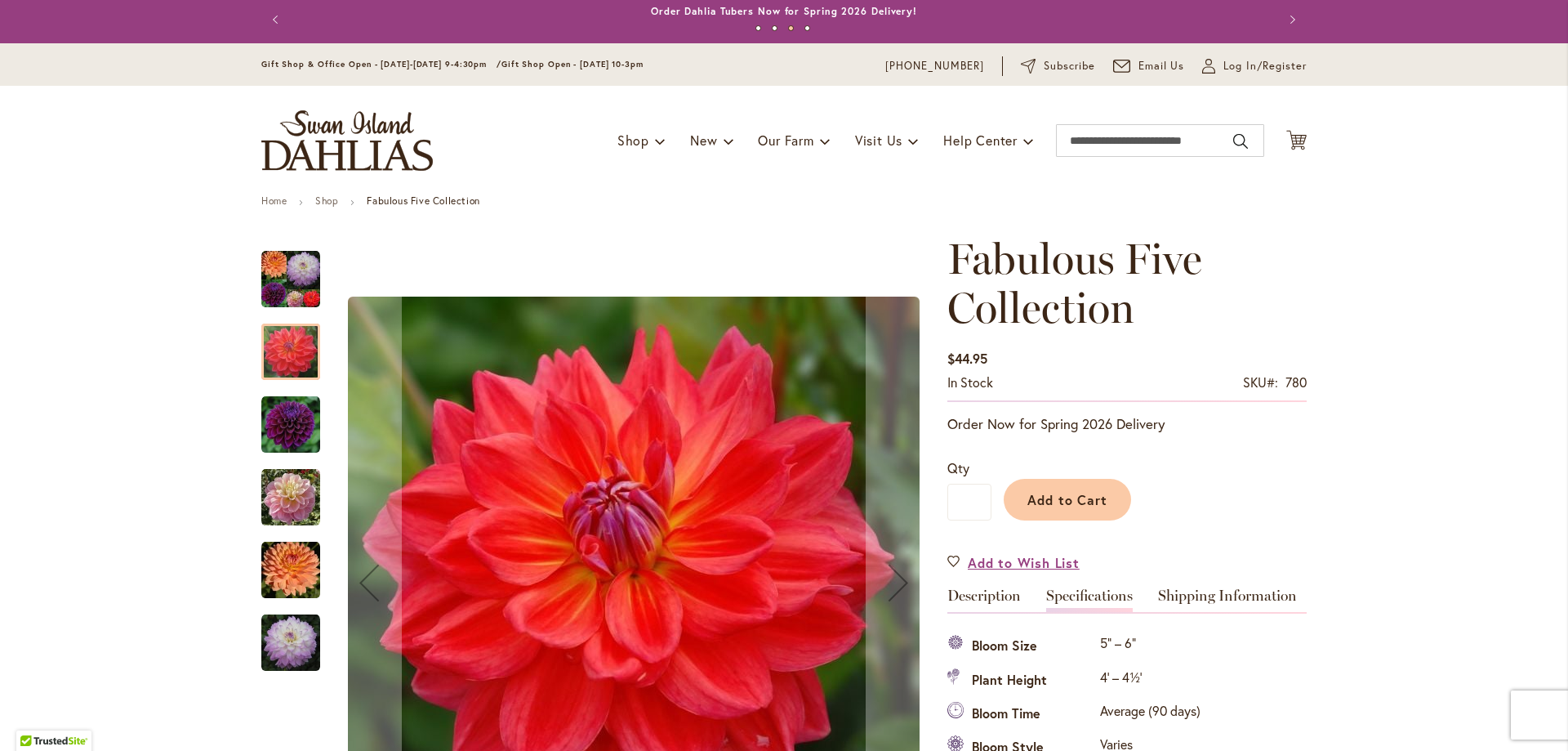
scroll to position [0, 0]
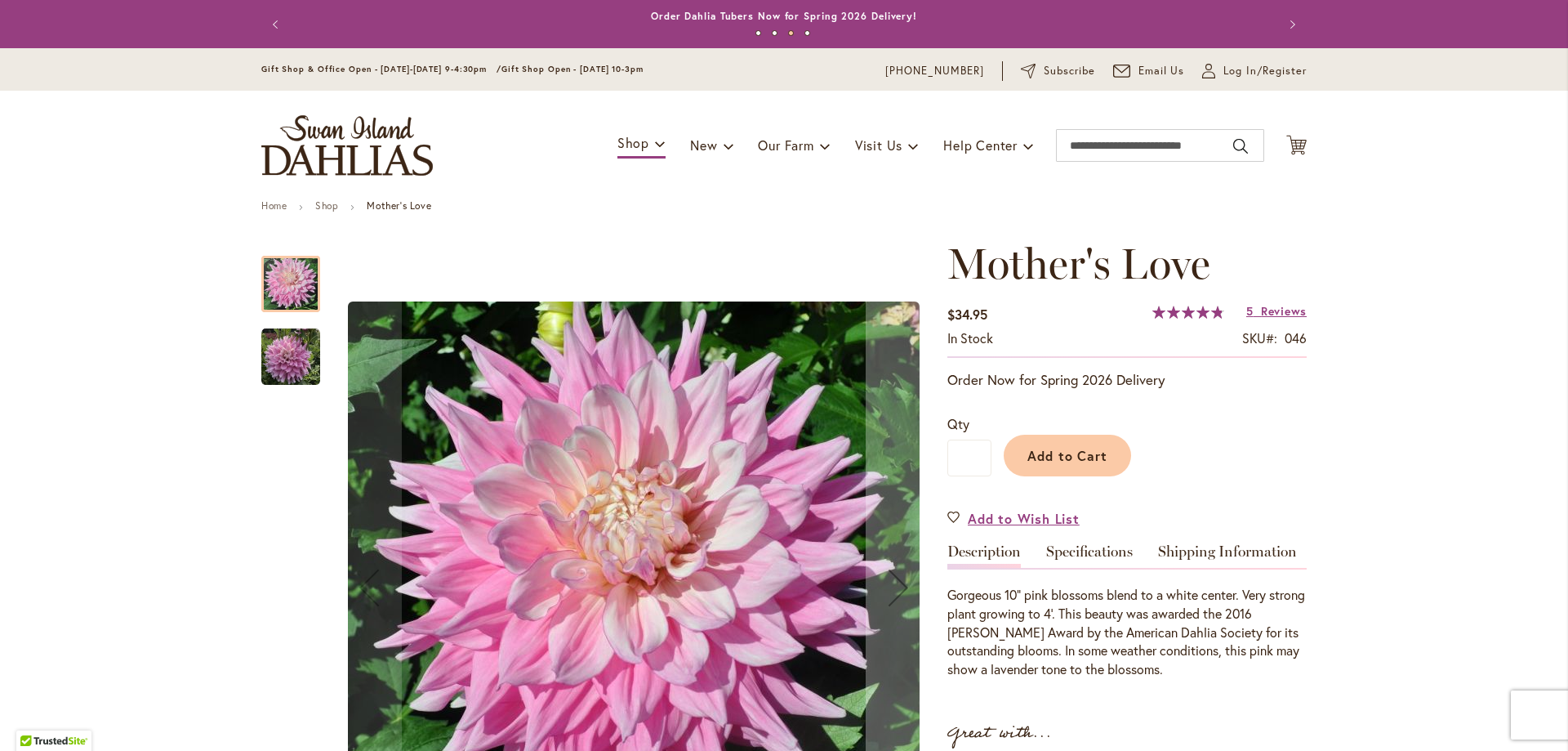
click at [288, 346] on img "Mother's Love" at bounding box center [290, 357] width 58 height 58
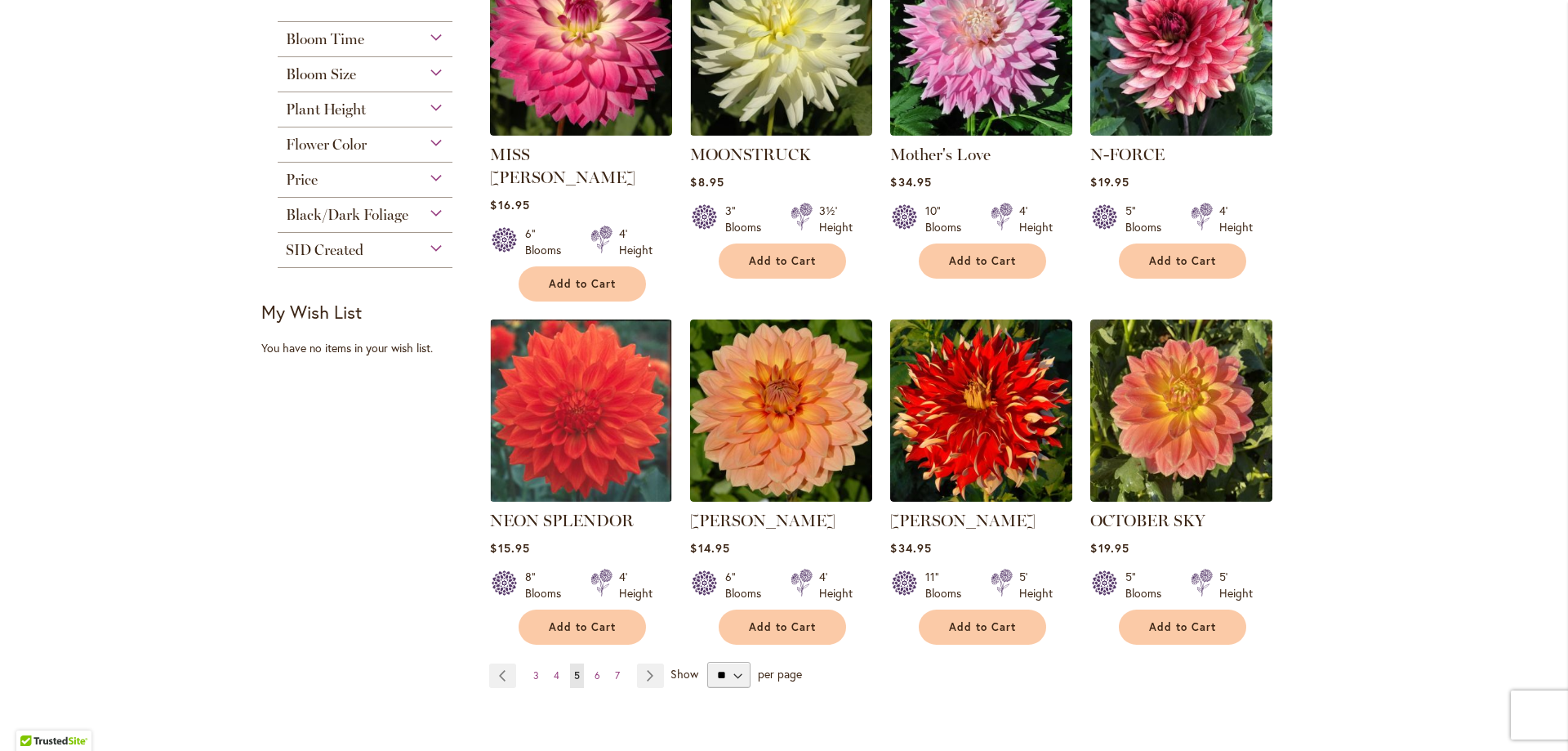
scroll to position [1143, 0]
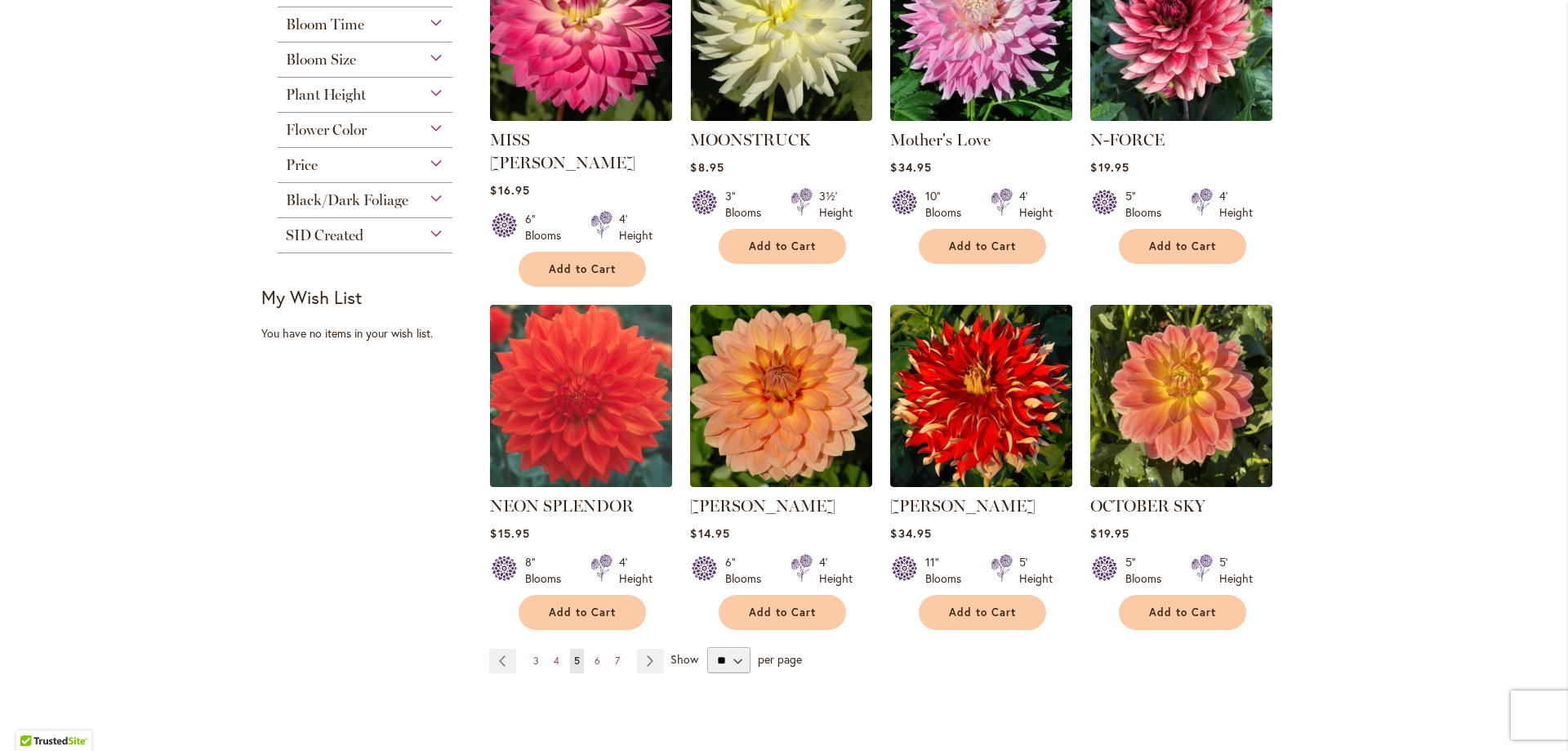
click at [541, 351] on img at bounding box center [582, 396] width 191 height 191
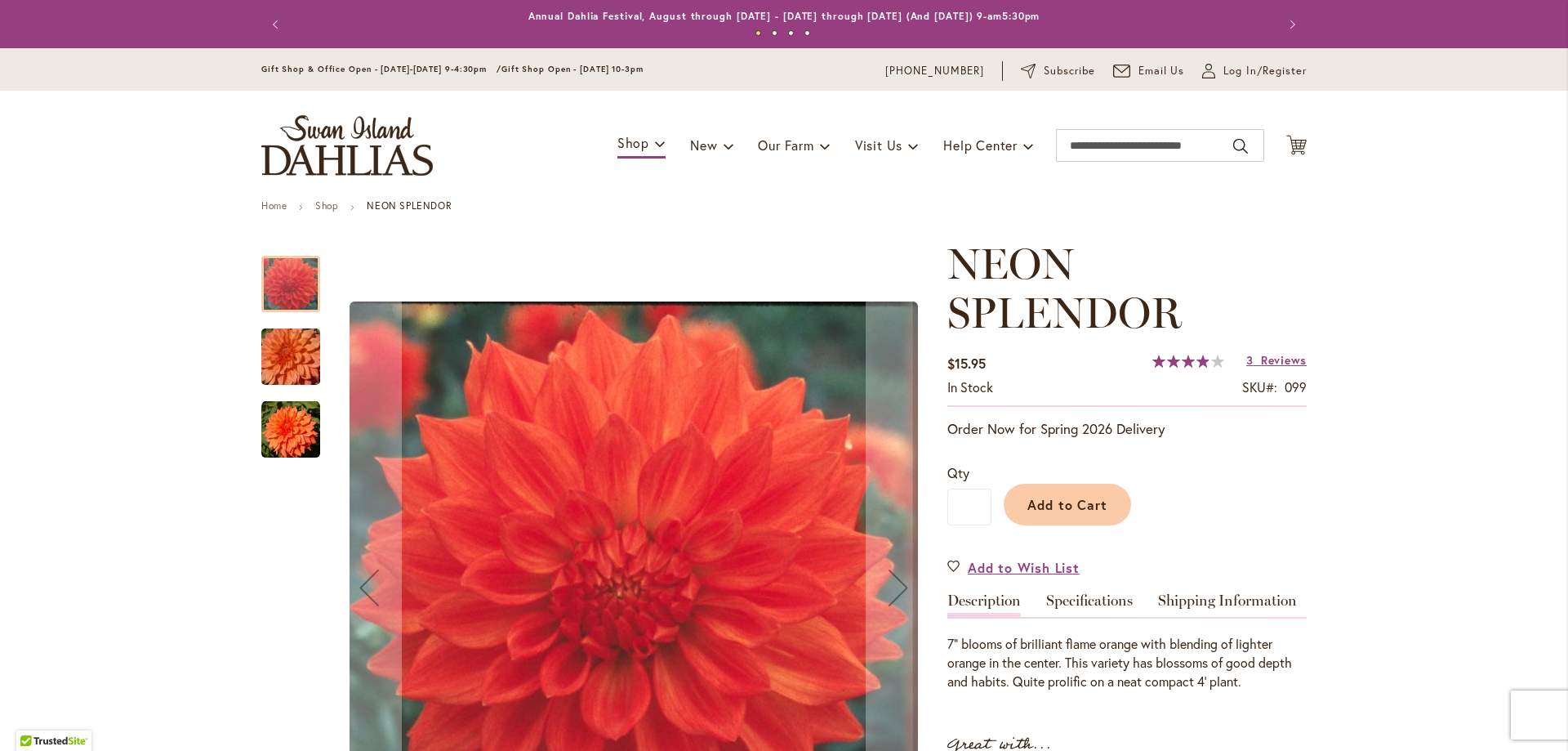
click at [305, 364] on img "Neon Splendor" at bounding box center [290, 357] width 118 height 79
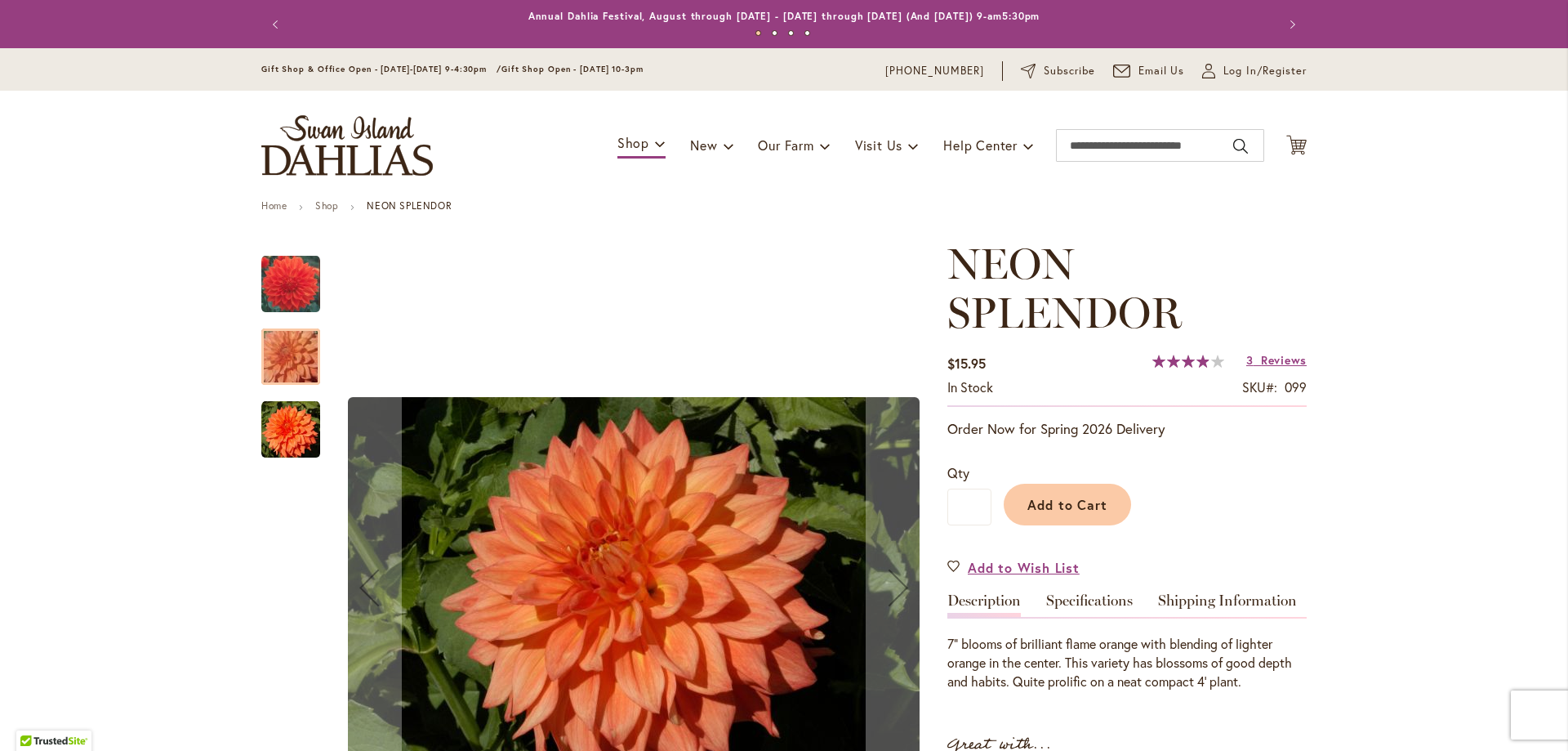
click at [290, 423] on img "Neon Splendor" at bounding box center [290, 430] width 58 height 58
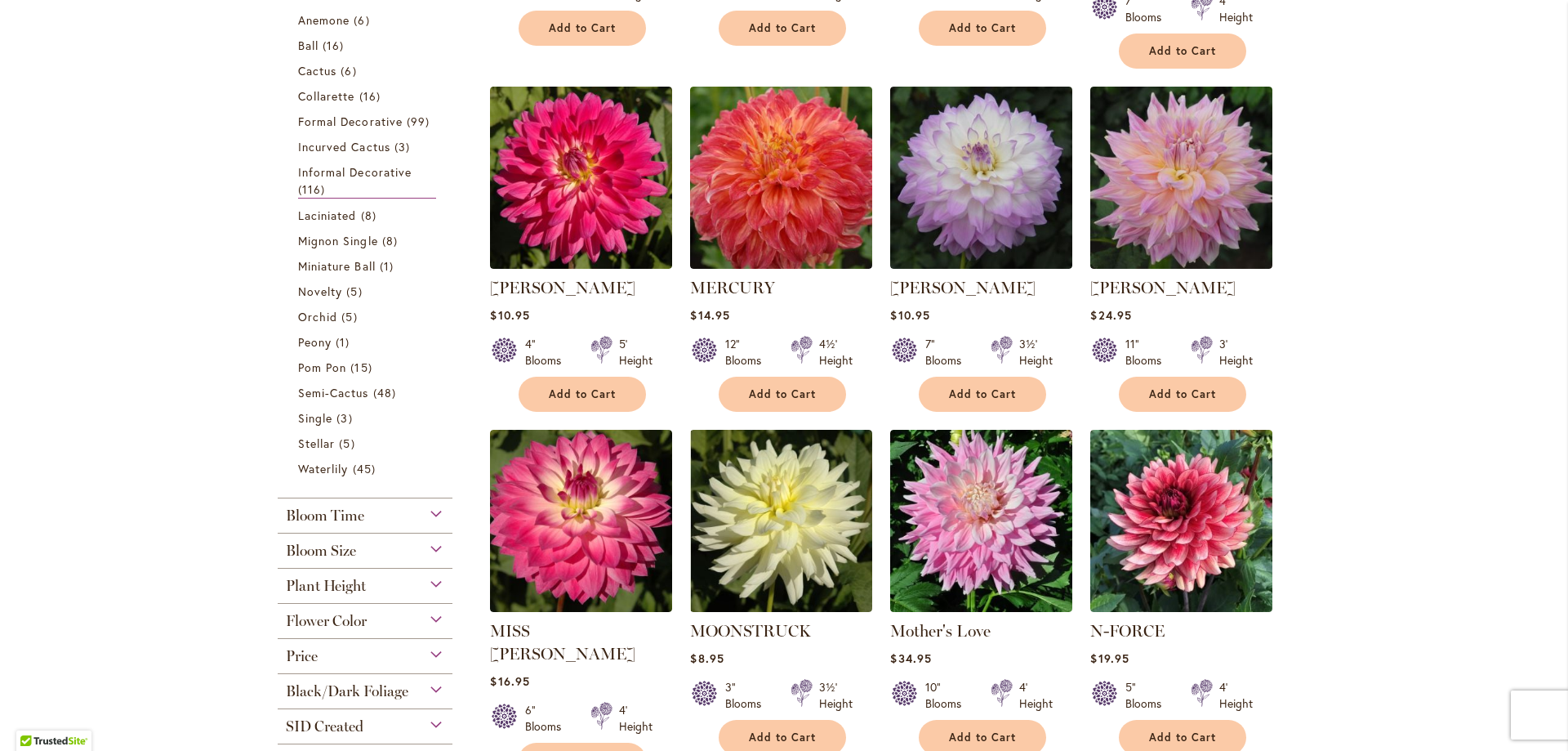
scroll to position [654, 0]
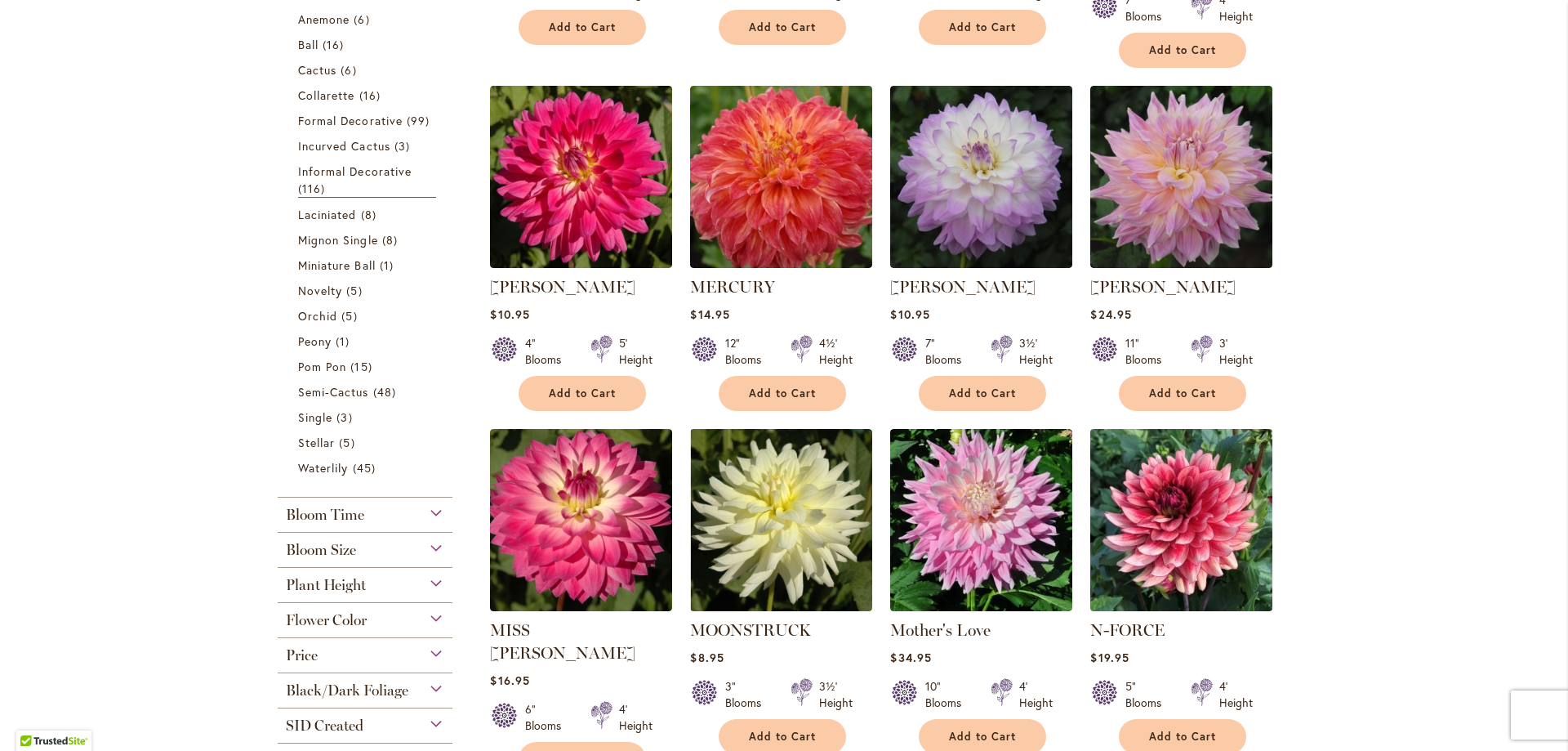
click at [1162, 521] on img at bounding box center [1182, 520] width 191 height 191
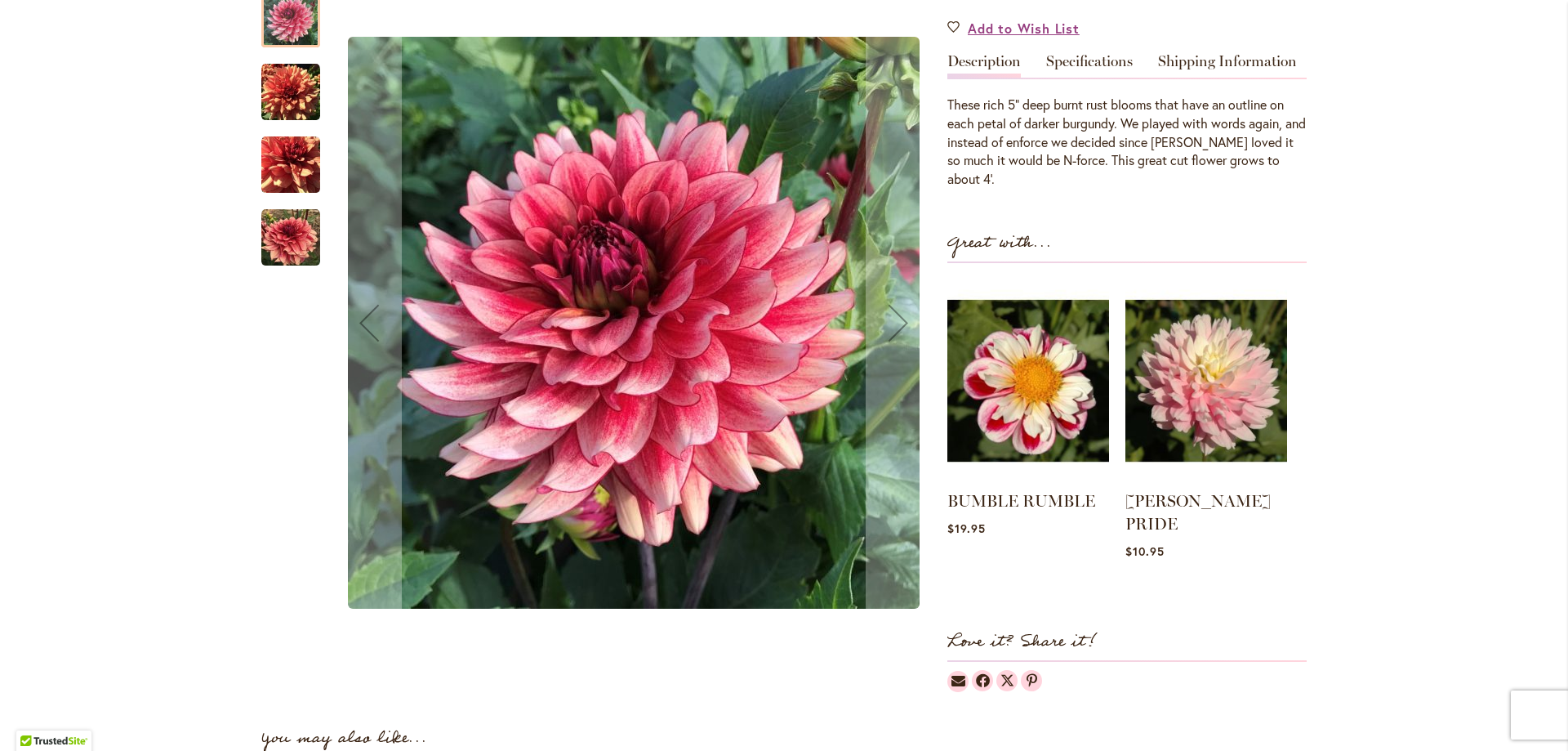
scroll to position [163, 0]
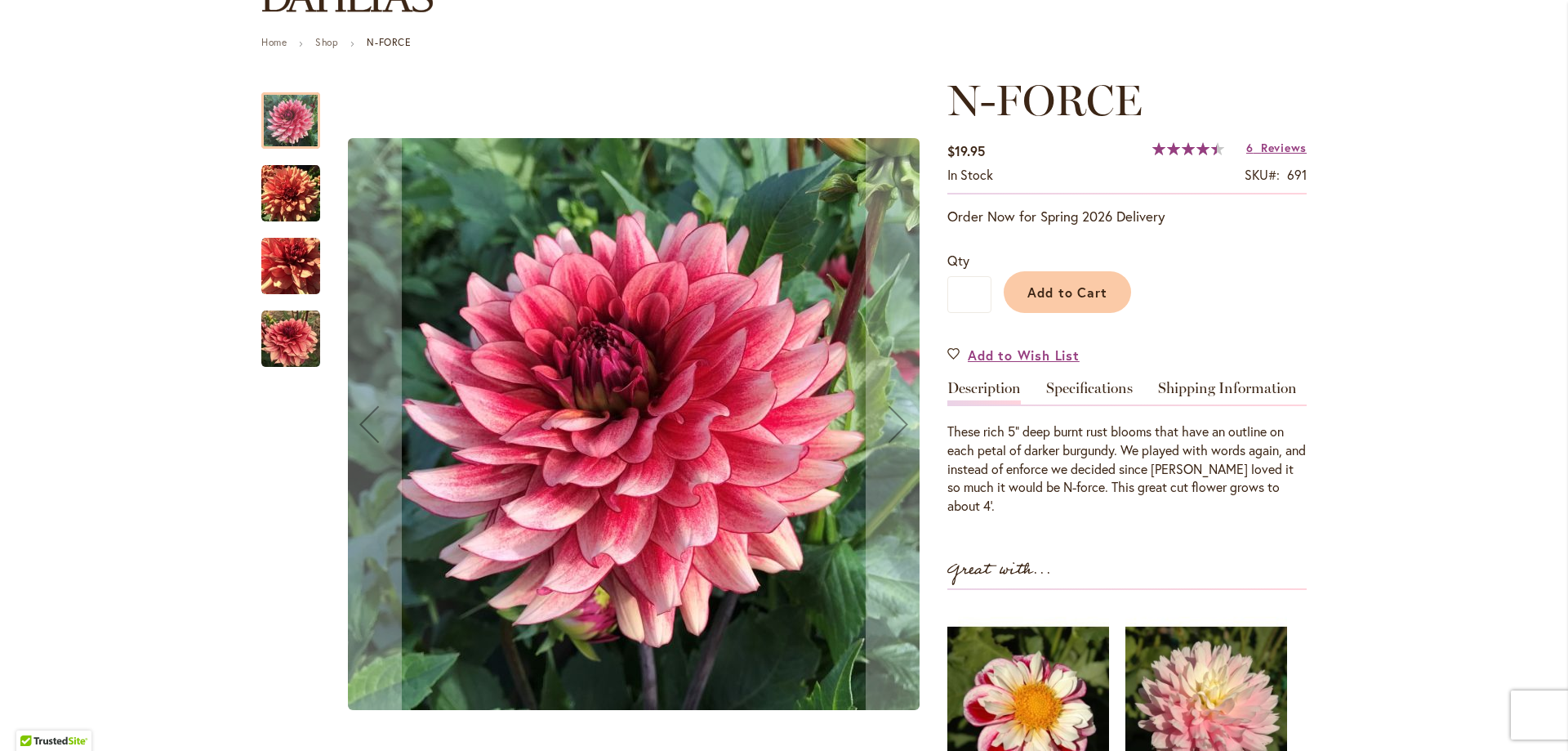
click at [269, 339] on img "N-FORCE" at bounding box center [290, 339] width 58 height 58
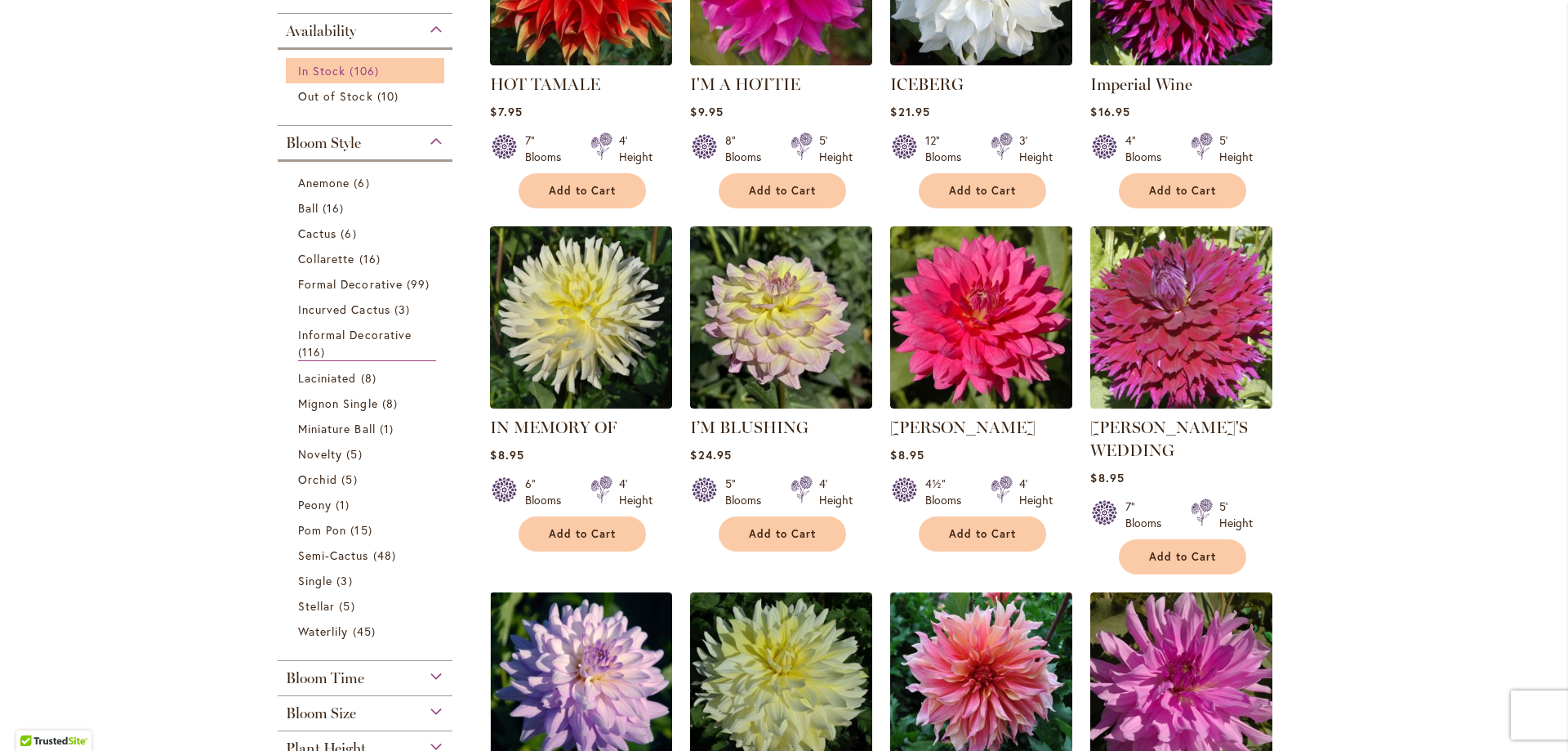
scroll to position [817, 0]
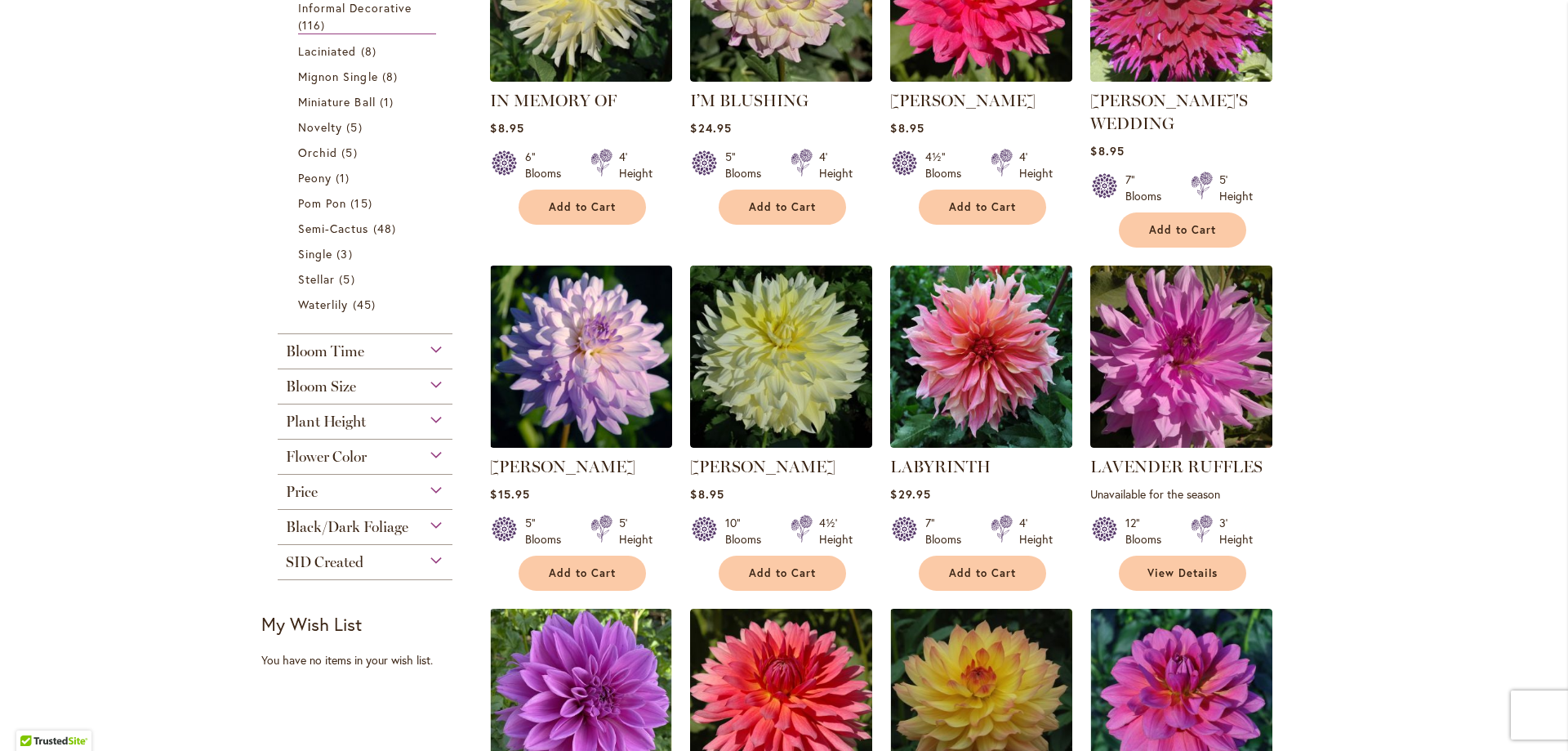
click at [383, 447] on div "Flower Color" at bounding box center [365, 453] width 174 height 27
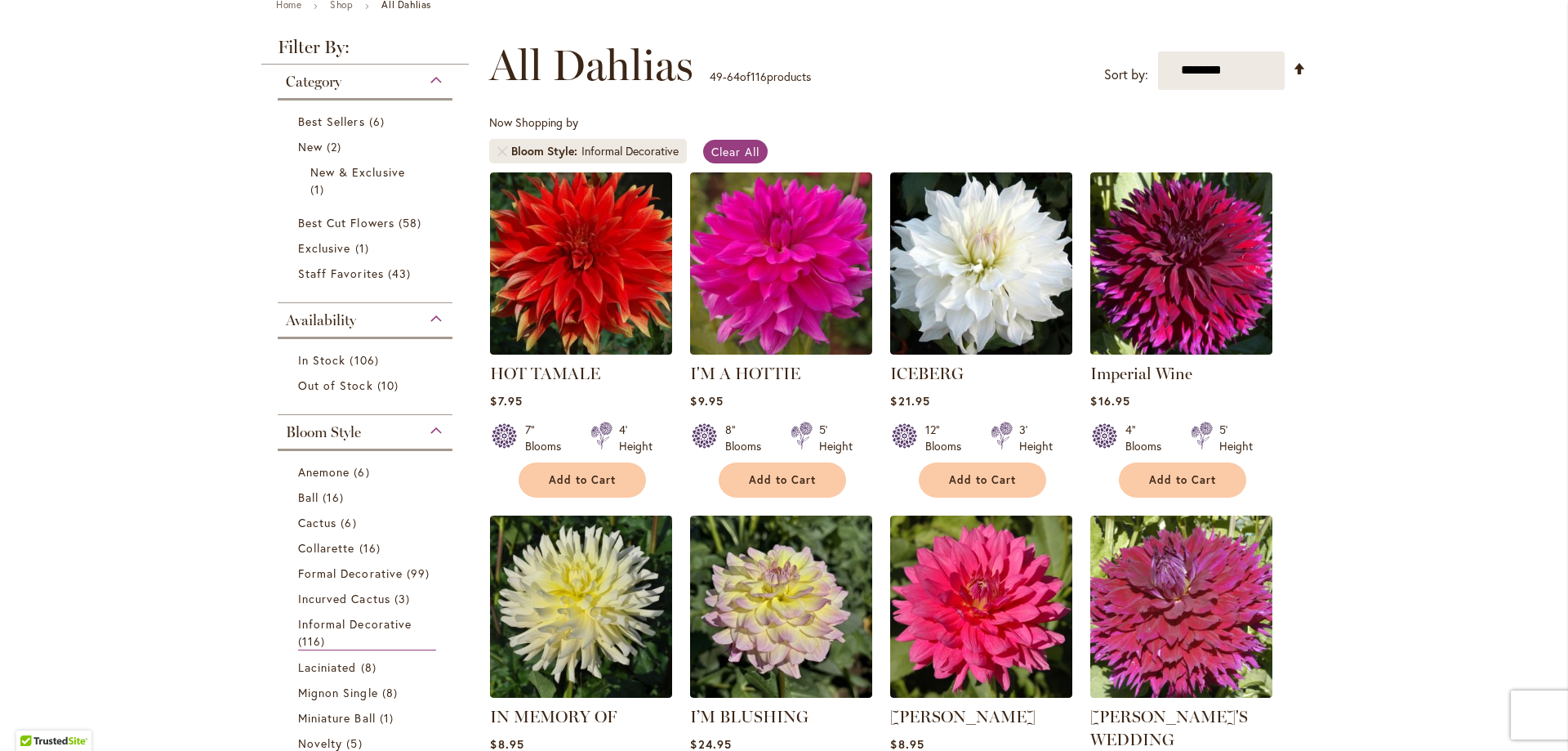
scroll to position [0, 0]
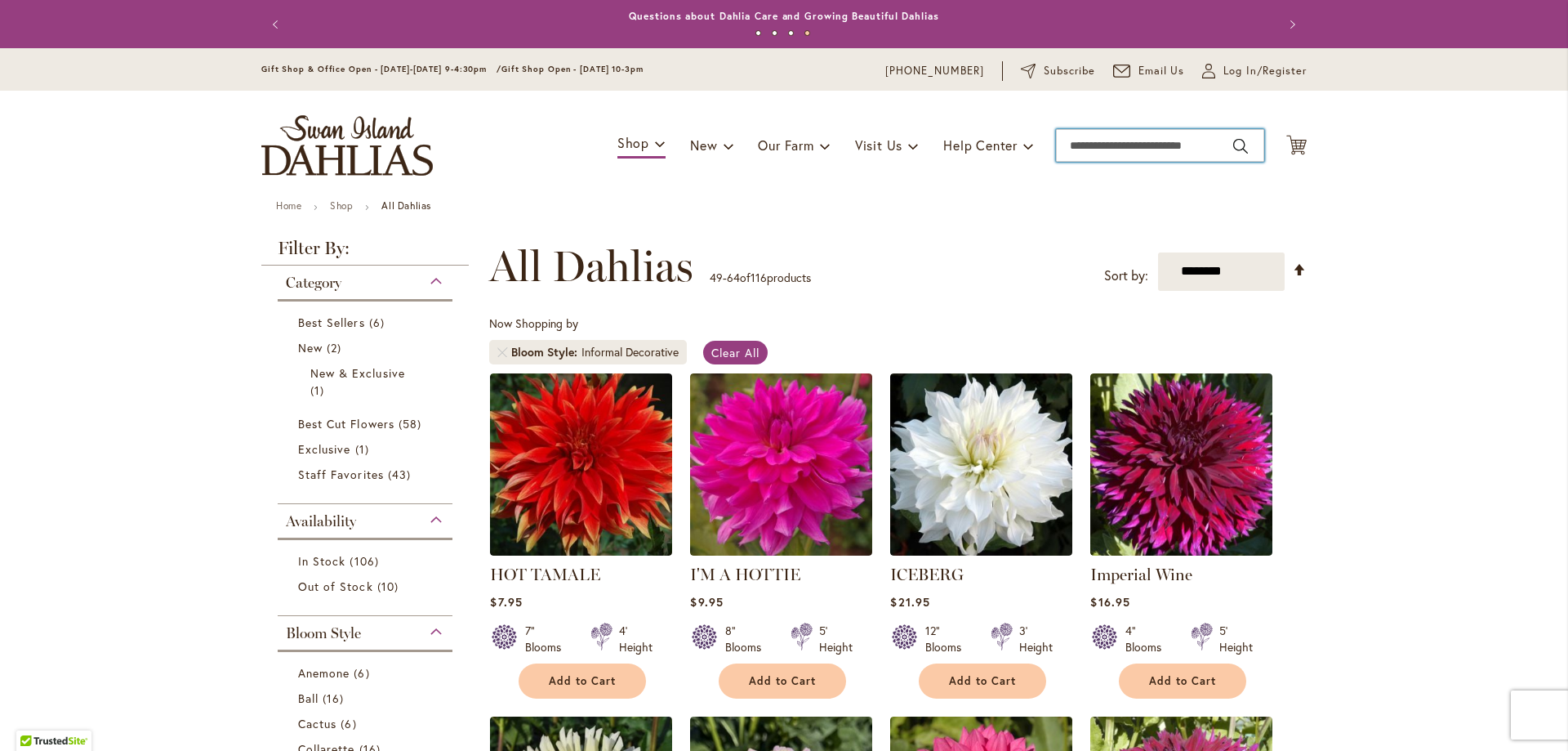
click at [1105, 142] on input "Search" at bounding box center [1160, 145] width 208 height 33
type input "*****"
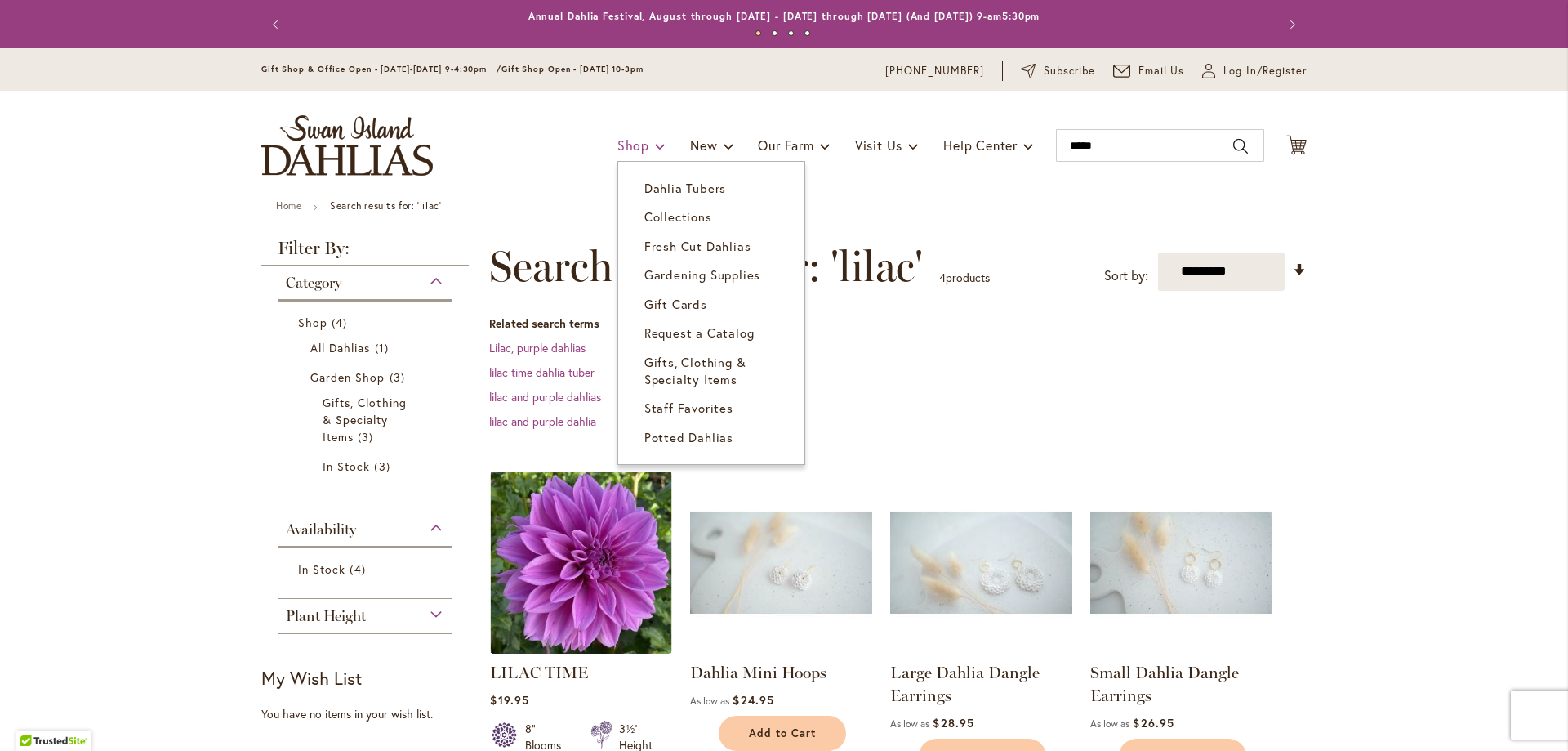
click at [621, 146] on span "Shop" at bounding box center [633, 144] width 32 height 17
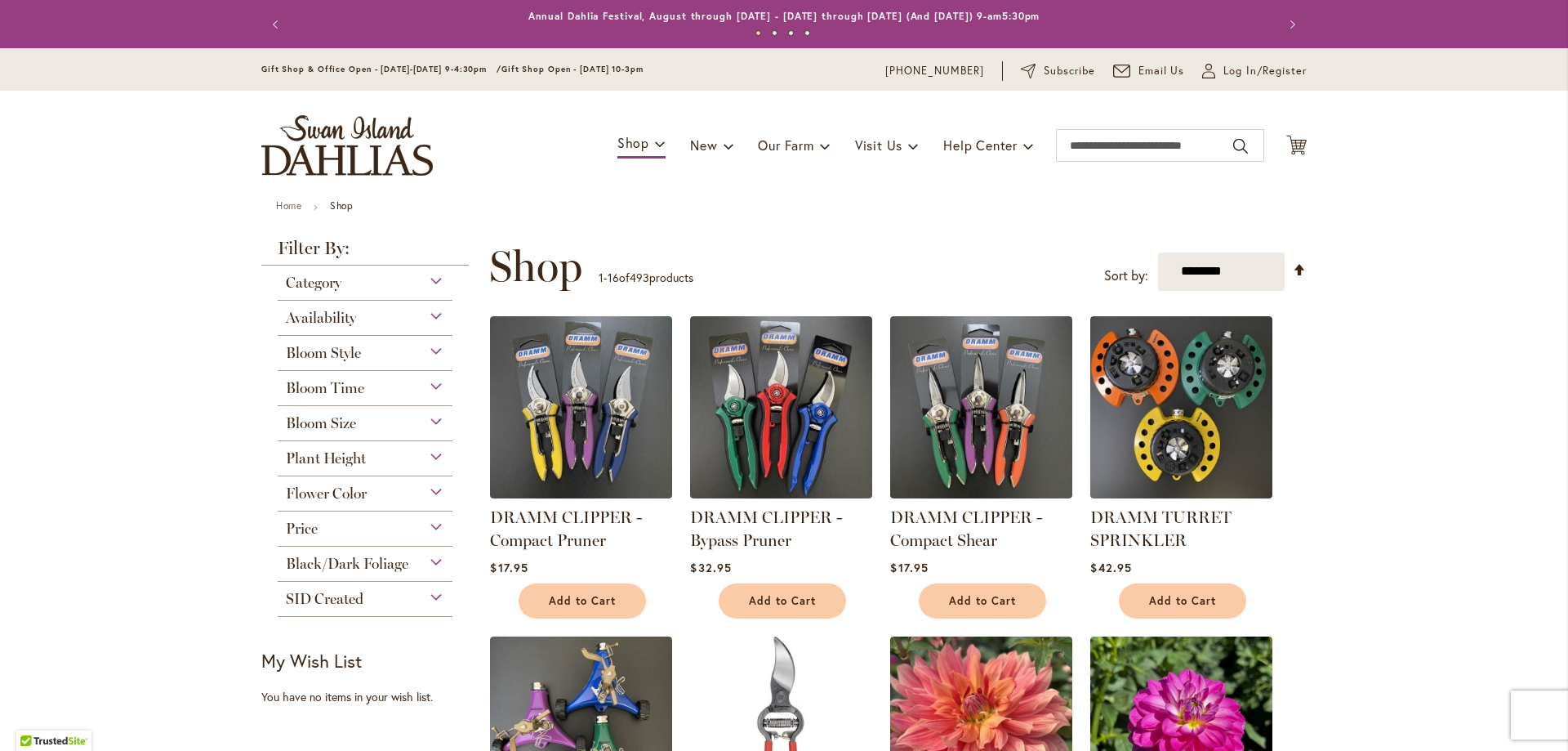
click at [382, 493] on div "Flower Color" at bounding box center [365, 490] width 174 height 27
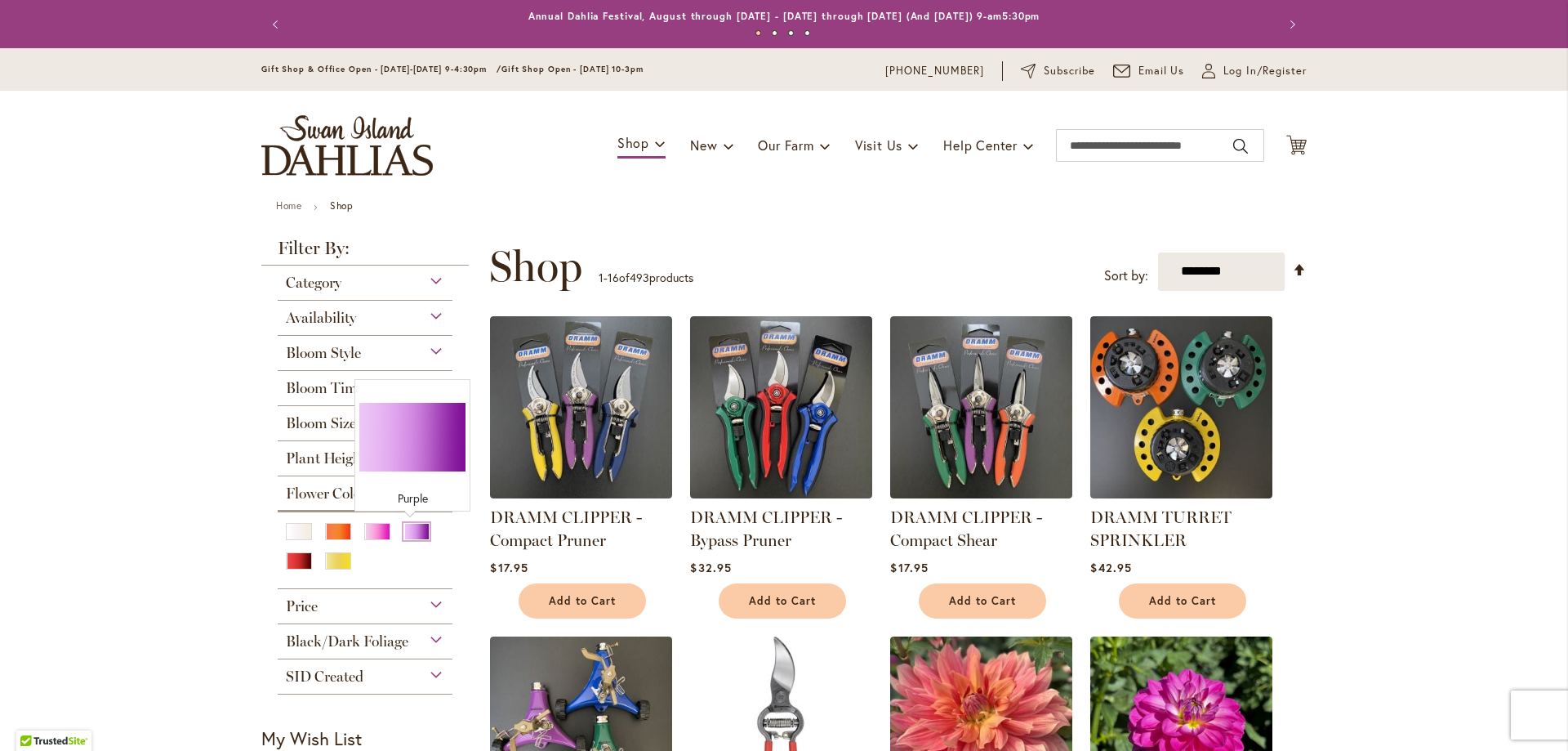
click at [406, 536] on div "Purple" at bounding box center [417, 530] width 27 height 17
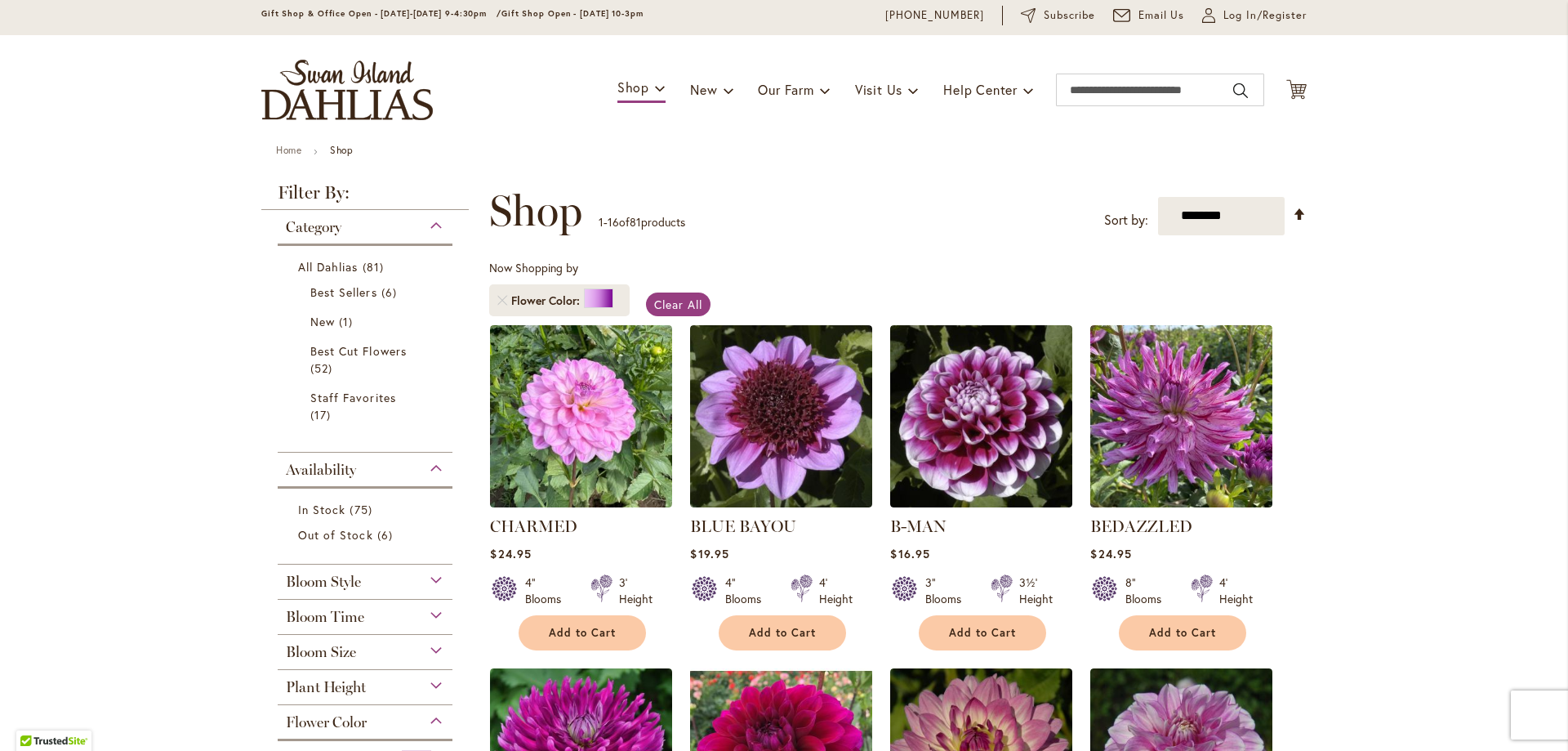
scroll to position [81, 0]
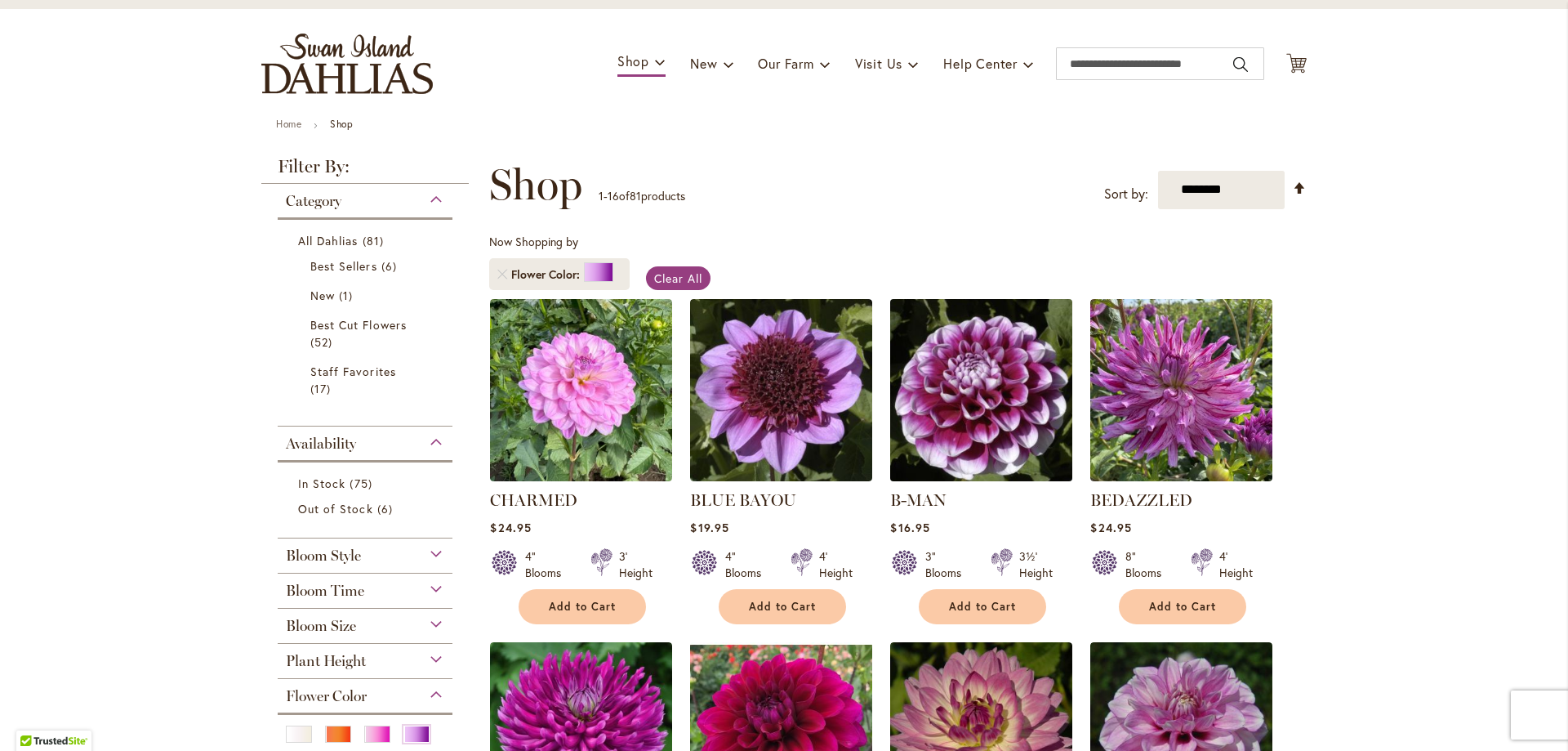
click at [982, 404] on img at bounding box center [982, 390] width 191 height 191
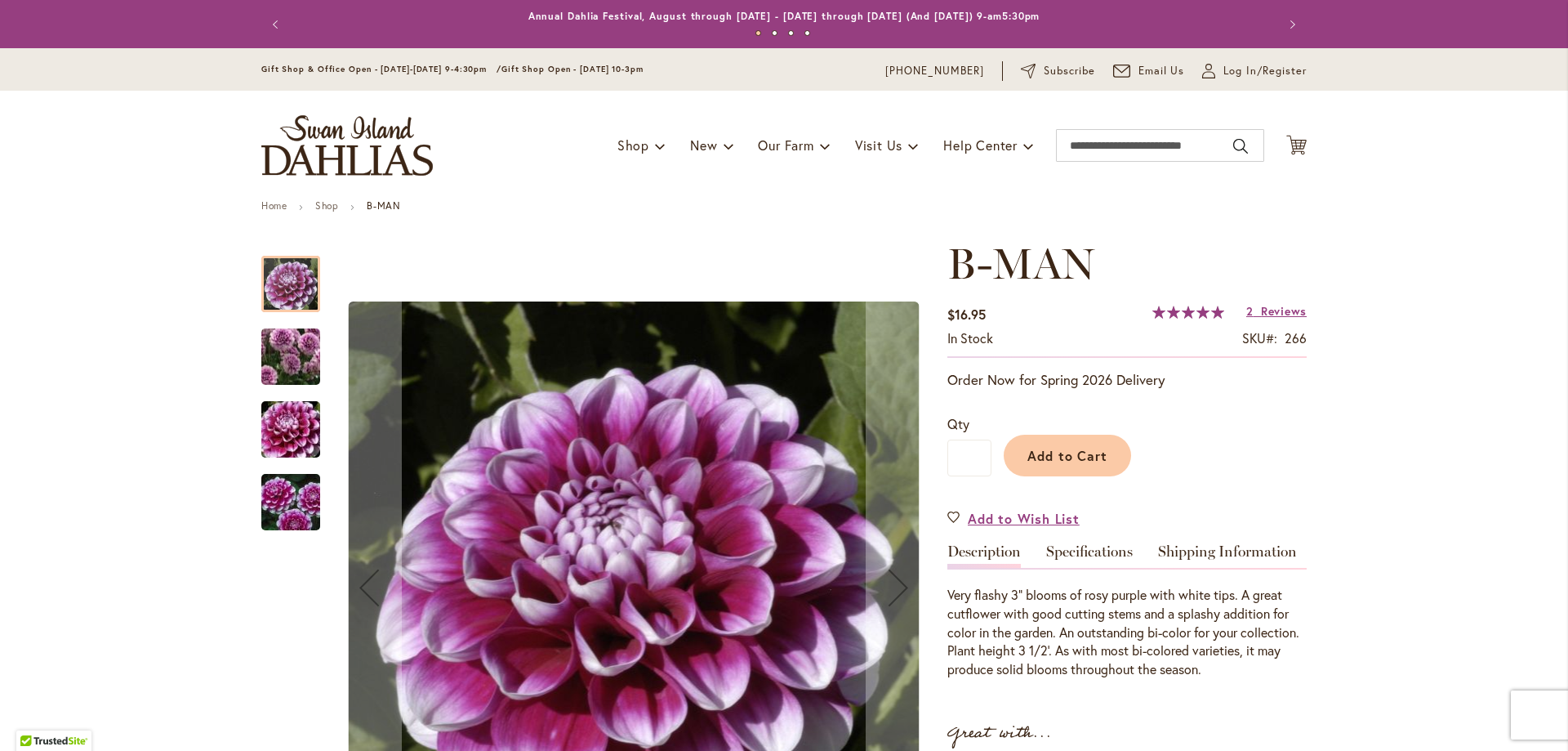
click at [304, 343] on img "B-MAN" at bounding box center [290, 356] width 118 height 102
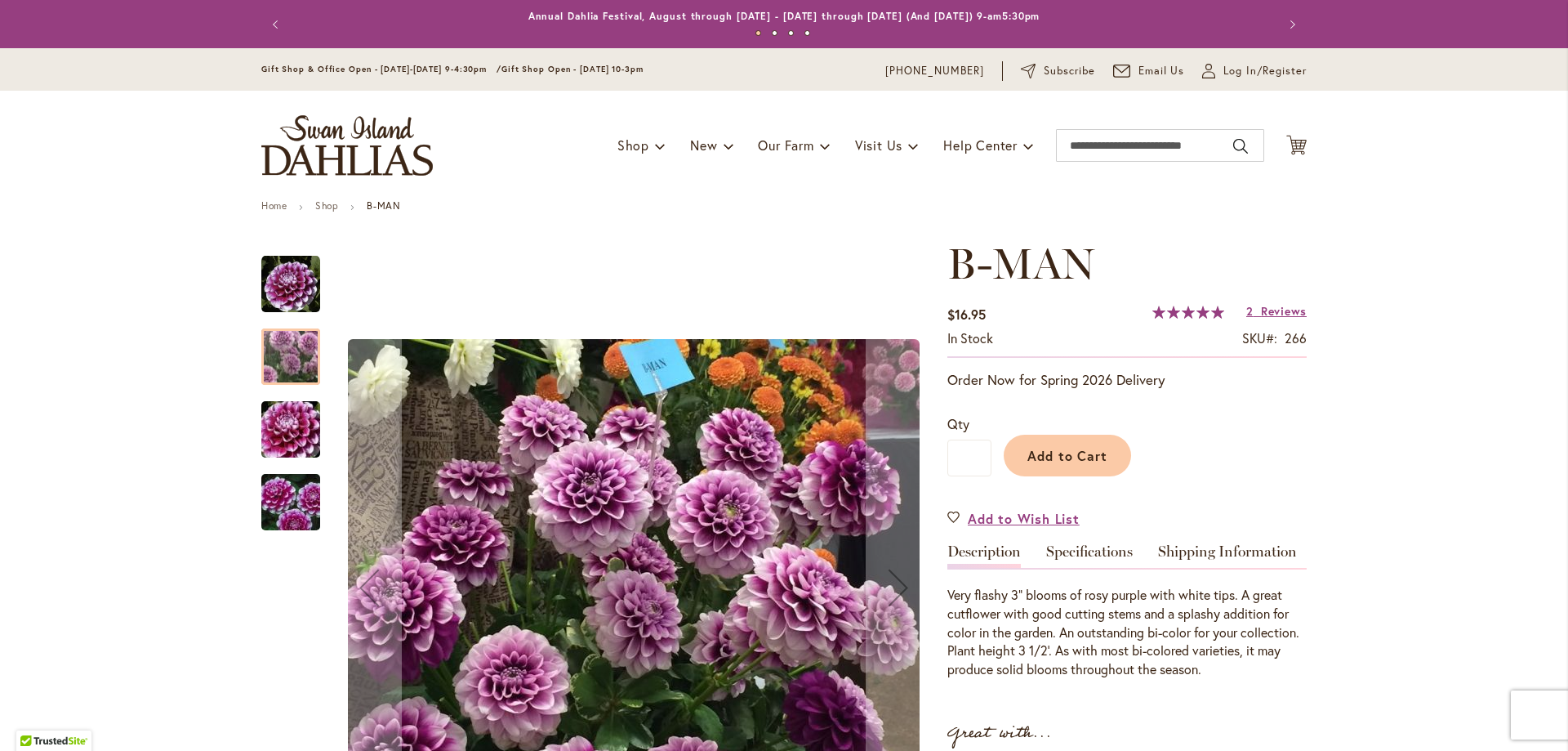
click at [285, 406] on img "B-MAN" at bounding box center [290, 430] width 118 height 79
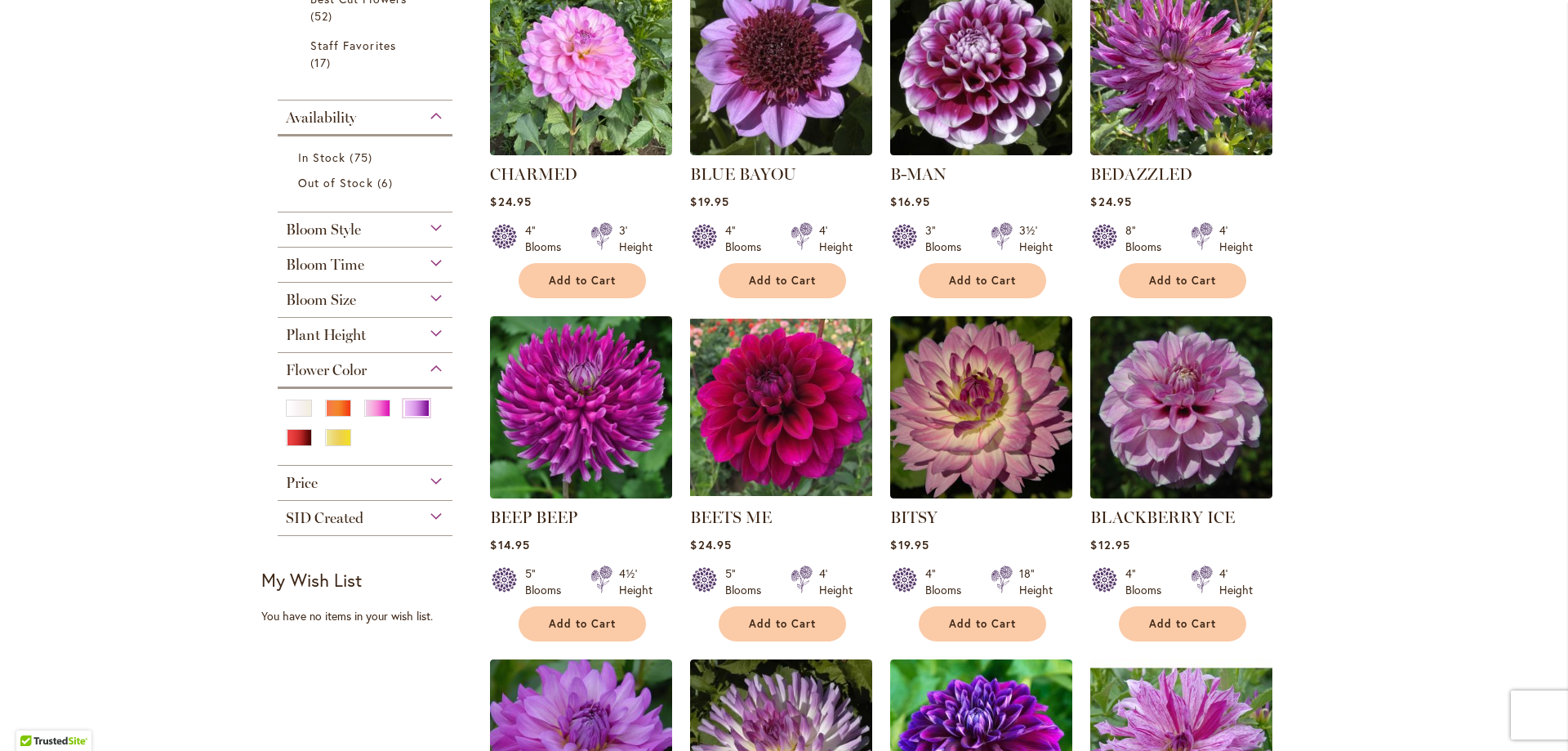
scroll to position [408, 0]
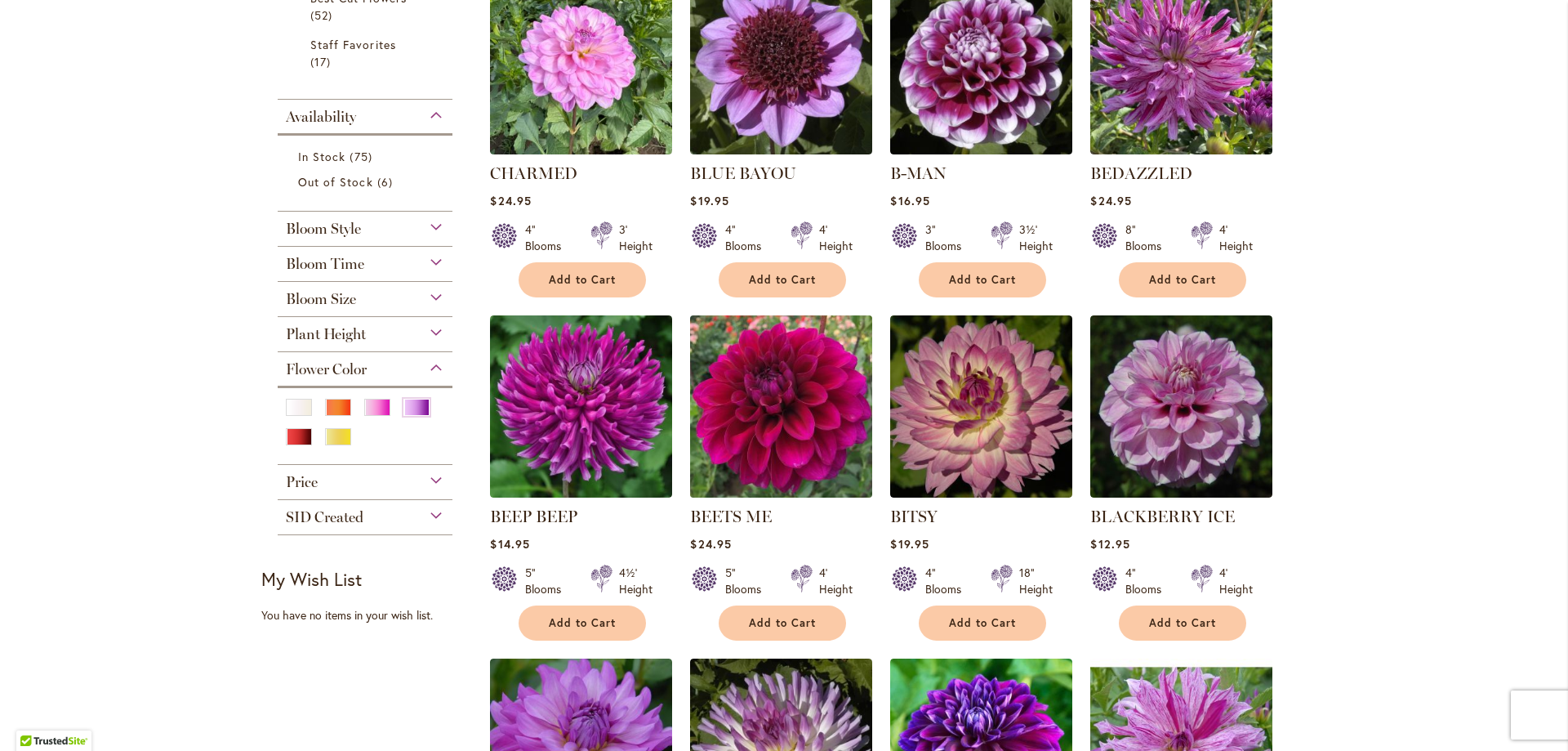
click at [746, 406] on img at bounding box center [782, 406] width 191 height 191
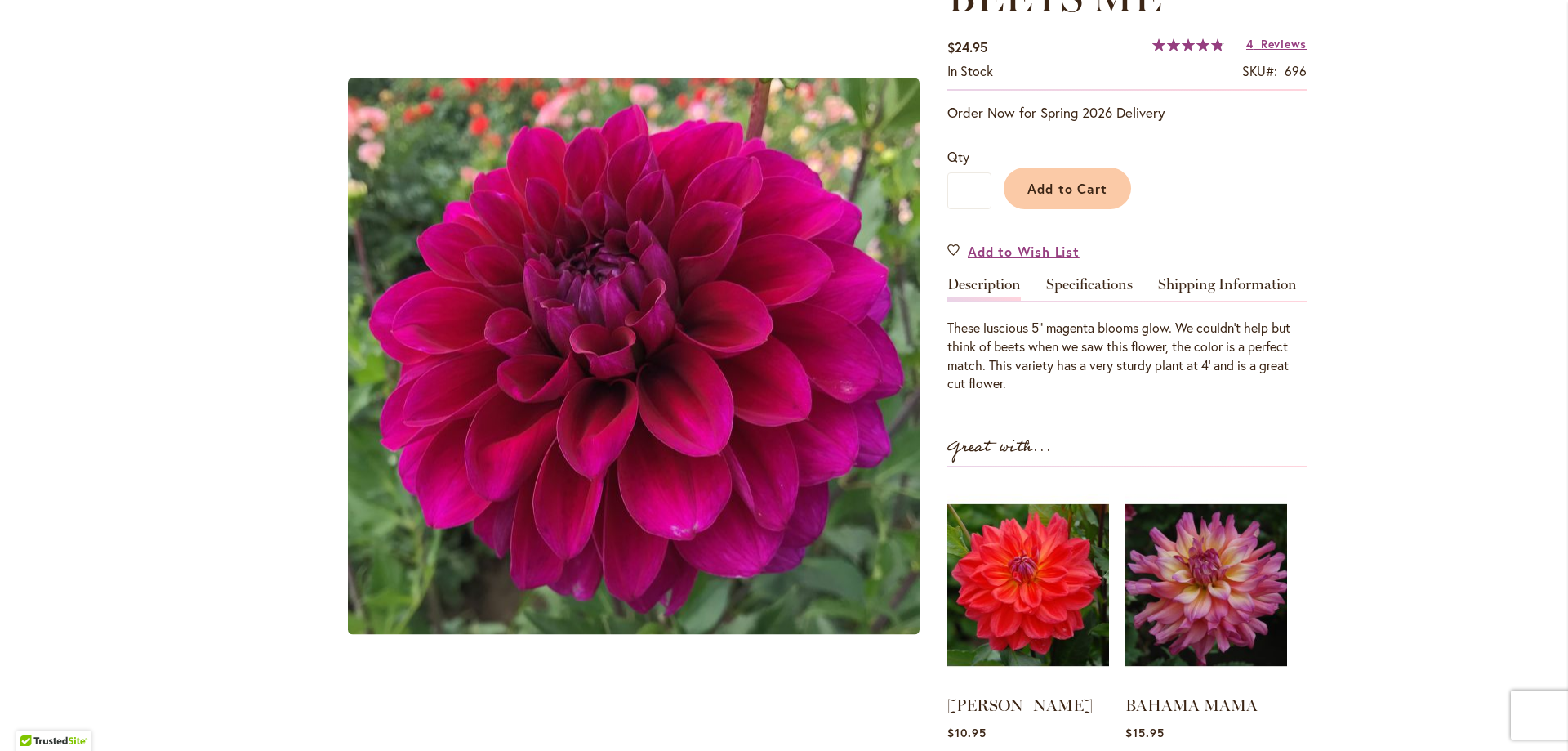
scroll to position [245, 0]
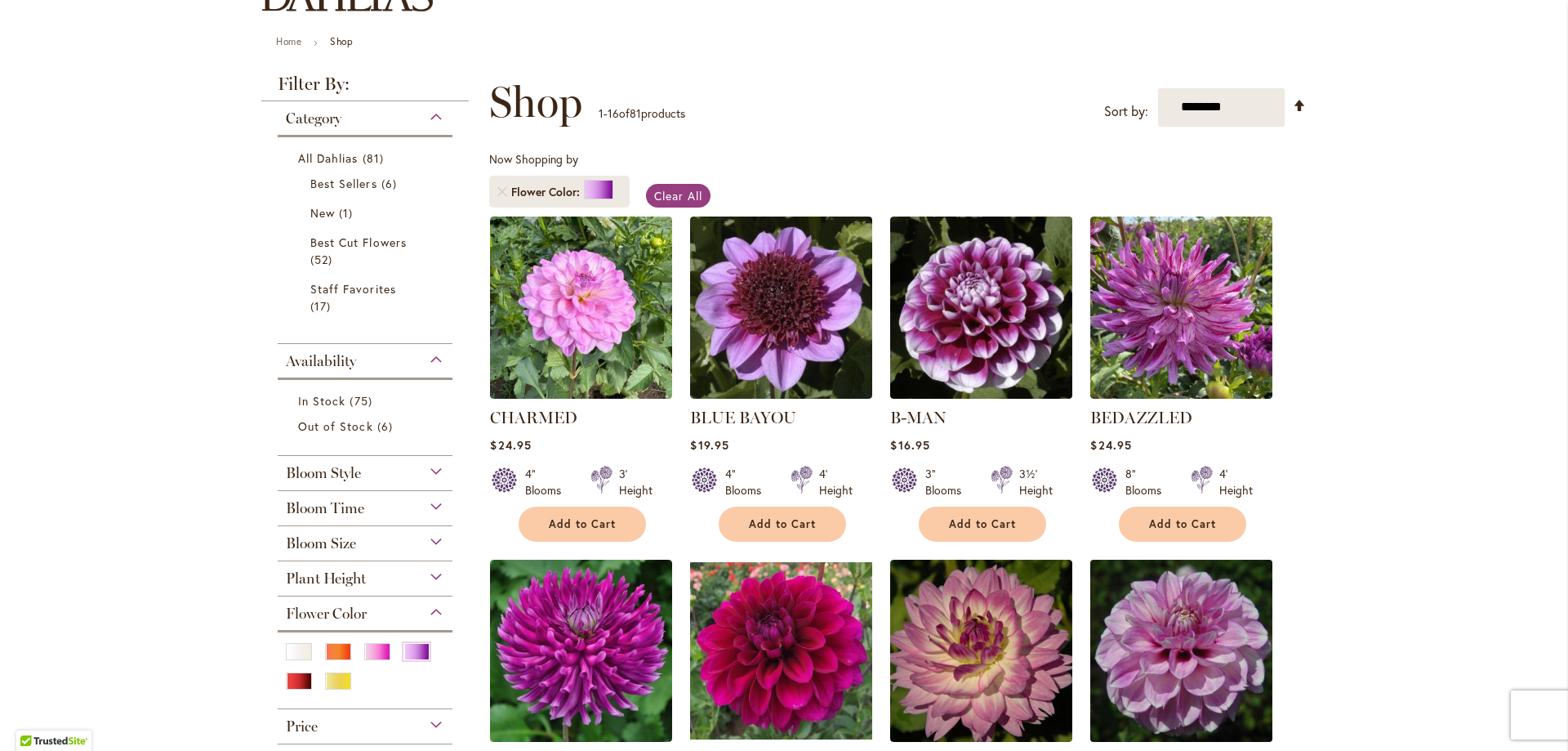
scroll to position [163, 0]
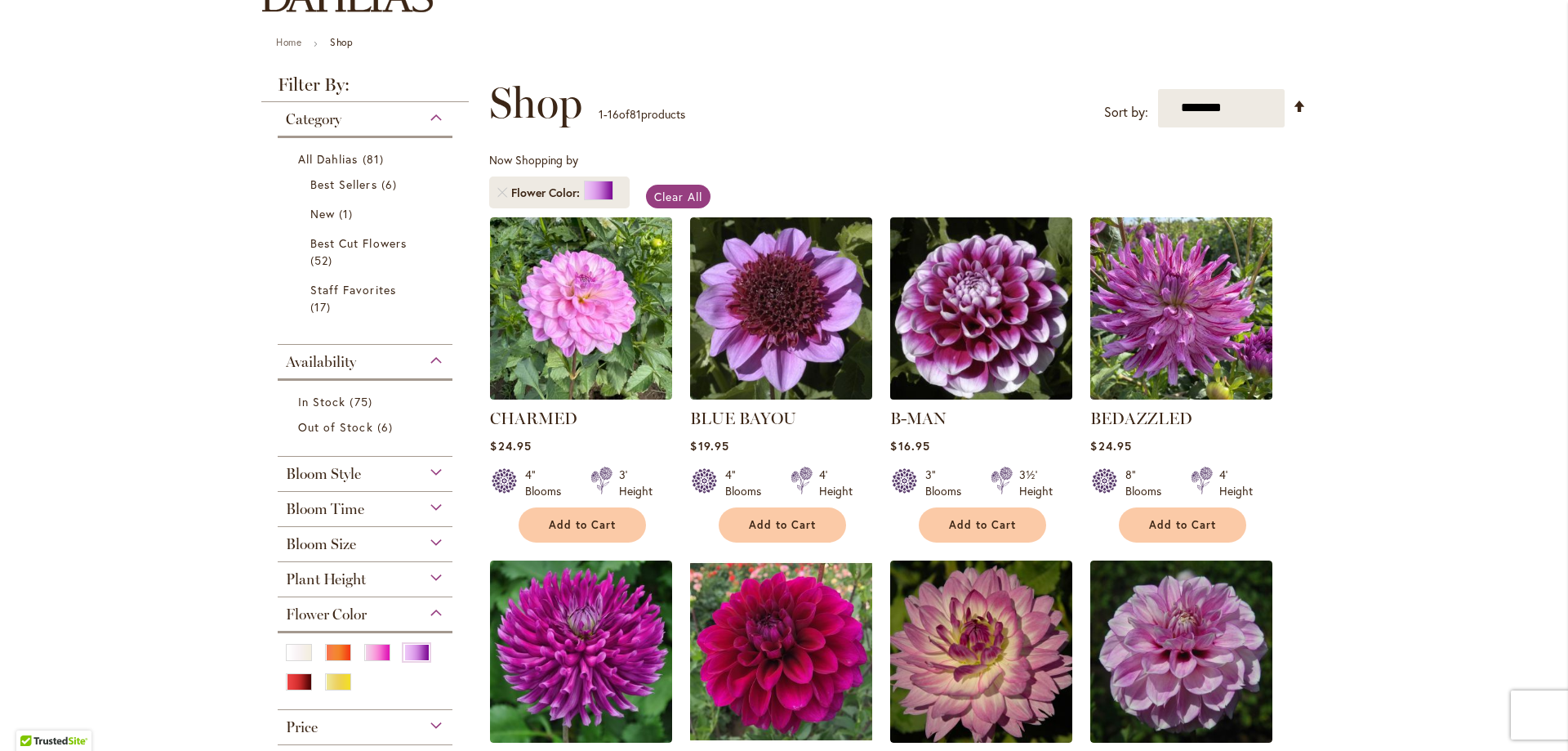
click at [985, 325] on img at bounding box center [982, 308] width 191 height 191
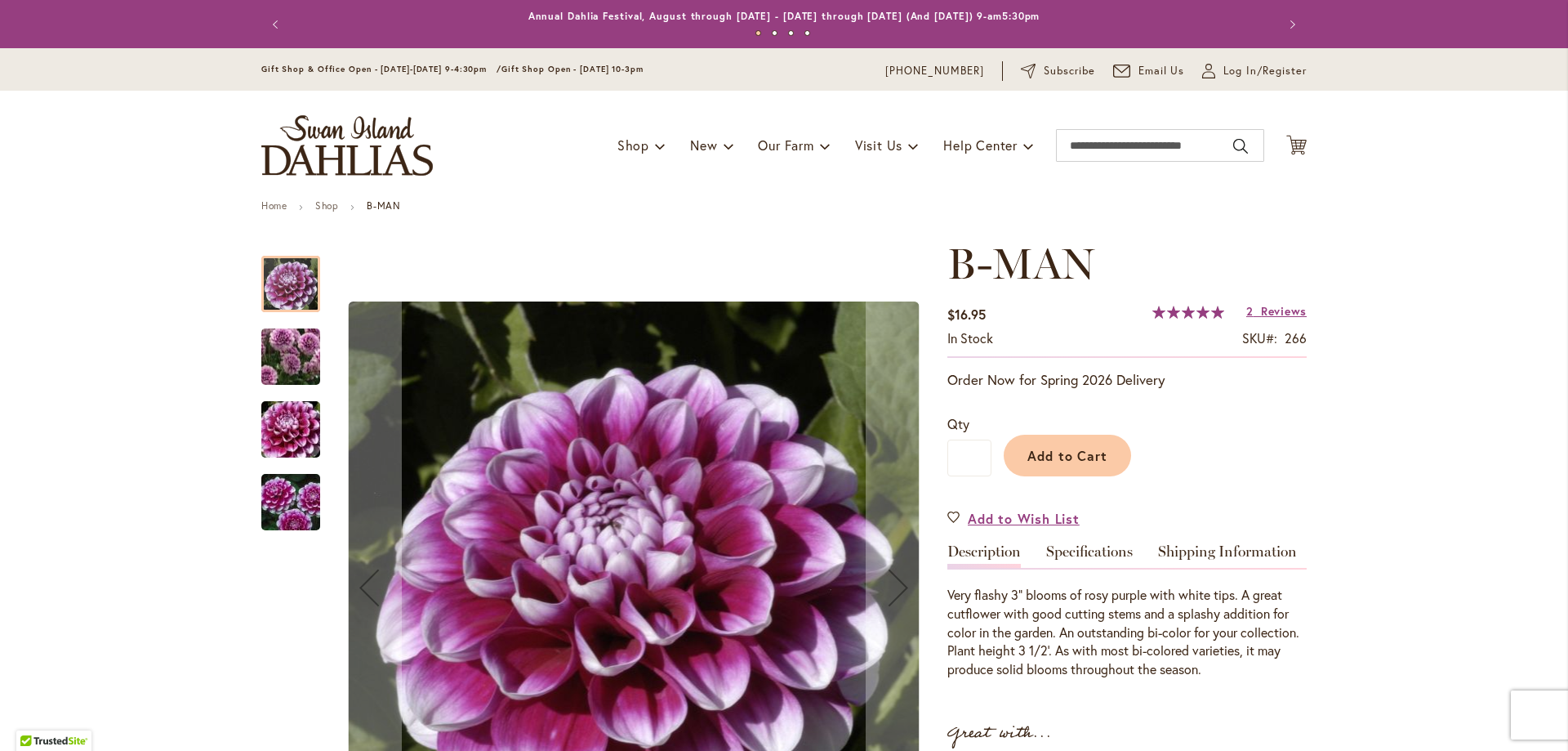
scroll to position [408, 0]
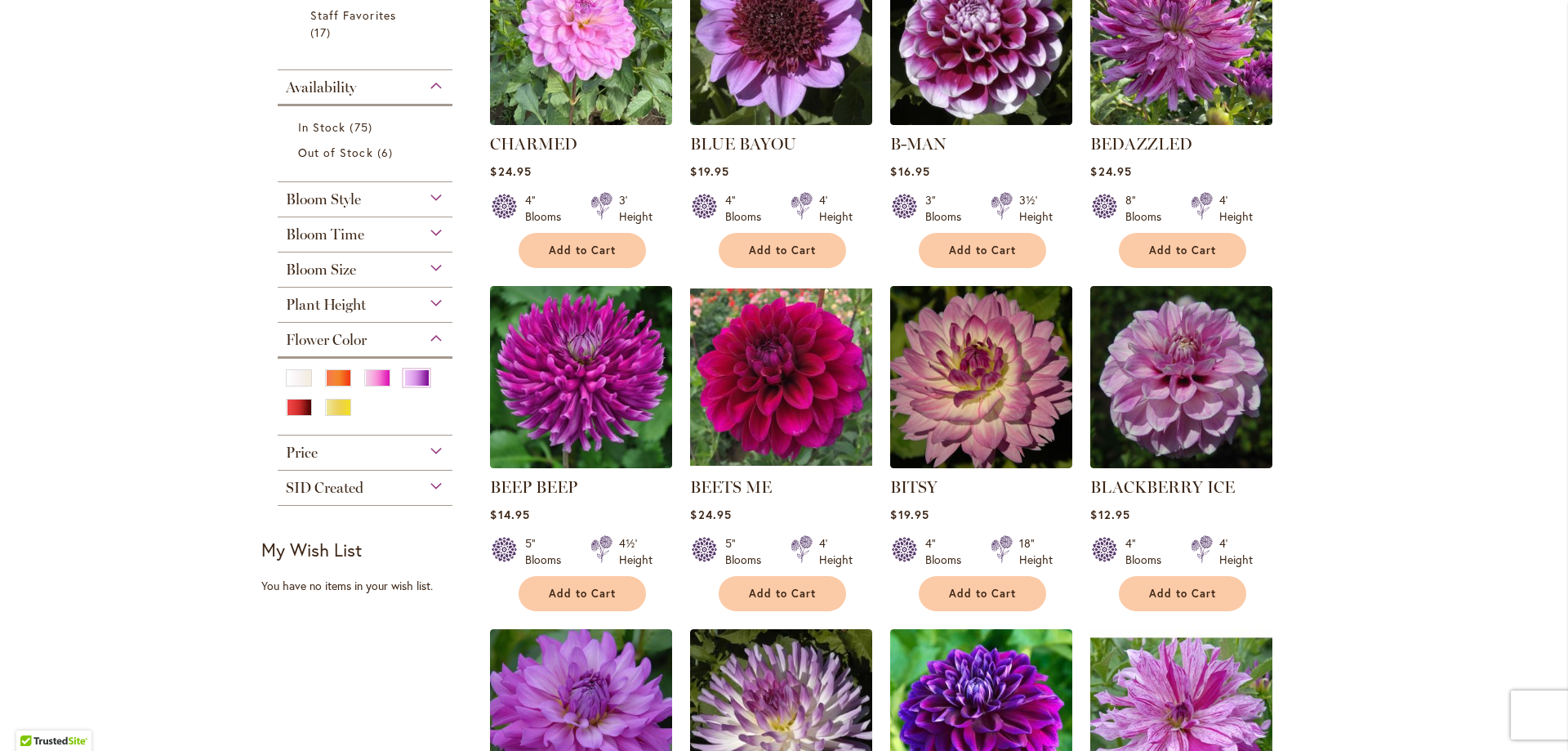
scroll to position [490, 0]
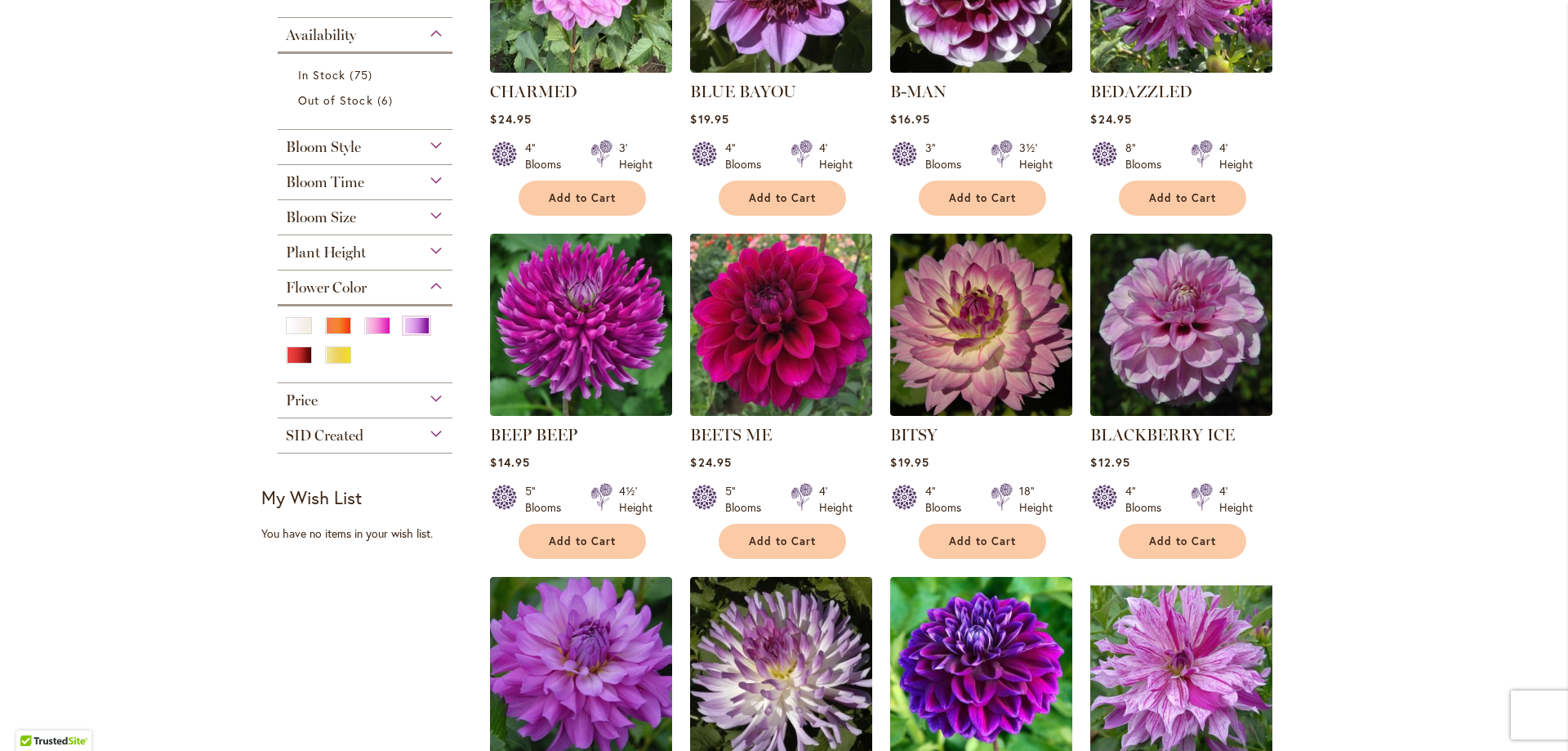
click at [784, 347] on img at bounding box center [782, 324] width 191 height 191
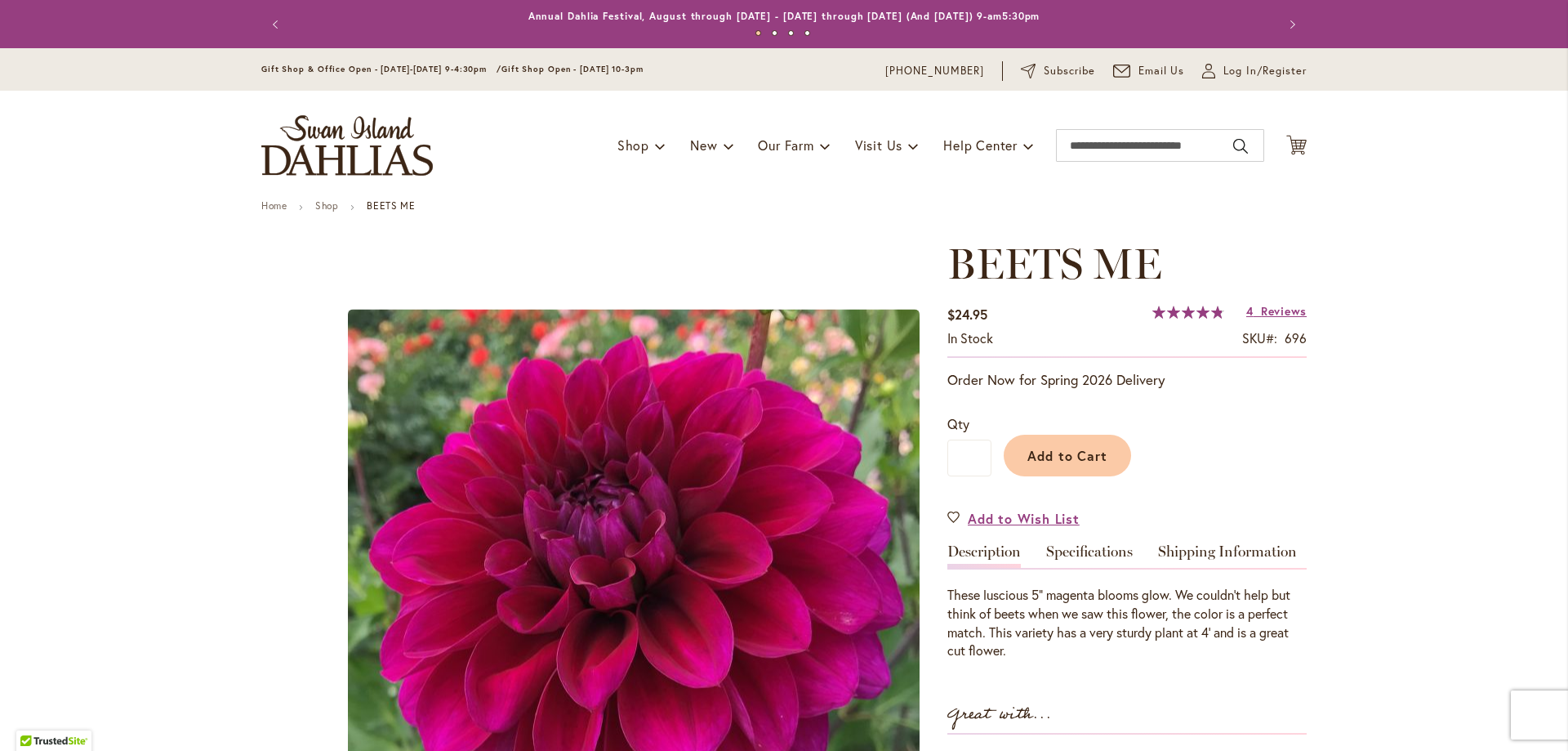
scroll to position [408, 0]
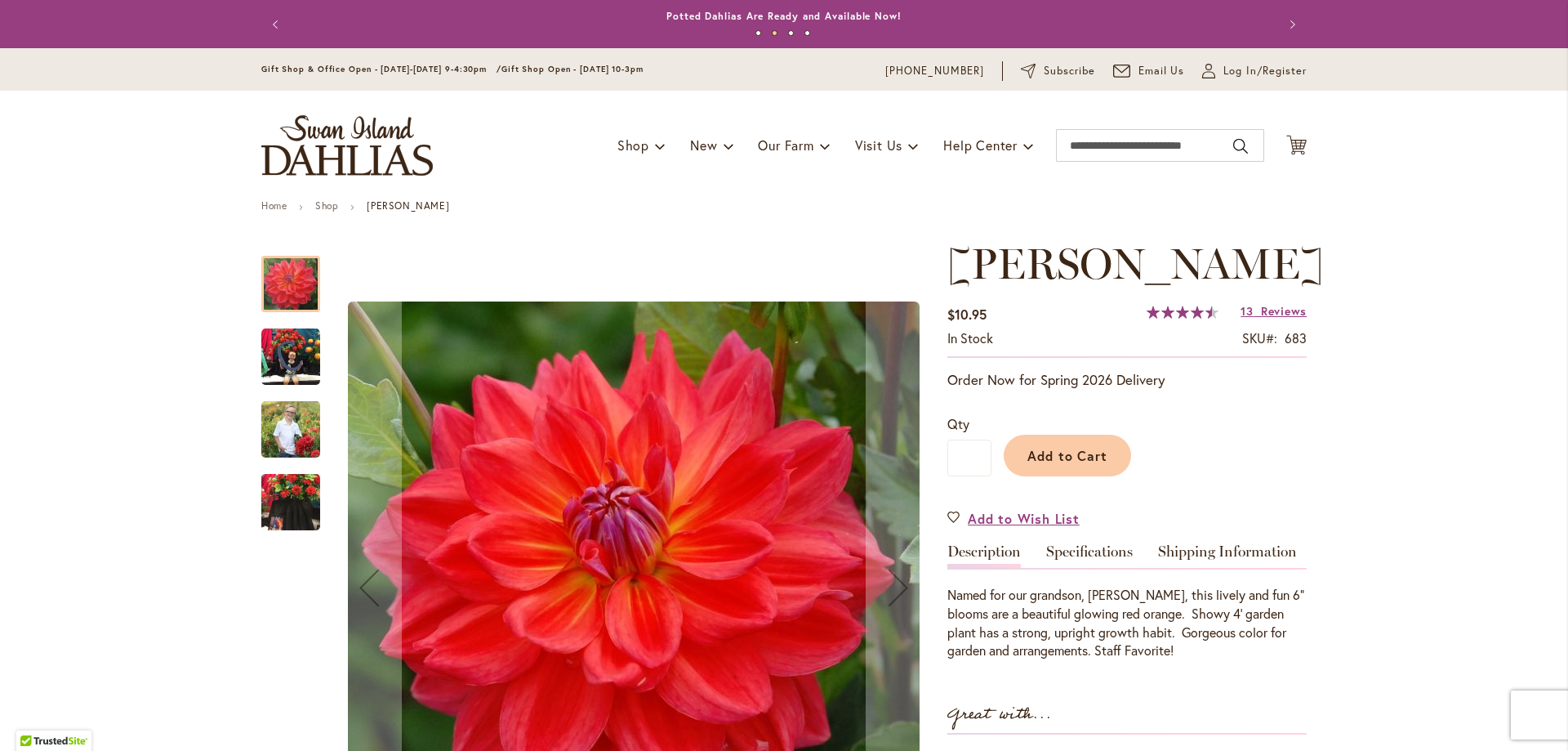
click at [272, 321] on div "COOPER BLAINE" at bounding box center [298, 348] width 75 height 73
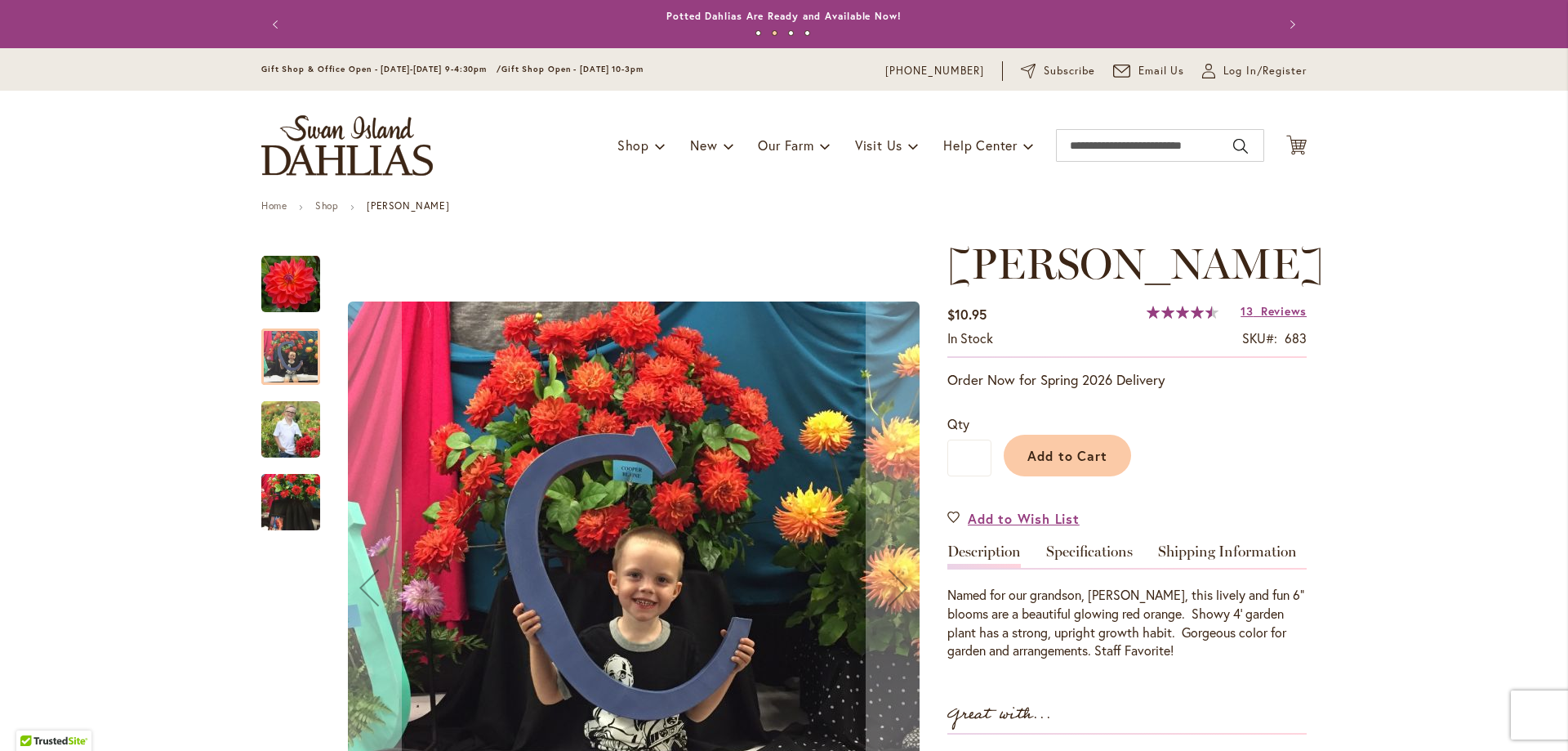
click at [268, 429] on img "COOPER BLAINE" at bounding box center [290, 429] width 58 height 74
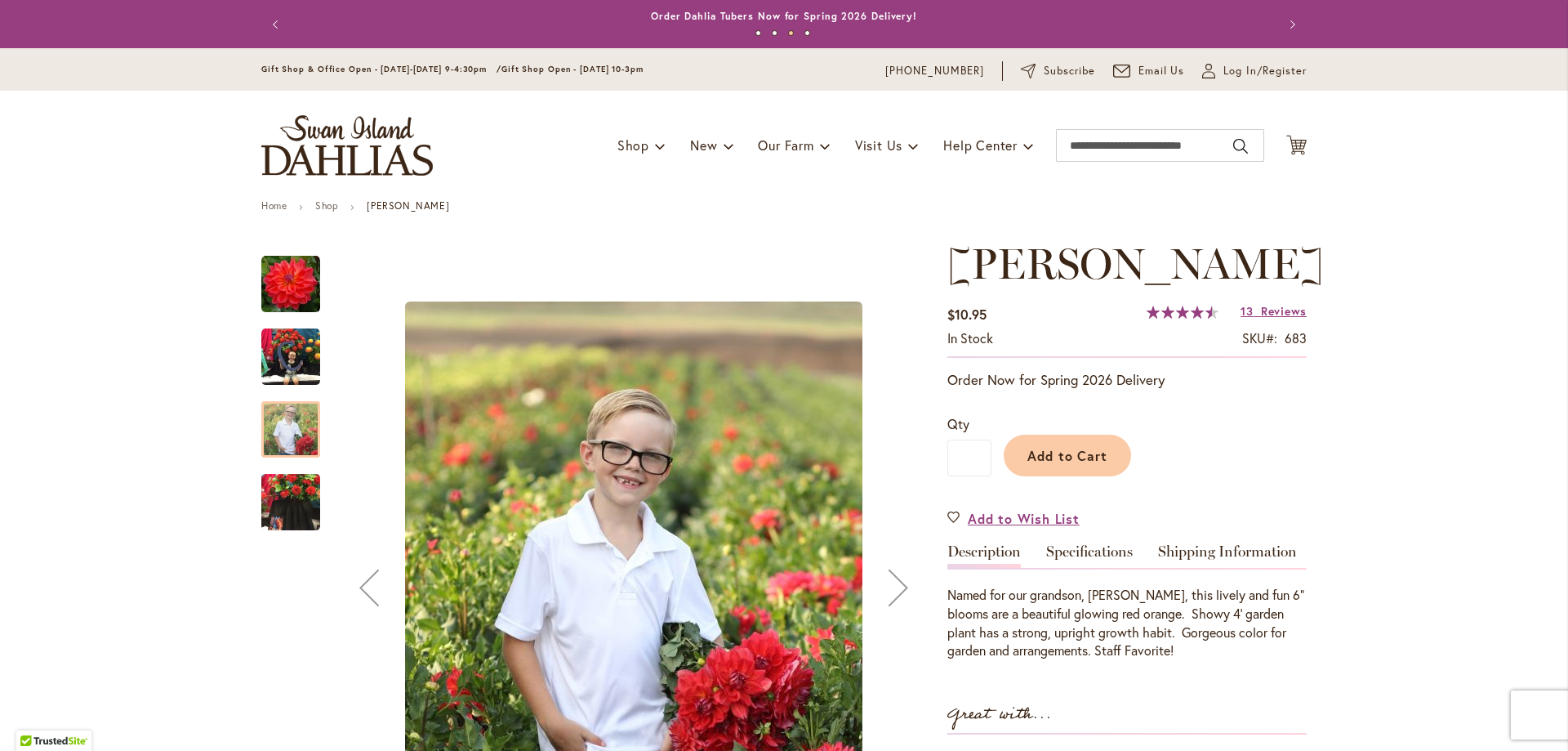
click at [300, 507] on img "COOPER BLAINE" at bounding box center [290, 502] width 58 height 79
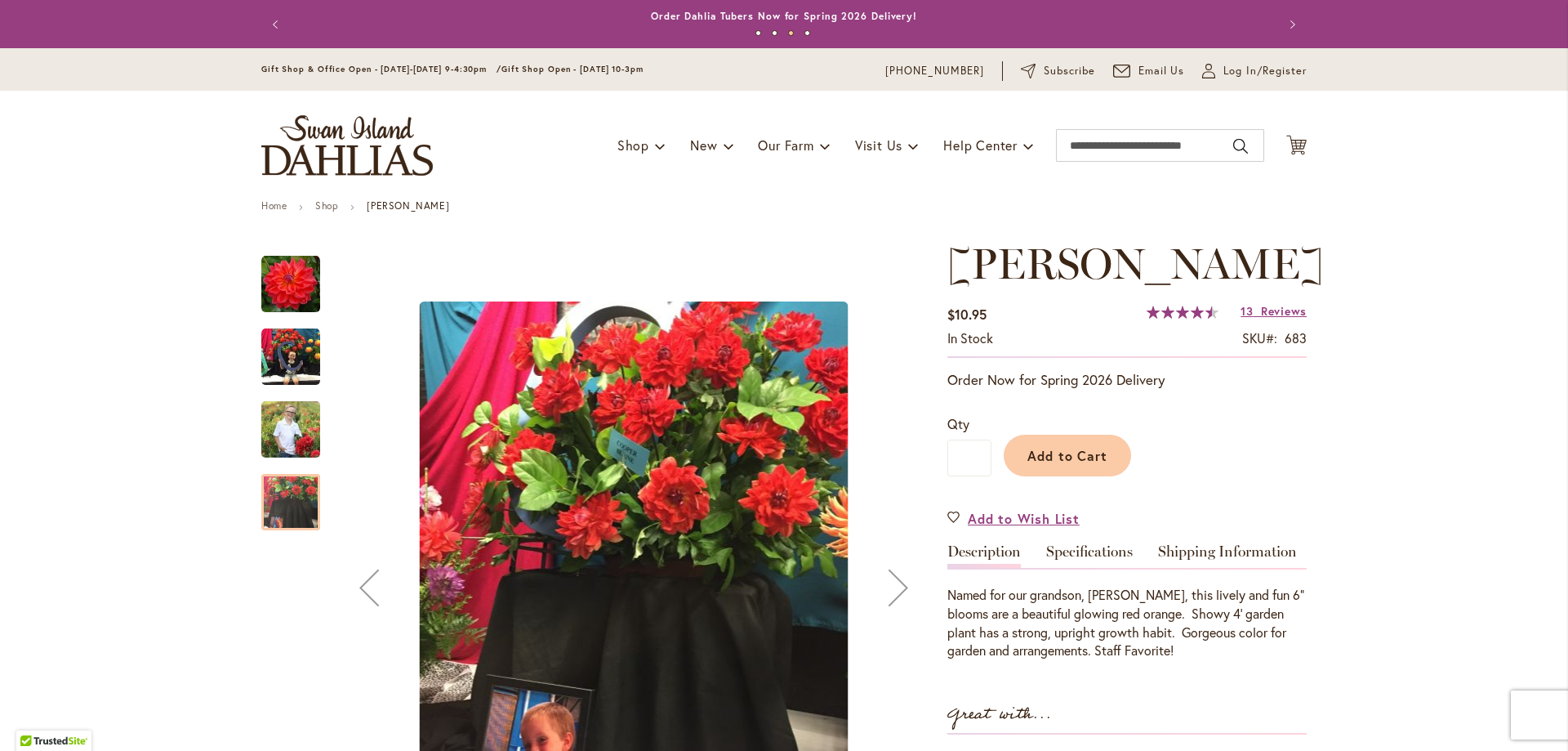
click at [282, 417] on img "COOPER BLAINE" at bounding box center [290, 429] width 58 height 74
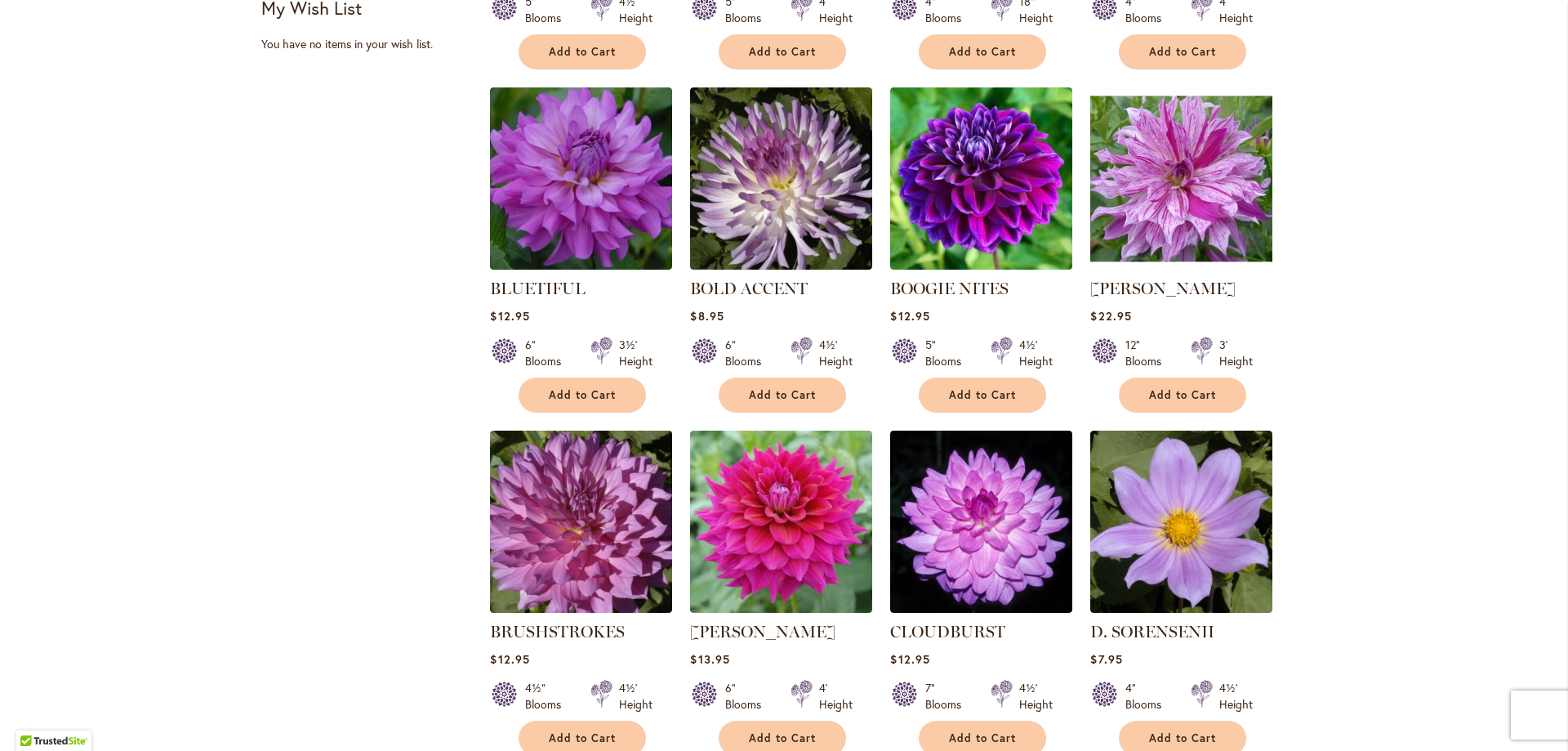
scroll to position [980, 0]
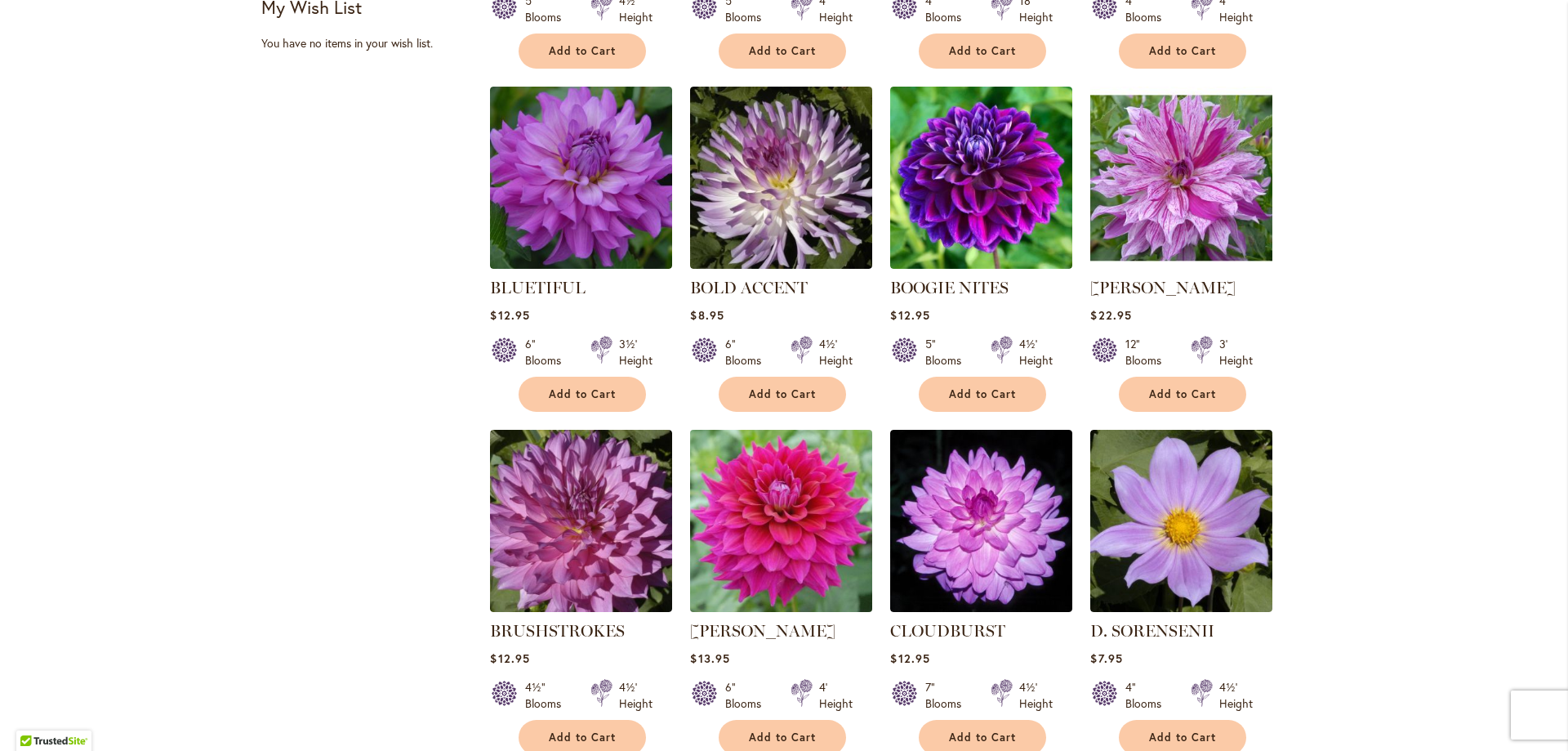
click at [801, 542] on img at bounding box center [782, 521] width 191 height 191
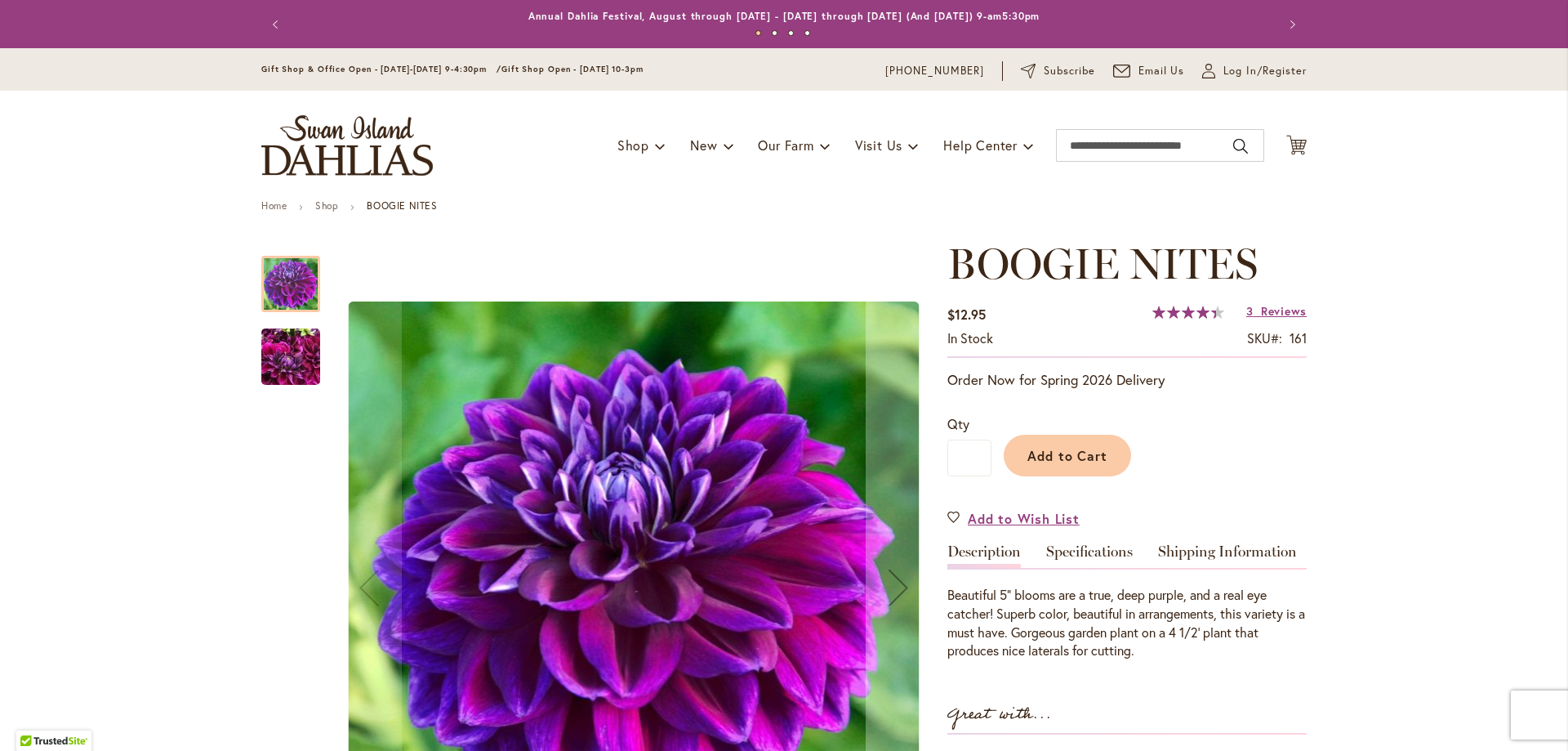
click at [261, 354] on img "BOOGIE NITES" at bounding box center [290, 357] width 58 height 79
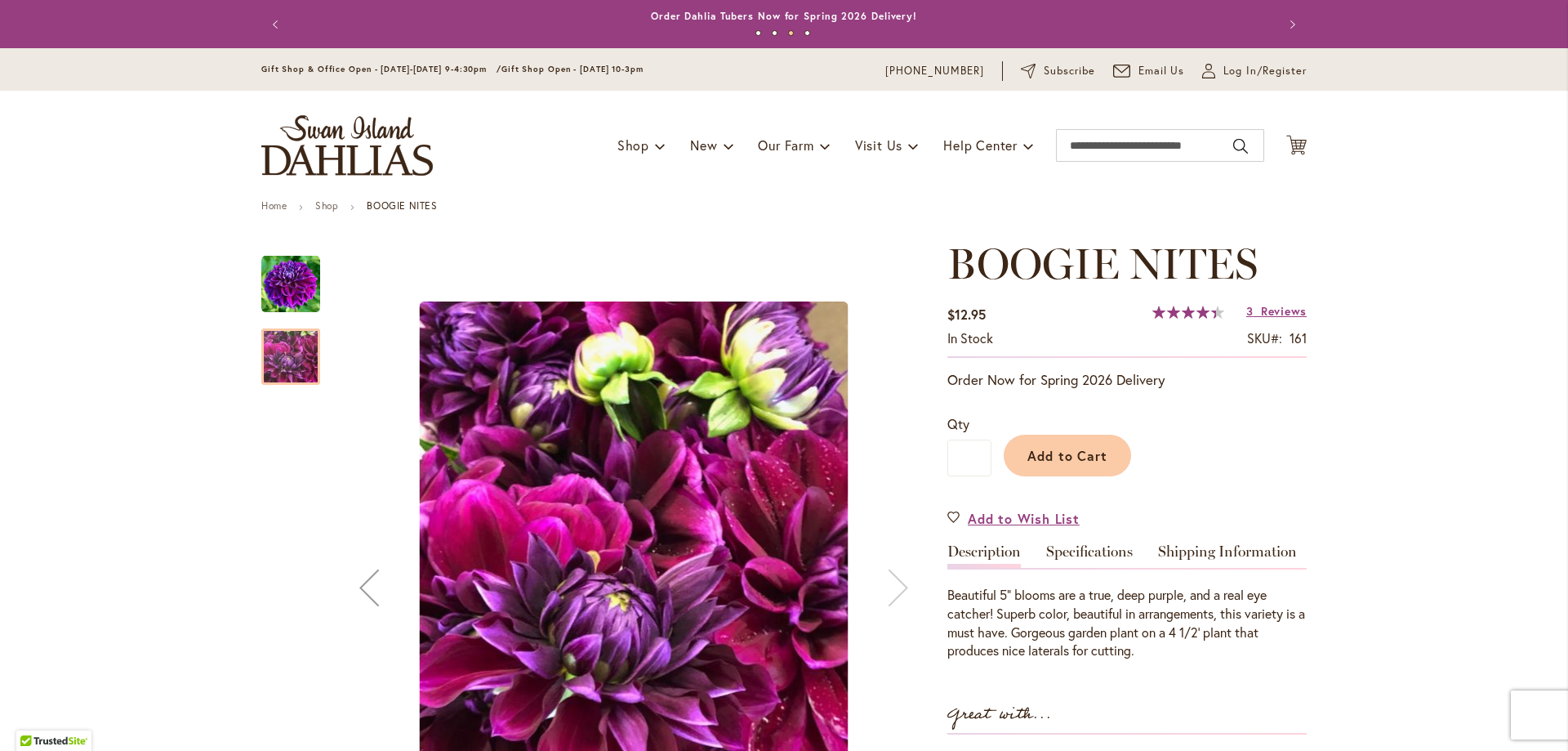
click at [299, 295] on img "BOOGIE NITES" at bounding box center [290, 284] width 58 height 58
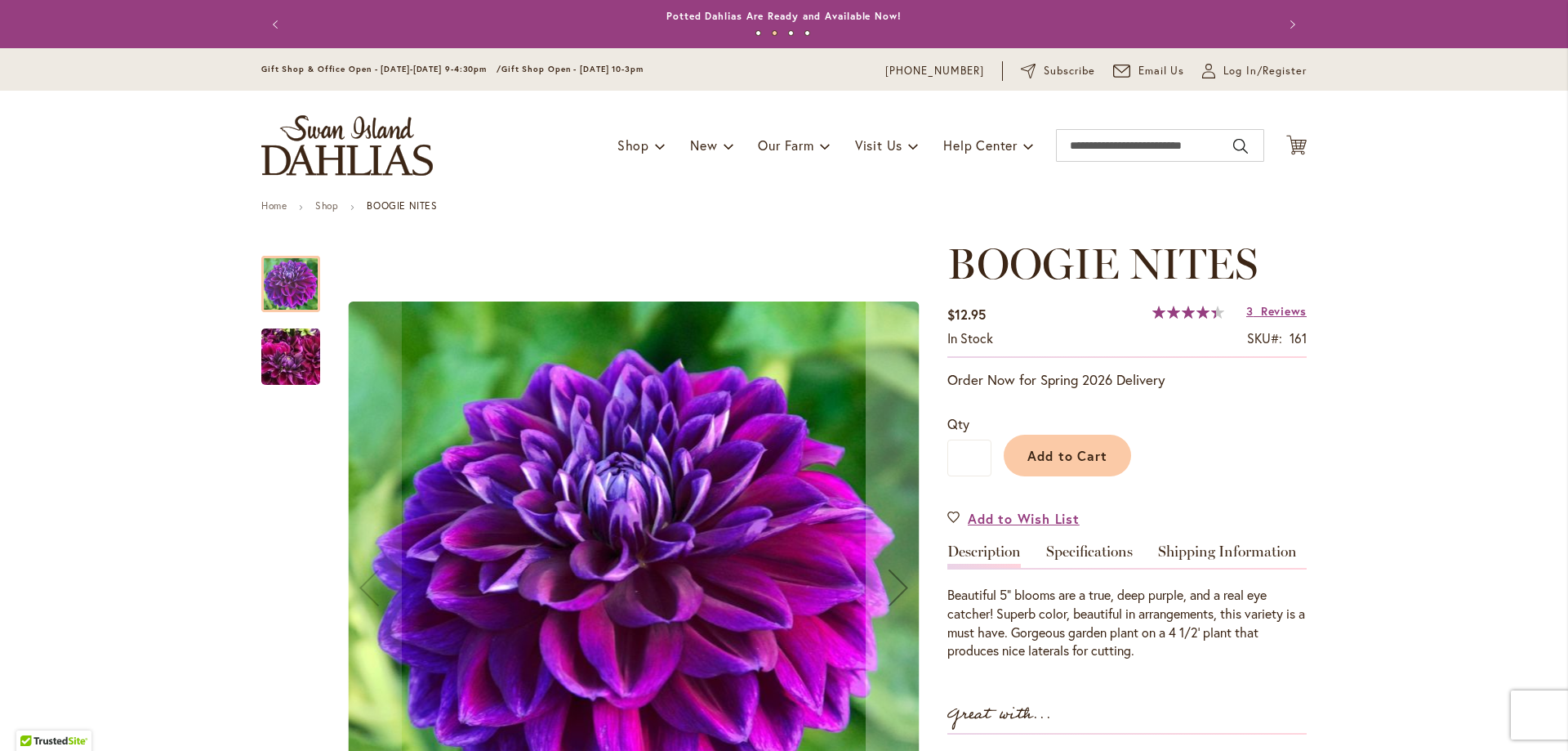
click at [311, 365] on img "BOOGIE NITES" at bounding box center [290, 357] width 58 height 79
